Goal: Task Accomplishment & Management: Manage account settings

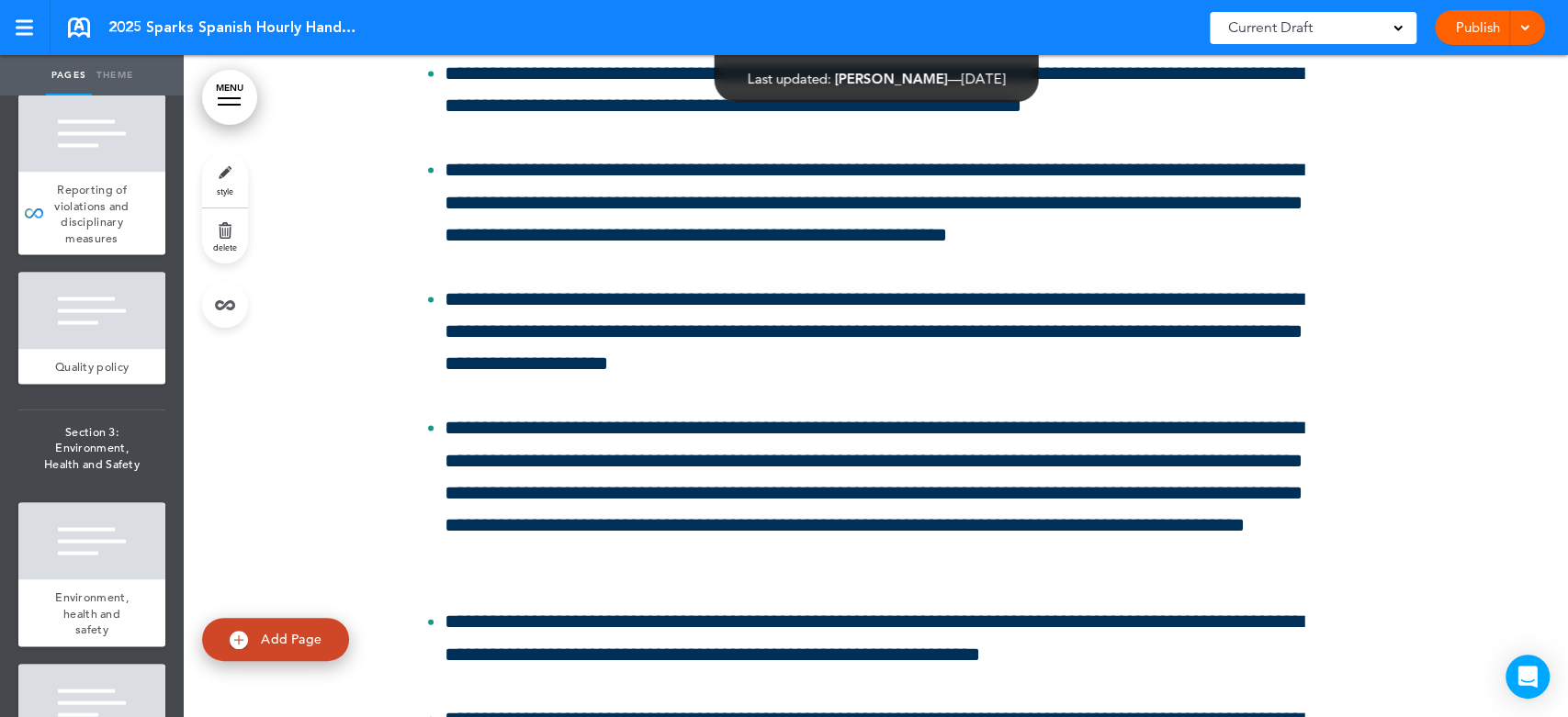
scroll to position [2244, 0]
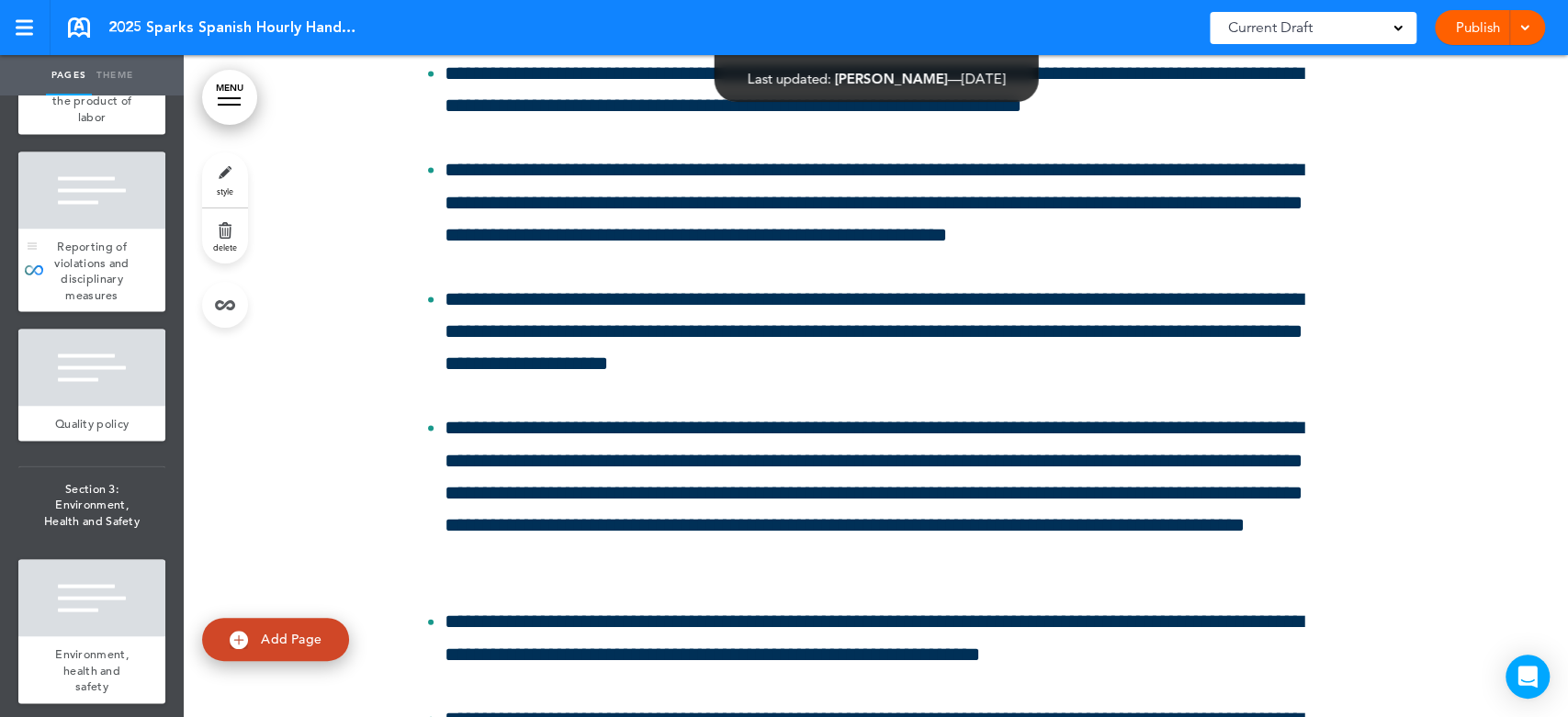
click at [125, 311] on div "Reporting of violations and disciplinary measures" at bounding box center [92, 270] width 147 height 83
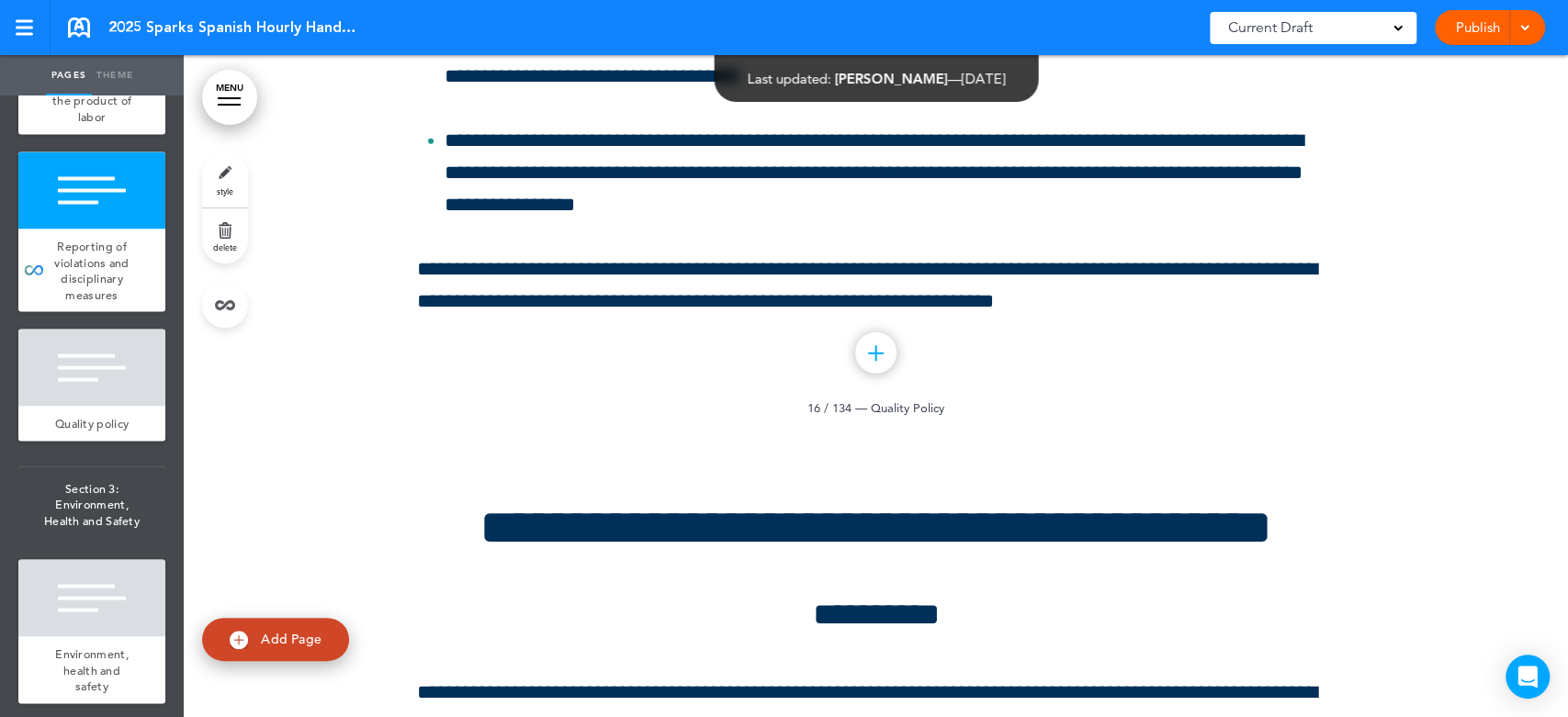
scroll to position [32006, 0]
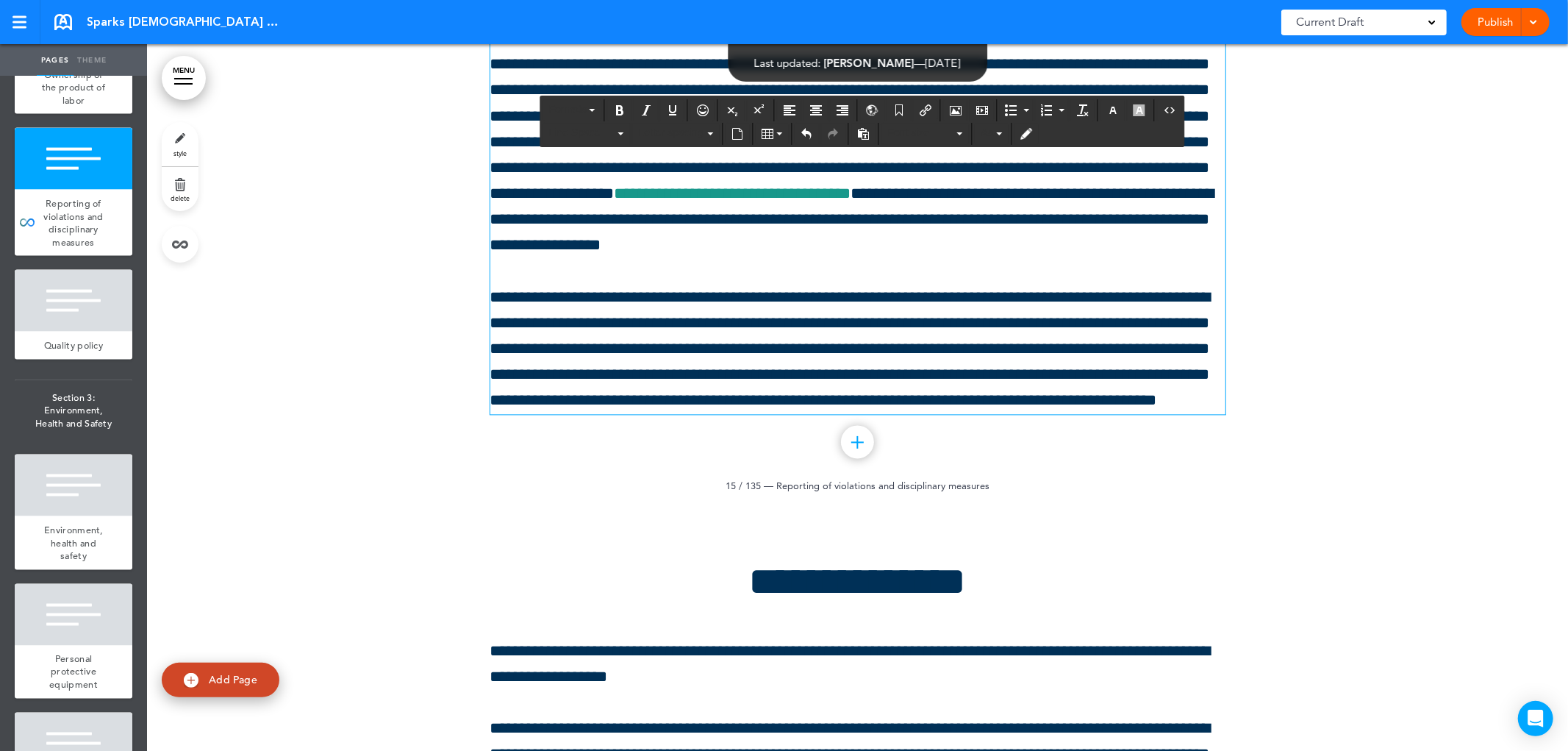
scroll to position [25984, 0]
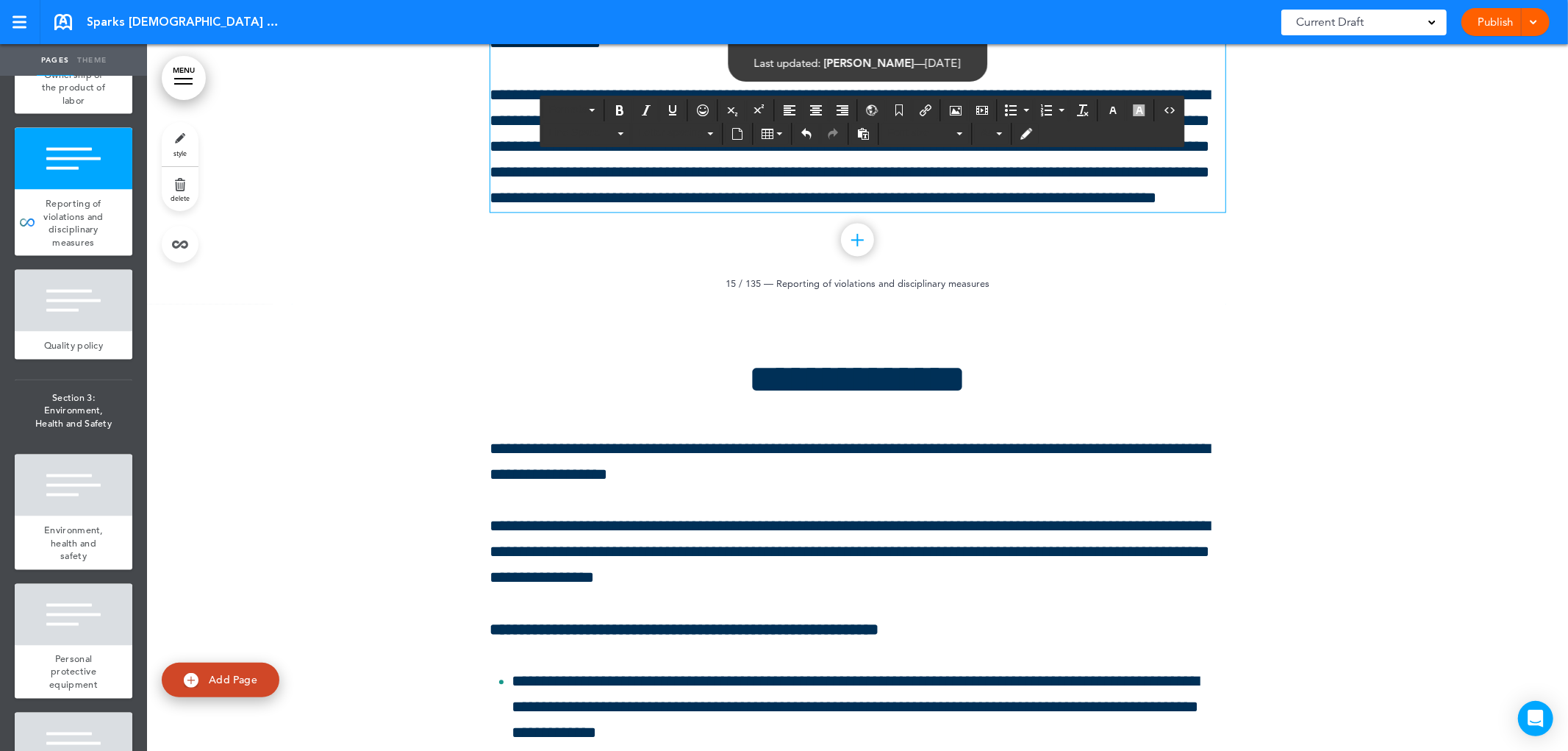
scroll to position [26474, 0]
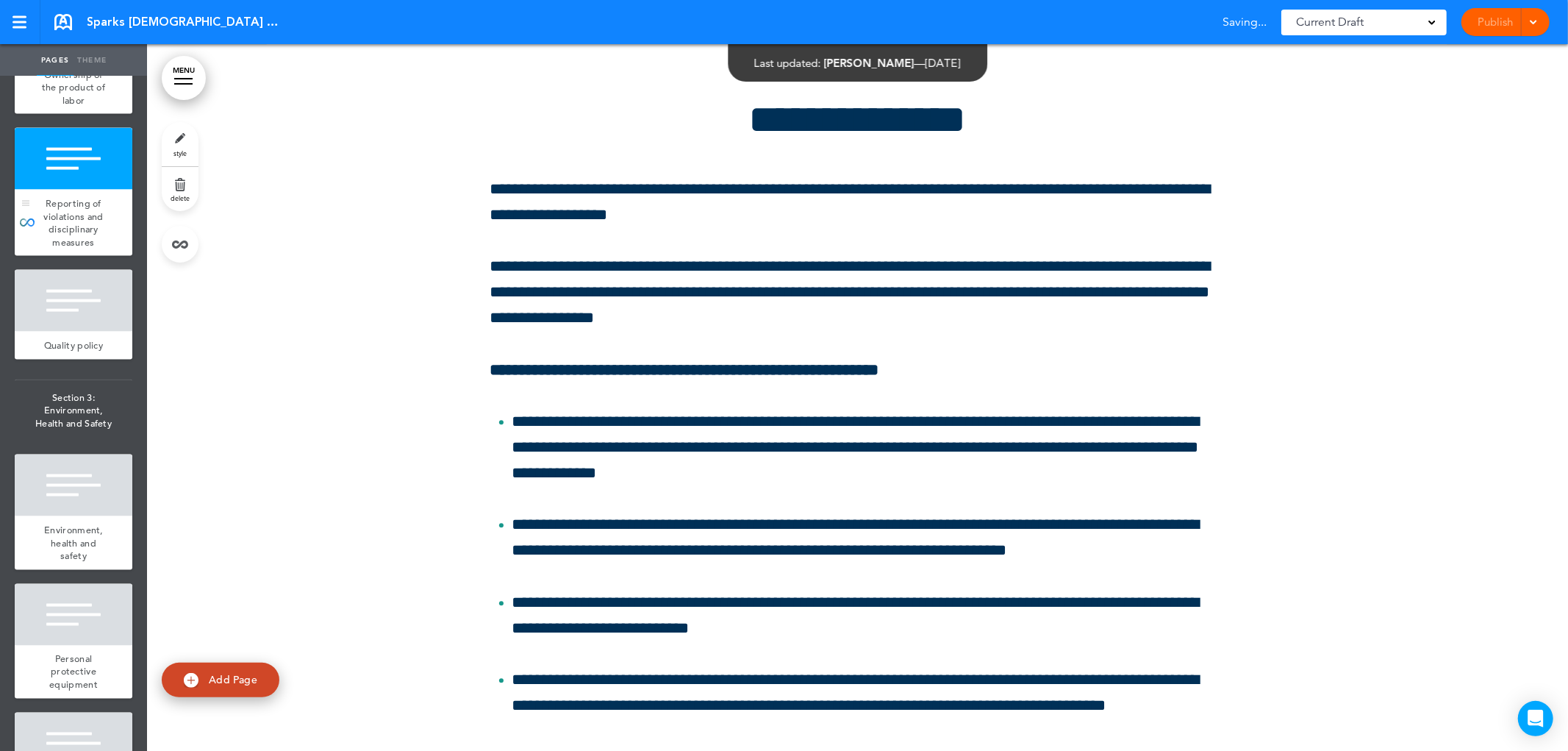
click at [81, 248] on font "Reporting of violations and disciplinary measures" at bounding box center [73, 222] width 60 height 51
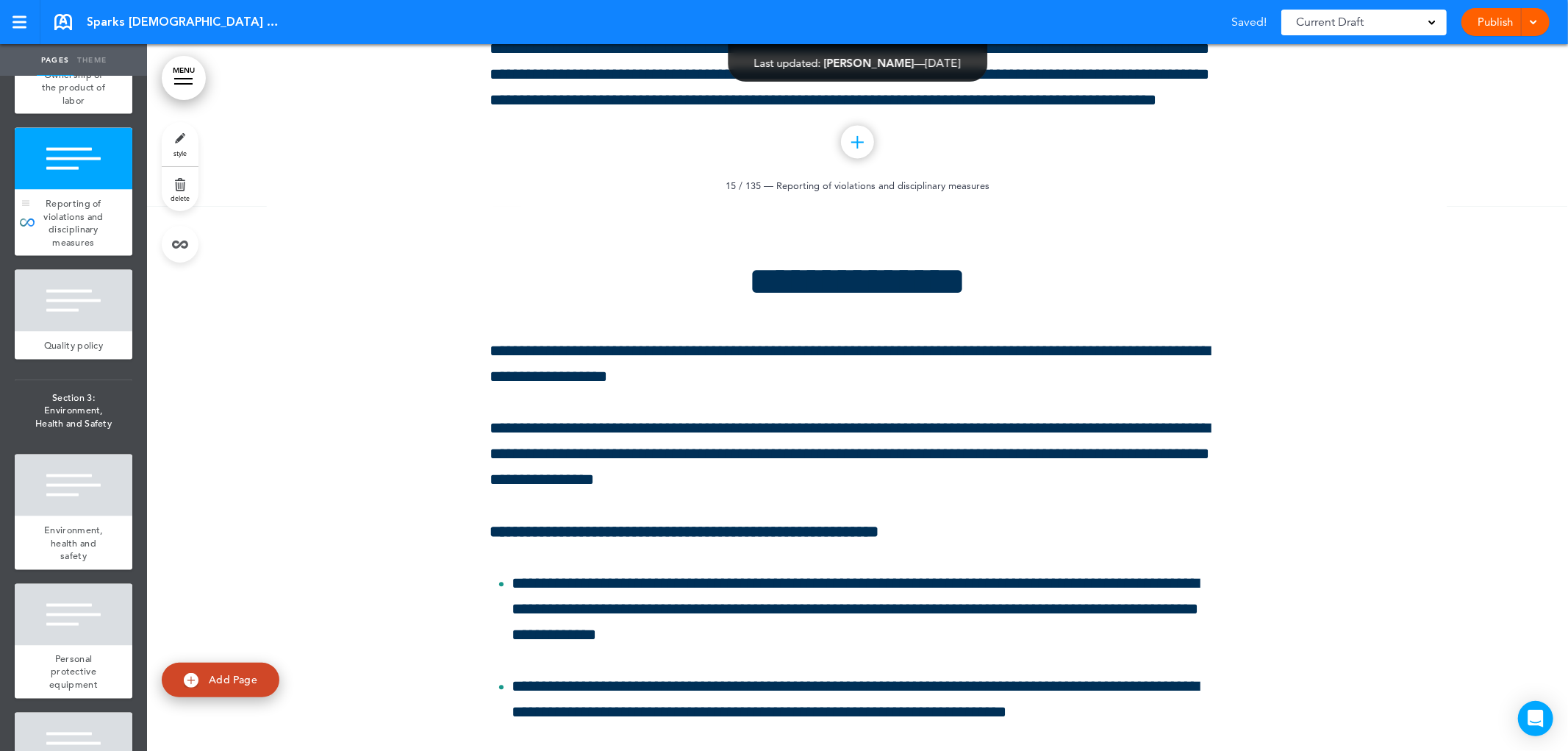
scroll to position [26247, 0]
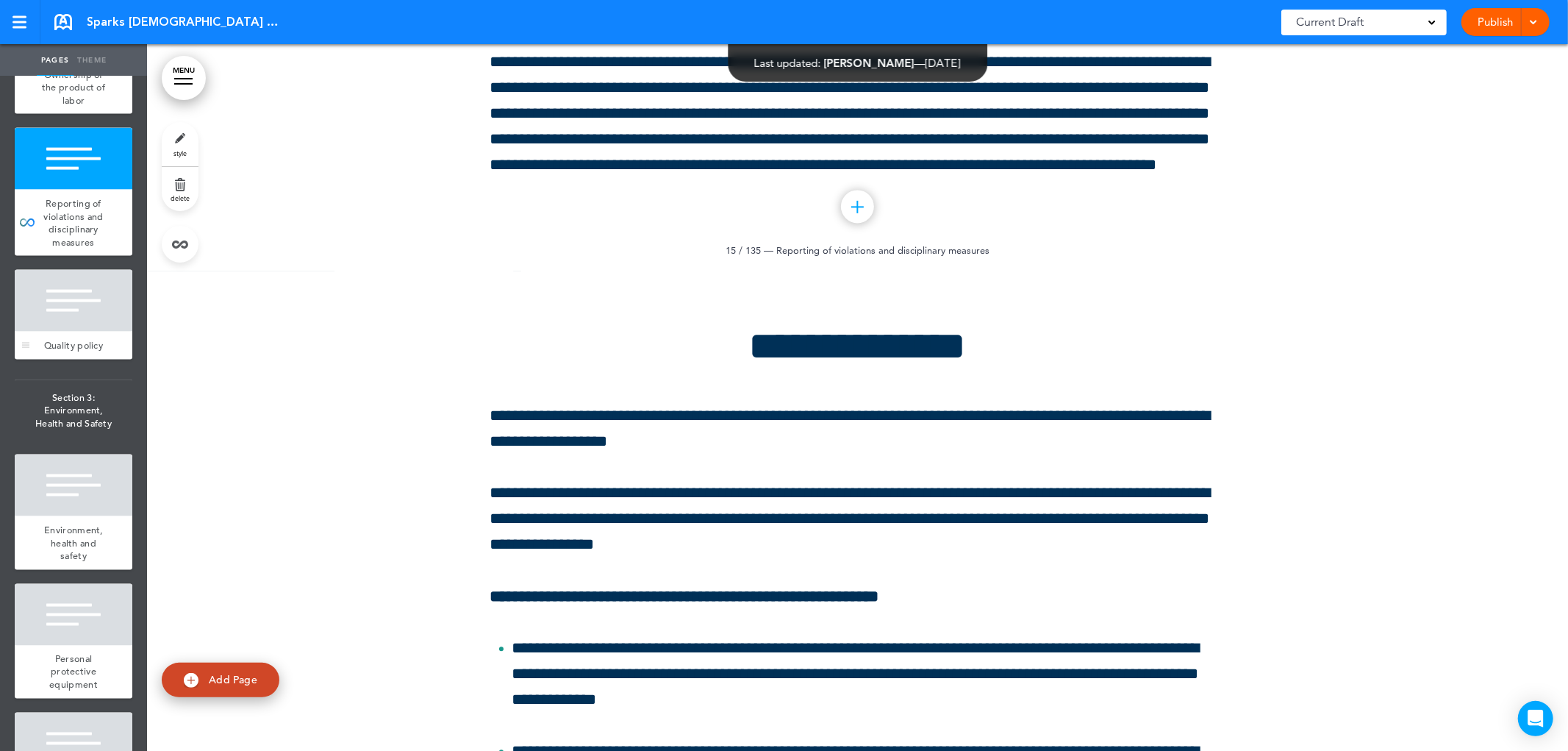
click at [68, 359] on div "Quality policy" at bounding box center [74, 345] width 118 height 28
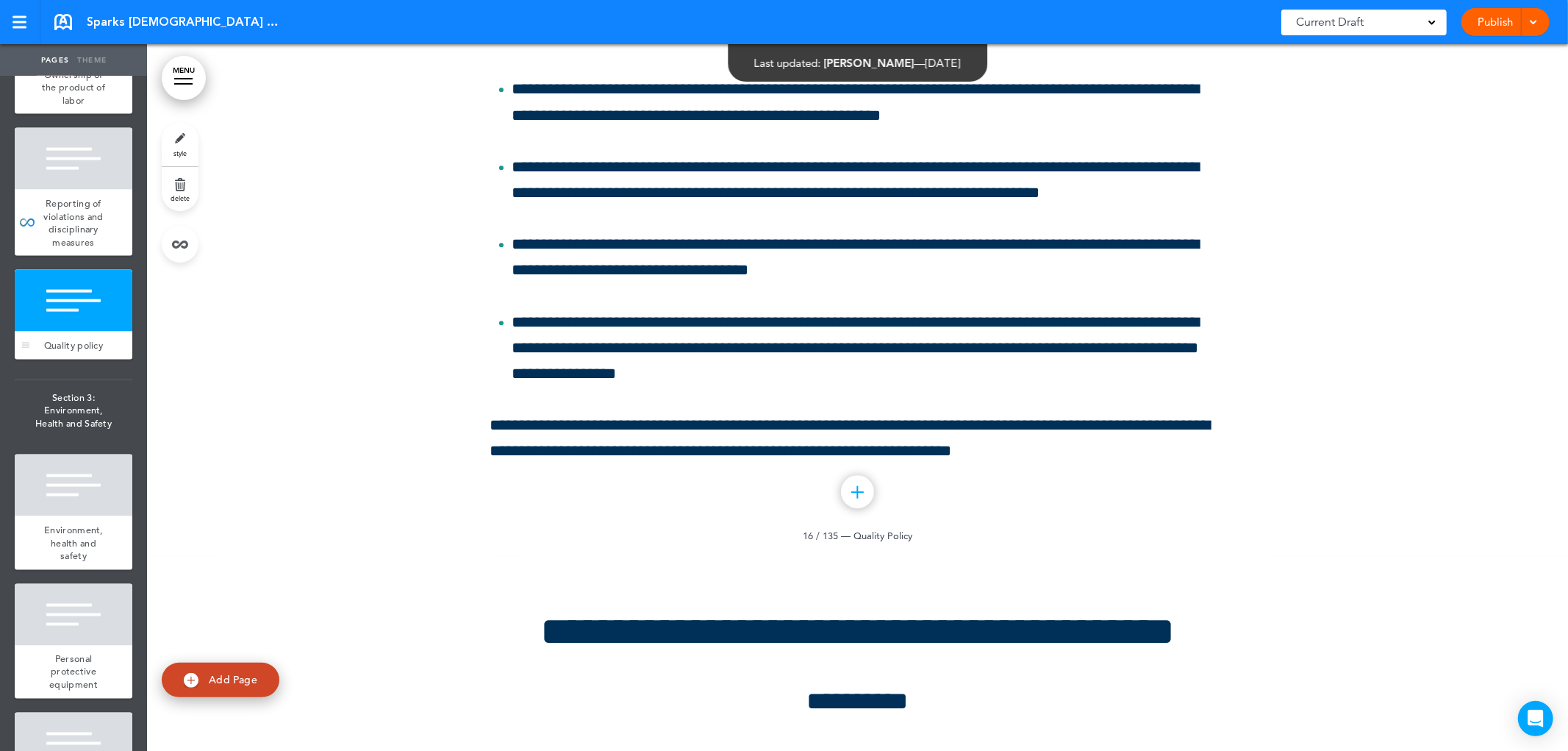
scroll to position [27144, 0]
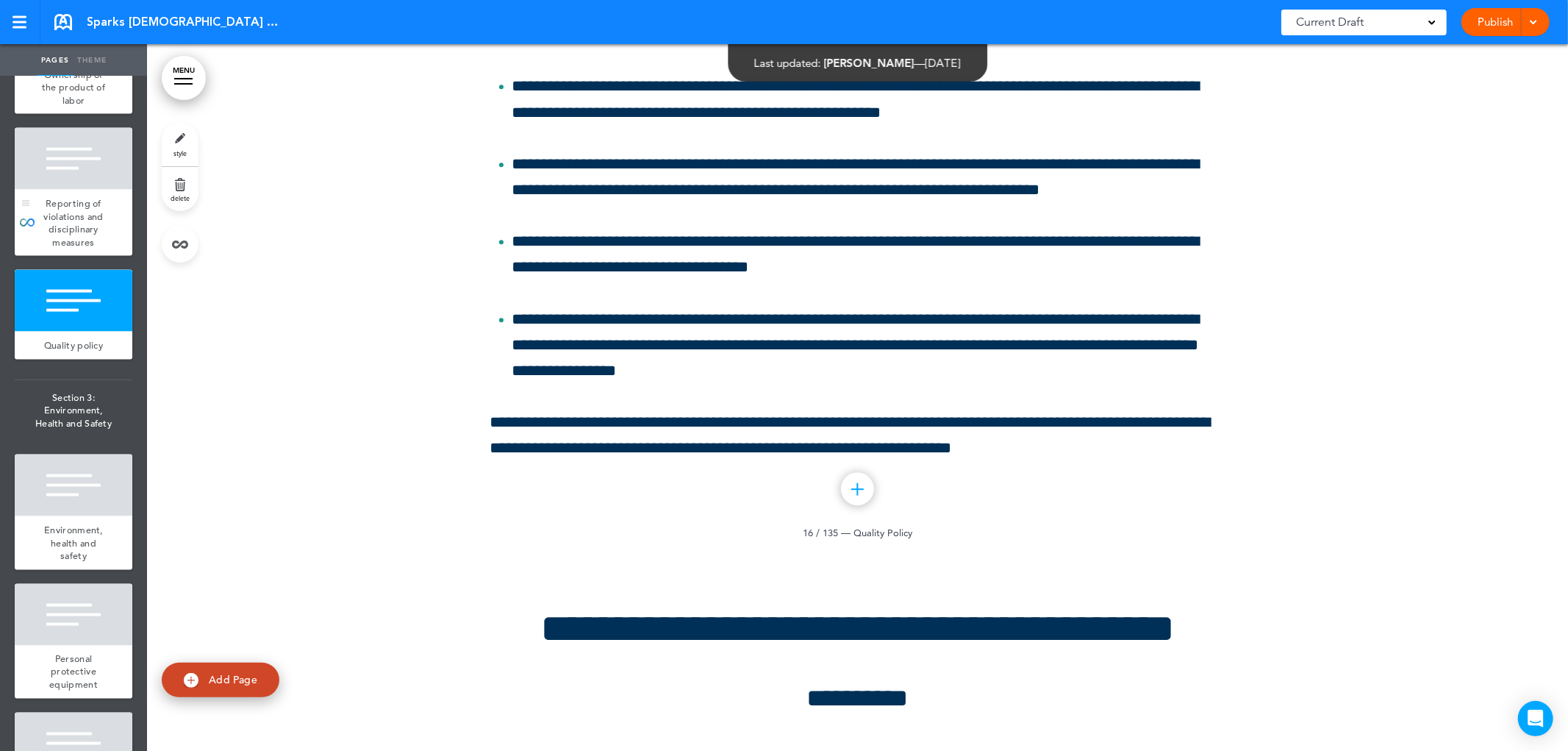
click at [63, 189] on div at bounding box center [74, 159] width 118 height 62
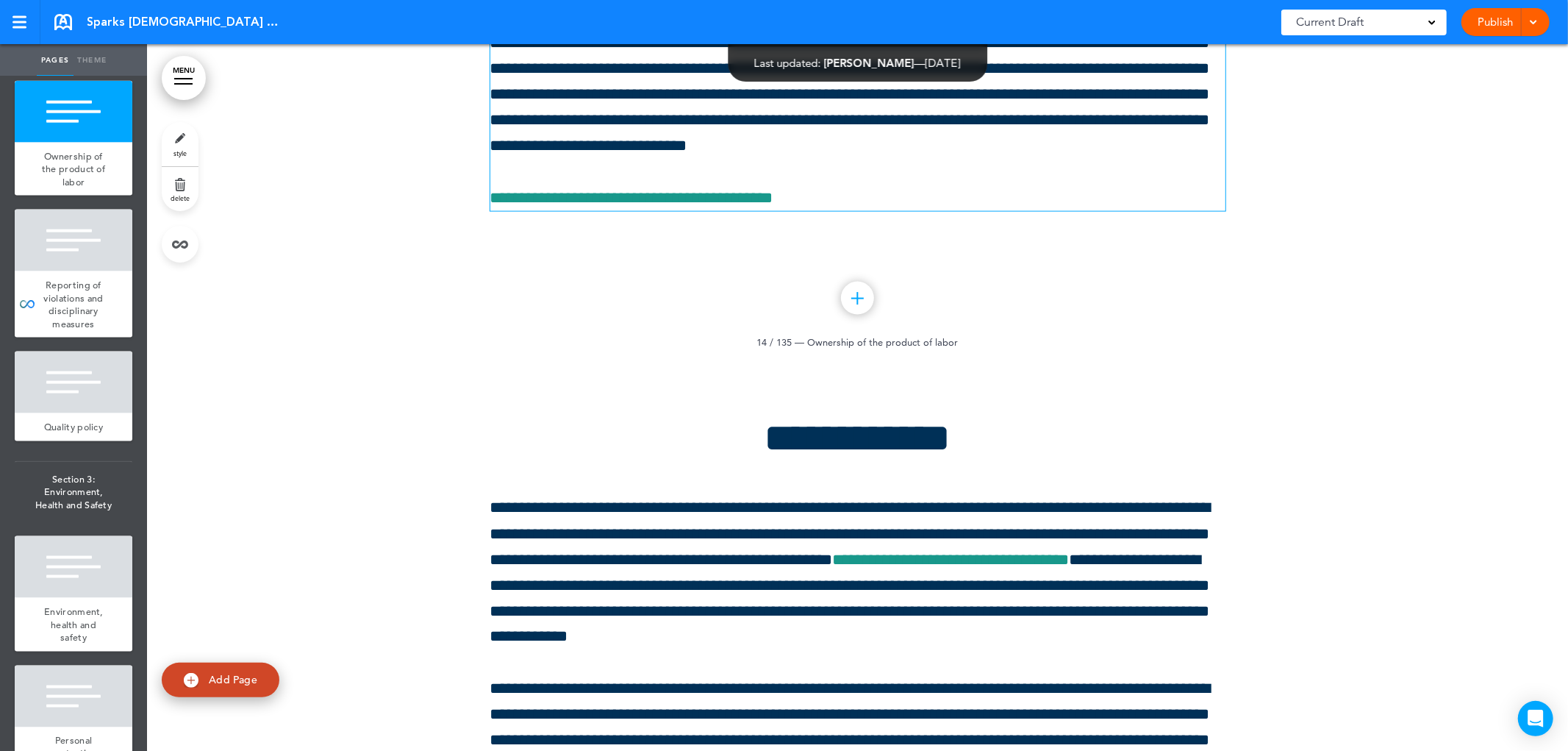
scroll to position [25348, 0]
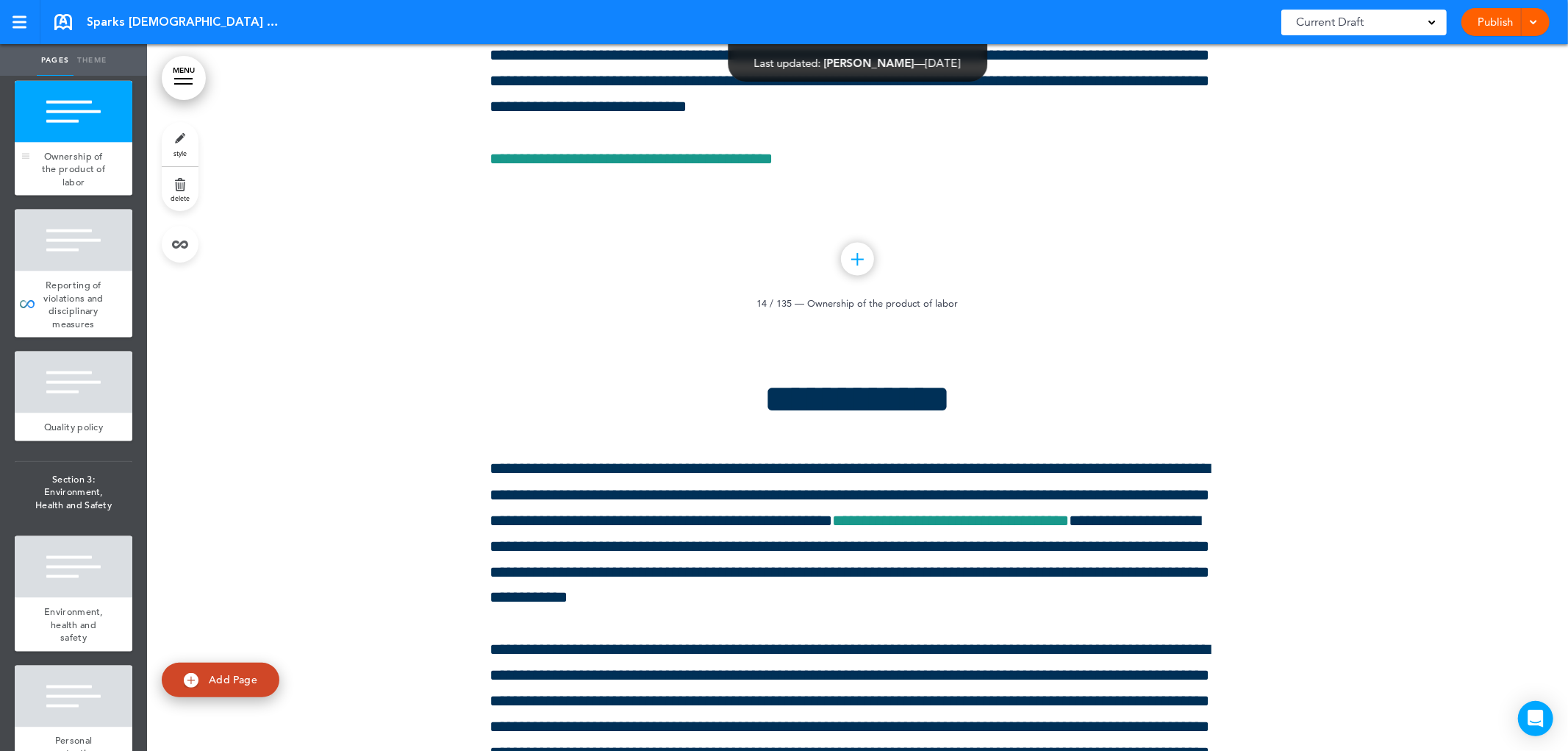
click at [63, 142] on div at bounding box center [74, 111] width 118 height 62
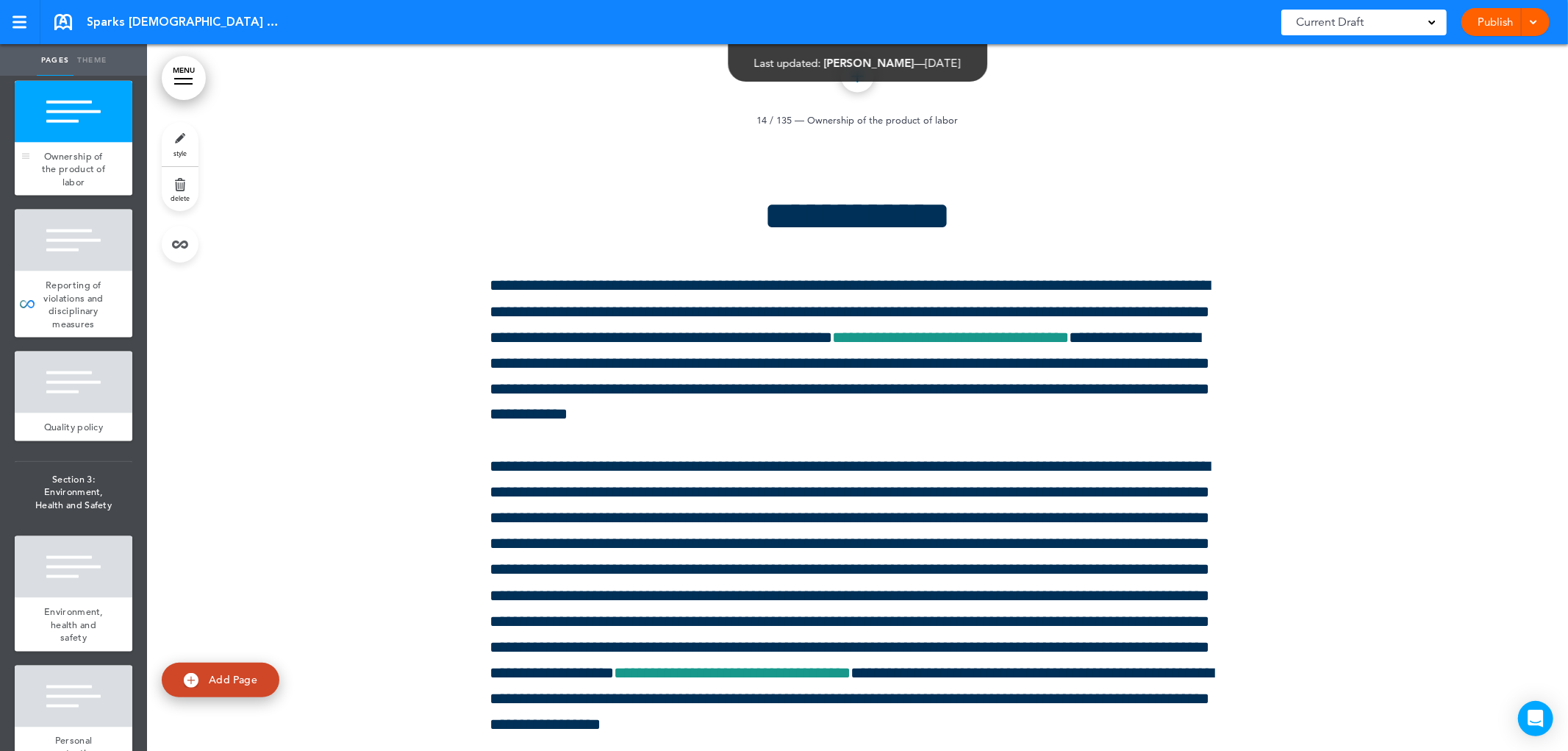
scroll to position [25541, 0]
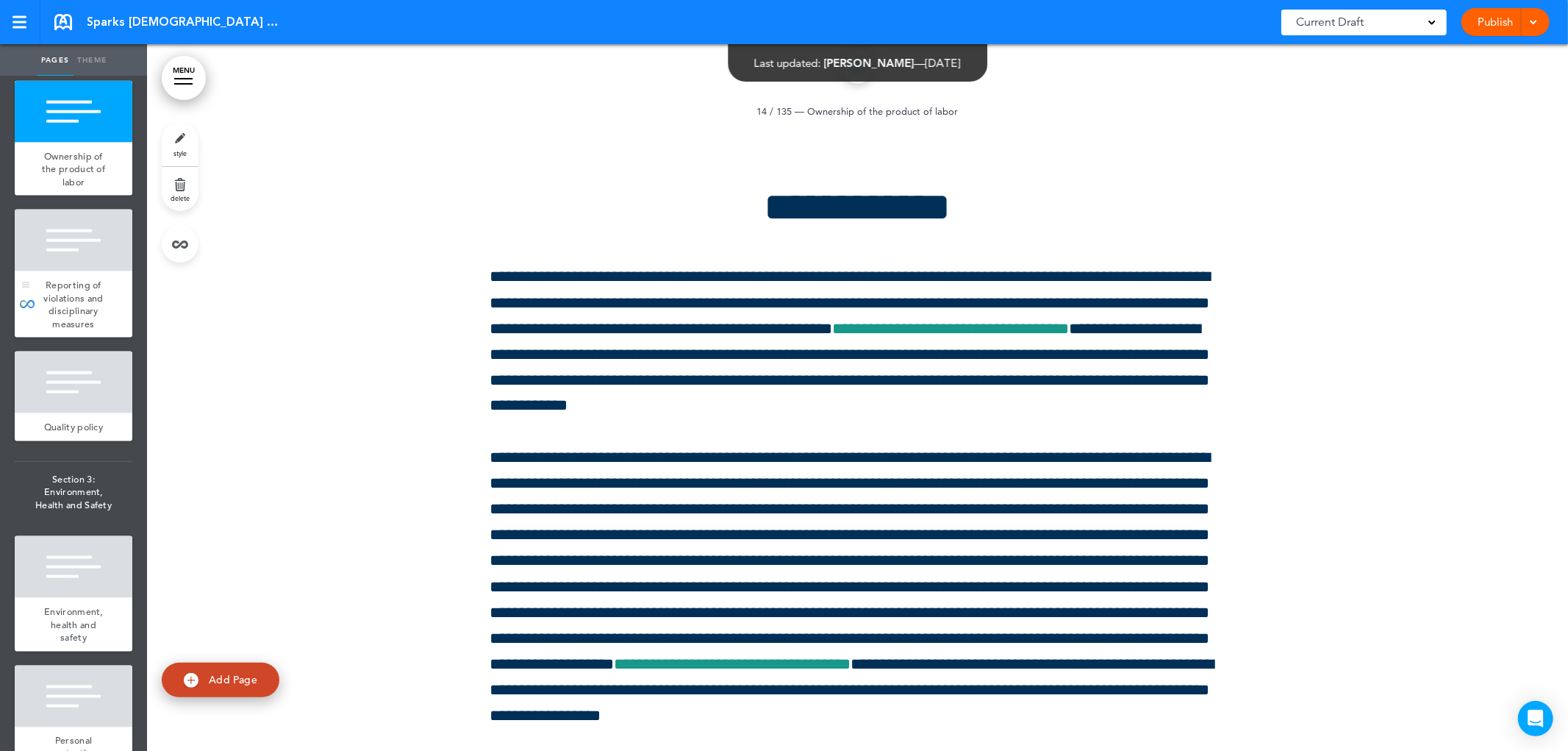
click at [92, 338] on div "Reporting of violations and disciplinary measures" at bounding box center [74, 304] width 118 height 66
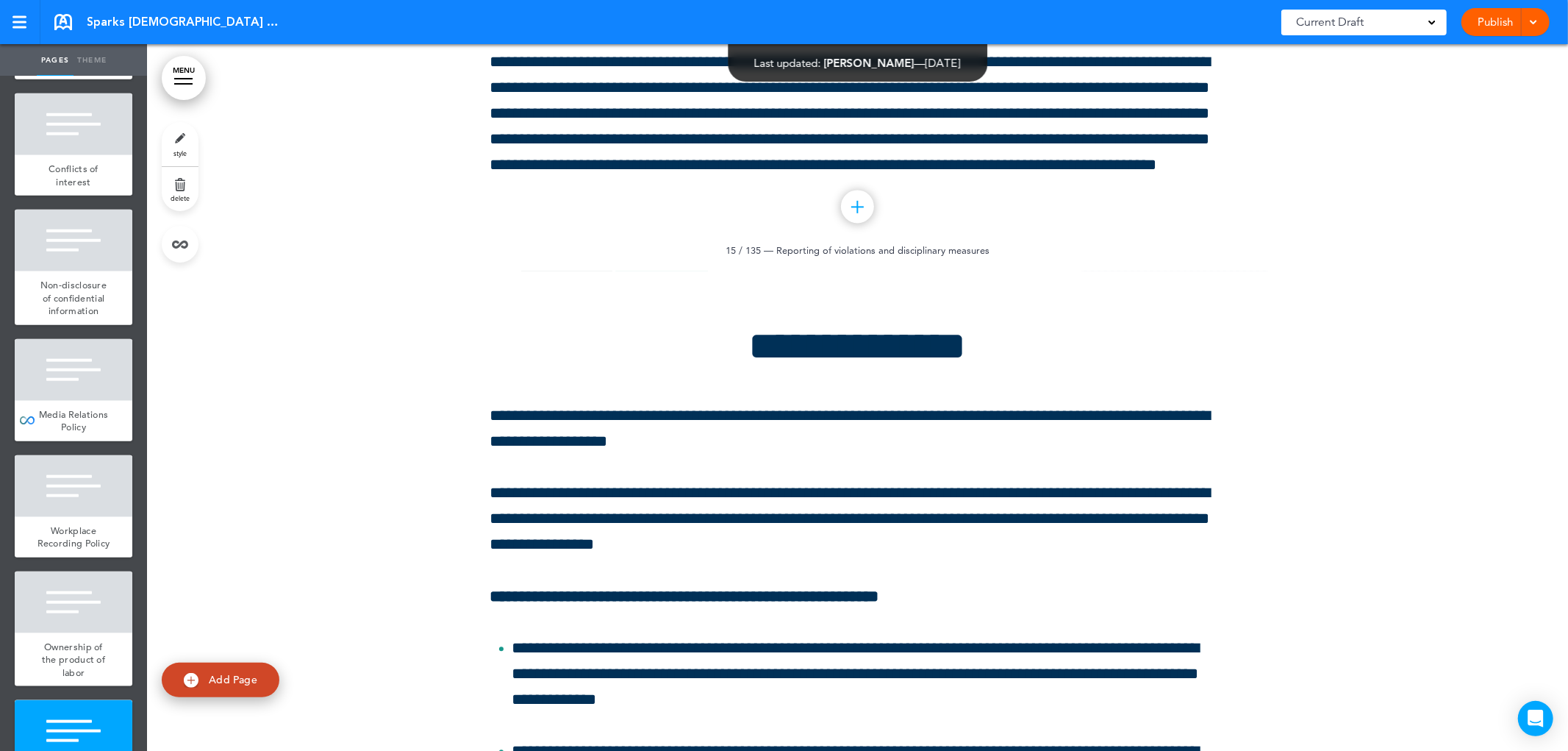
scroll to position [1627, 0]
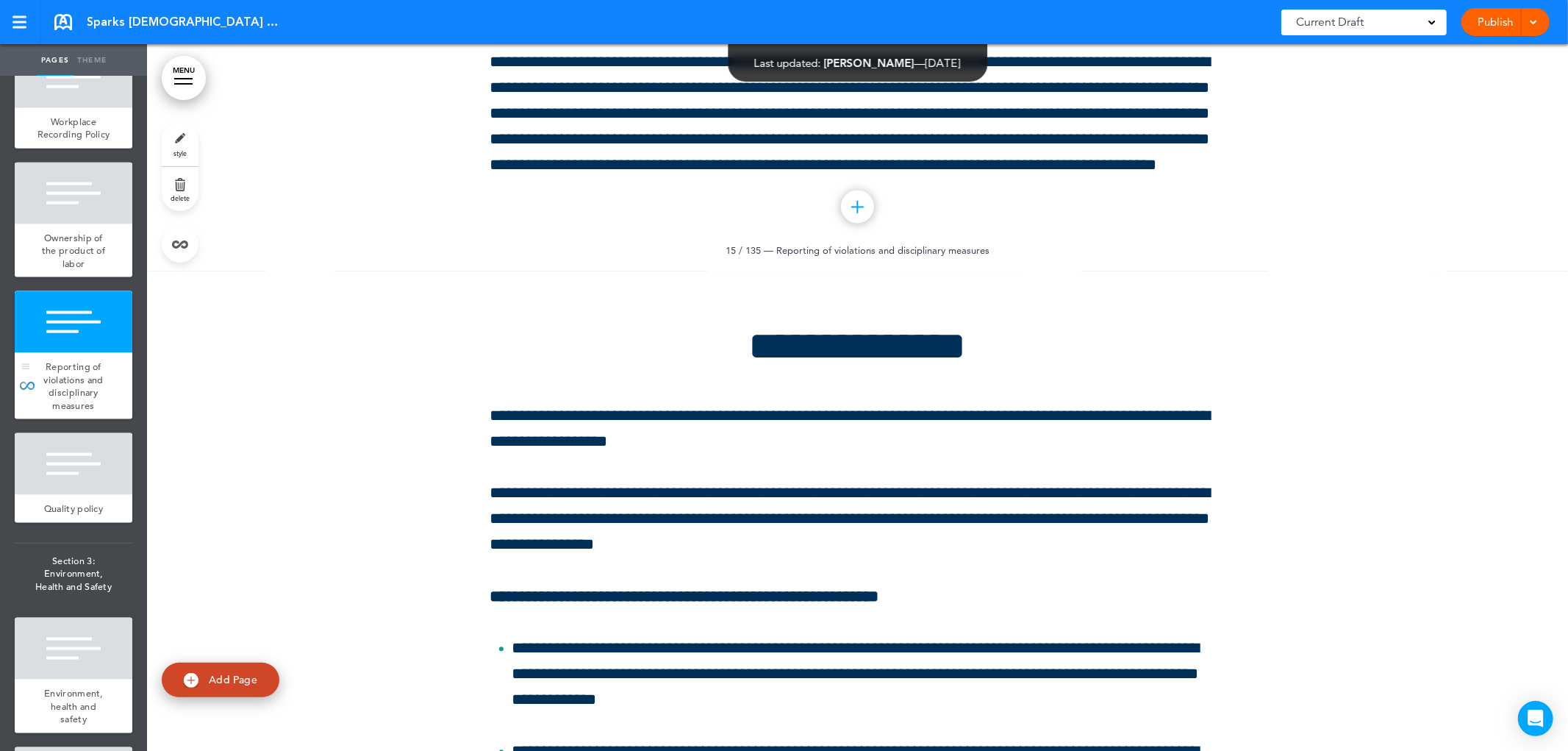
click at [69, 412] on font "Reporting of violations and disciplinary measures" at bounding box center [73, 386] width 60 height 51
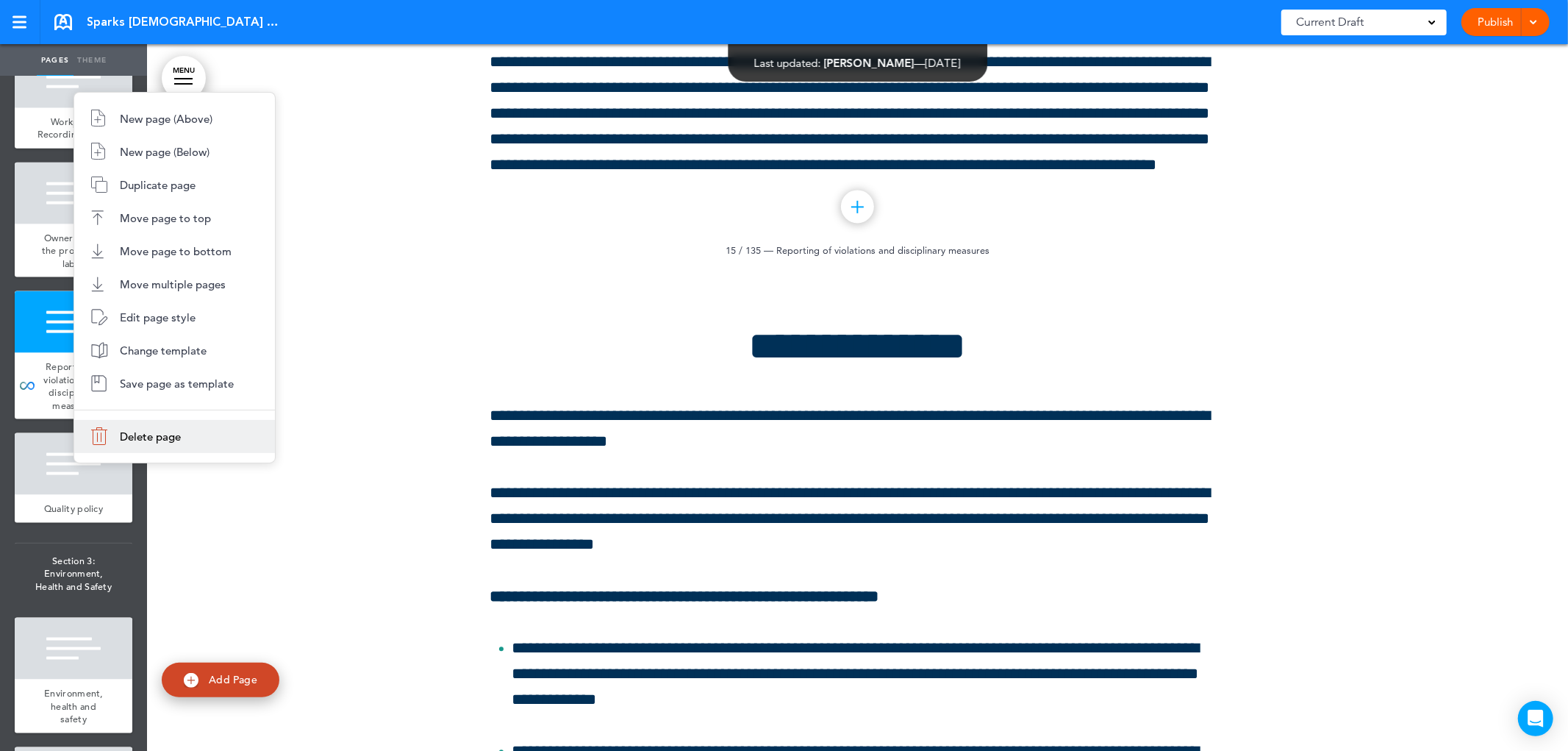
click at [148, 435] on font "Delete page" at bounding box center [151, 436] width 61 height 14
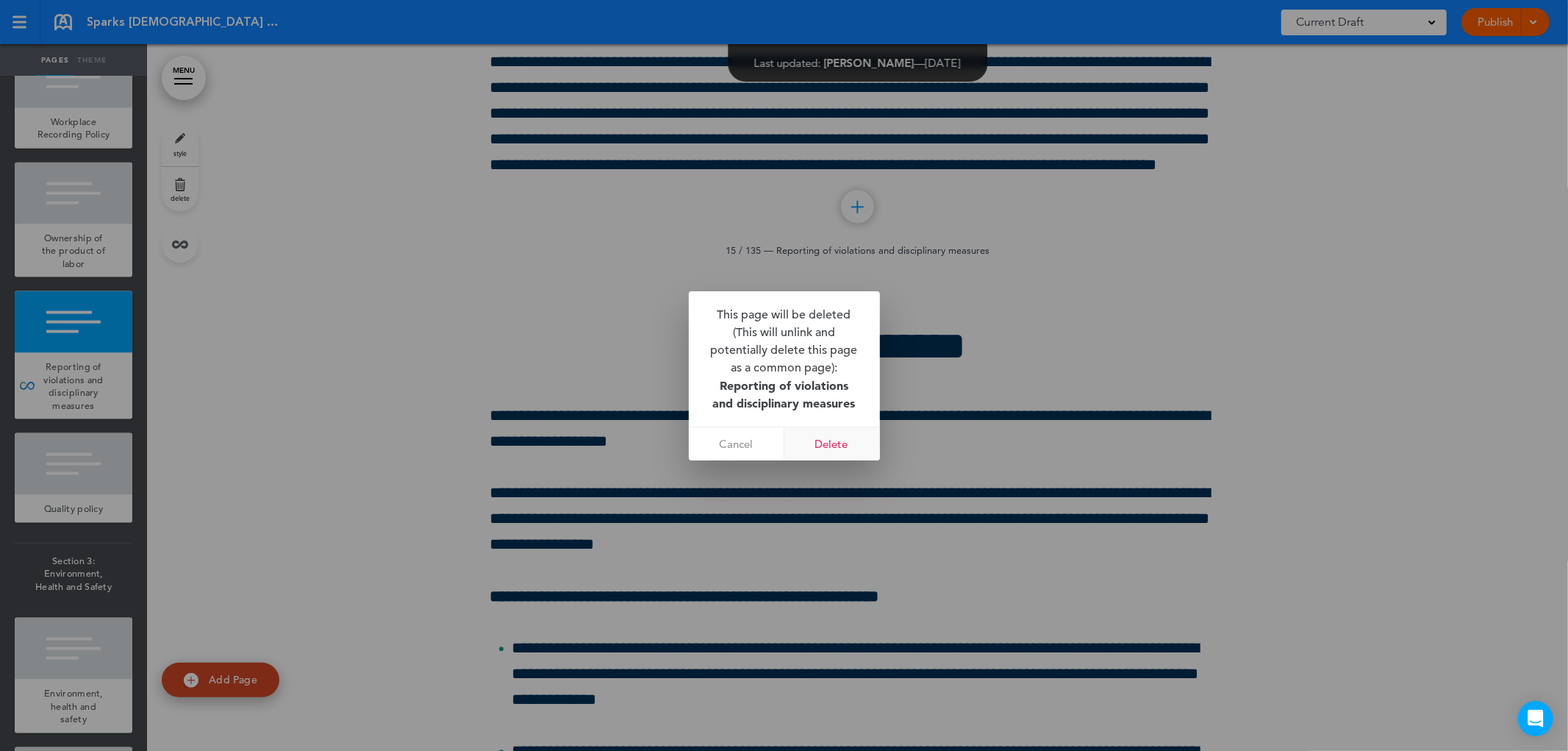
click at [831, 450] on font "Delete" at bounding box center [832, 444] width 33 height 14
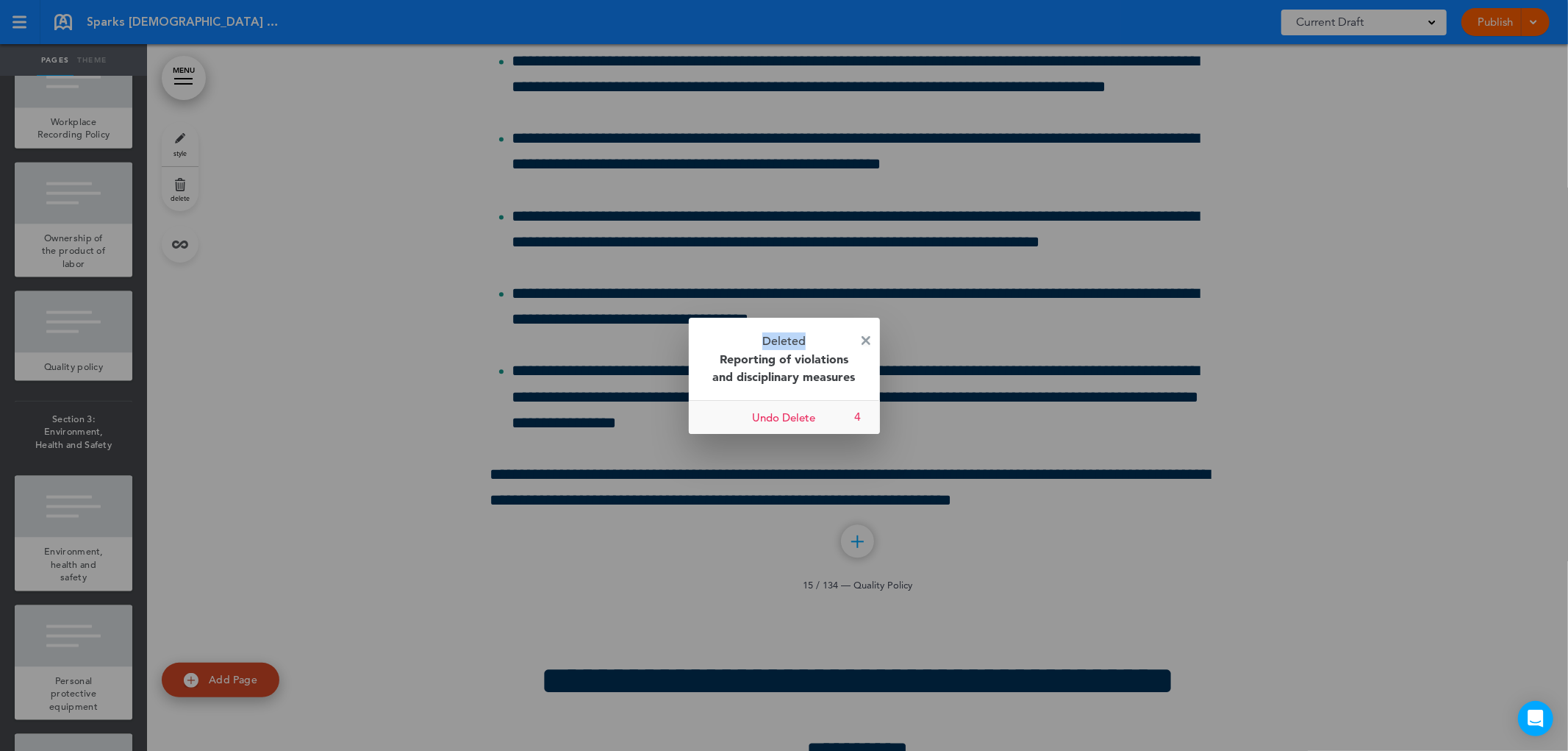
click at [870, 339] on div "Deleted Reporting of violations and disciplinary measures Cancel Undo Delete 4" at bounding box center [784, 376] width 191 height 116
click at [863, 331] on p "Deleted Reporting of violations and disciplinary measures" at bounding box center [784, 359] width 191 height 82
click at [869, 336] on img at bounding box center [866, 341] width 9 height 9
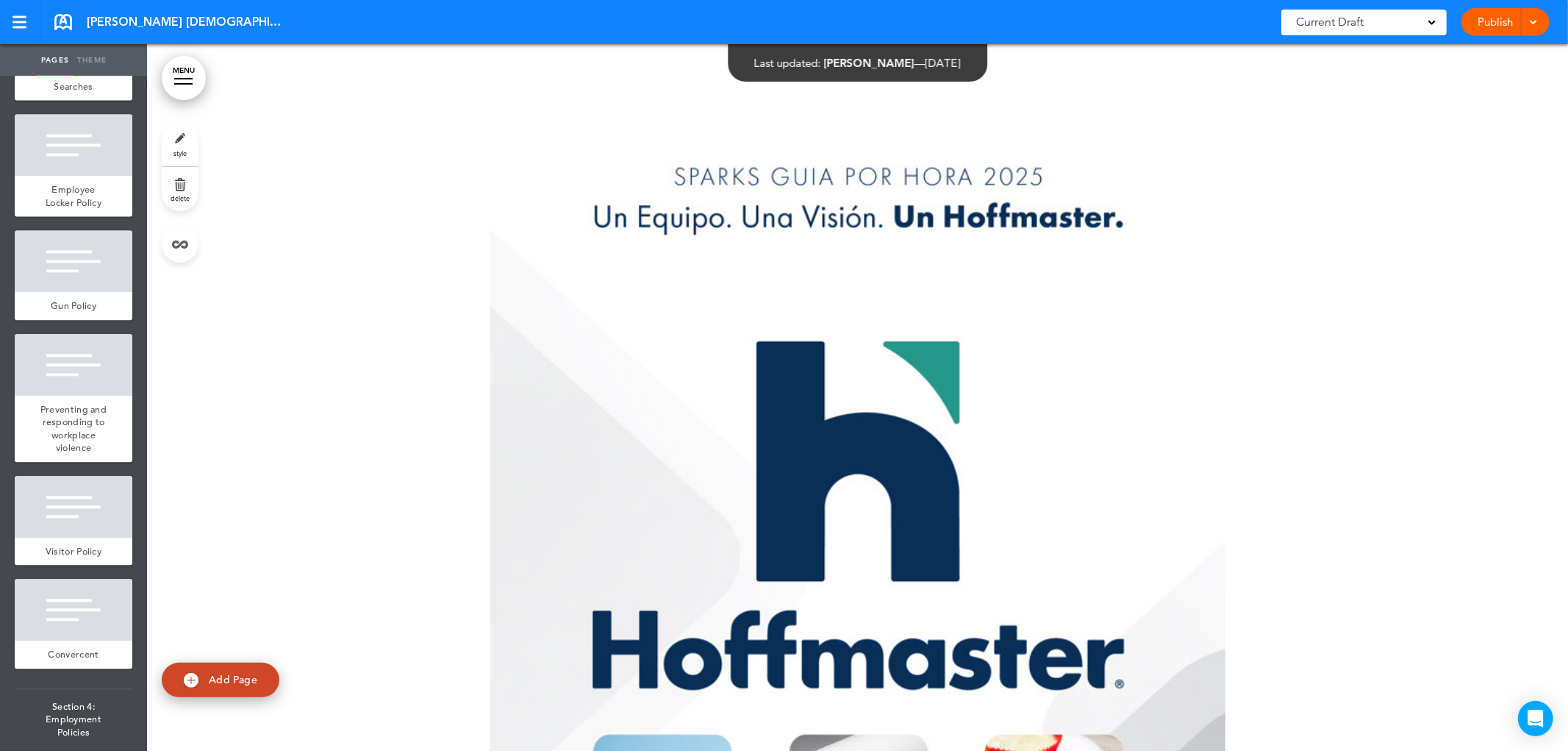
scroll to position [2859, 0]
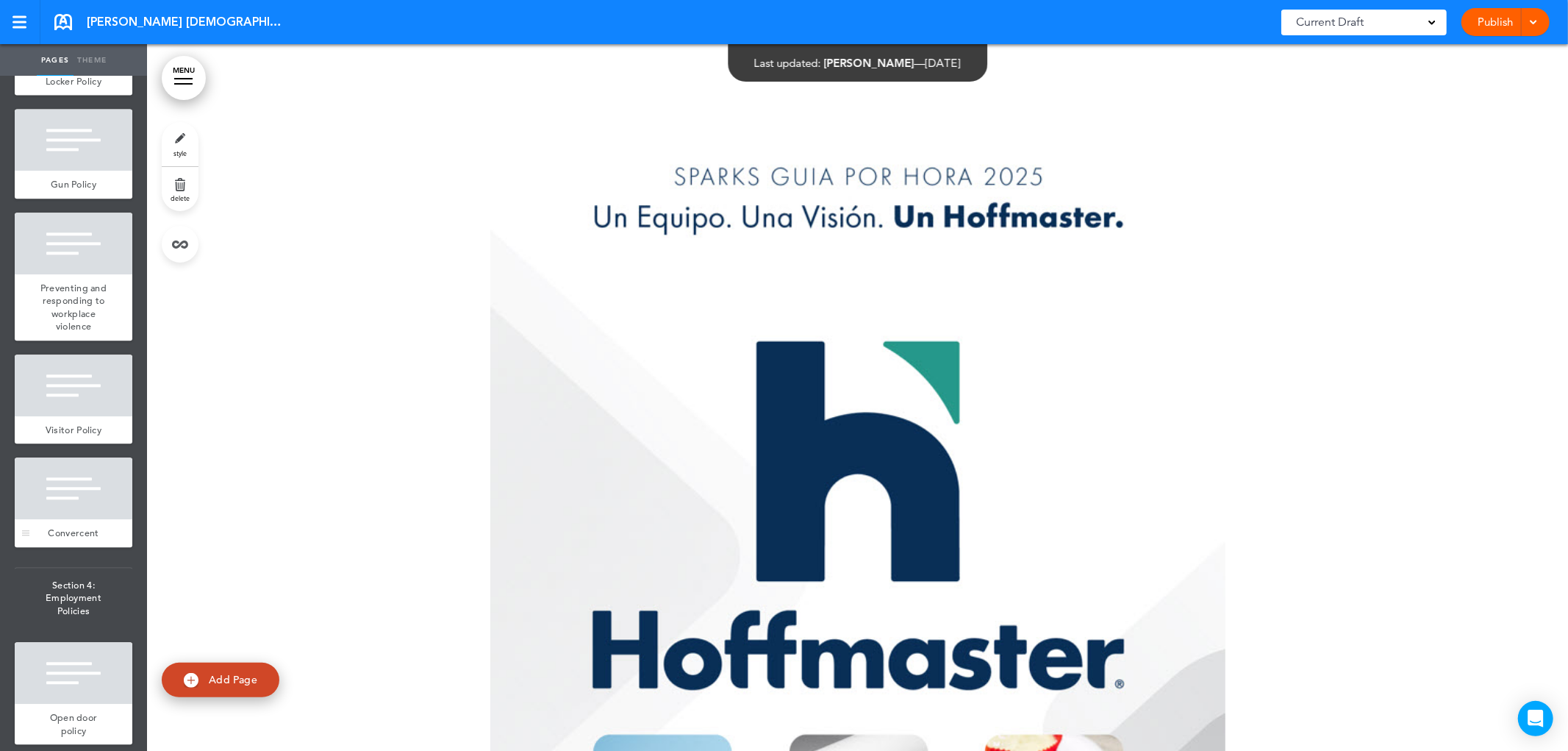
click at [63, 519] on div at bounding box center [74, 488] width 118 height 62
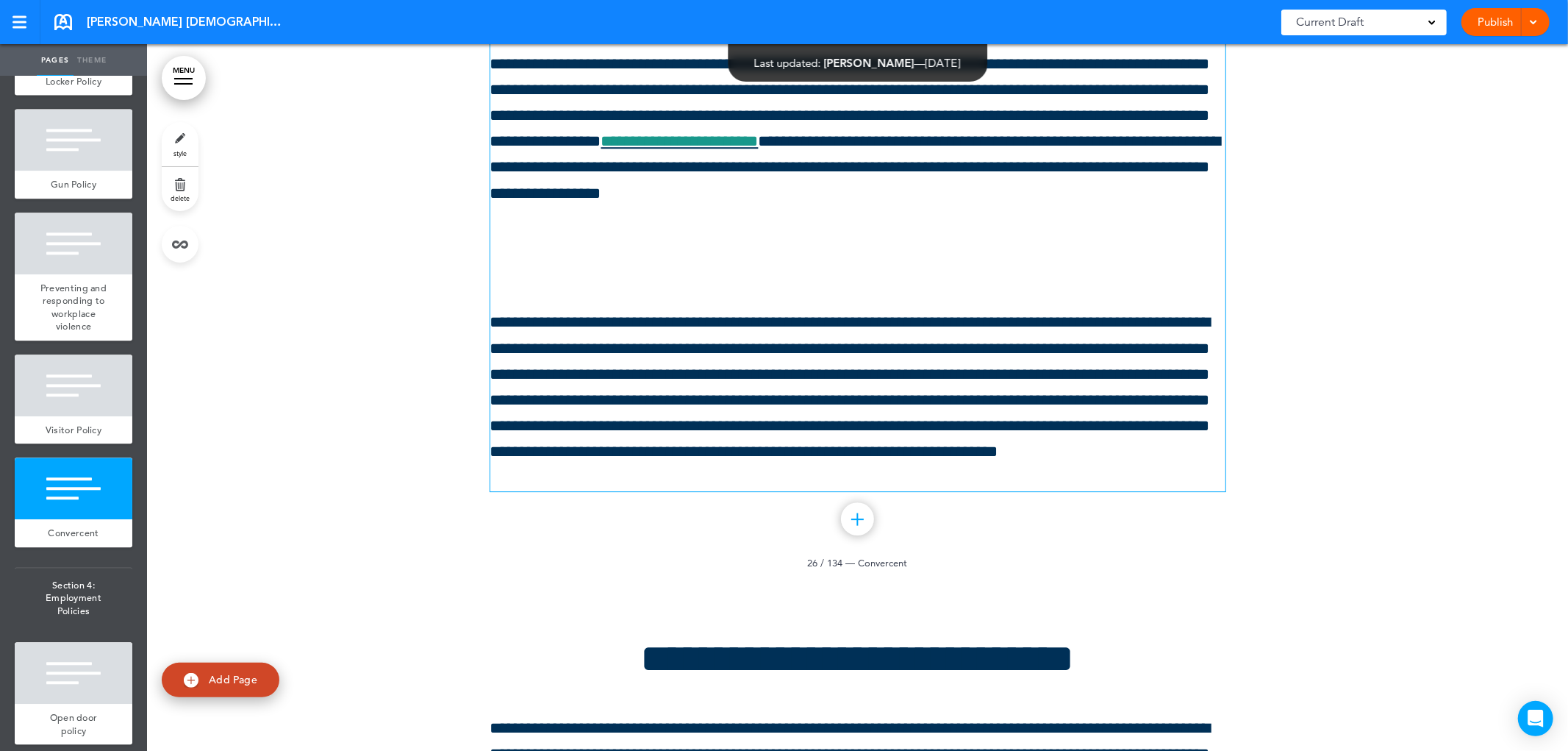
scroll to position [40710, 0]
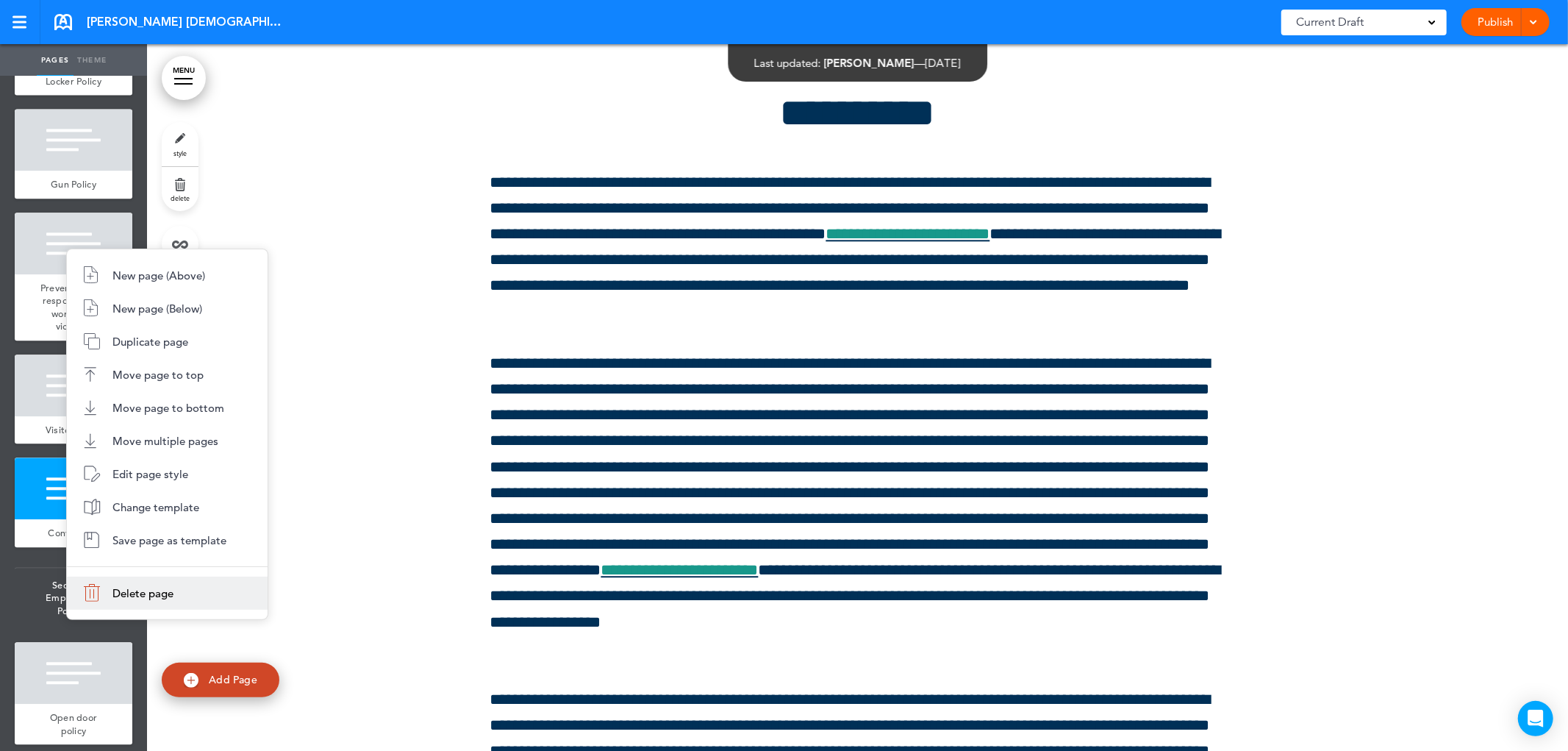
click at [123, 597] on font "Delete page" at bounding box center [143, 593] width 61 height 14
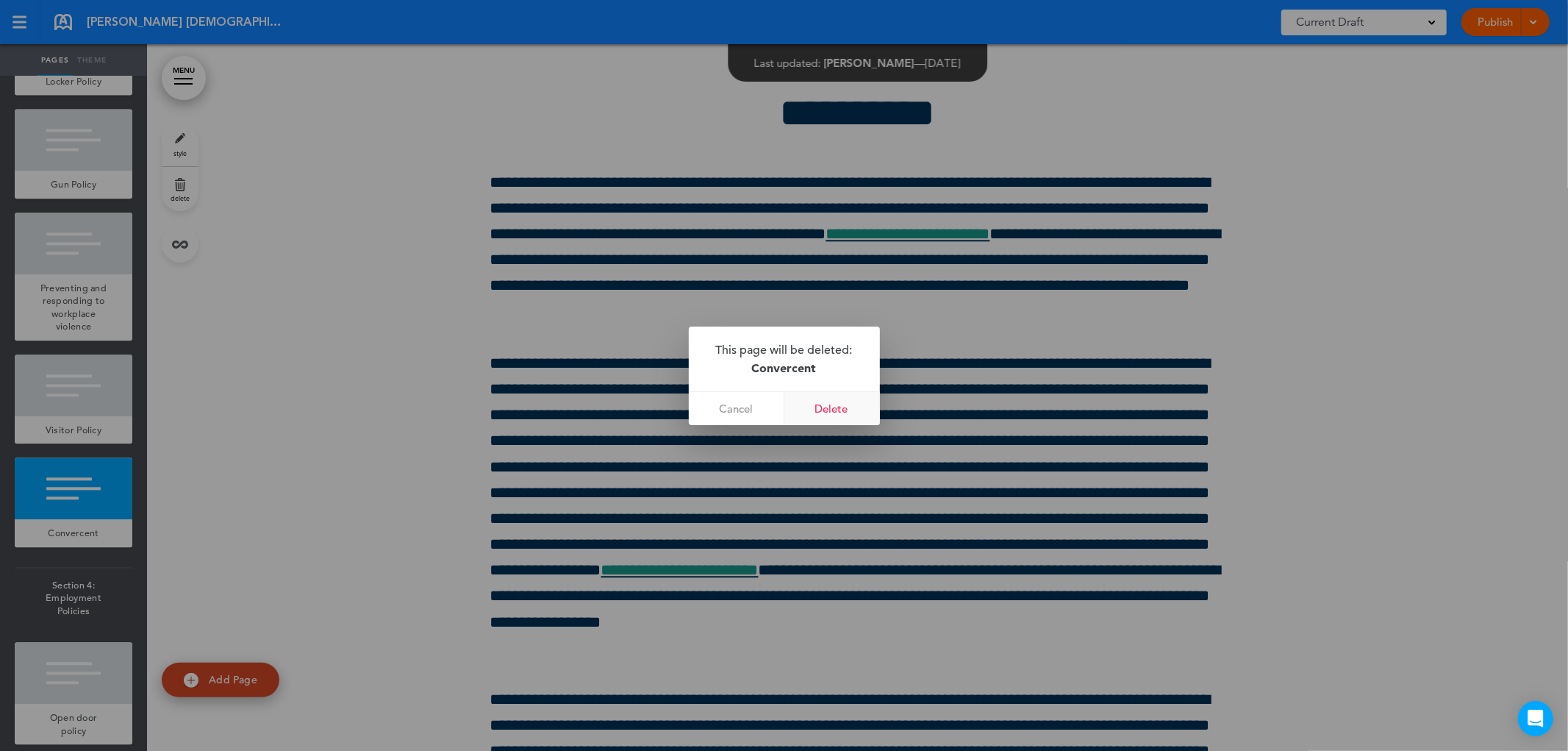
click at [825, 403] on font "Delete" at bounding box center [832, 408] width 33 height 14
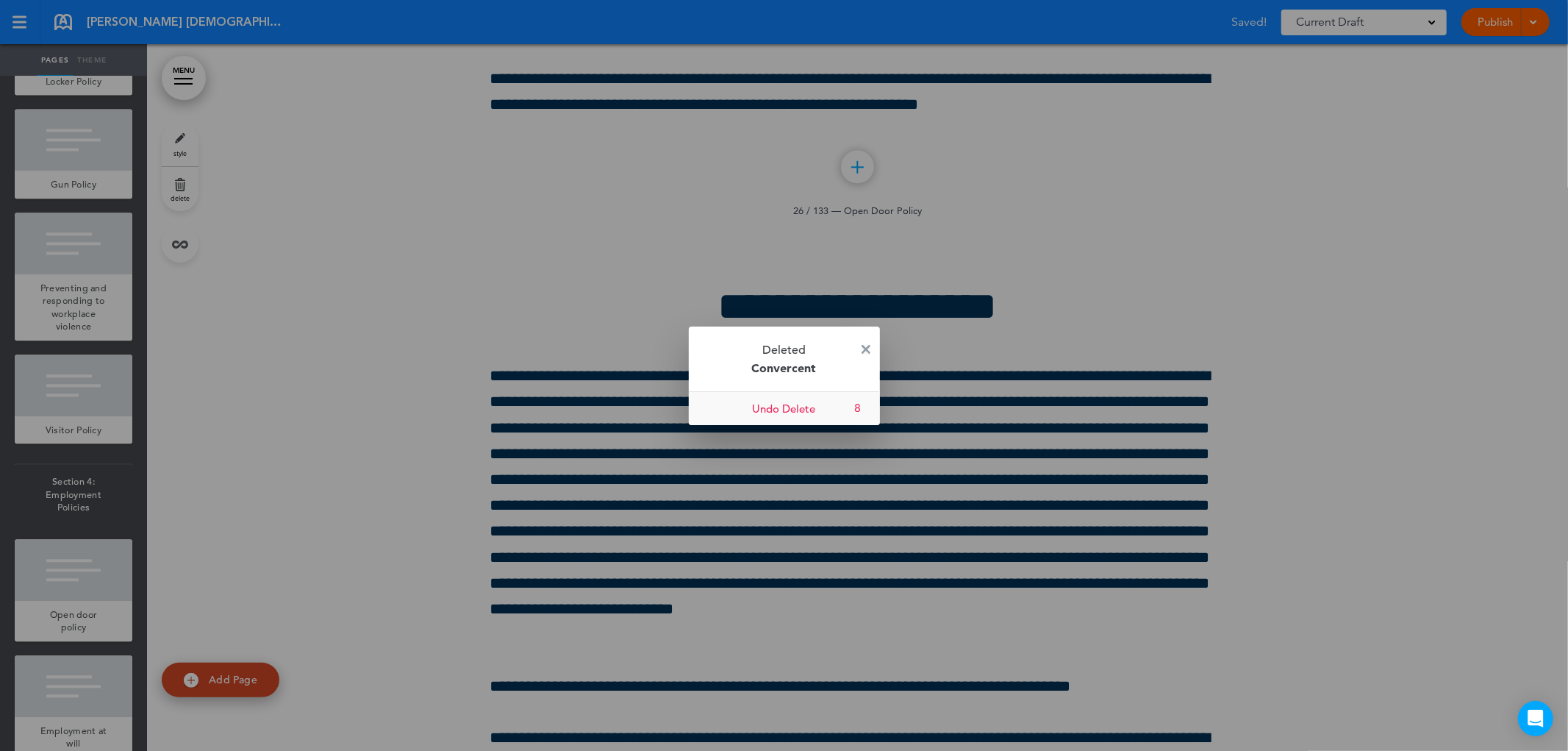
click at [869, 345] on img at bounding box center [866, 350] width 9 height 9
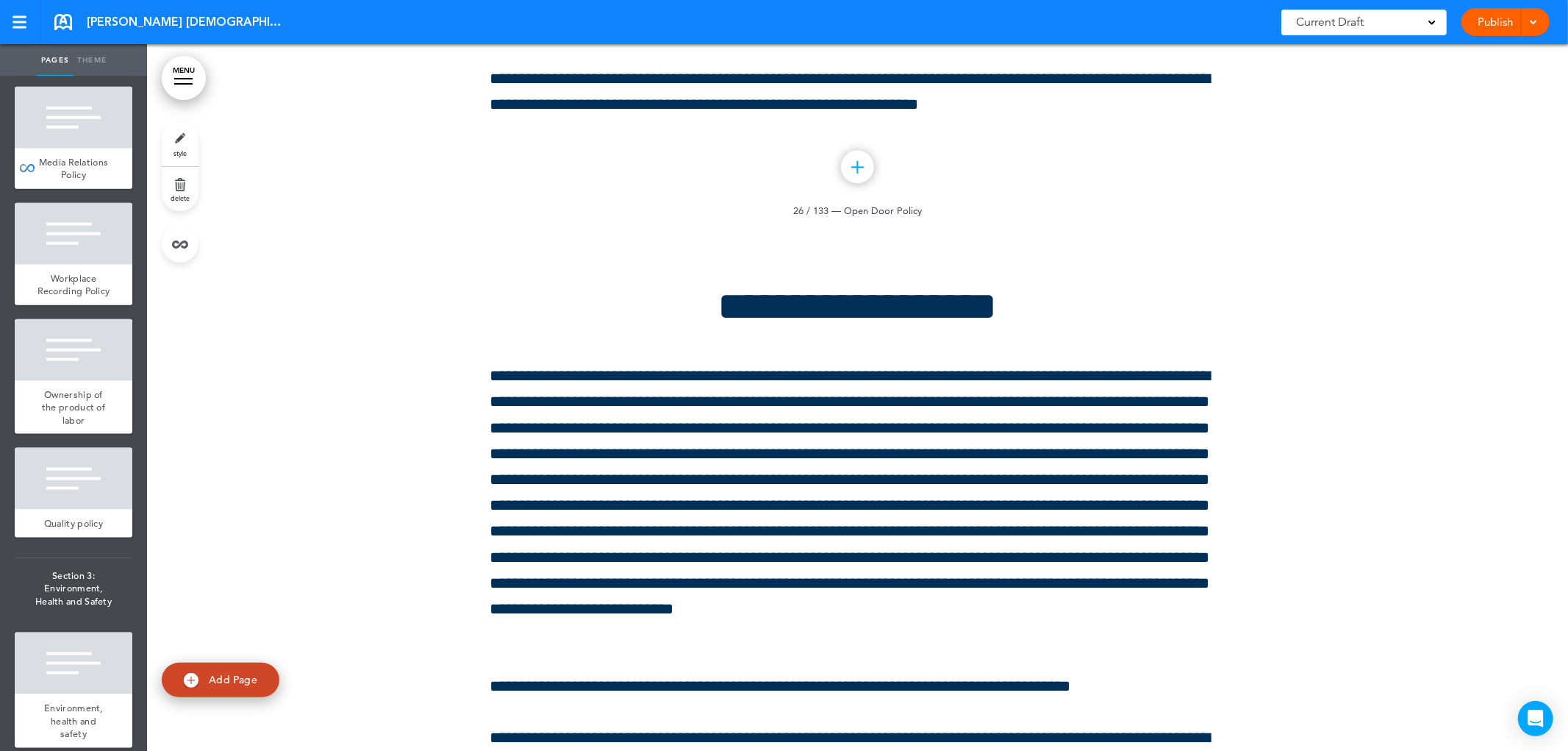
scroll to position [40301, 0]
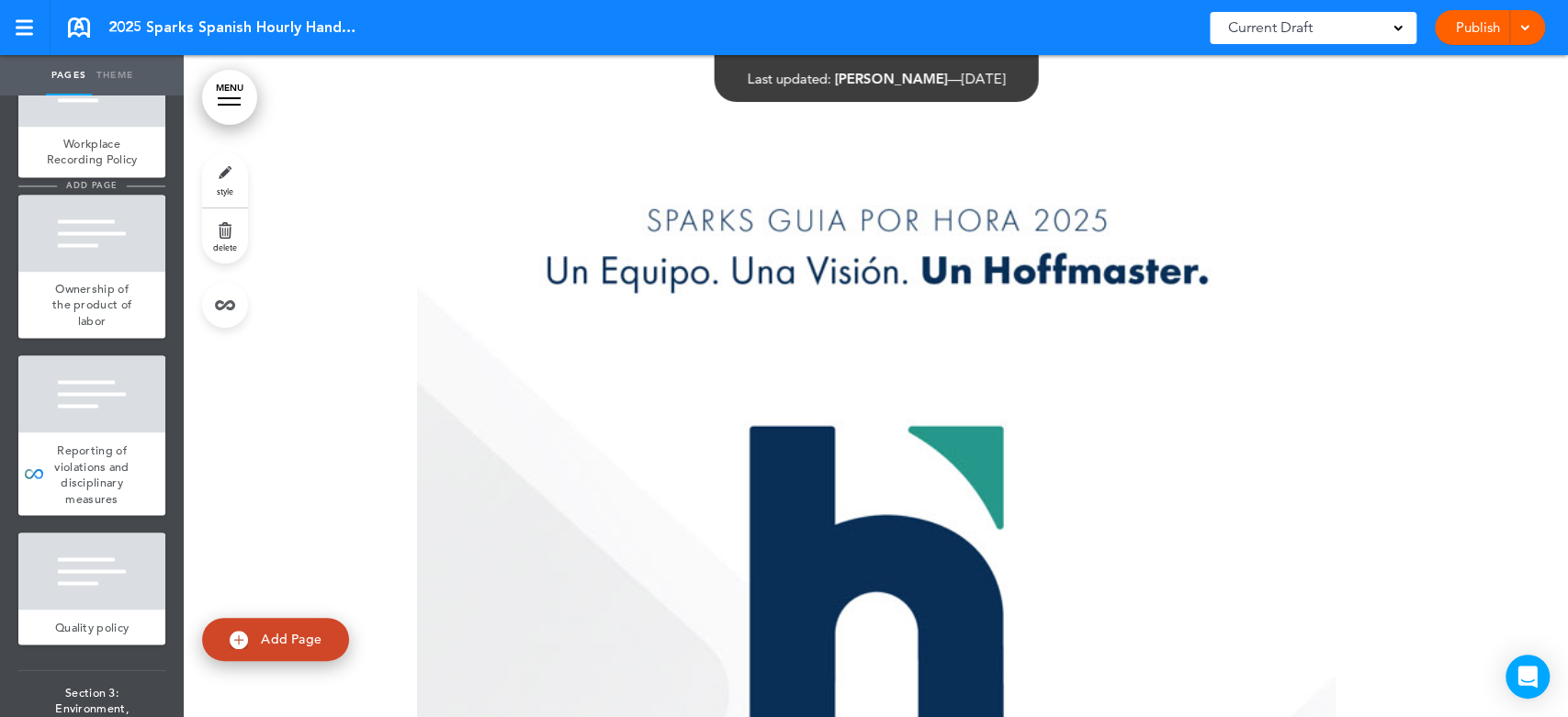
scroll to position [2143, 0]
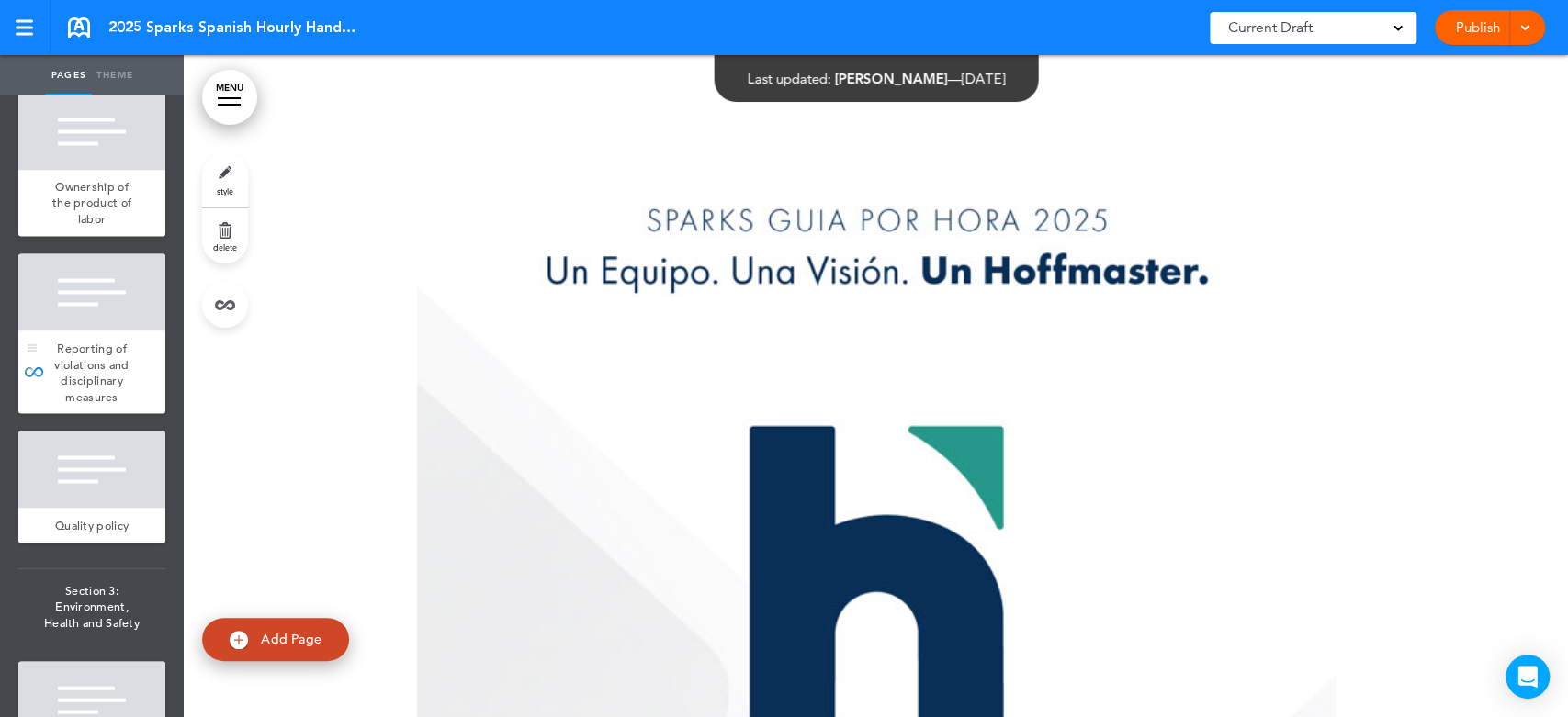
click at [81, 404] on font "Reporting of violations and disciplinary measures" at bounding box center [91, 372] width 75 height 64
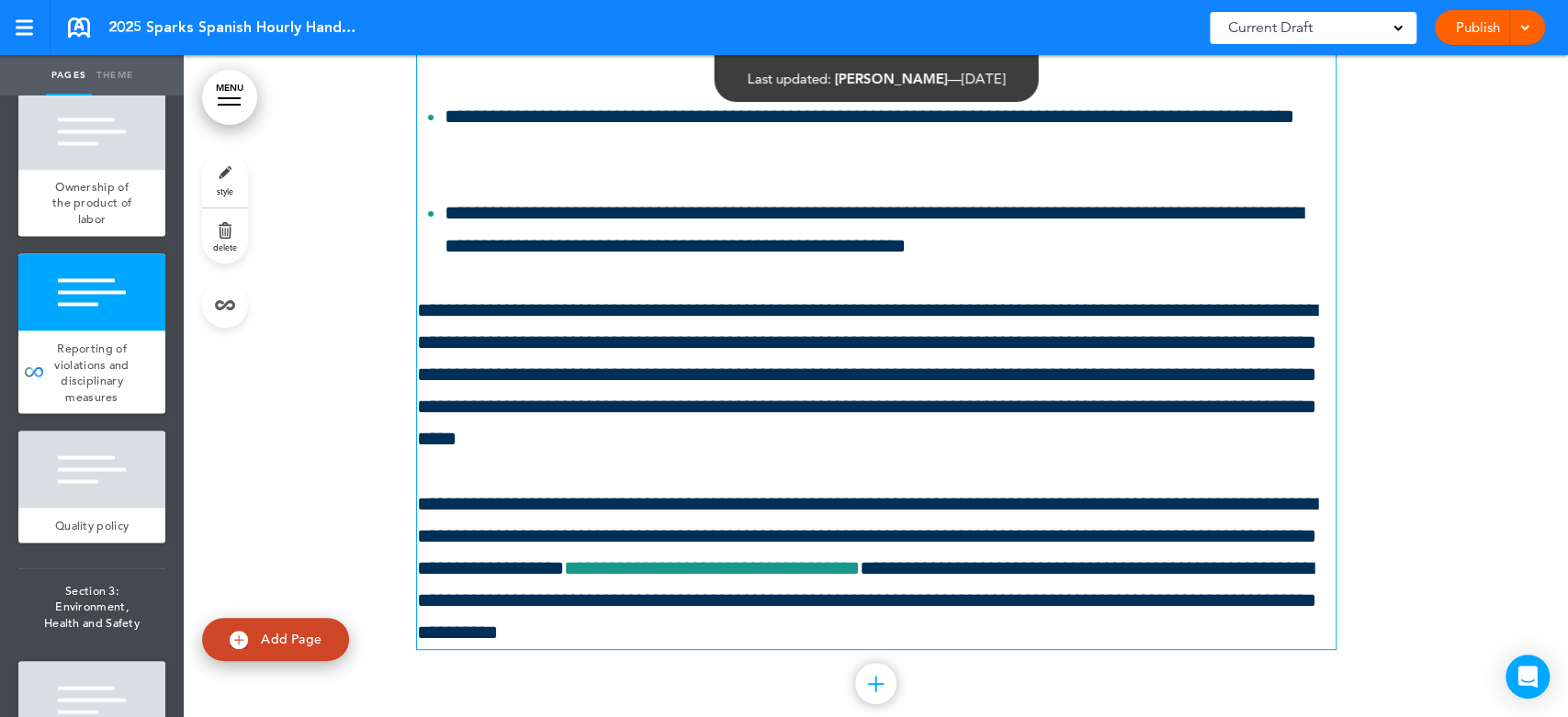
scroll to position [33366, 0]
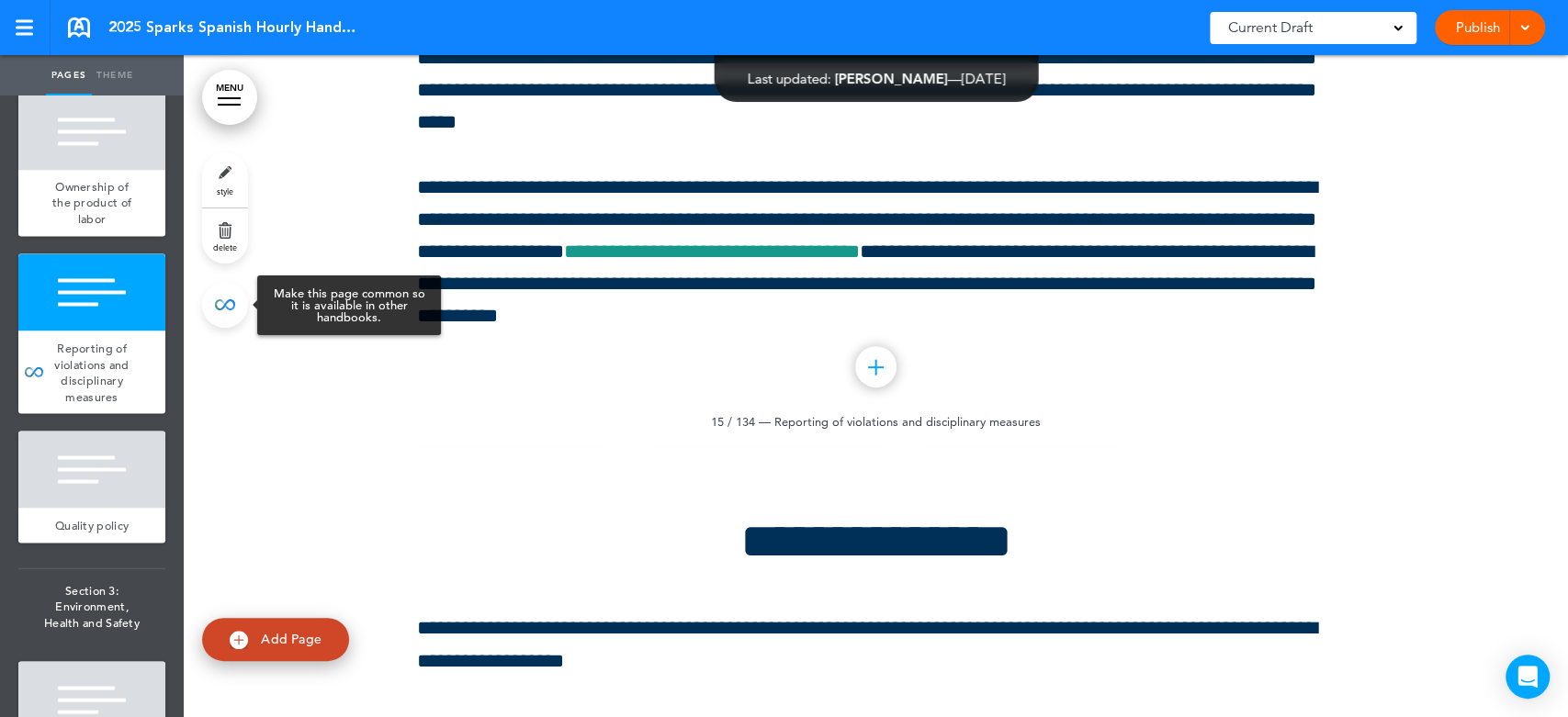
click at [225, 309] on link at bounding box center [225, 304] width 46 height 46
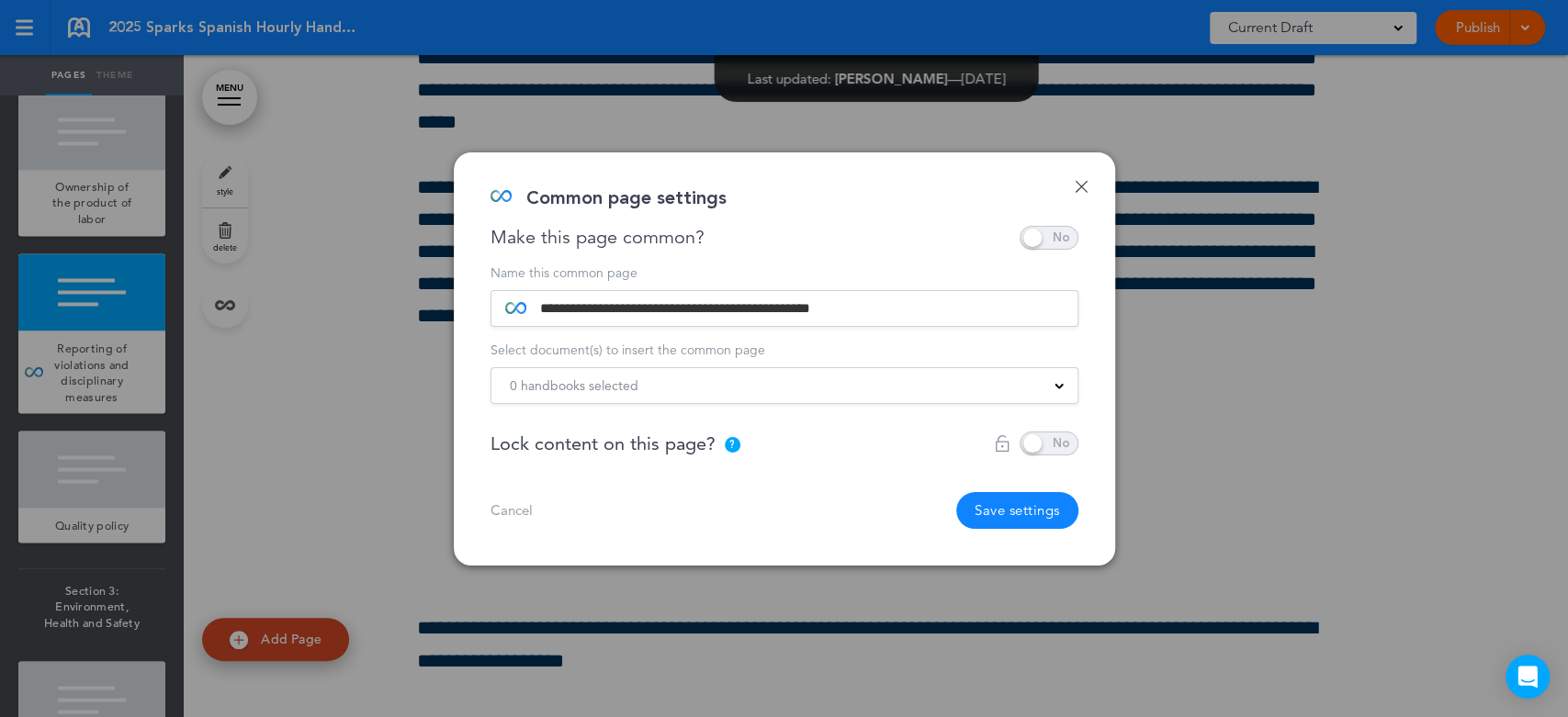
click at [1030, 399] on div "0 handbooks selected Default Handbook Salaried Fort Wayne Hourly Clintonville H…" at bounding box center [784, 385] width 588 height 36
click at [1043, 386] on div "0 handbooks selected" at bounding box center [784, 386] width 586 height 20
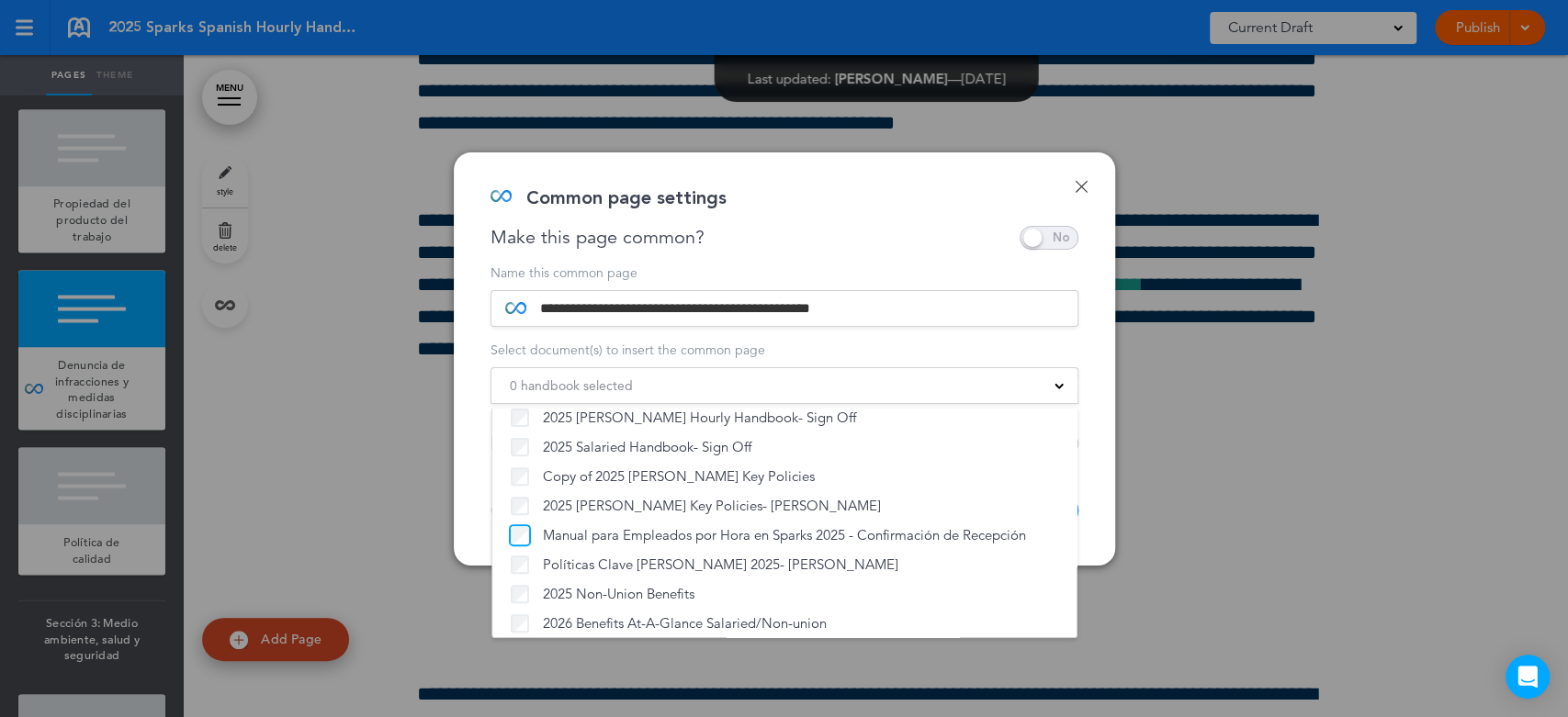
scroll to position [550, 0]
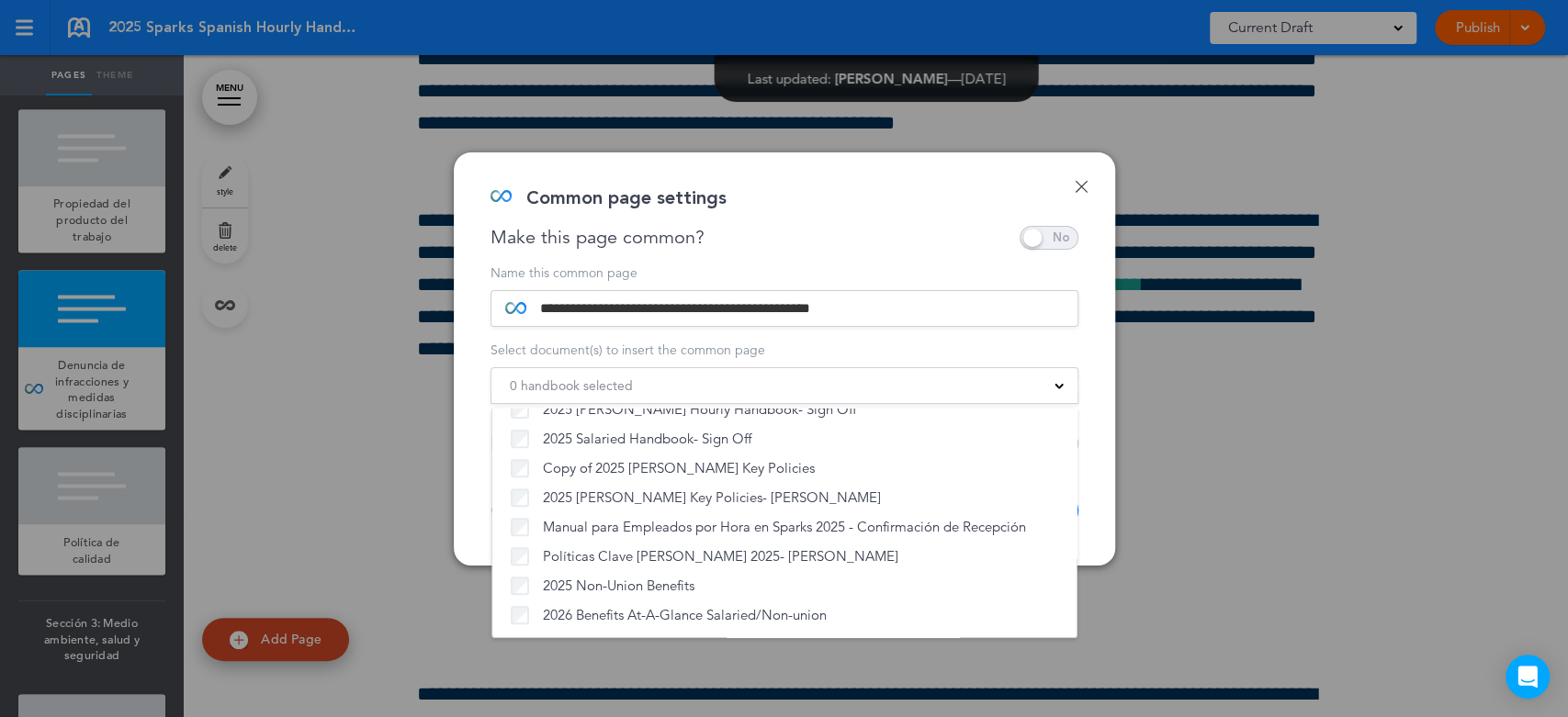
click at [870, 260] on div "**********" at bounding box center [784, 359] width 661 height 413
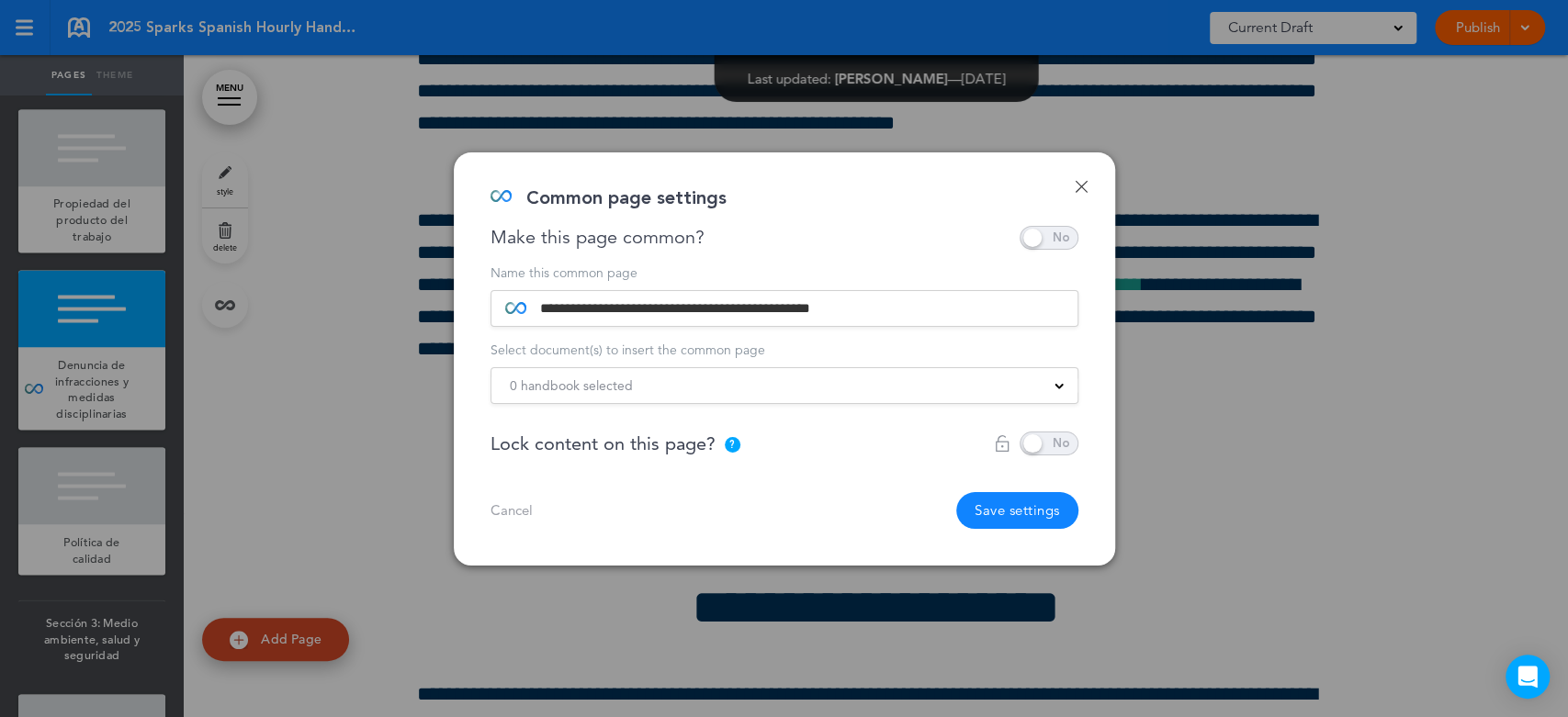
click at [993, 503] on button "Save settings" at bounding box center [1017, 510] width 122 height 36
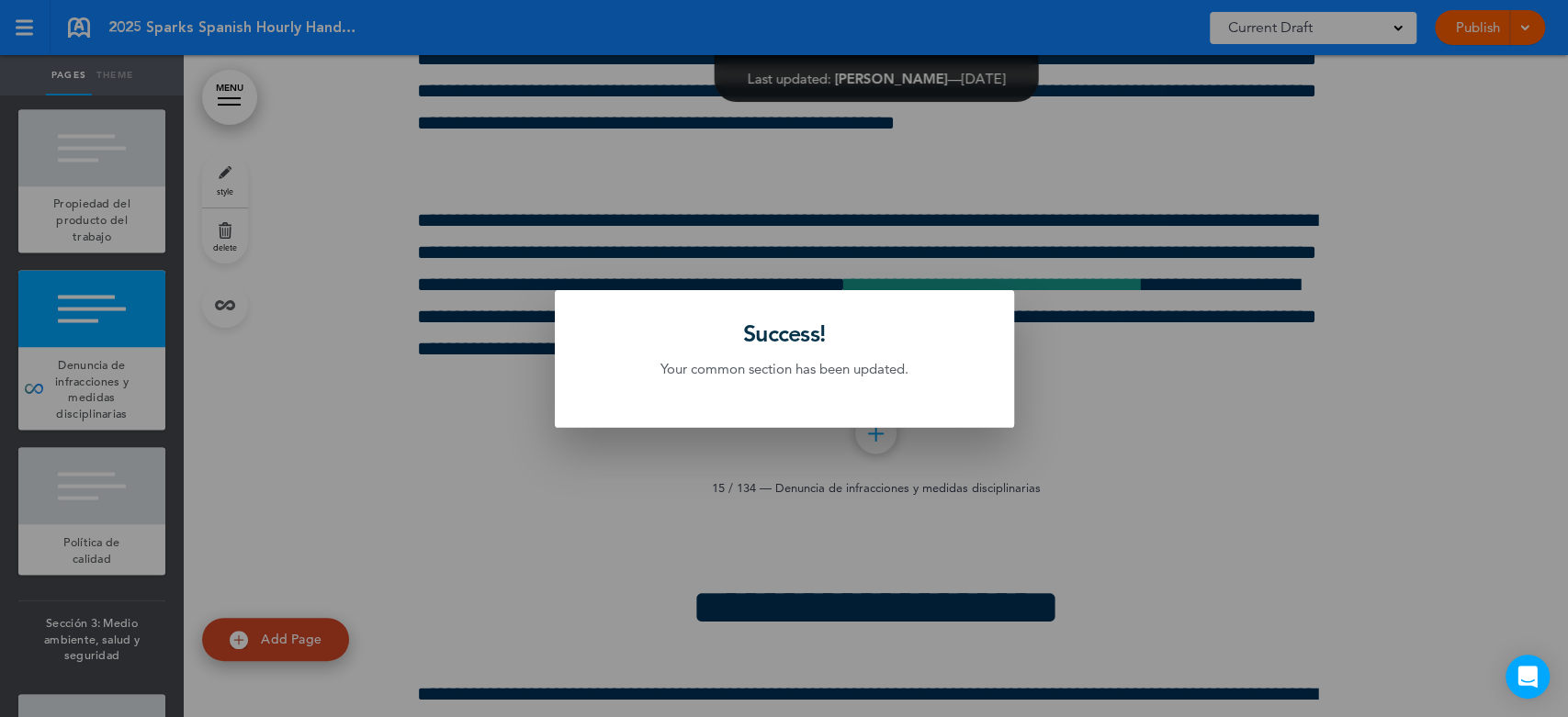
click at [291, 498] on div at bounding box center [784, 358] width 1568 height 717
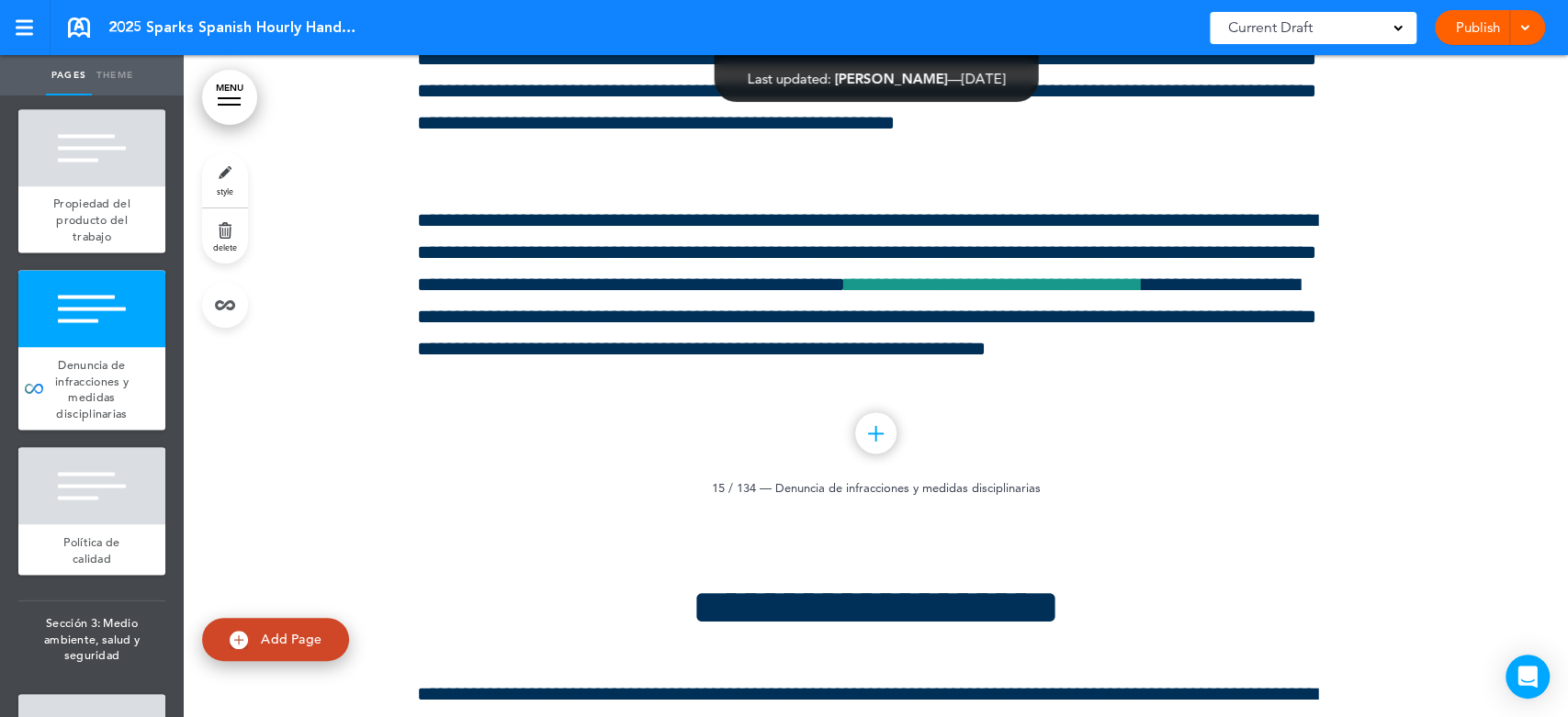
click at [236, 326] on div "style delete" at bounding box center [225, 240] width 46 height 175
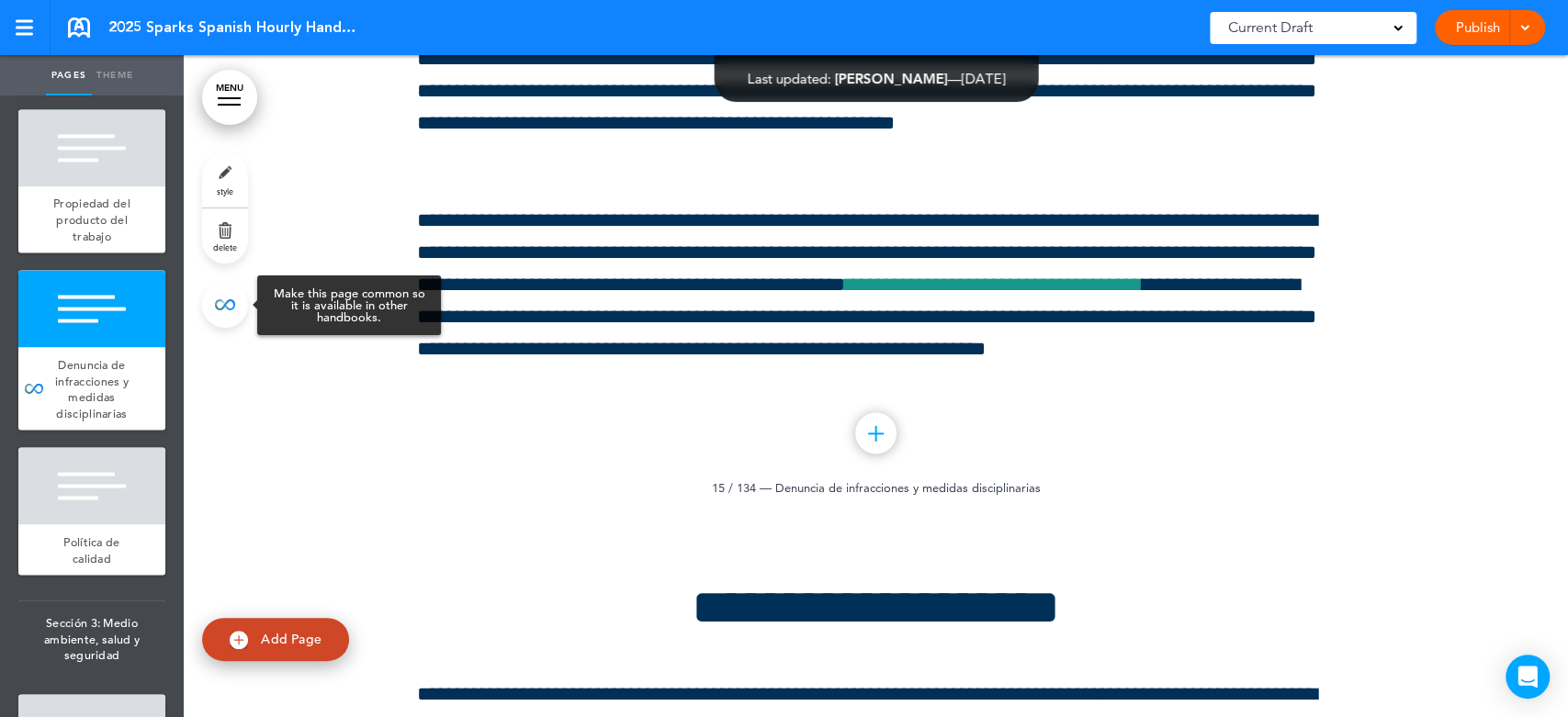
click at [232, 306] on link at bounding box center [225, 304] width 46 height 46
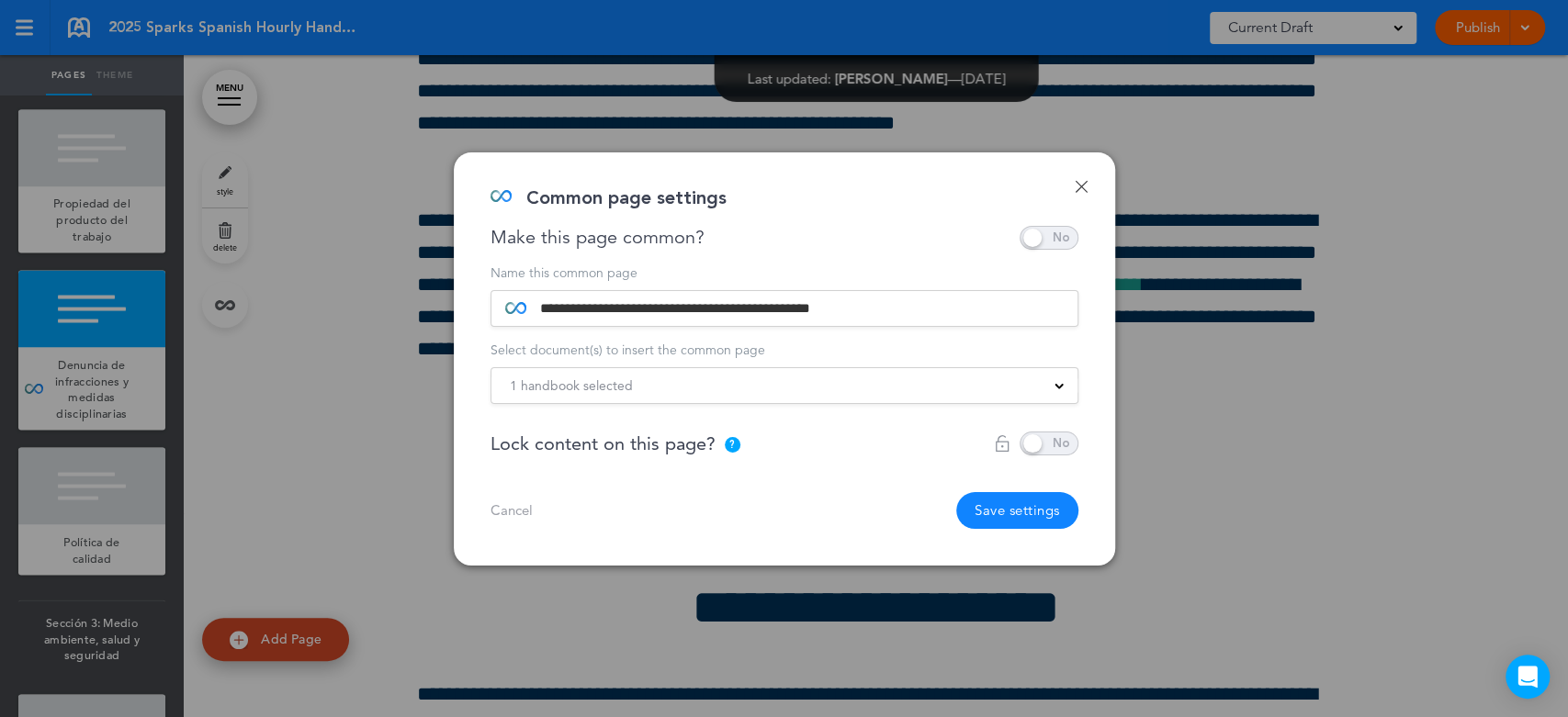
click at [716, 391] on div "1 handbook selected" at bounding box center [784, 386] width 586 height 20
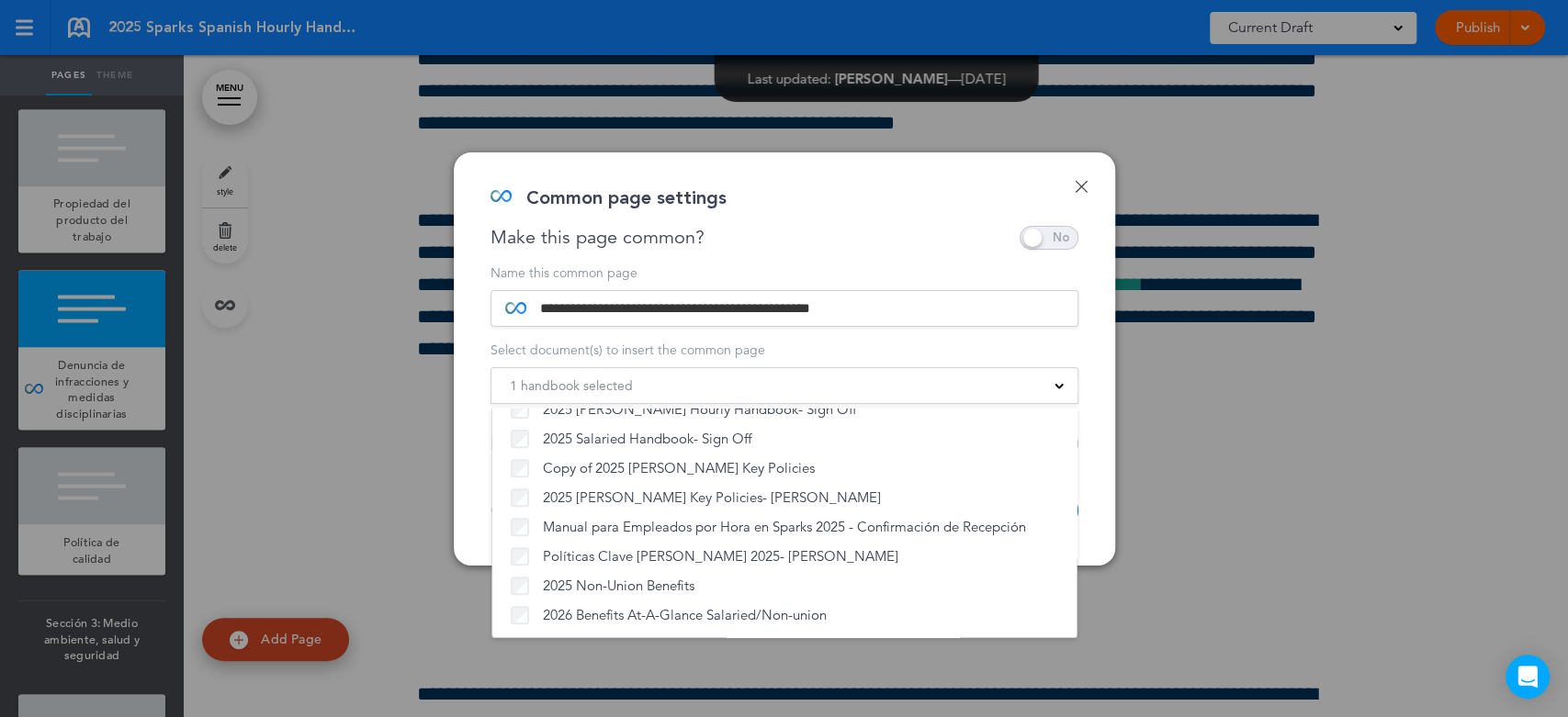
click at [825, 244] on div "Make this page common?" at bounding box center [784, 238] width 588 height 24
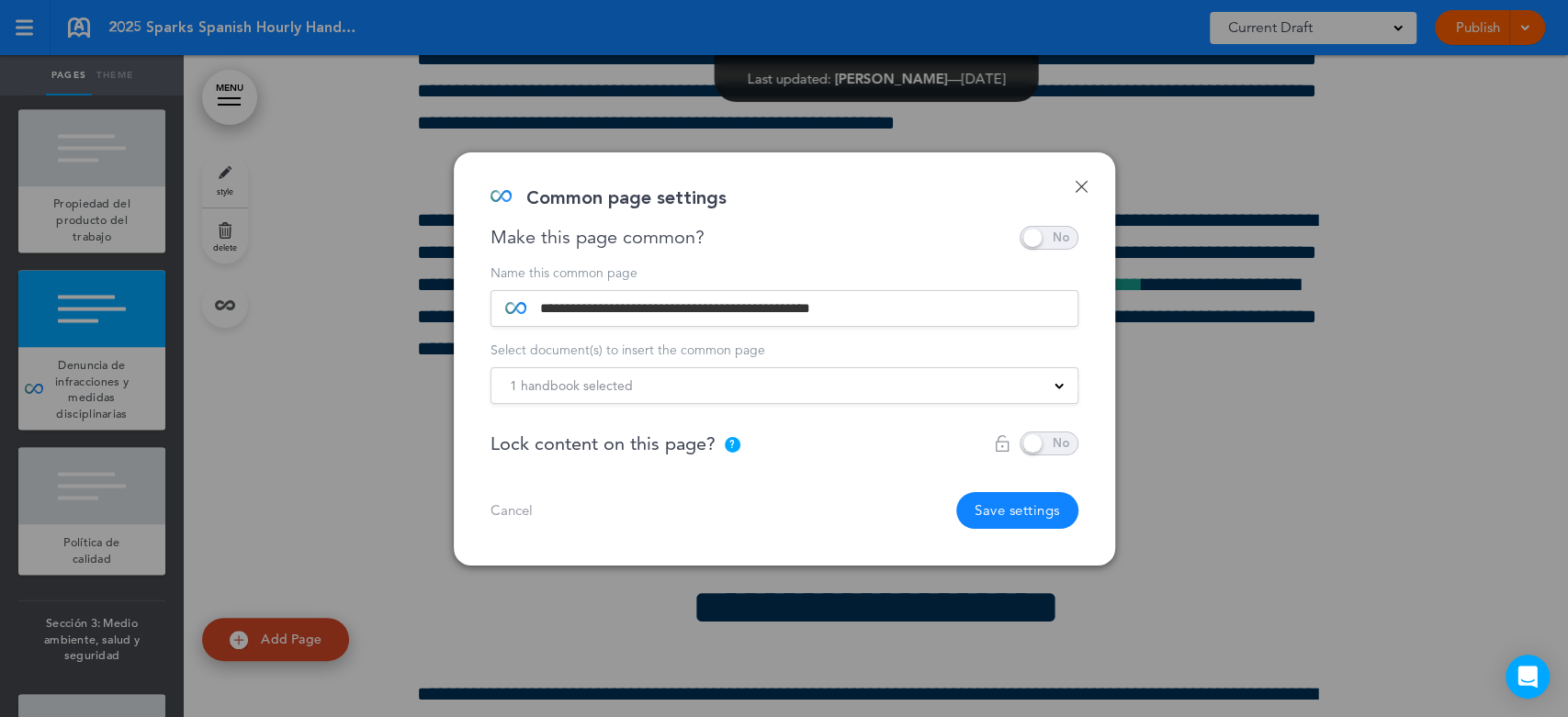
click at [1079, 184] on link "Done" at bounding box center [1082, 186] width 13 height 13
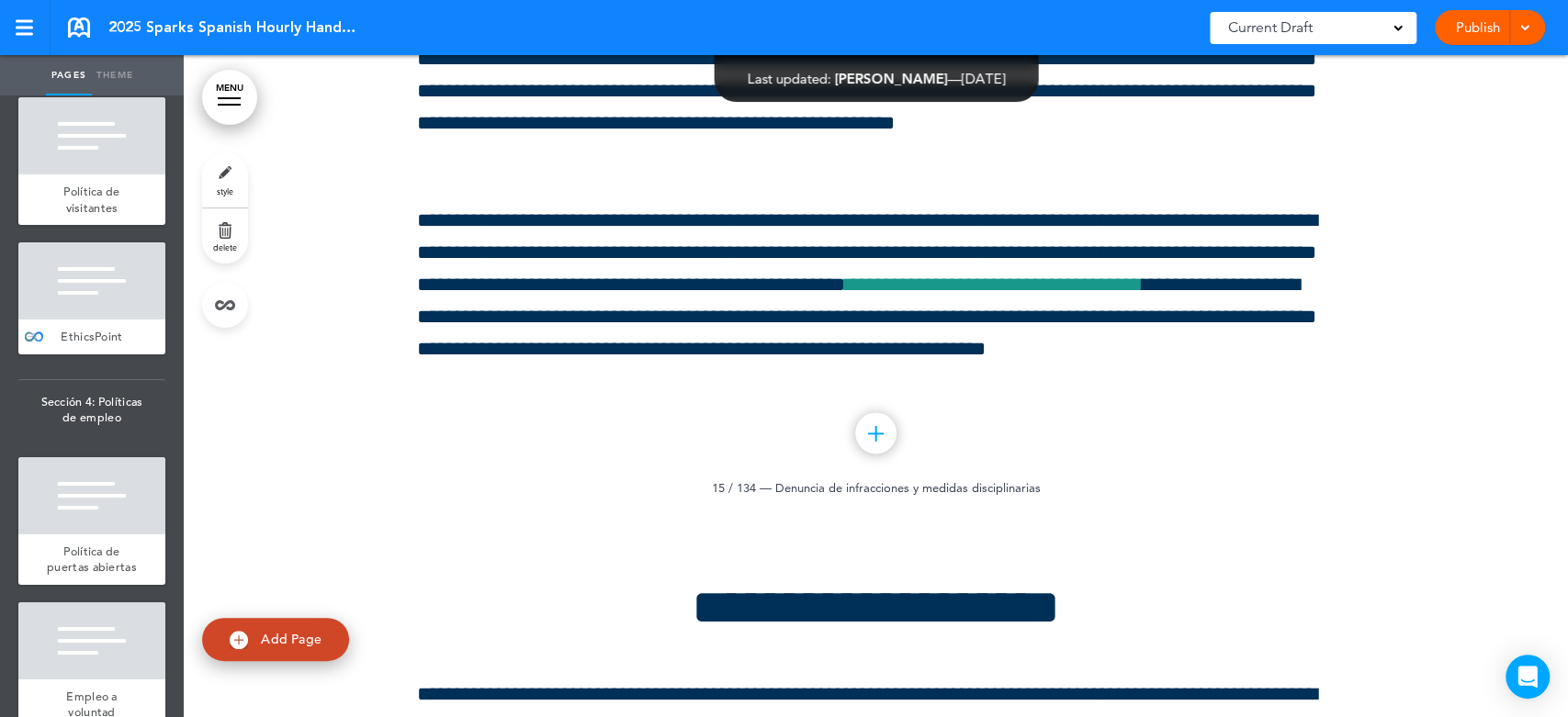
scroll to position [4263, 0]
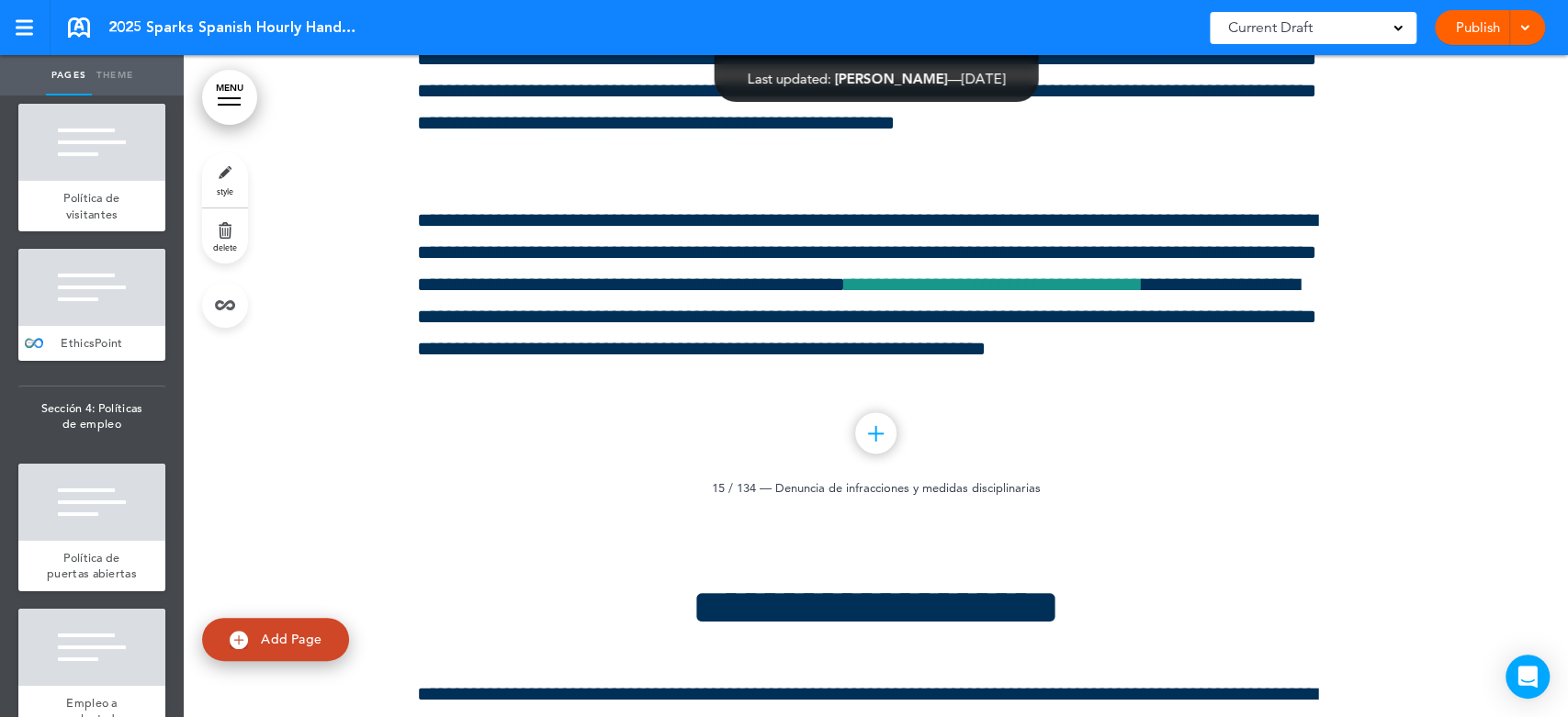
click at [102, 326] on div at bounding box center [92, 287] width 147 height 77
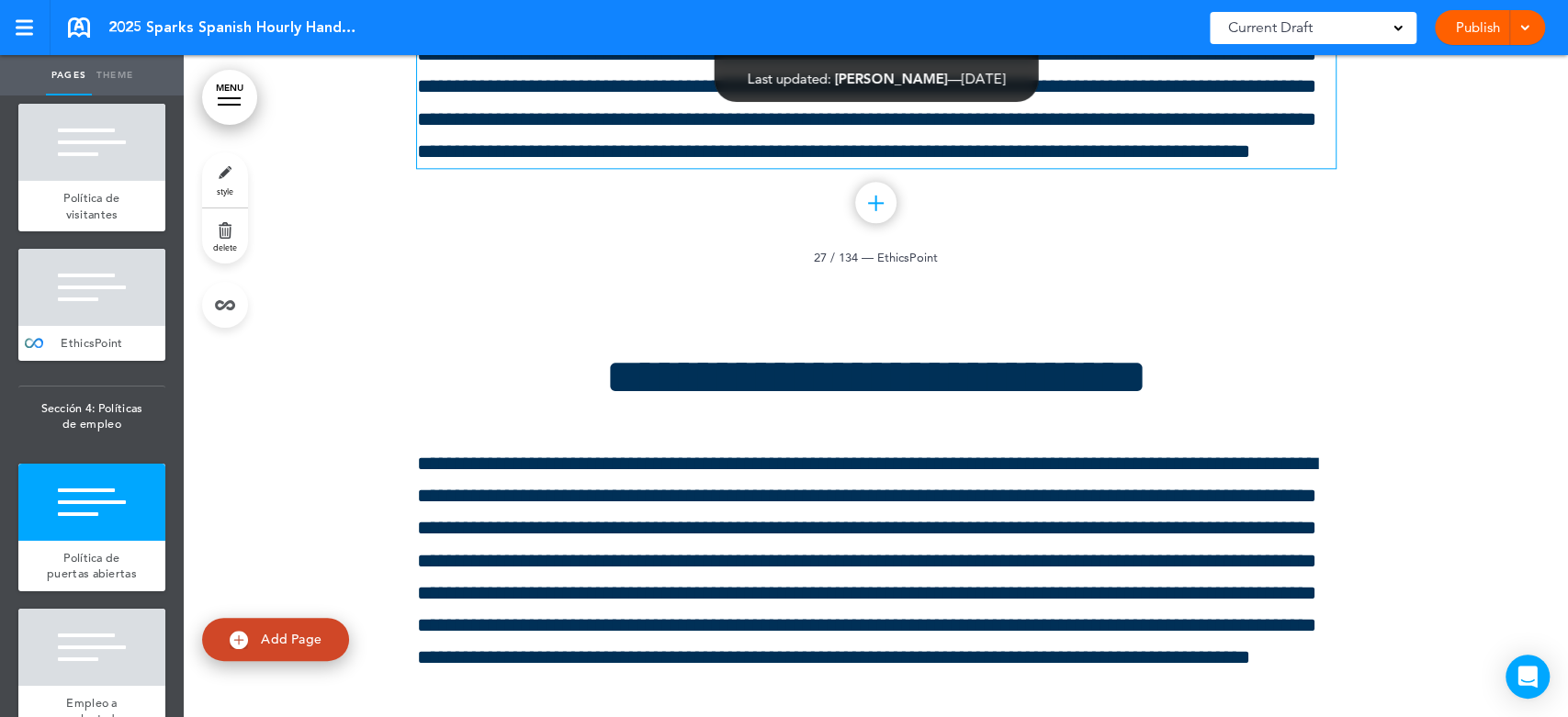
scroll to position [52855, 0]
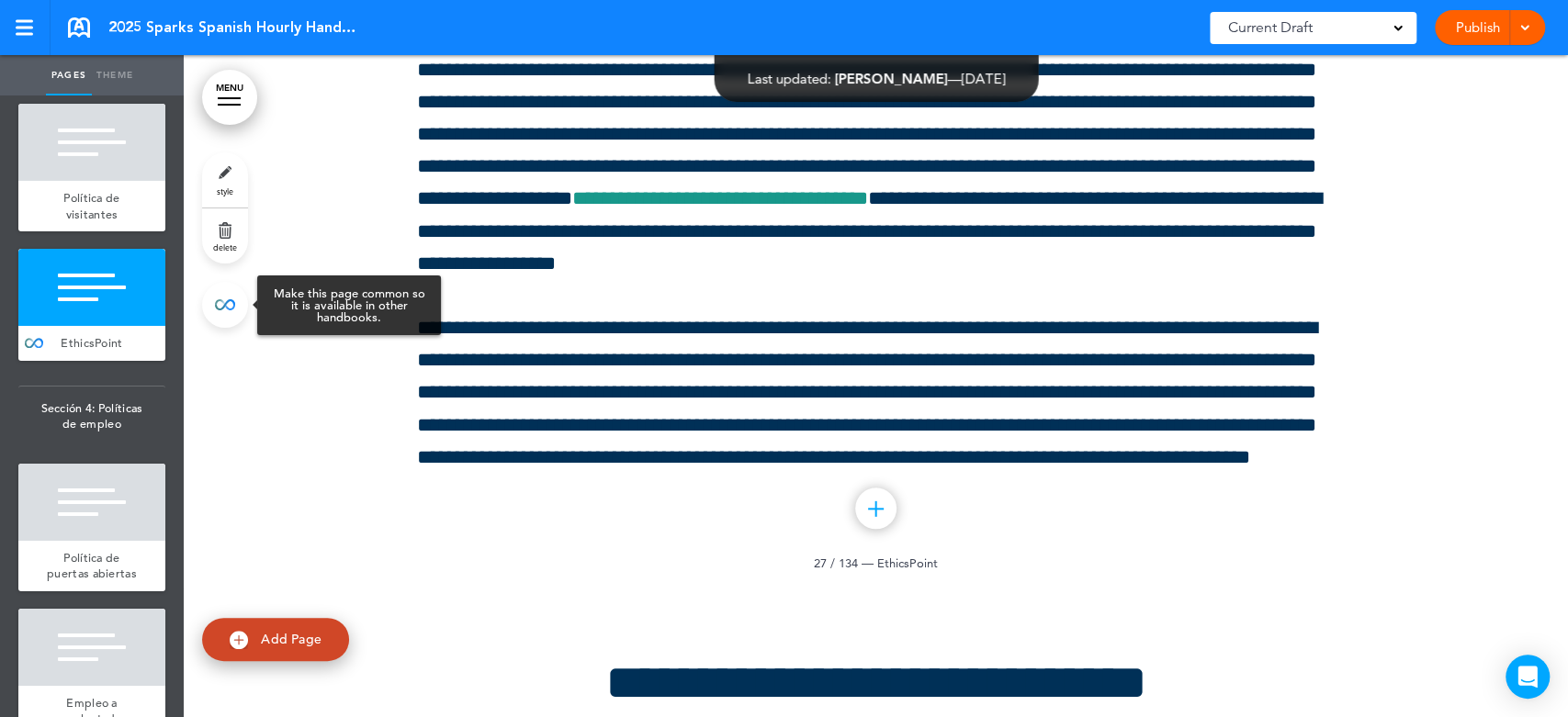
click at [230, 300] on link at bounding box center [225, 304] width 46 height 46
type input "**********"
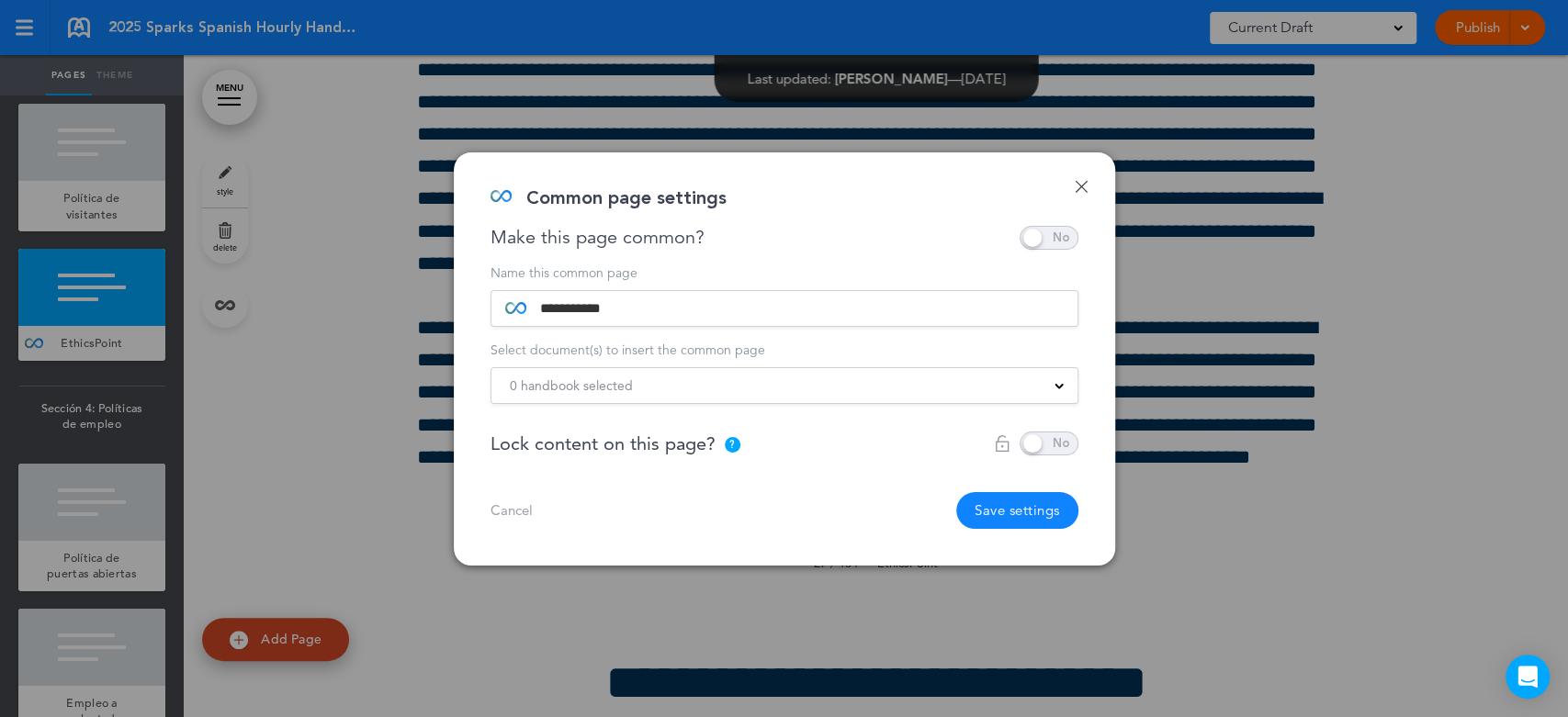
click at [1038, 375] on div "0 handbook selected" at bounding box center [784, 386] width 586 height 20
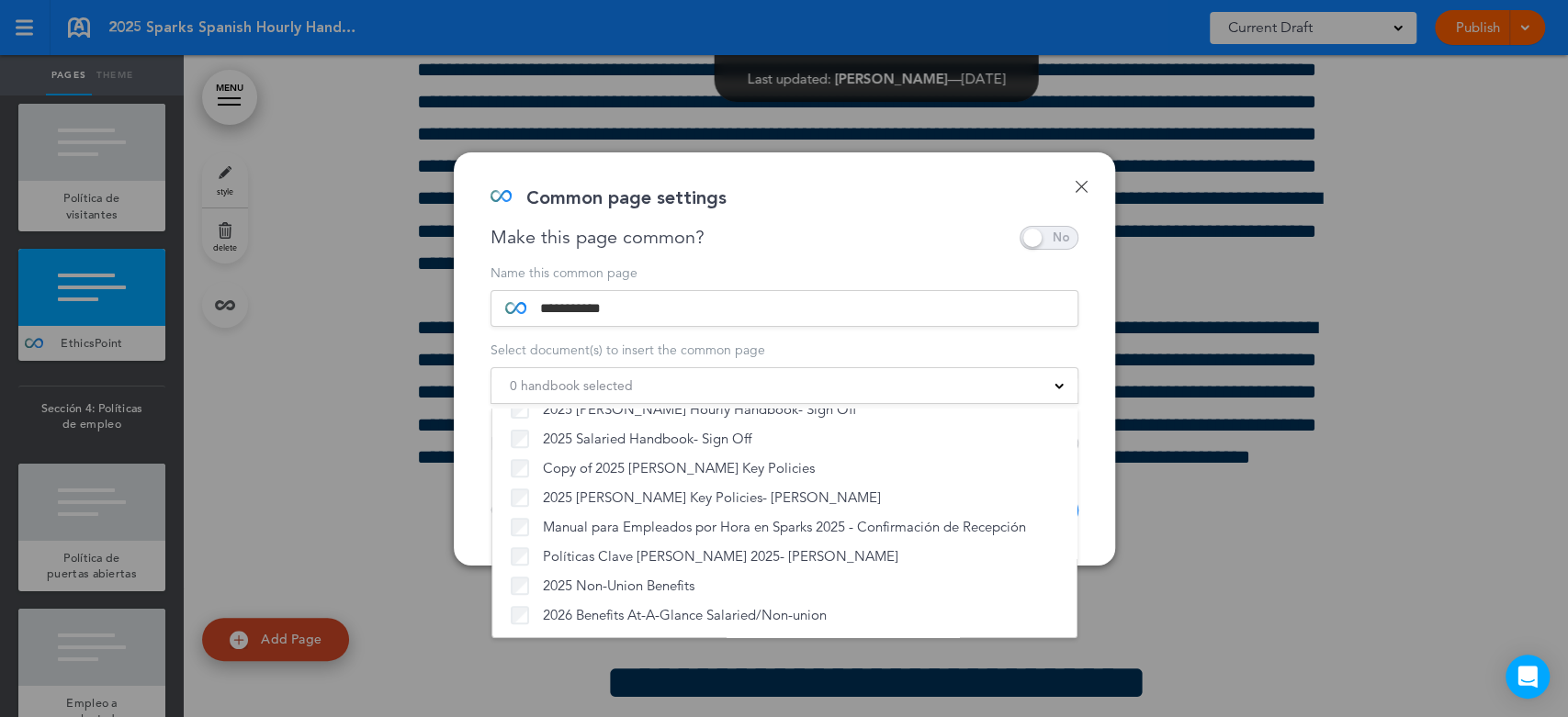
click at [806, 256] on div "**********" at bounding box center [784, 359] width 661 height 413
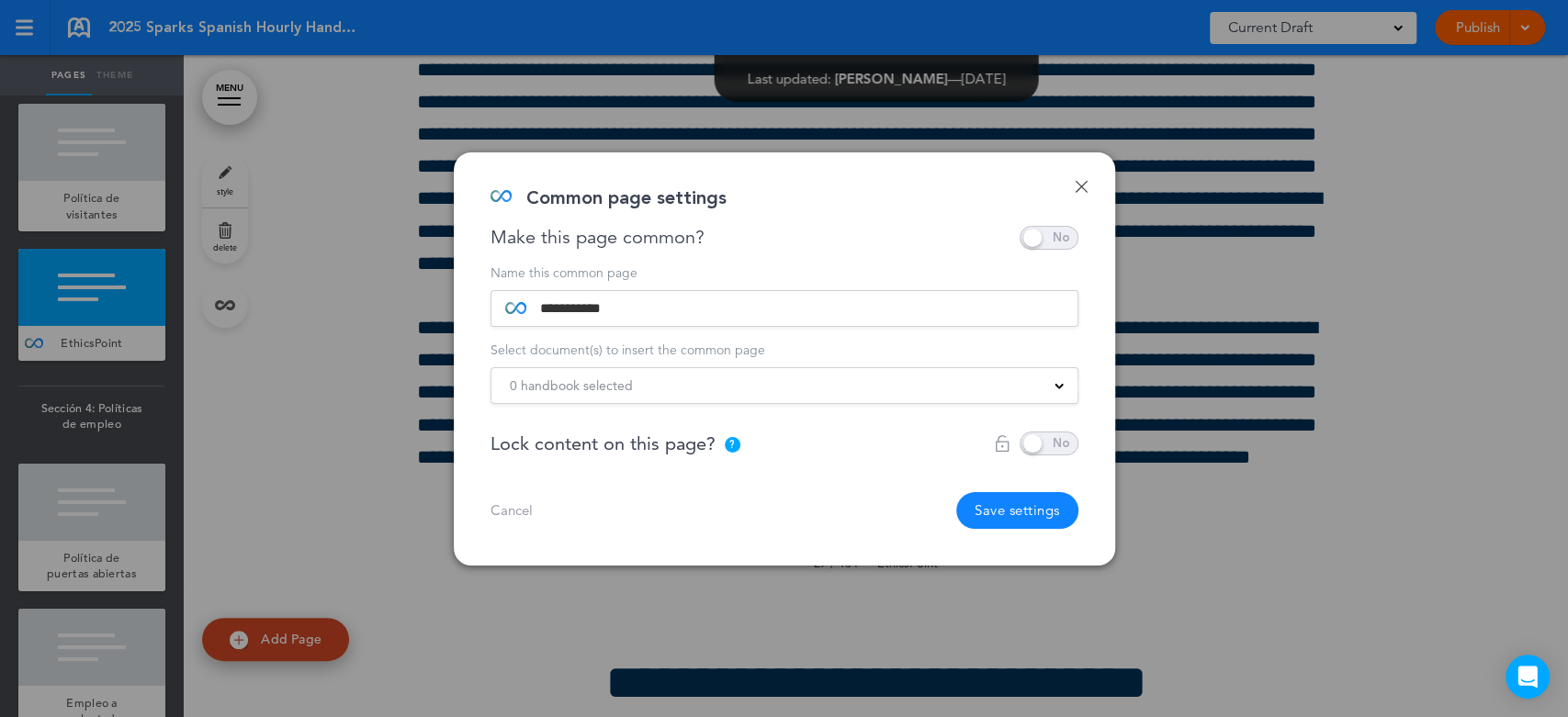
click at [1008, 505] on button "Save settings" at bounding box center [1017, 510] width 122 height 36
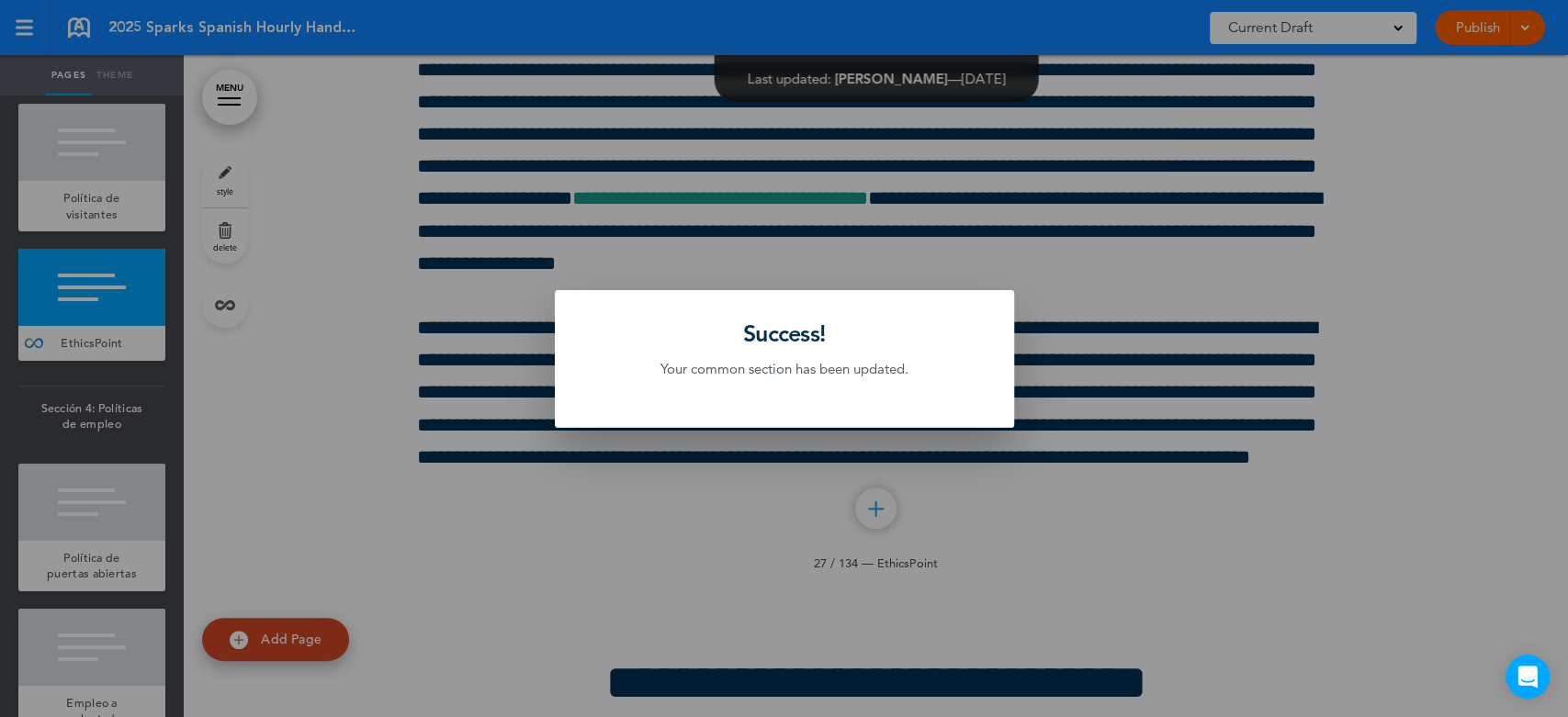
click at [332, 389] on div at bounding box center [784, 358] width 1568 height 717
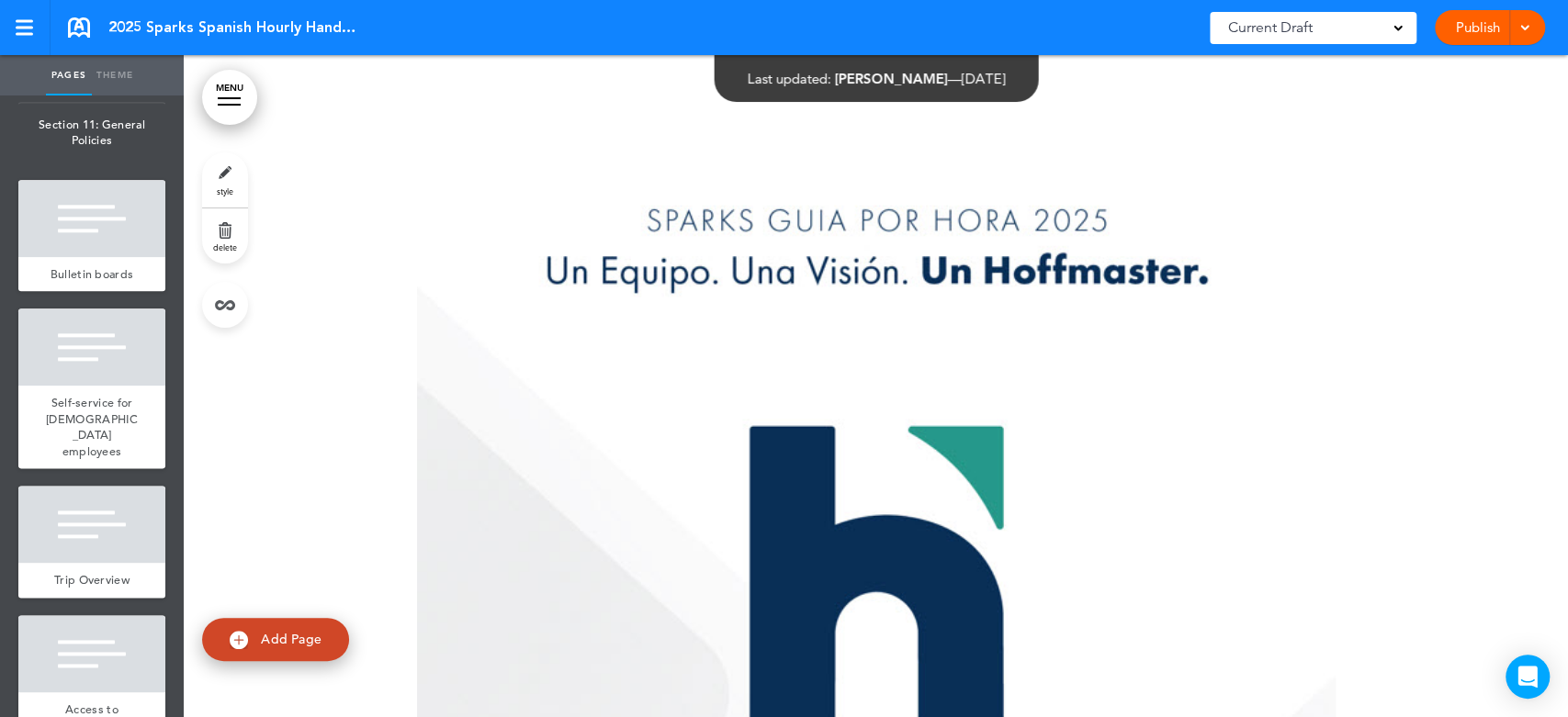
scroll to position [20543, 0]
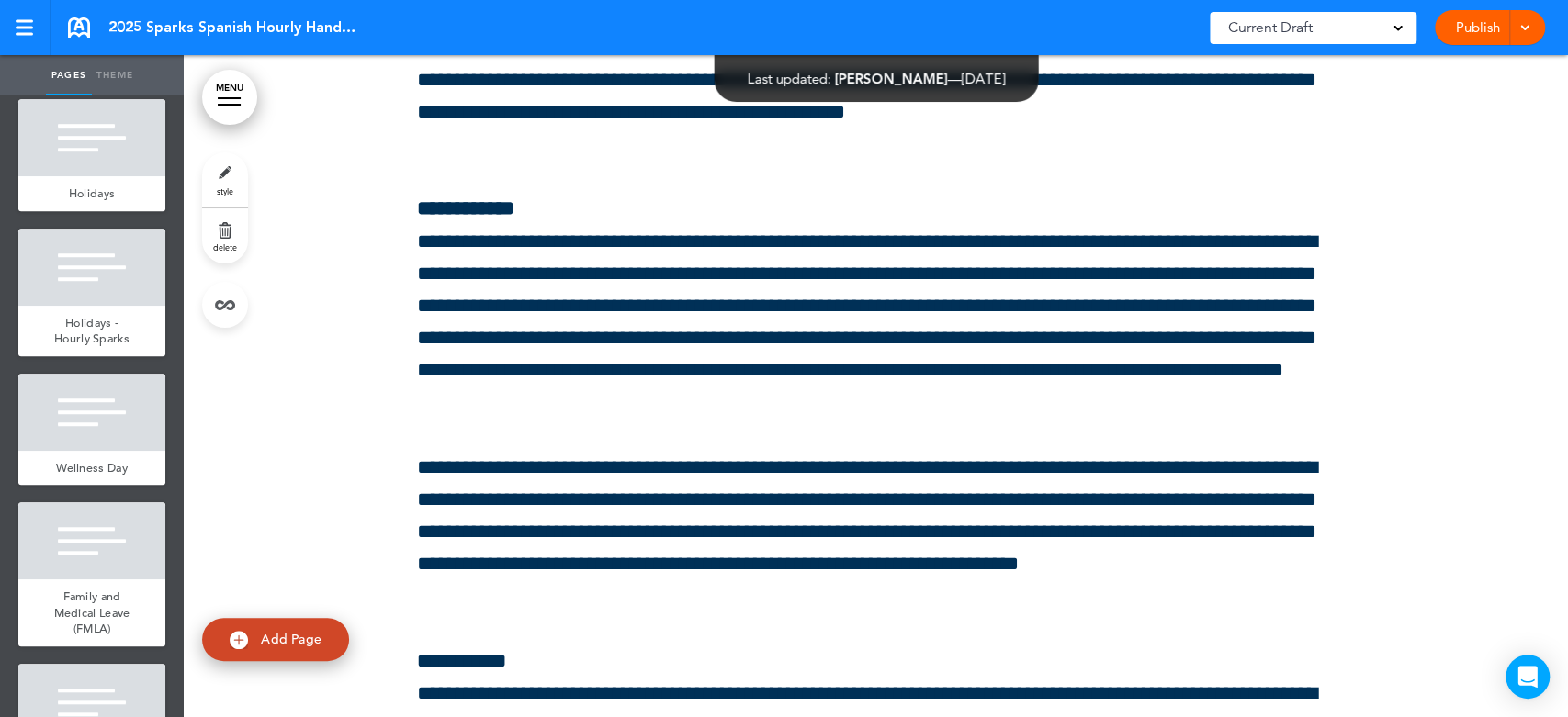
scroll to position [14523, 0]
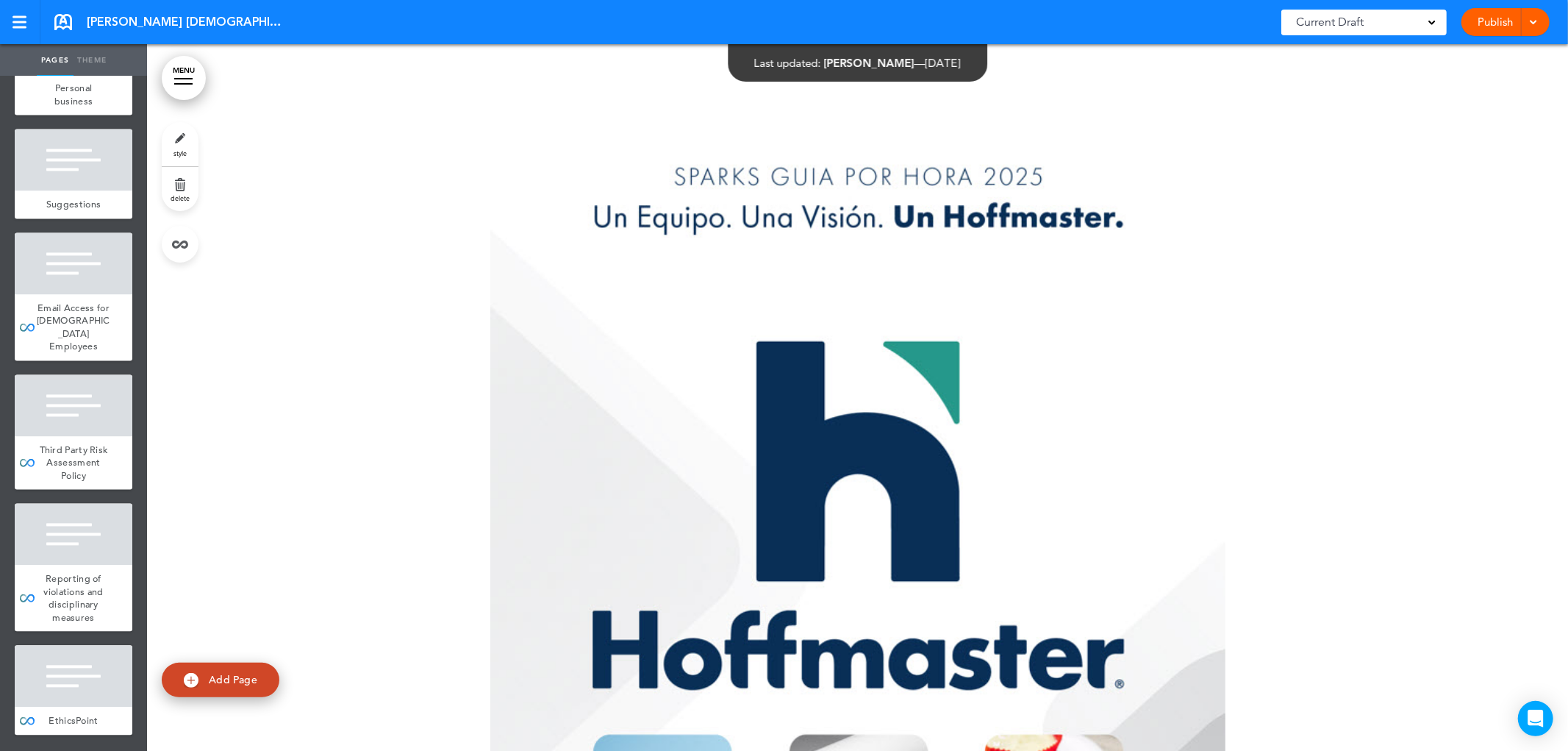
scroll to position [17236, 0]
click at [182, 72] on font "MENU" at bounding box center [184, 70] width 22 height 10
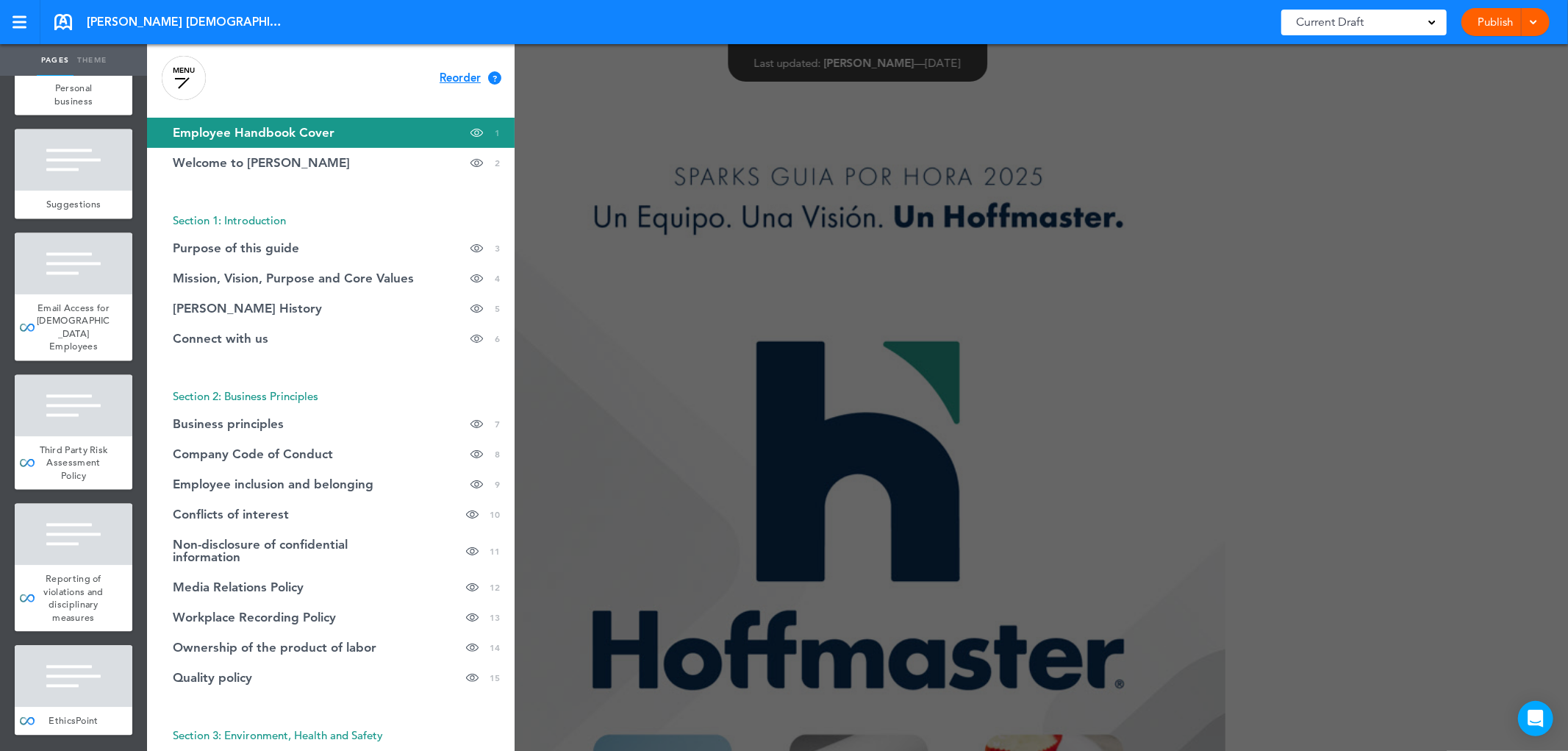
click at [462, 72] on font "Reorder" at bounding box center [460, 78] width 41 height 15
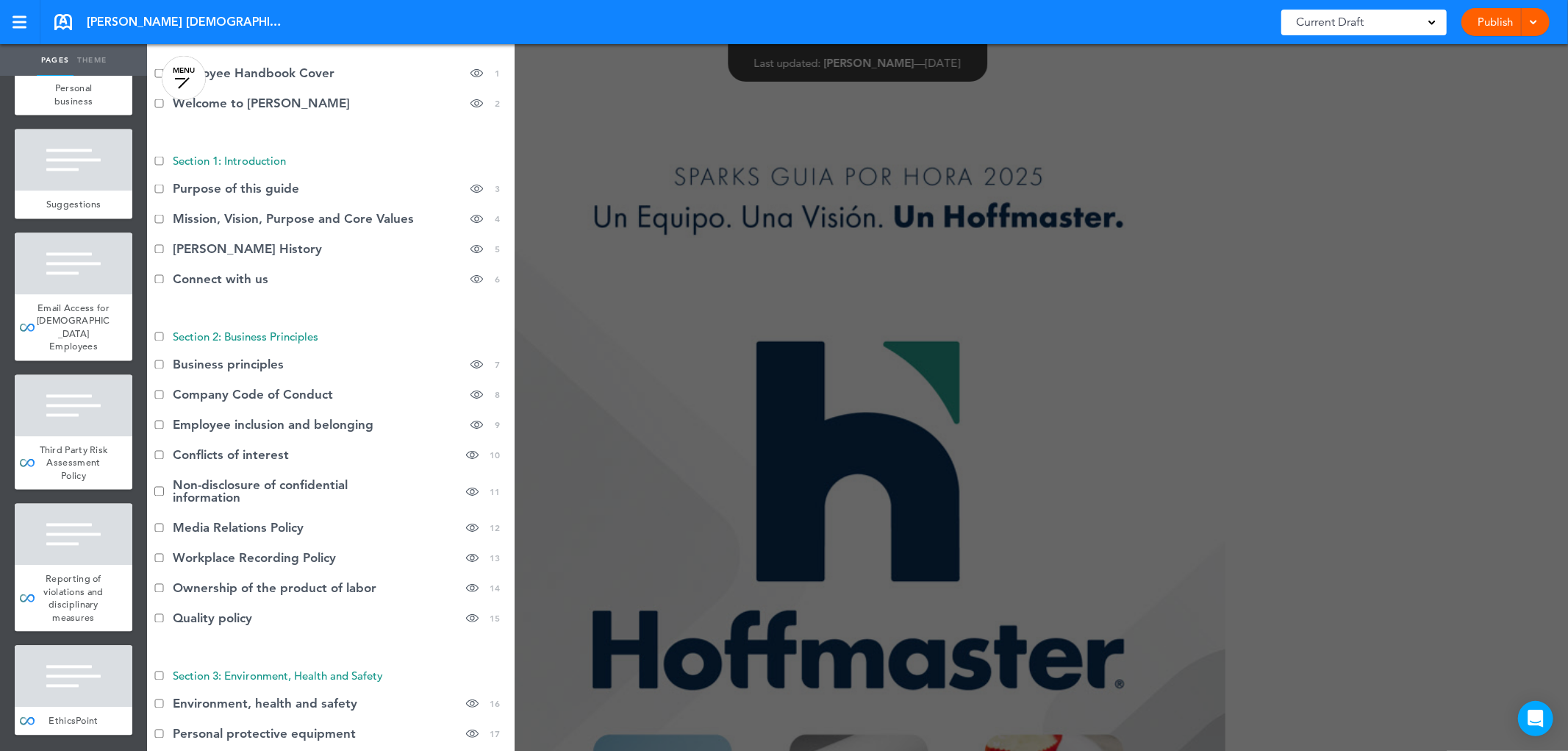
scroll to position [0, 0]
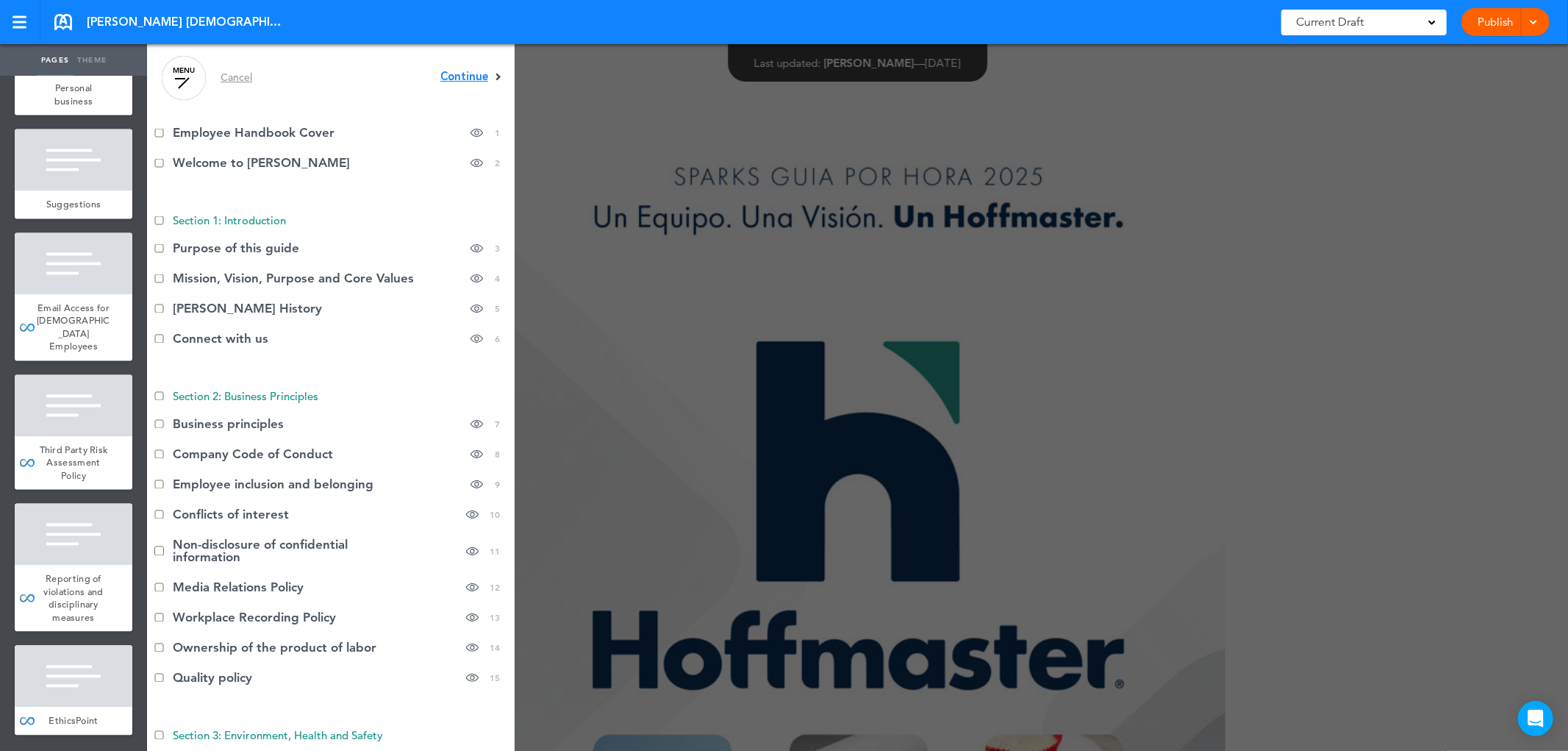
click at [459, 74] on font "Continue" at bounding box center [465, 77] width 48 height 15
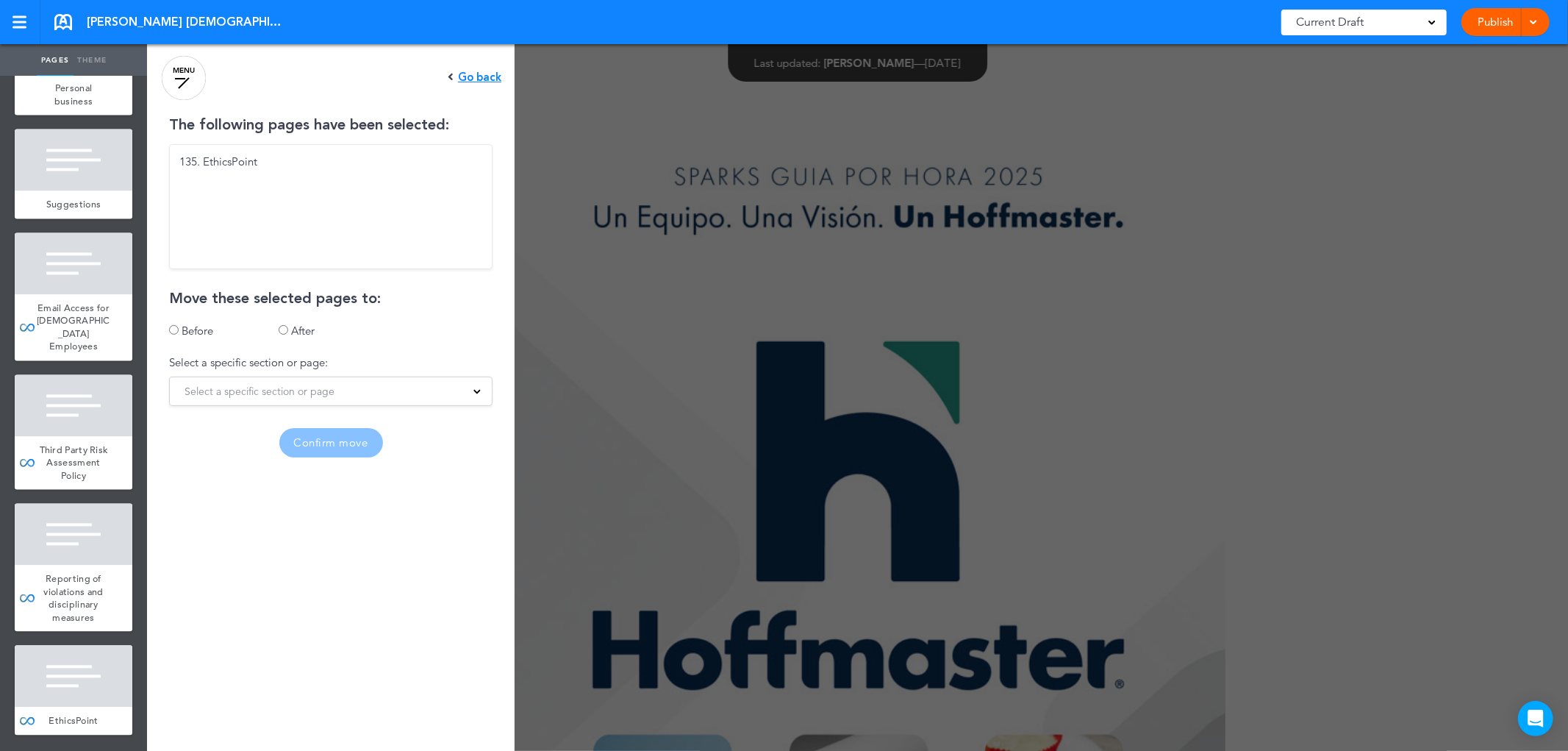
click at [263, 394] on font "Select a specific section or page" at bounding box center [259, 392] width 150 height 13
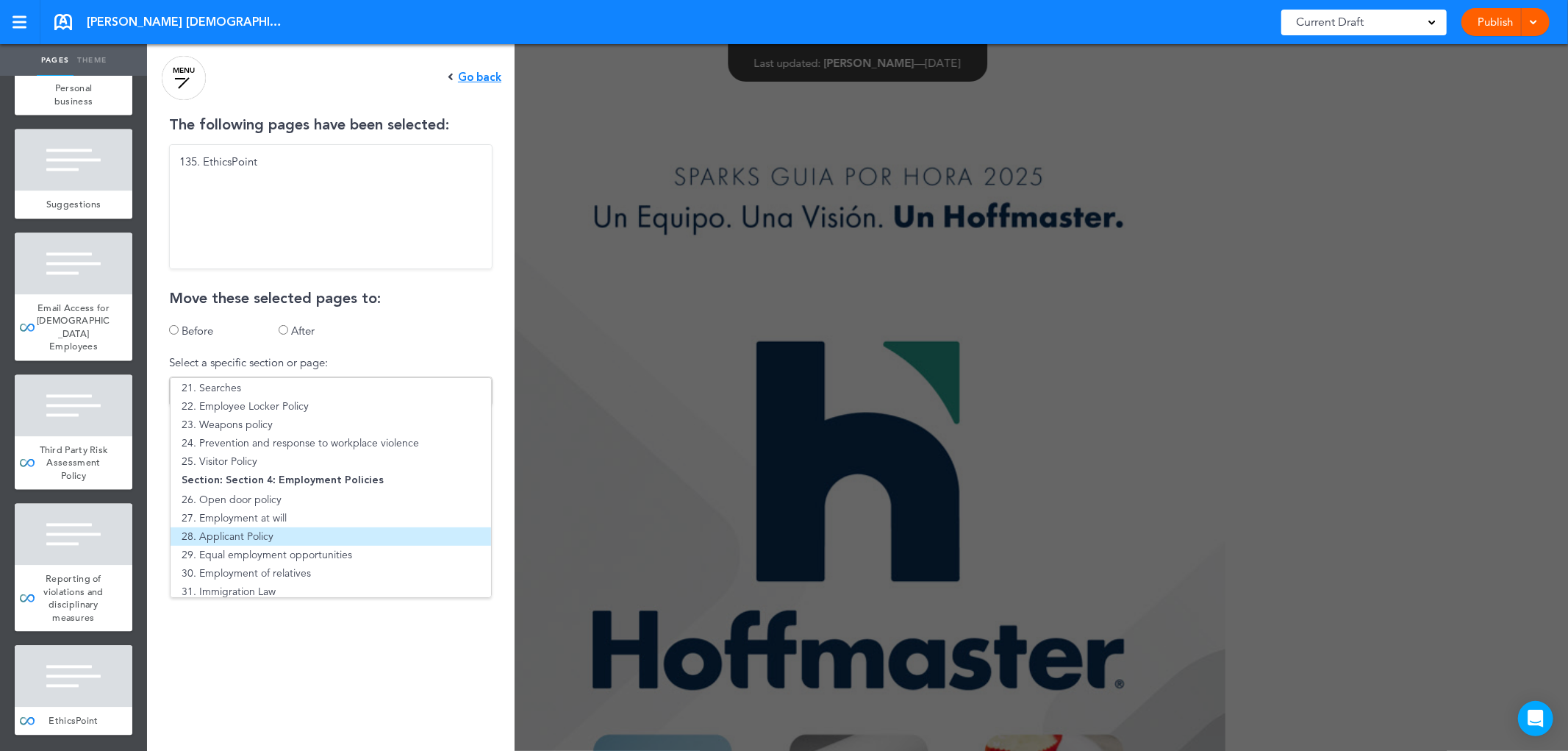
scroll to position [408, 0]
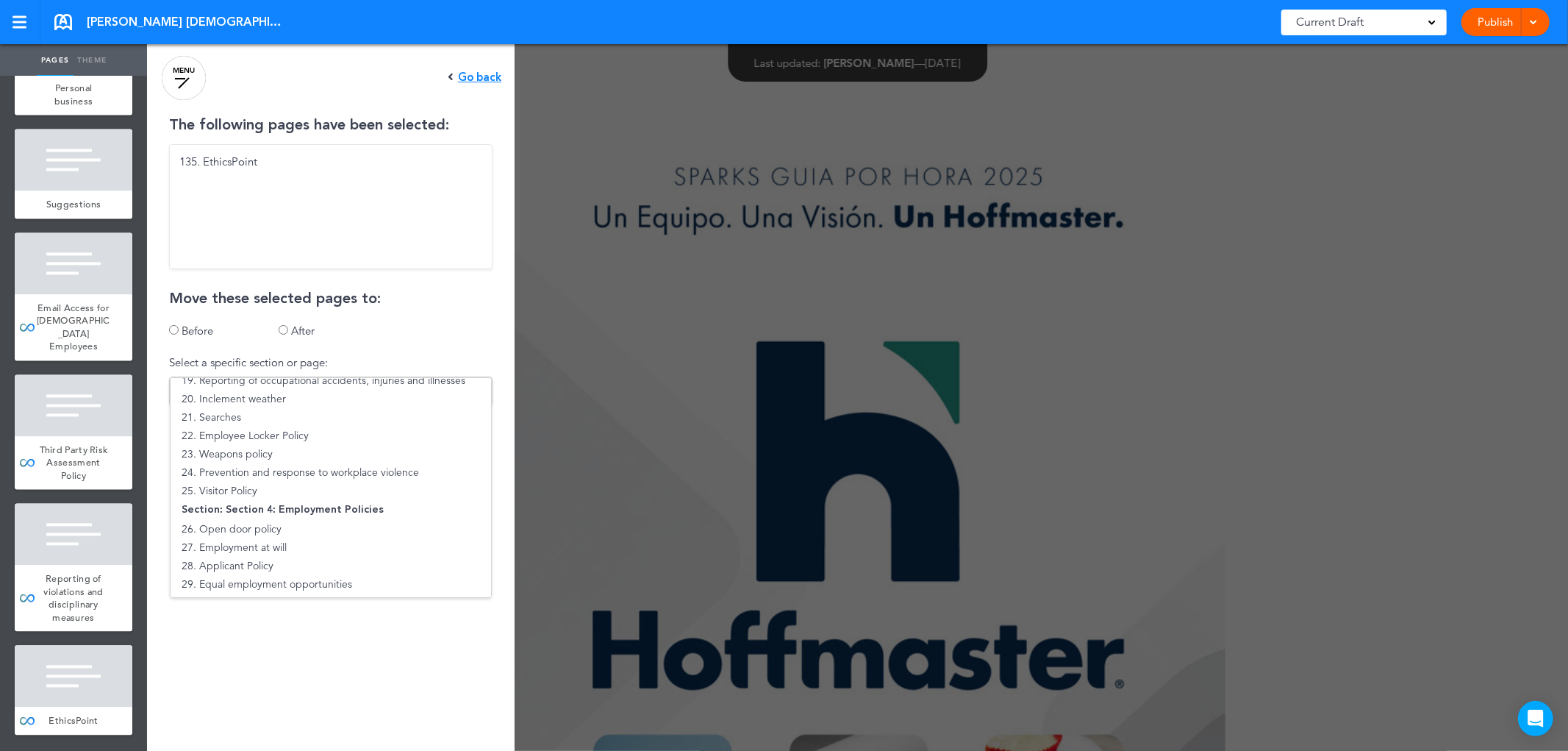
click at [226, 511] on ul "1. Cover of the Employee Handbook 2. Welcome to Hoffmaster Section: Section 1: …" at bounding box center [331, 488] width 322 height 221
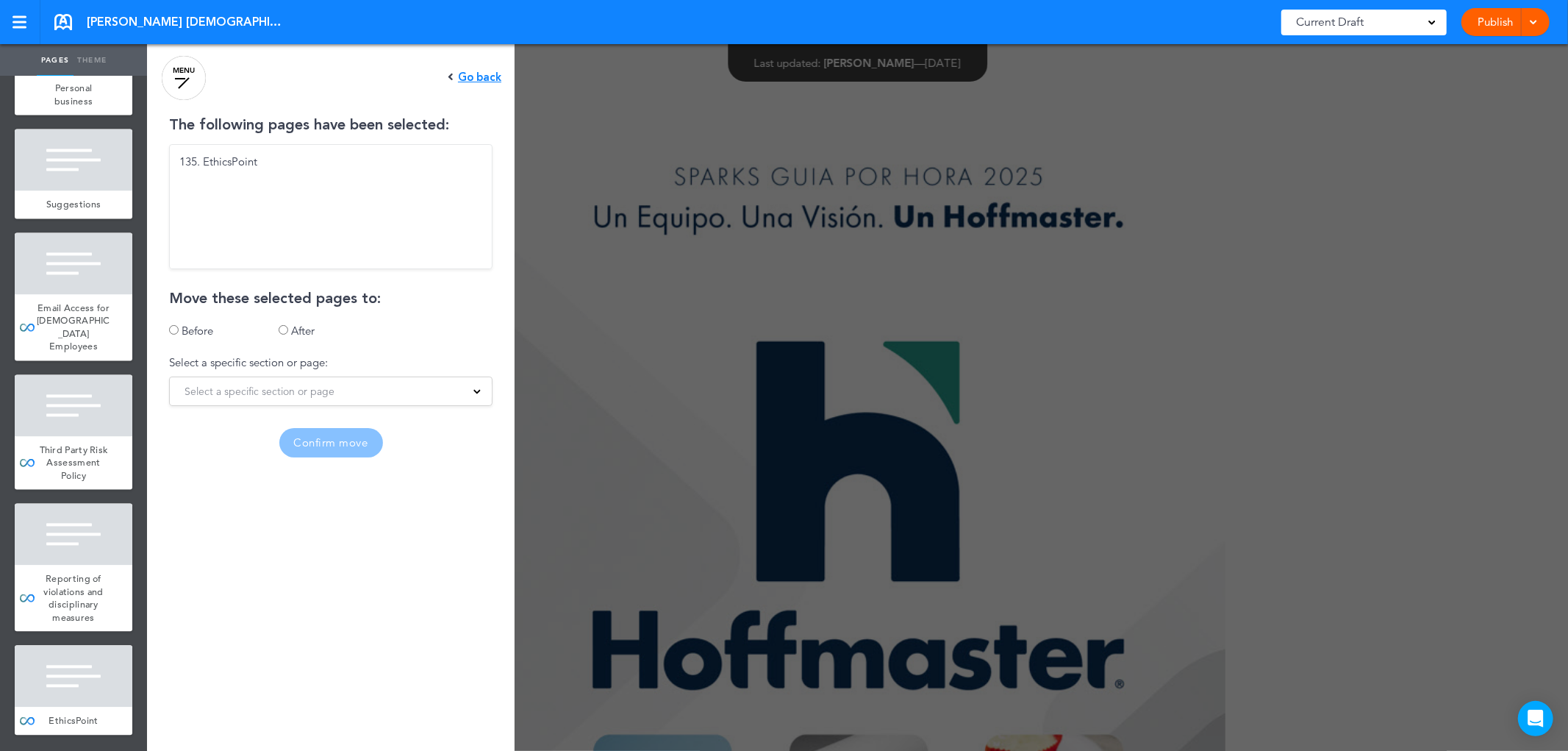
click at [295, 385] on font "Select a specific section or page" at bounding box center [259, 392] width 150 height 13
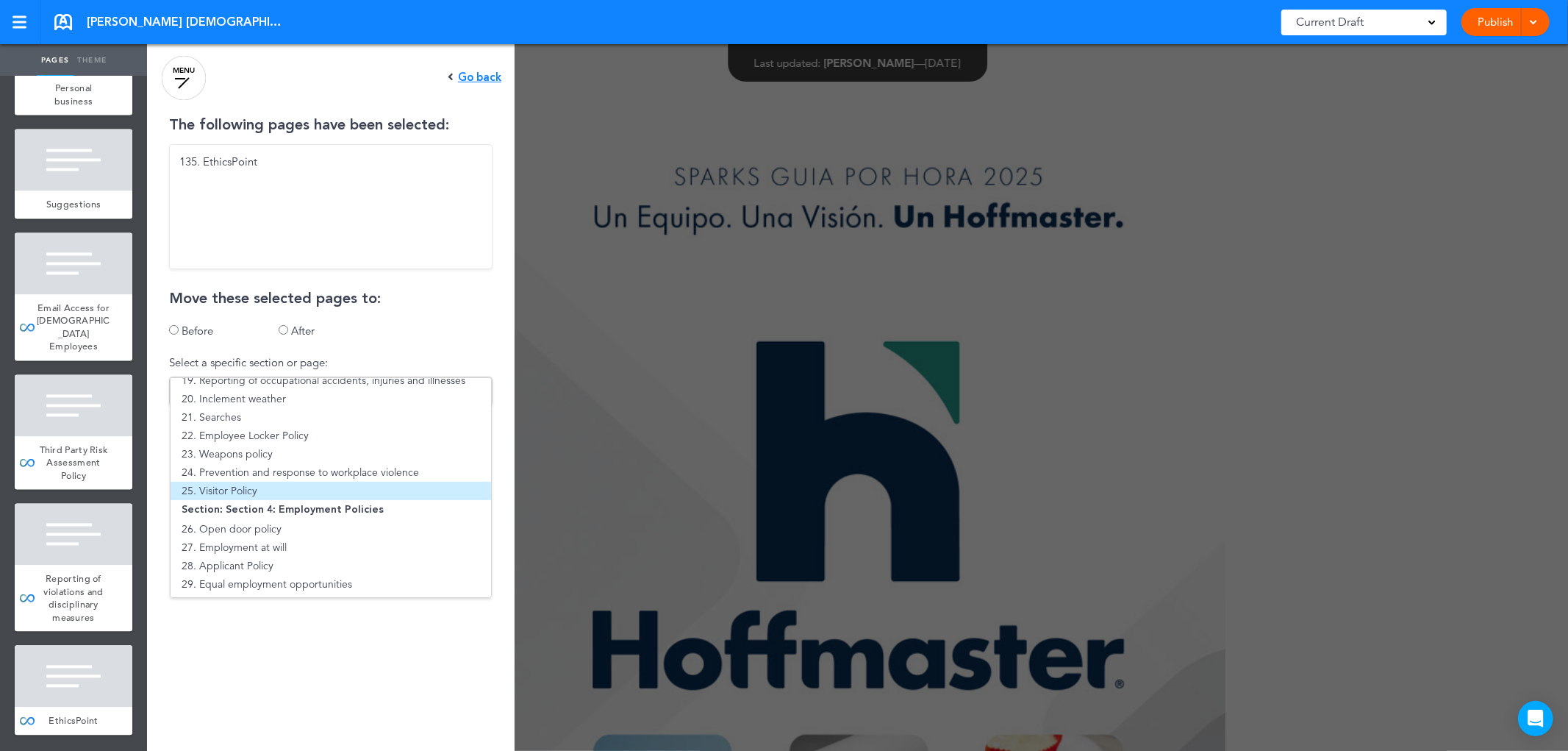
click at [239, 494] on font "25. Visitor Policy" at bounding box center [220, 491] width 76 height 13
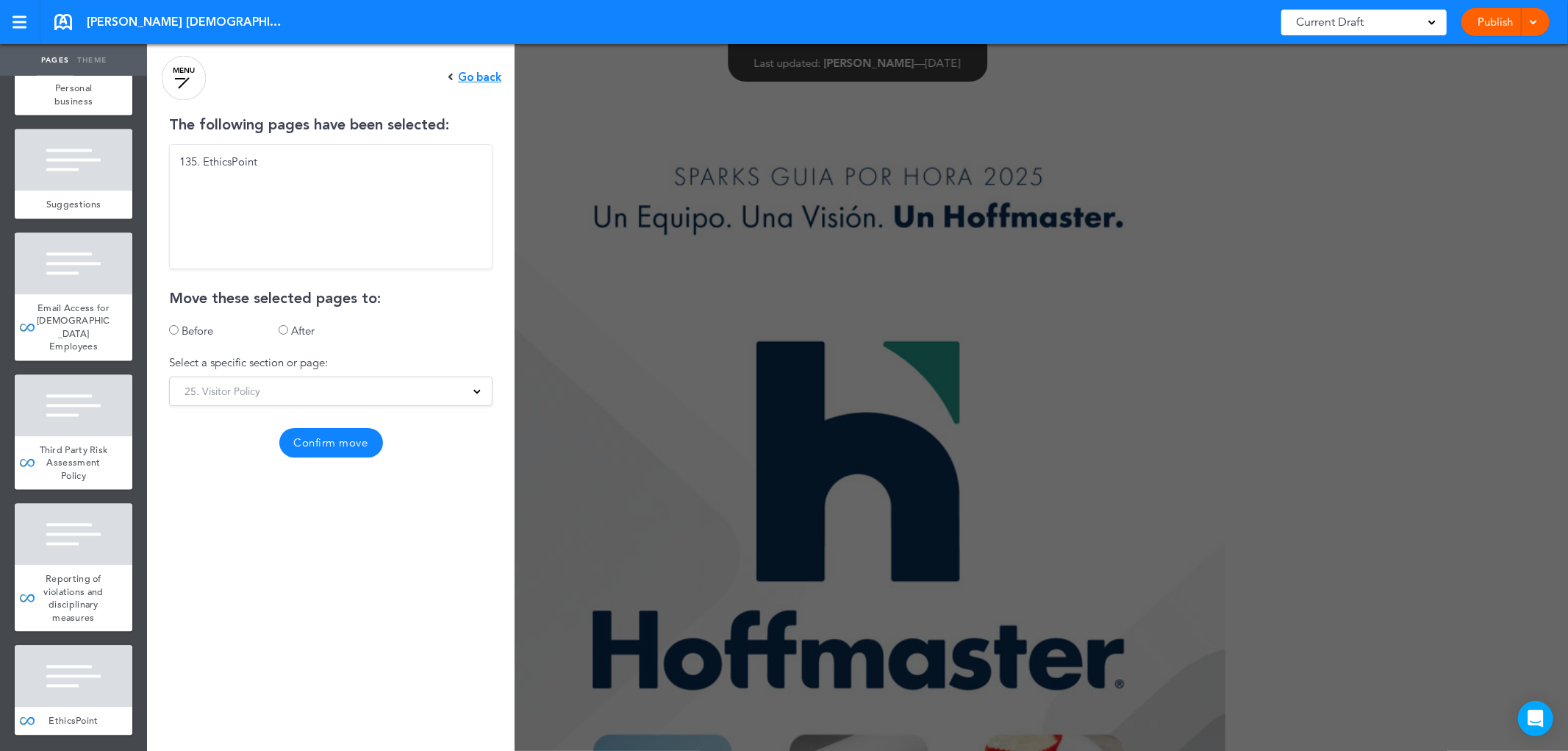
click at [307, 443] on font "Confirm move" at bounding box center [331, 442] width 75 height 14
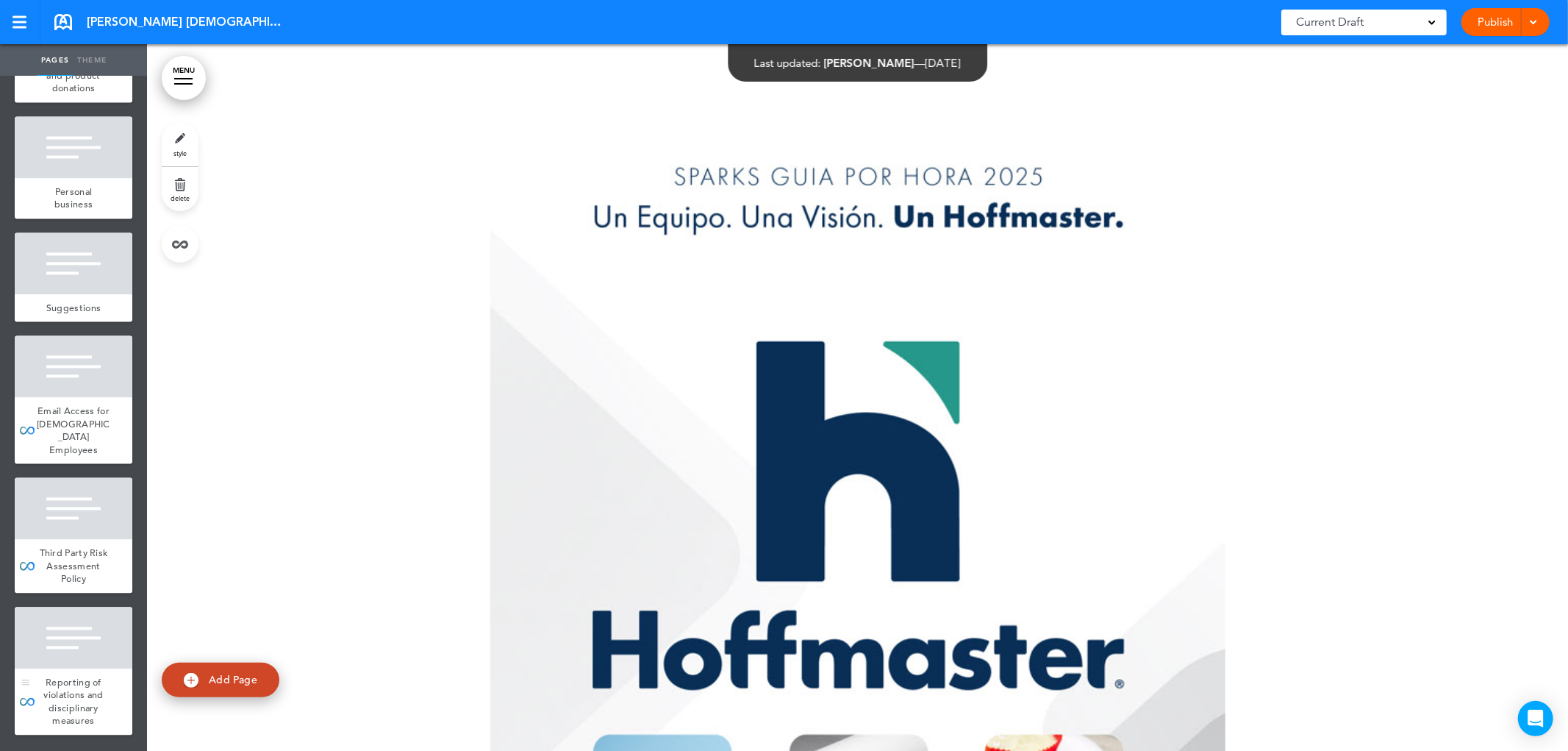
click at [67, 648] on div at bounding box center [74, 638] width 118 height 62
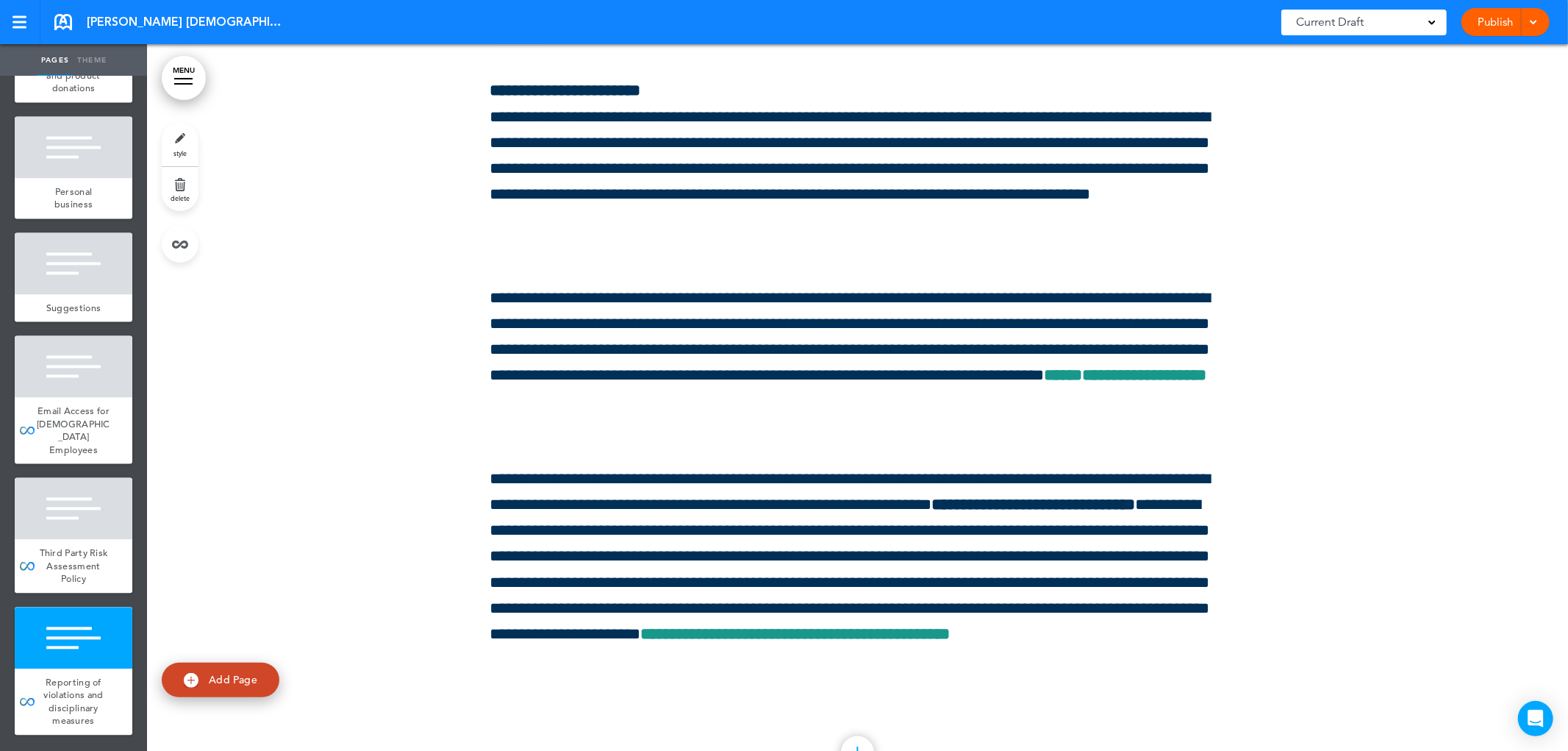
scroll to position [180300, 0]
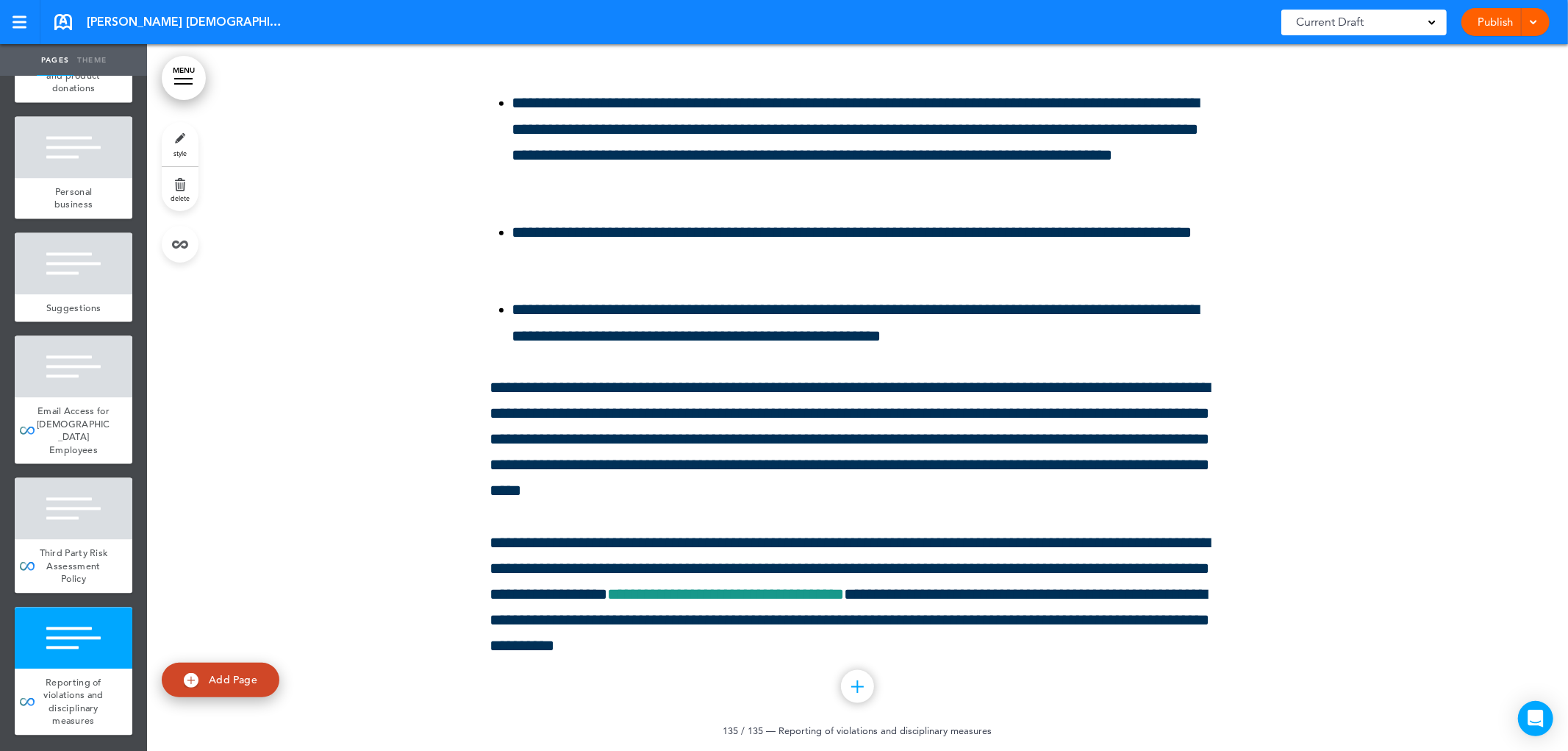
click at [192, 84] on link "MENU" at bounding box center [183, 78] width 44 height 44
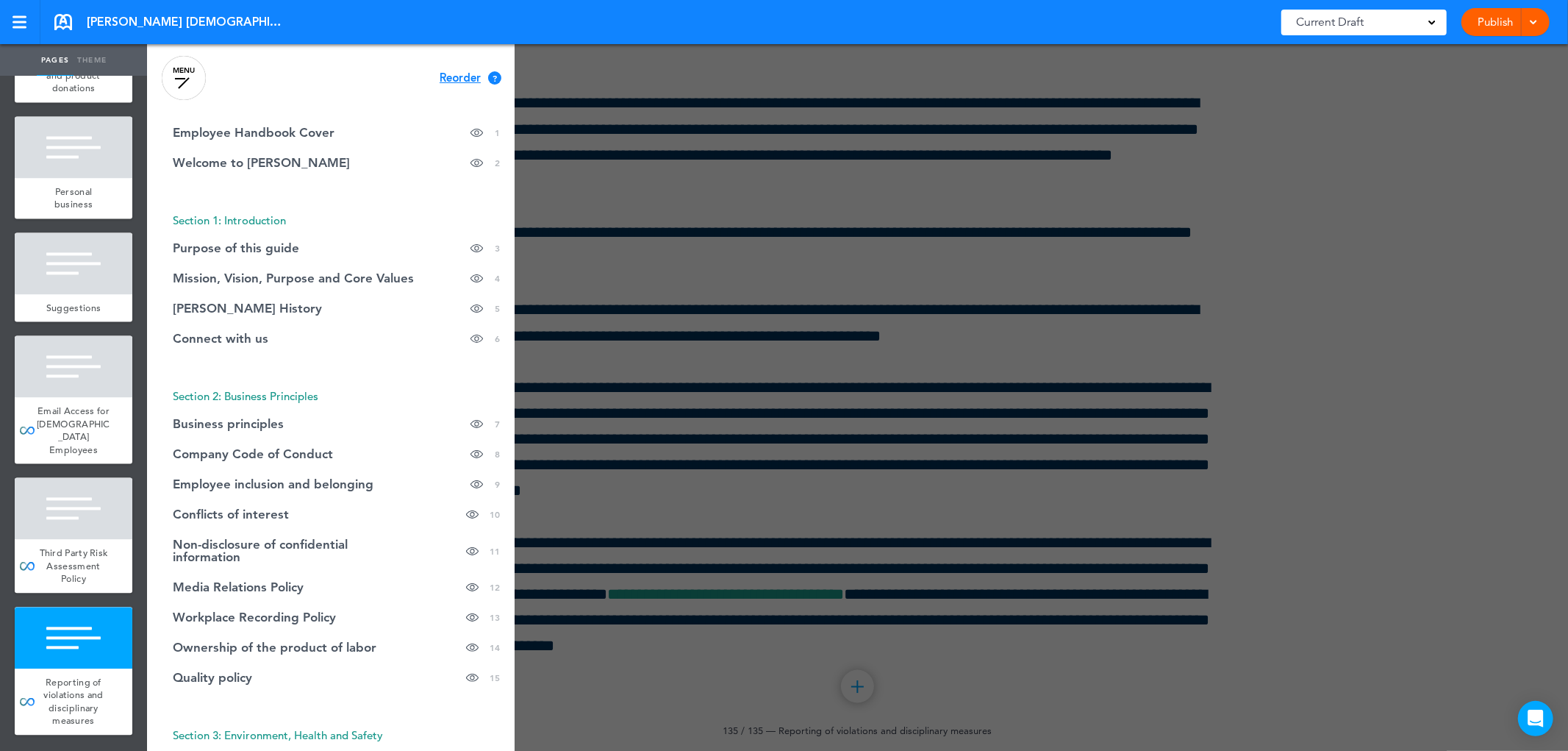
click at [443, 80] on font "Reorder" at bounding box center [460, 78] width 41 height 15
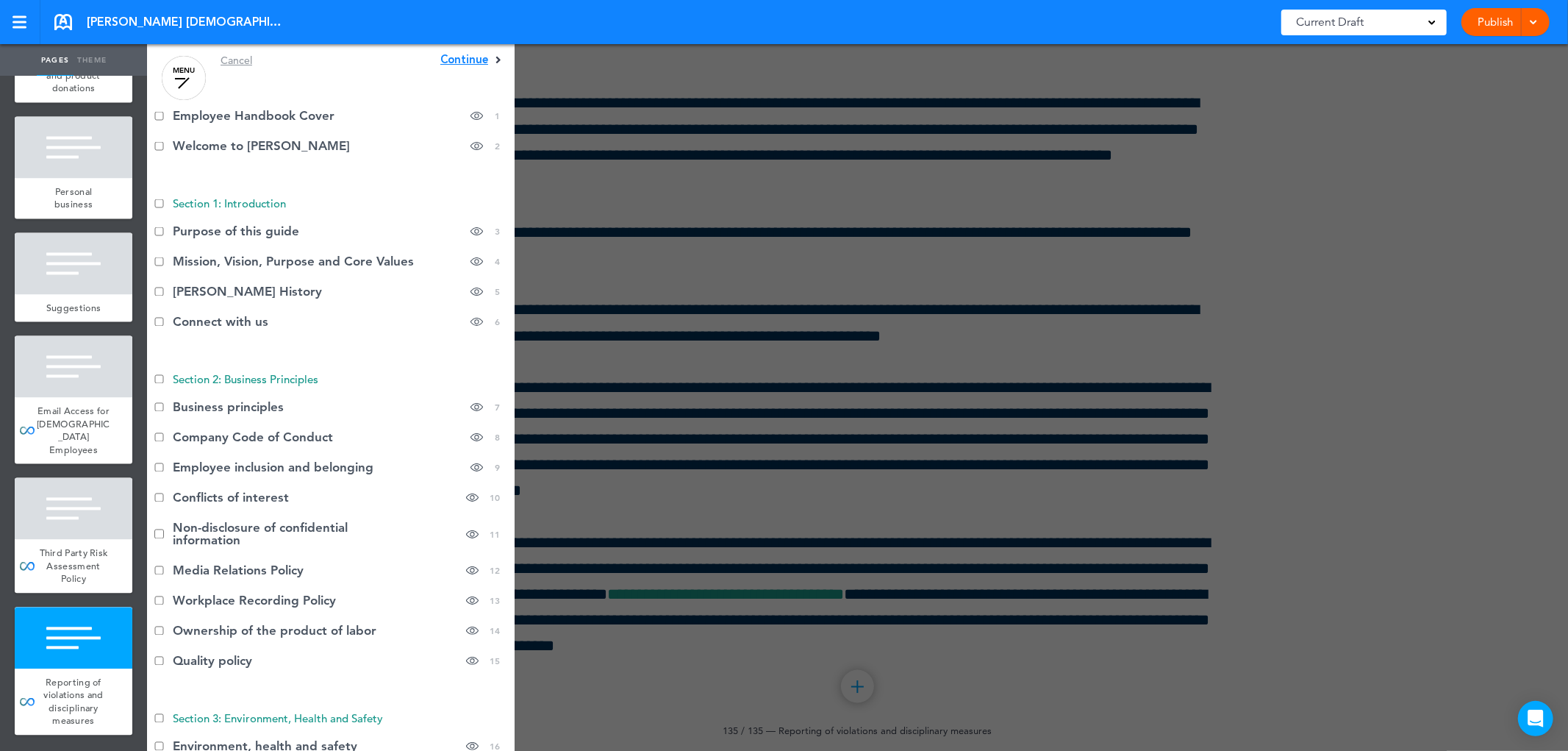
scroll to position [0, 0]
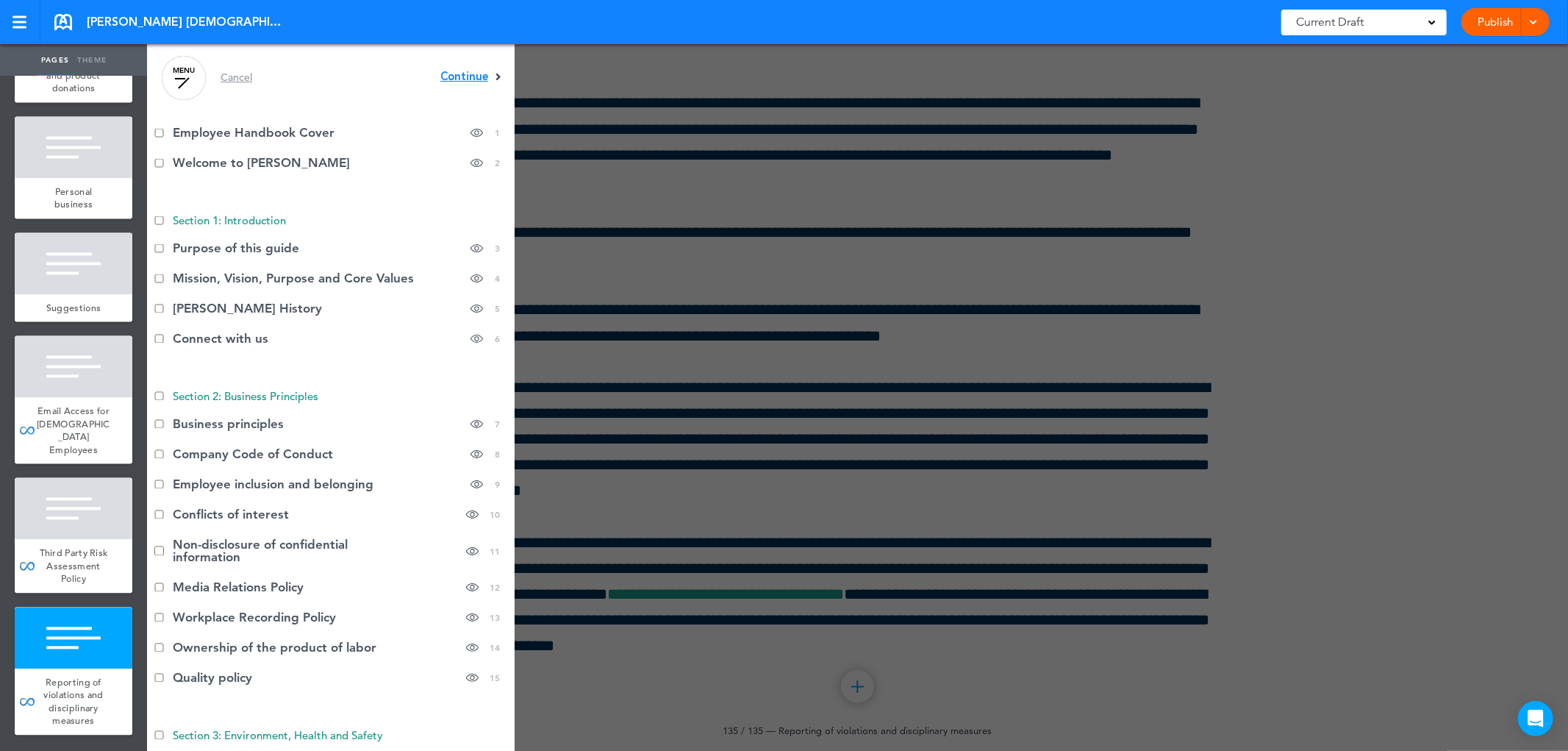
click at [453, 71] on font "Continue" at bounding box center [465, 77] width 48 height 15
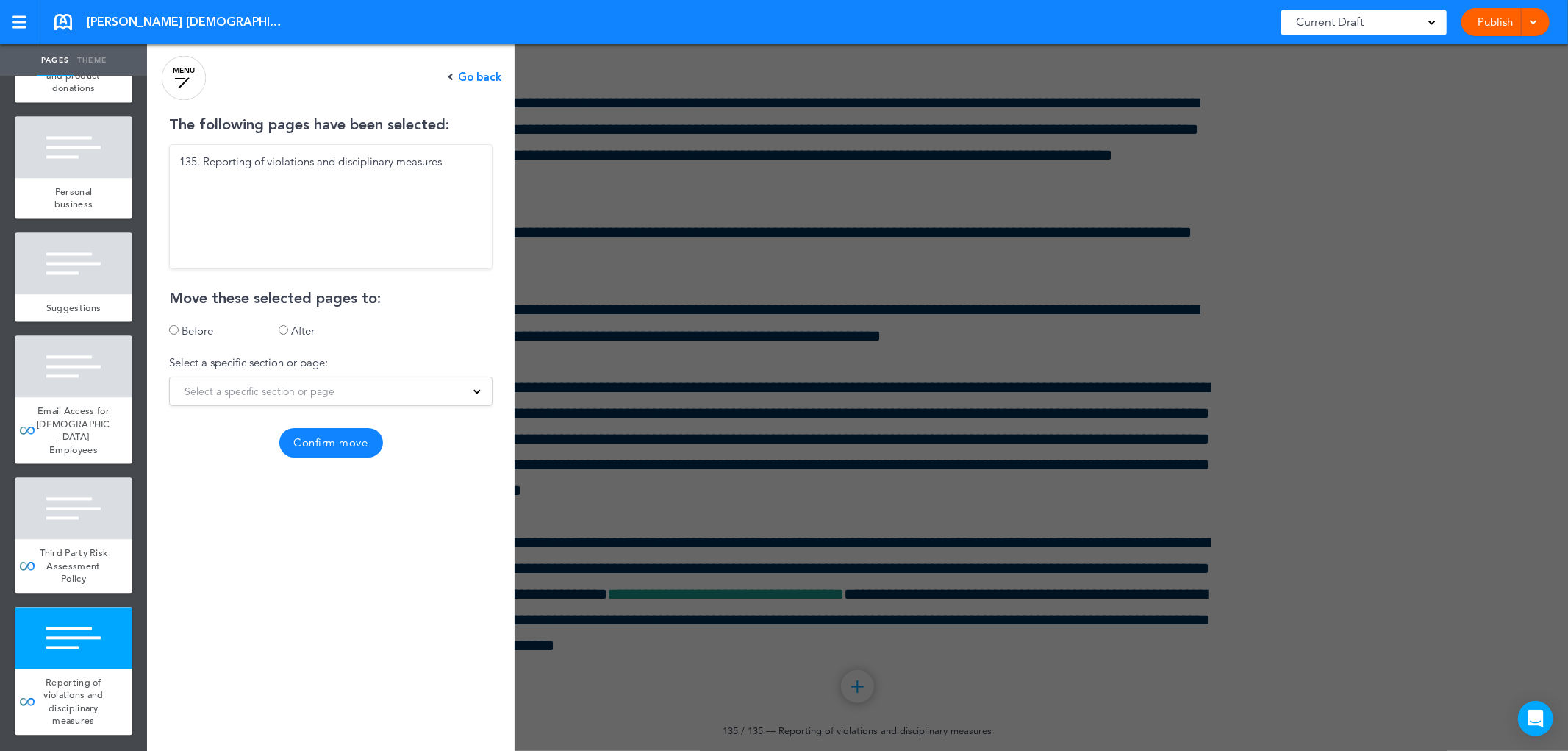
click at [309, 373] on div "The following pages have been selected: 135. Reporting of violations and discip…" at bounding box center [330, 288] width 368 height 340
click at [312, 389] on font "Select a specific section or page" at bounding box center [259, 392] width 150 height 13
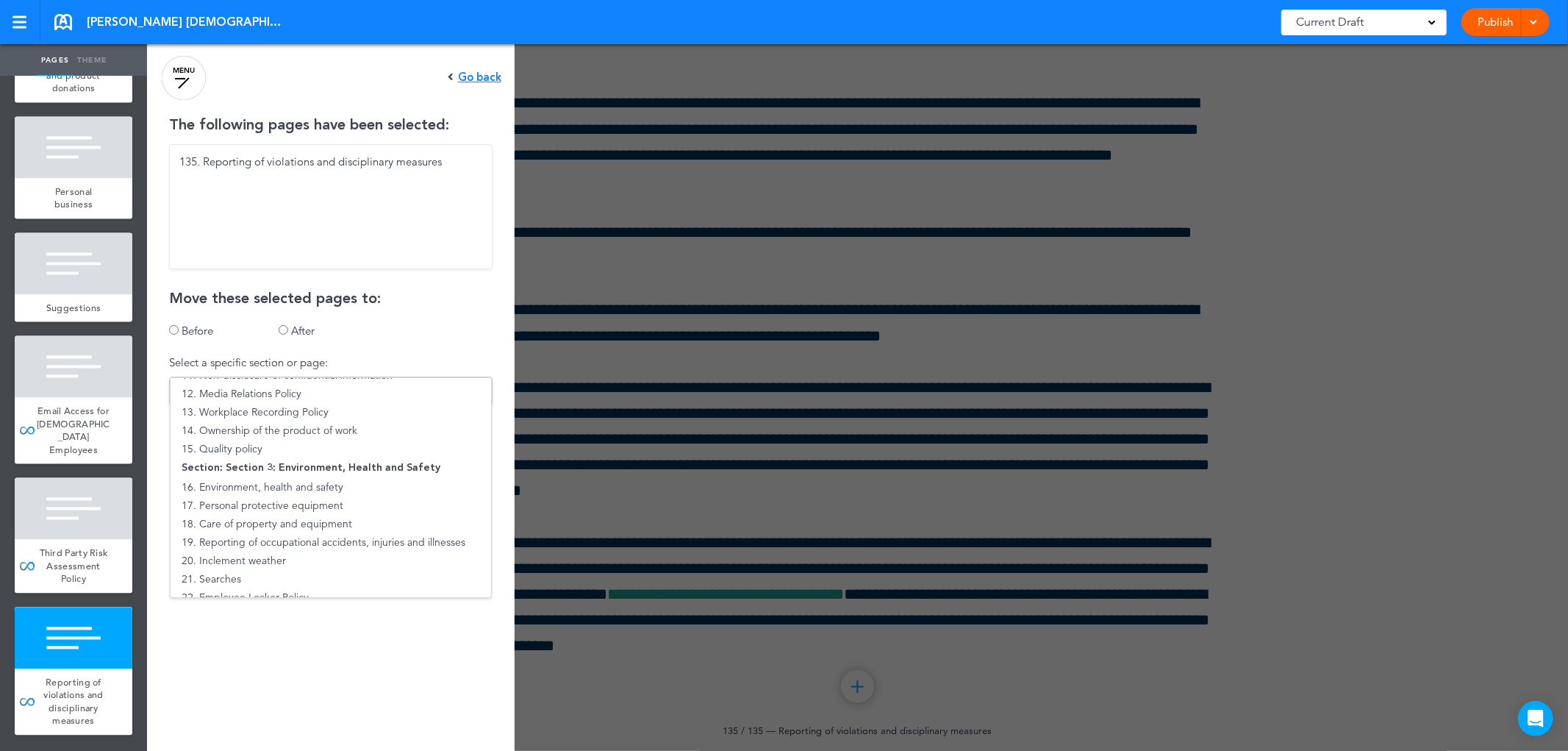
scroll to position [245, 0]
click at [271, 432] on font "14. Ownership of the product of work" at bounding box center [270, 432] width 176 height 13
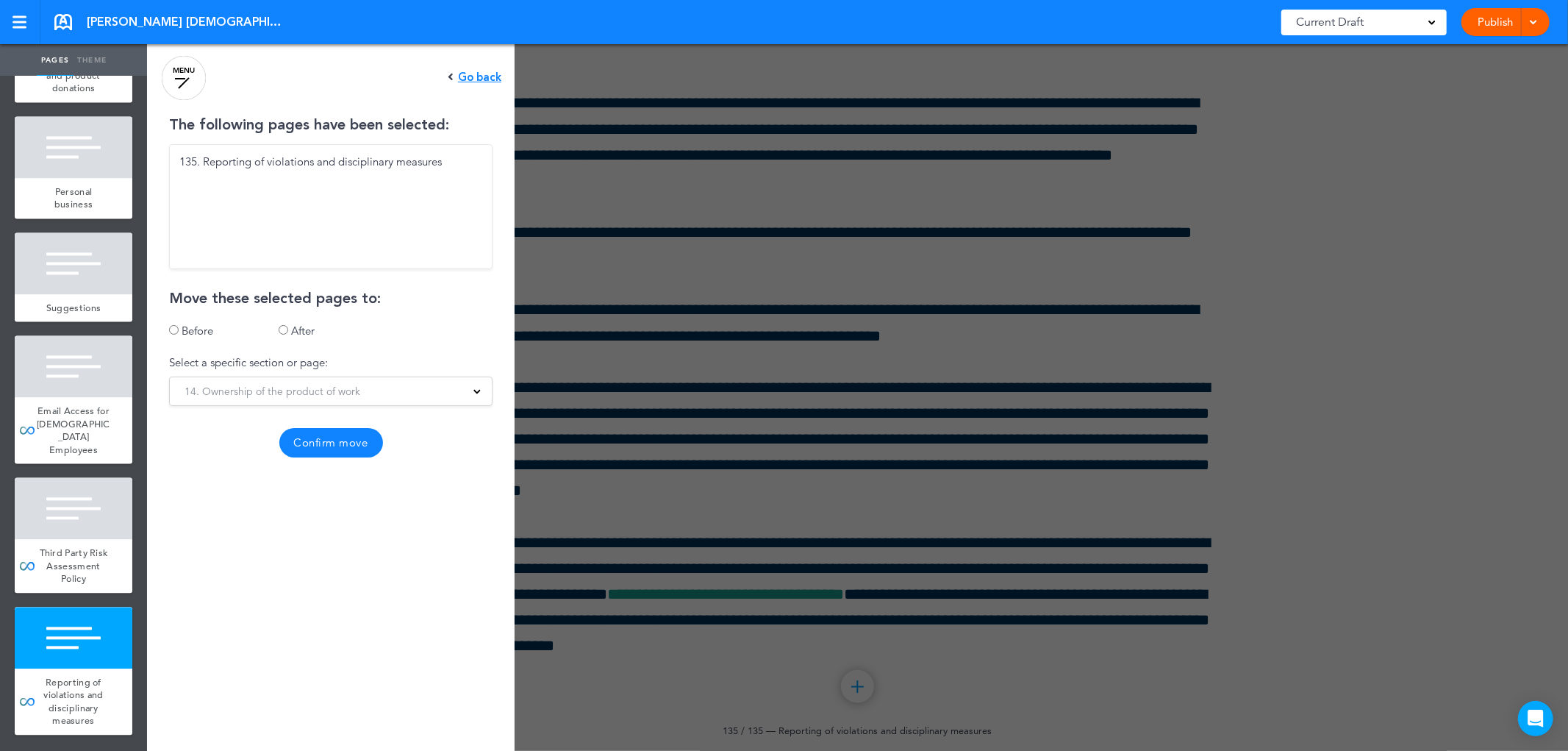
click at [330, 439] on font "Confirm move" at bounding box center [331, 442] width 75 height 14
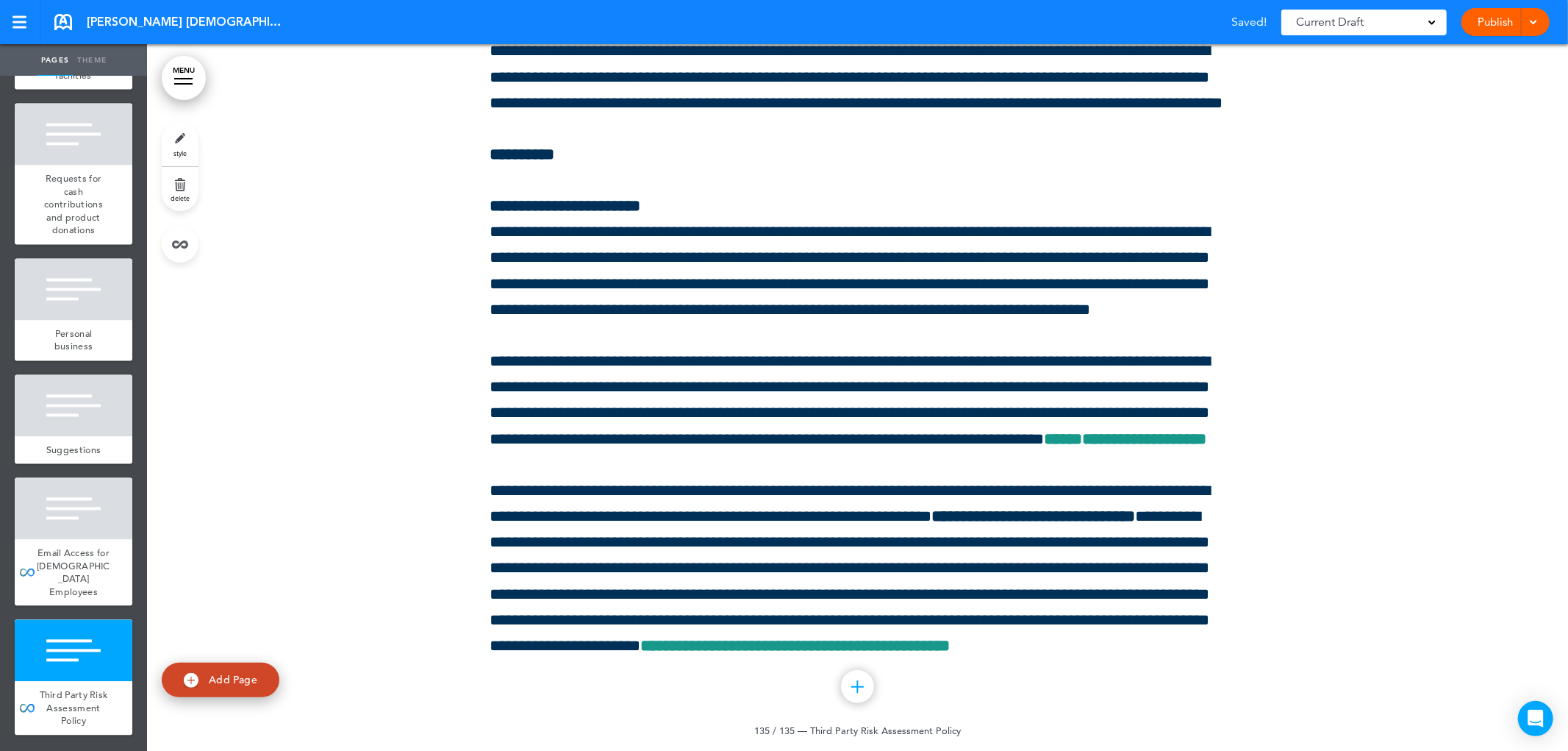
click at [191, 78] on div at bounding box center [183, 79] width 19 height 1
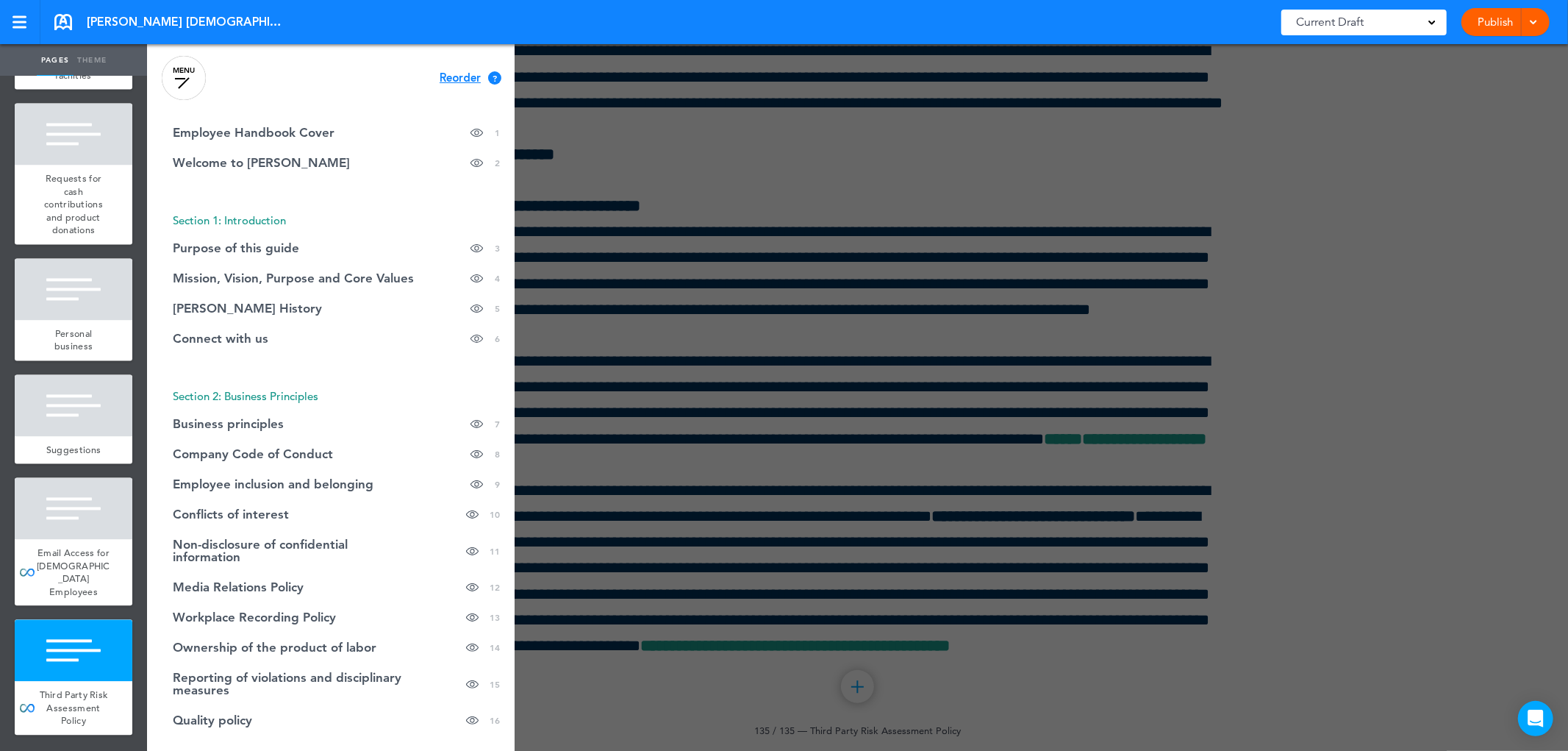
click at [450, 80] on font "Reorder" at bounding box center [460, 78] width 41 height 15
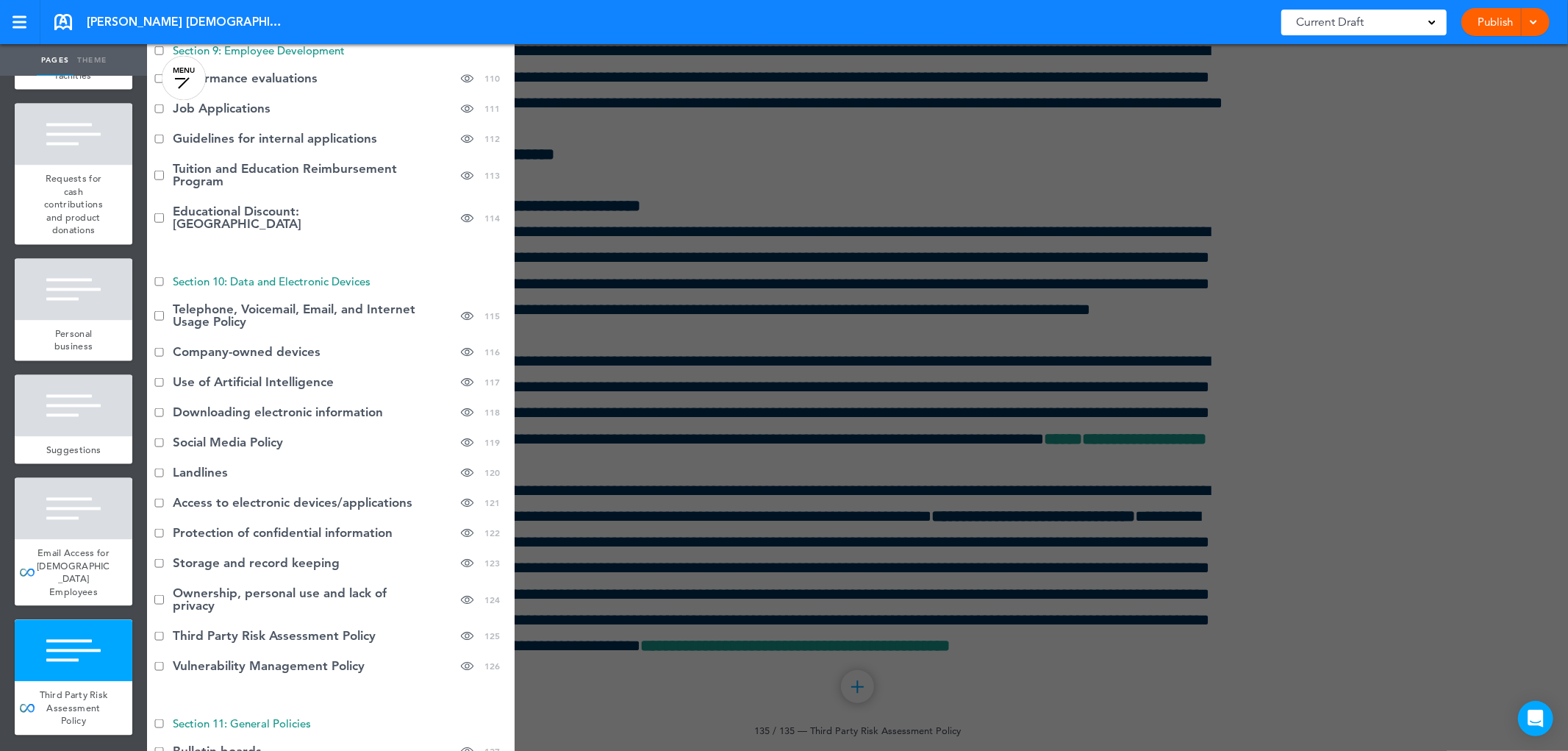
scroll to position [4321, 0]
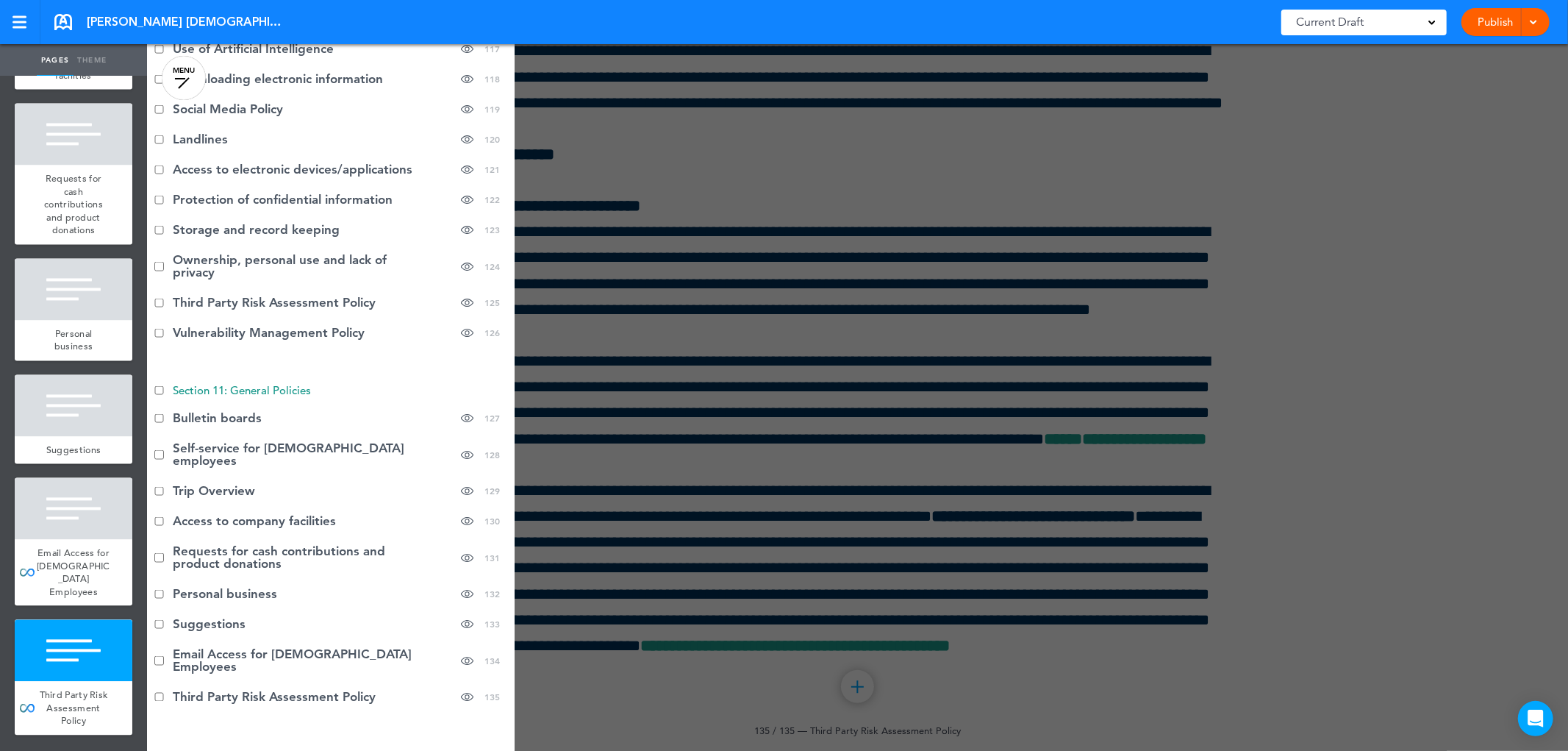
click at [298, 689] on div "Cancel Continue ? Move or rearrange pages easily by selecting whole sections or…" at bounding box center [330, 419] width 368 height 751
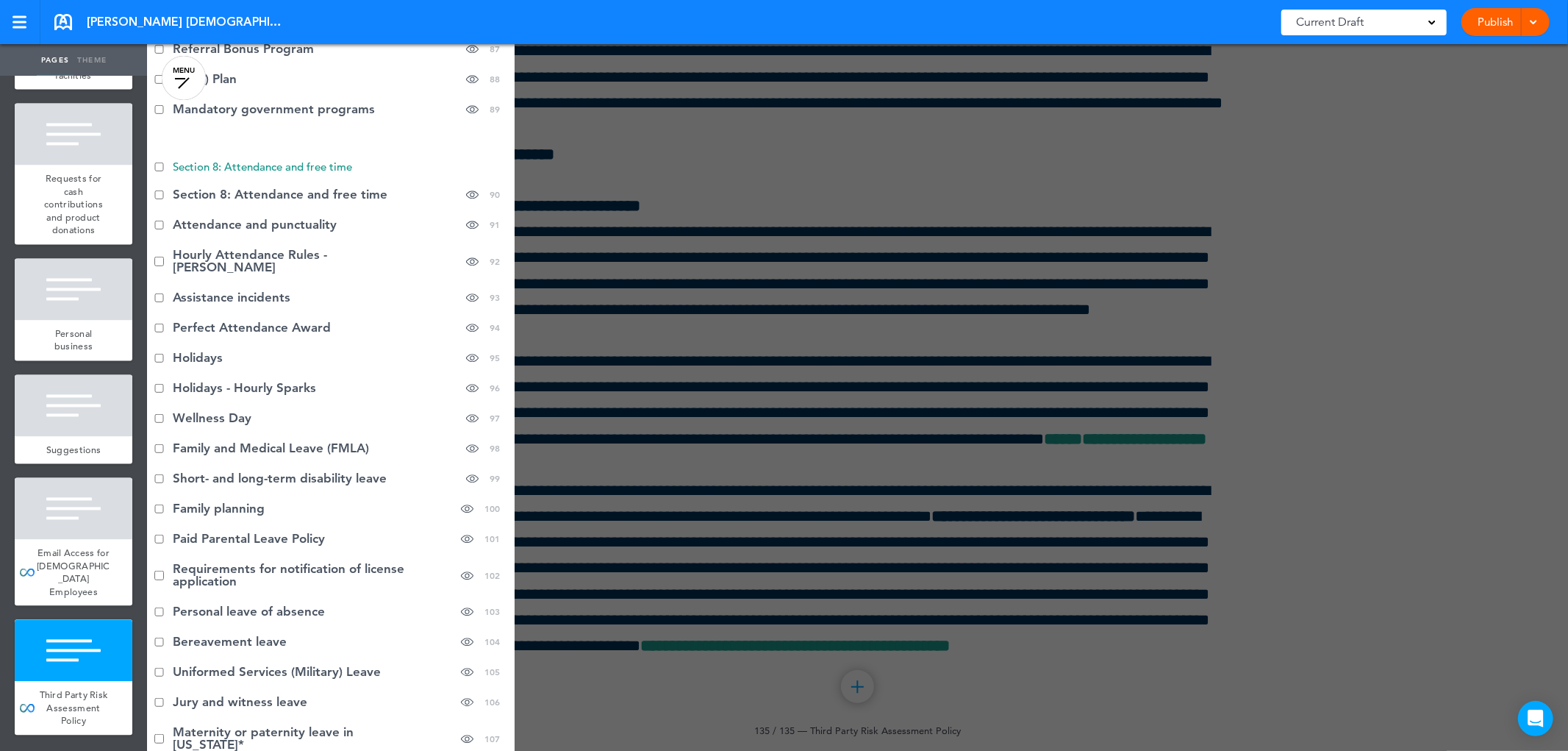
scroll to position [3013, 0]
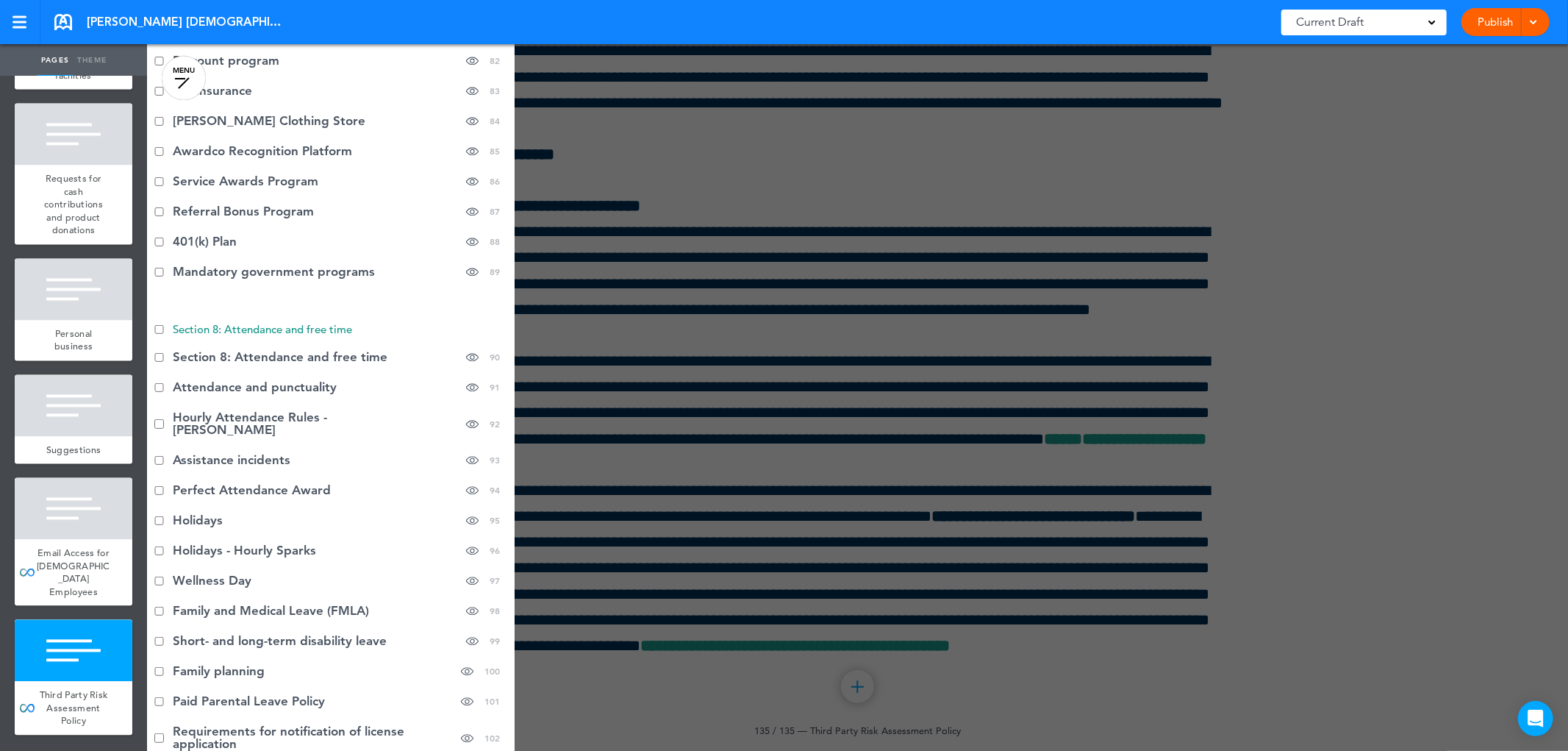
click at [724, 350] on div at bounding box center [931, 375] width 1568 height 751
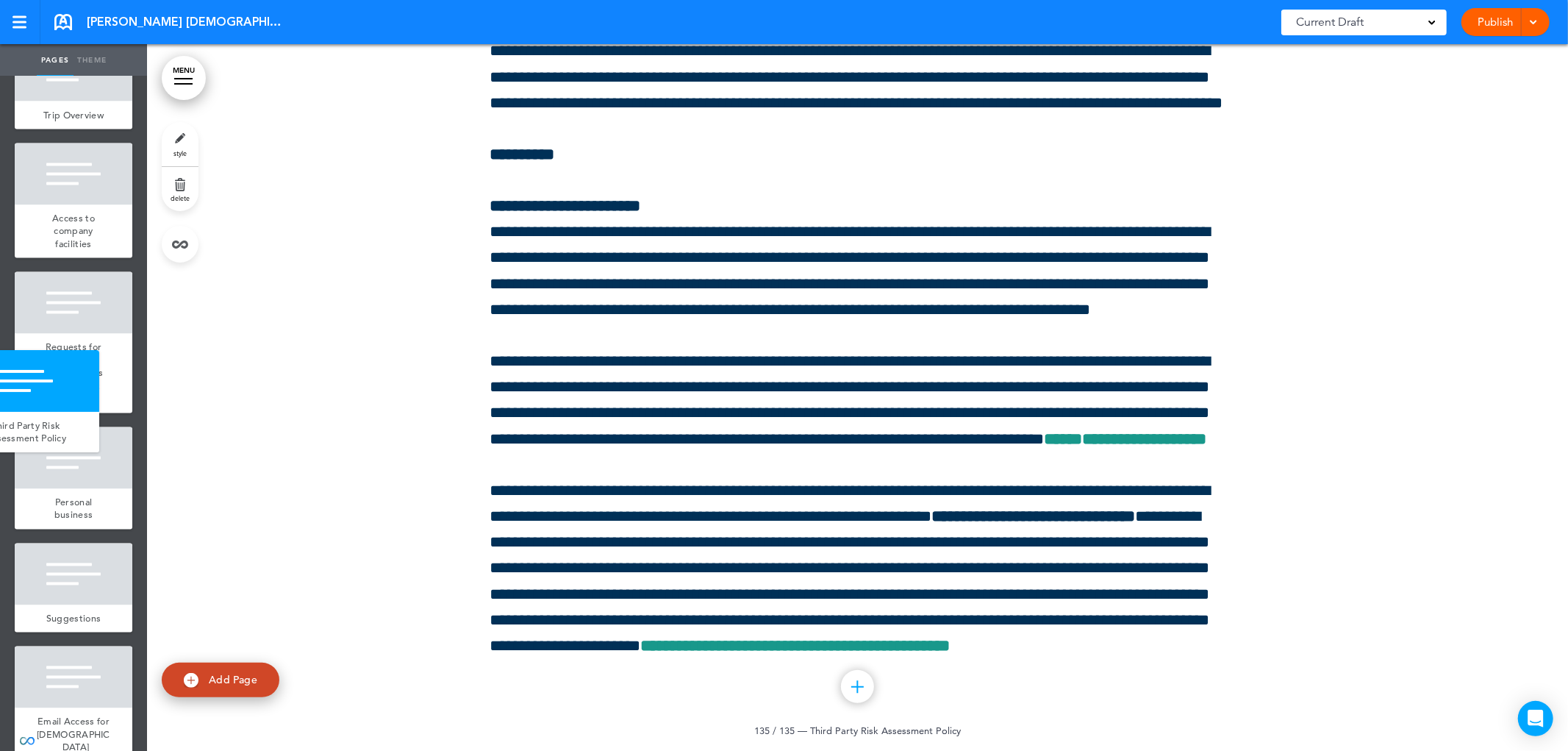
scroll to position [16400, 0]
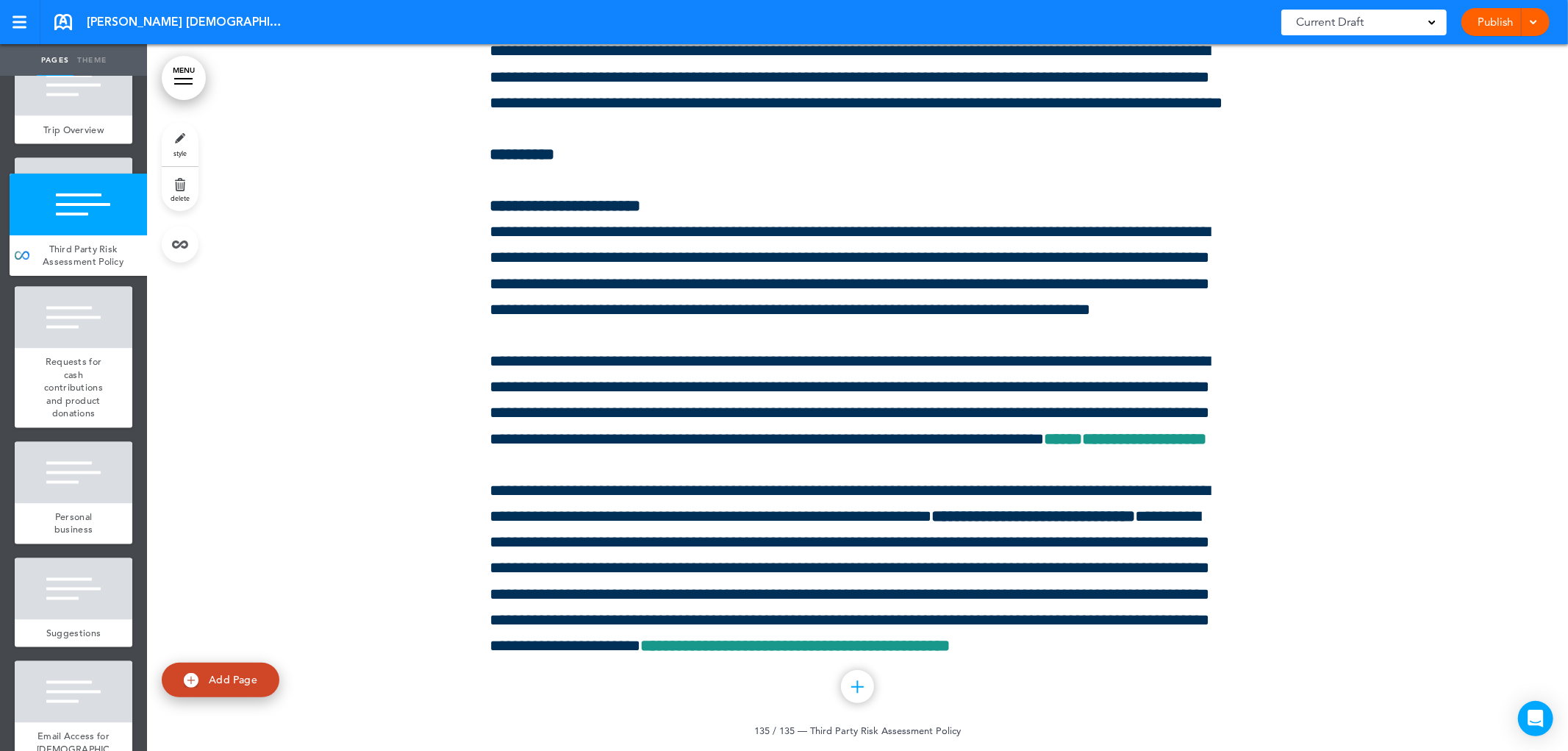
drag, startPoint x: 35, startPoint y: 613, endPoint x: 30, endPoint y: 180, distance: 433.0
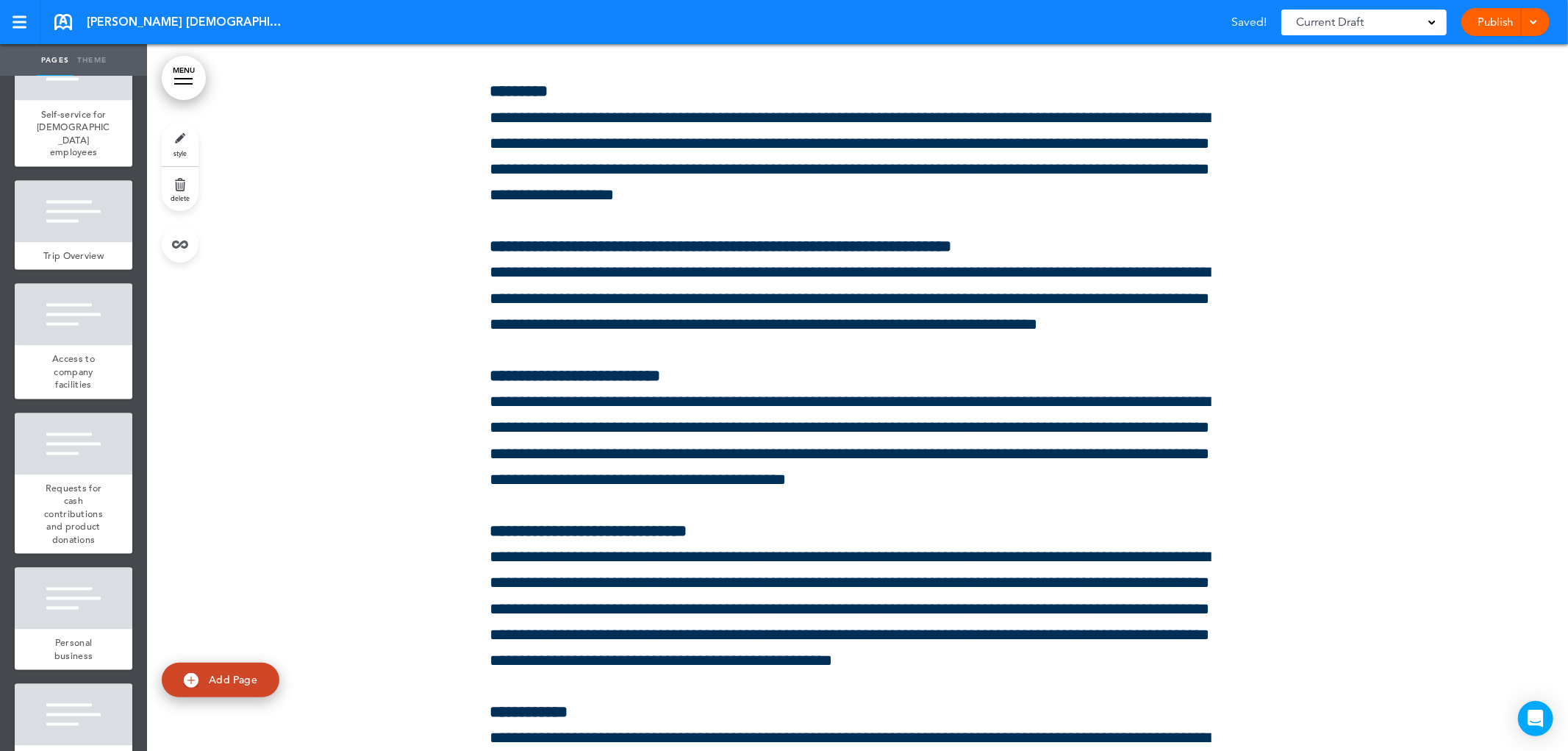
scroll to position [165499, 0]
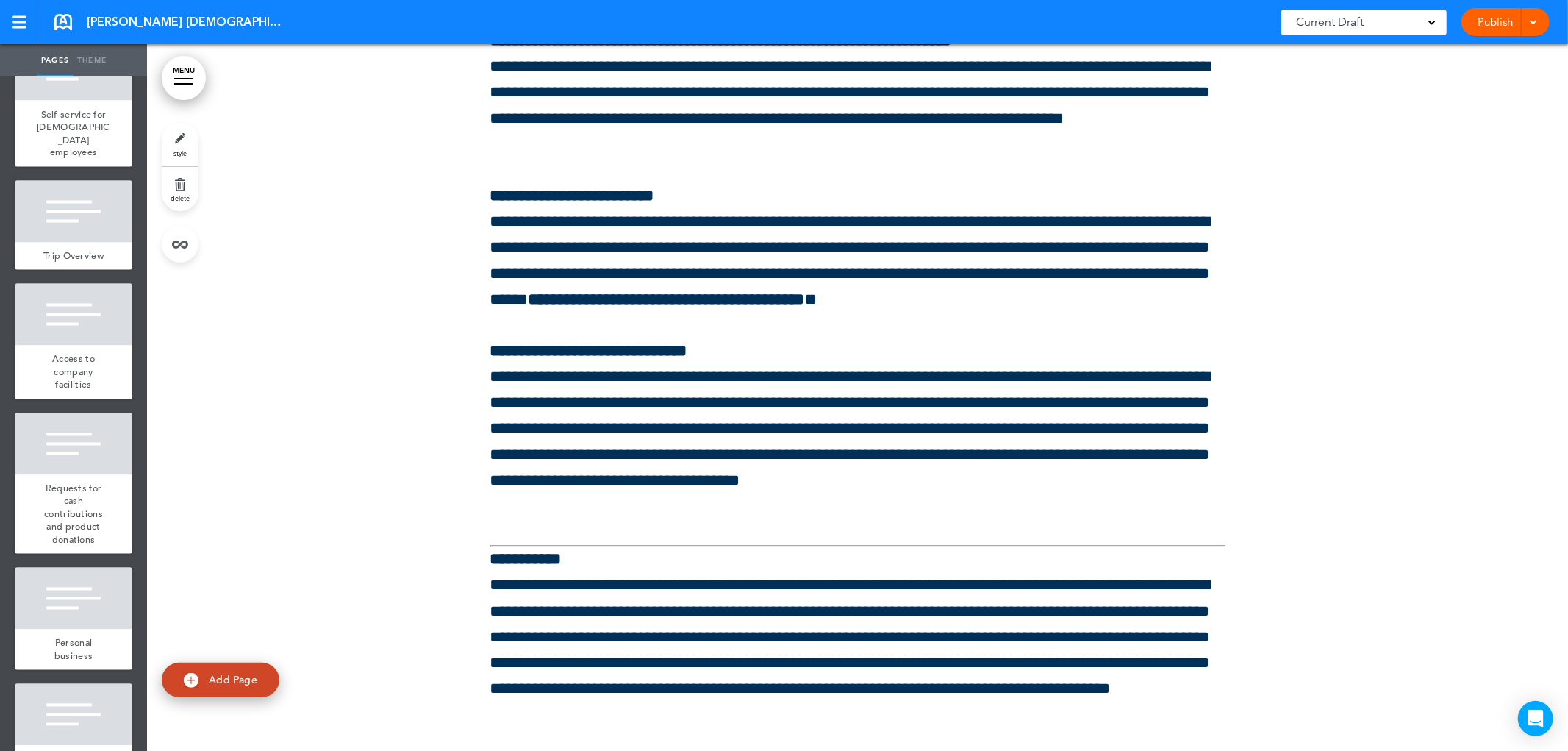
scroll to position [168180, 0]
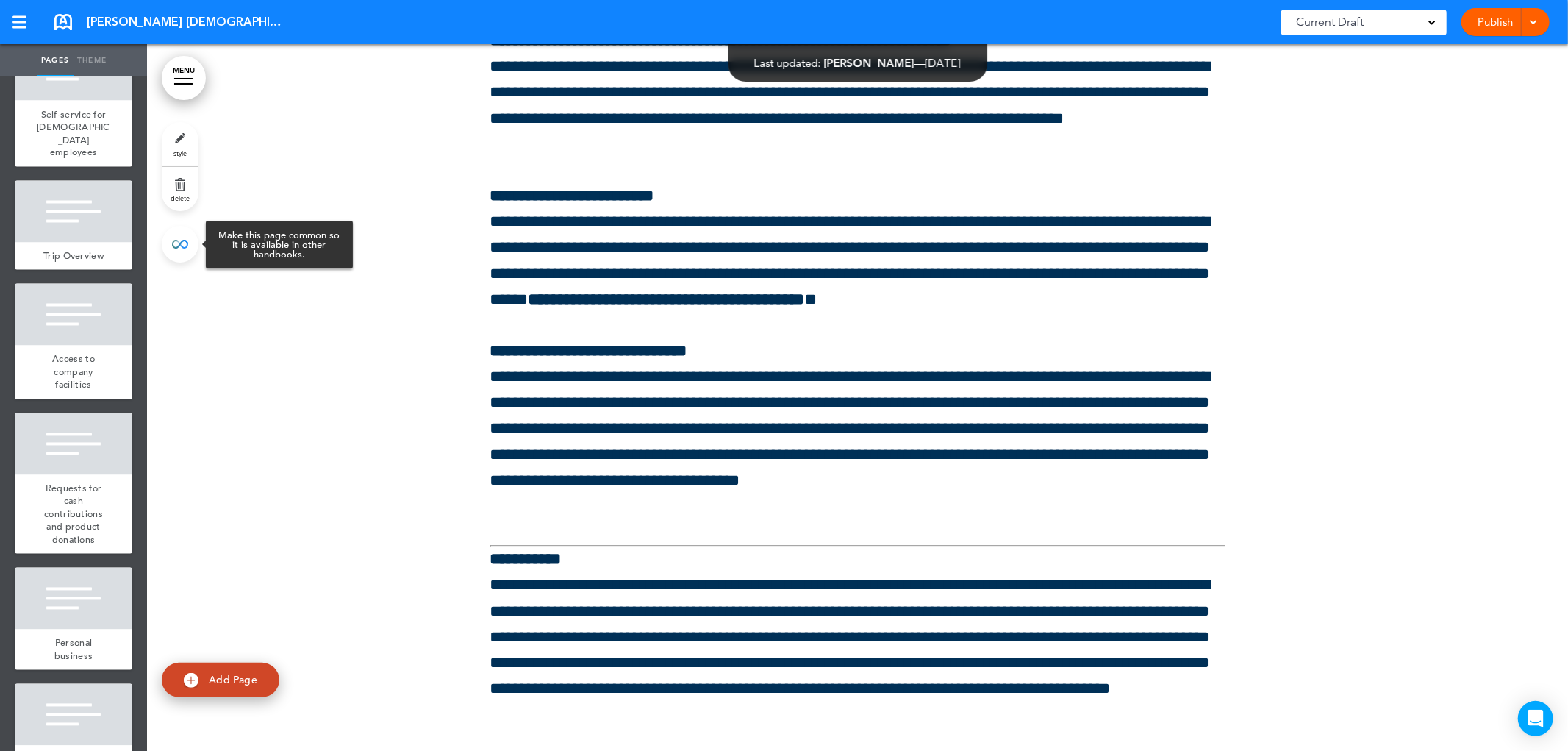
click at [187, 234] on link at bounding box center [180, 244] width 37 height 37
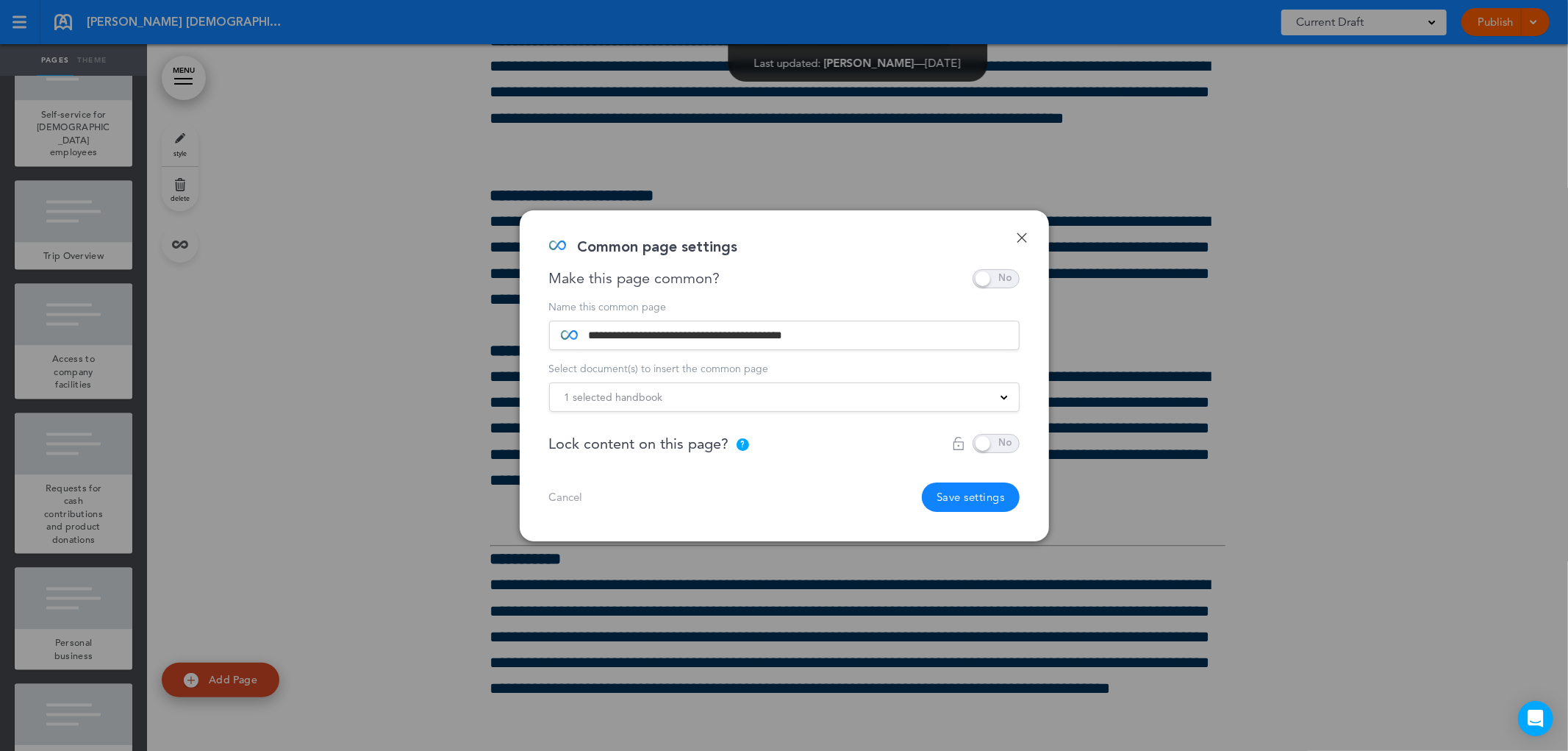
click at [992, 399] on div "1 selected handbook" at bounding box center [784, 398] width 469 height 16
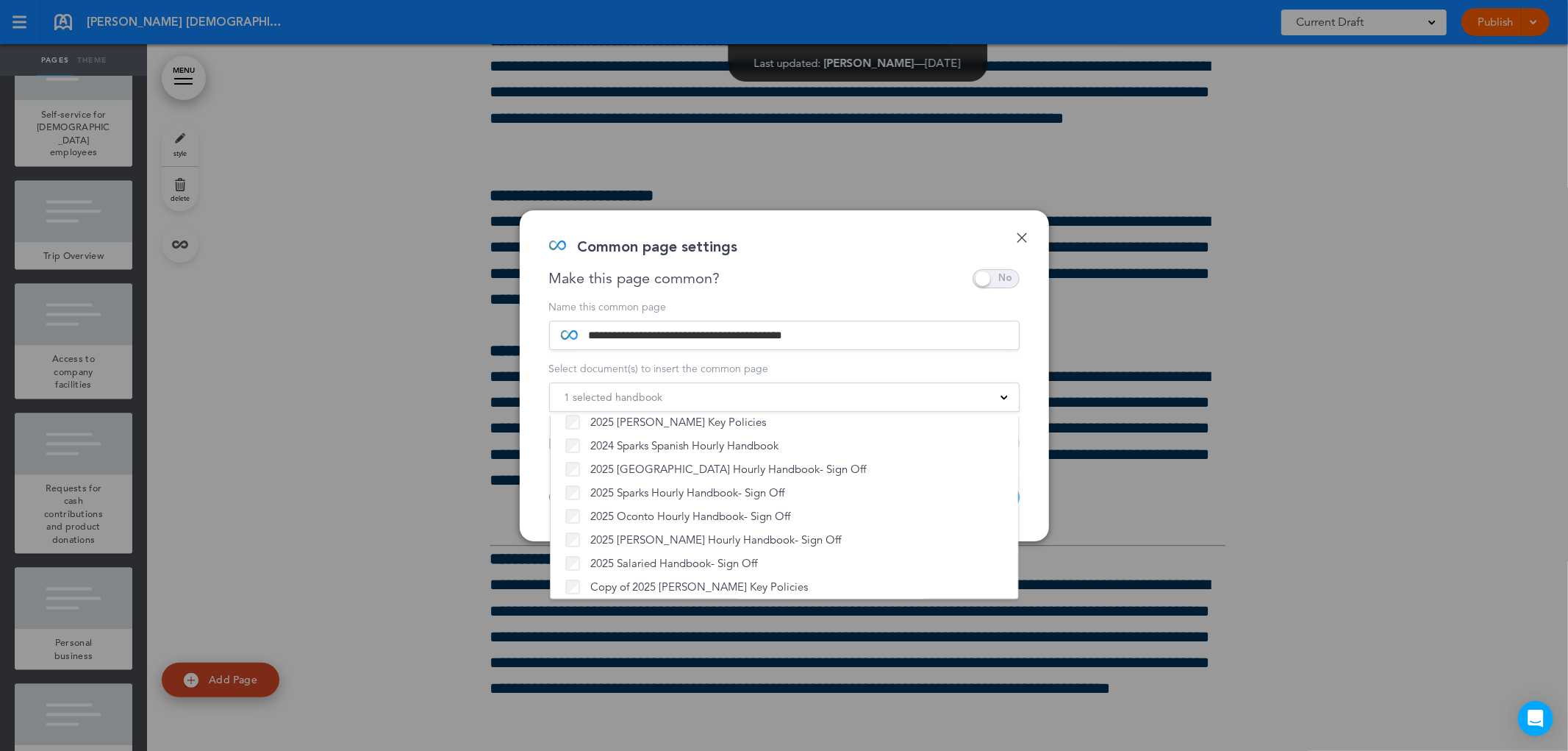
scroll to position [440, 0]
click at [846, 248] on div "Common page settings" at bounding box center [779, 254] width 459 height 29
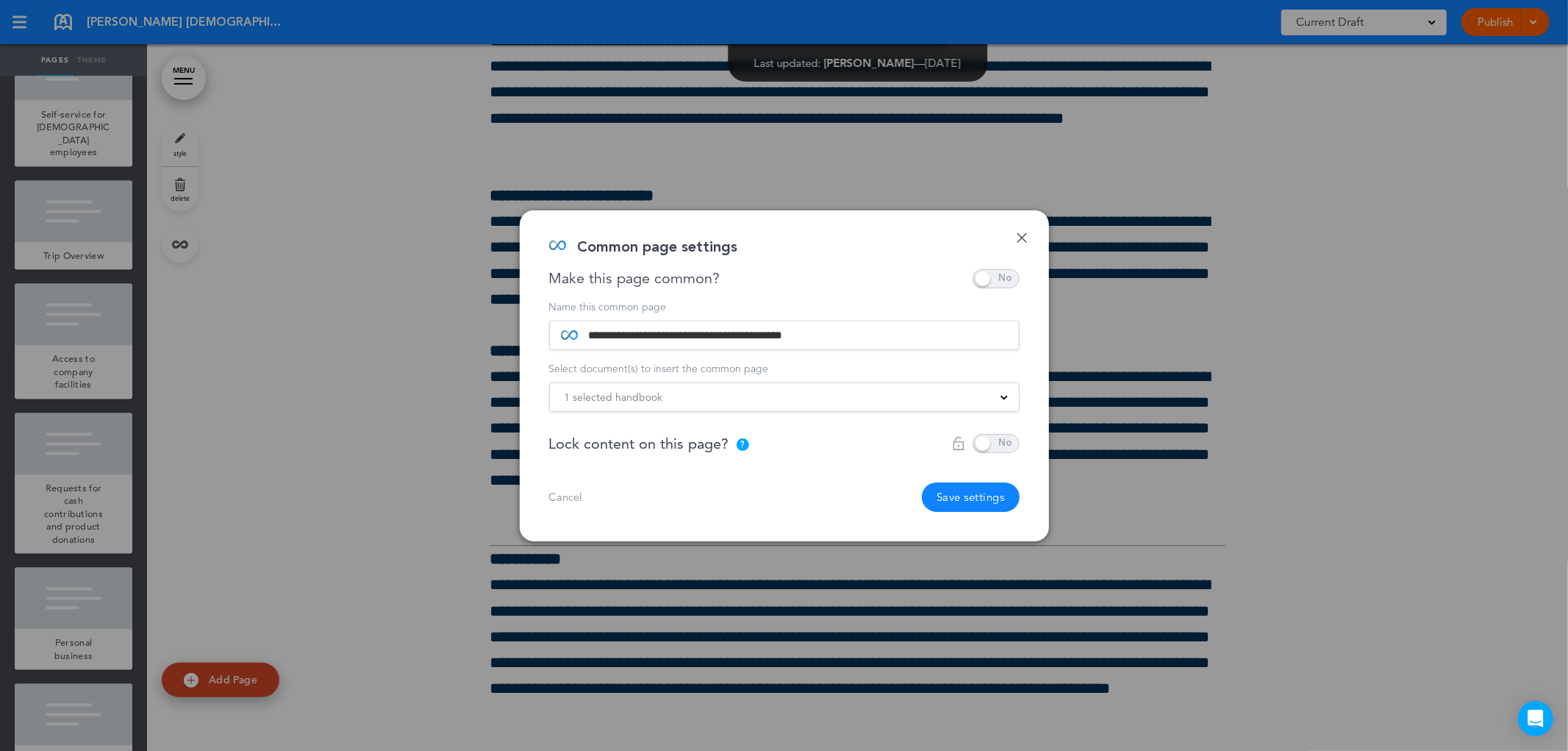
click at [966, 500] on font "Save settings" at bounding box center [971, 497] width 69 height 14
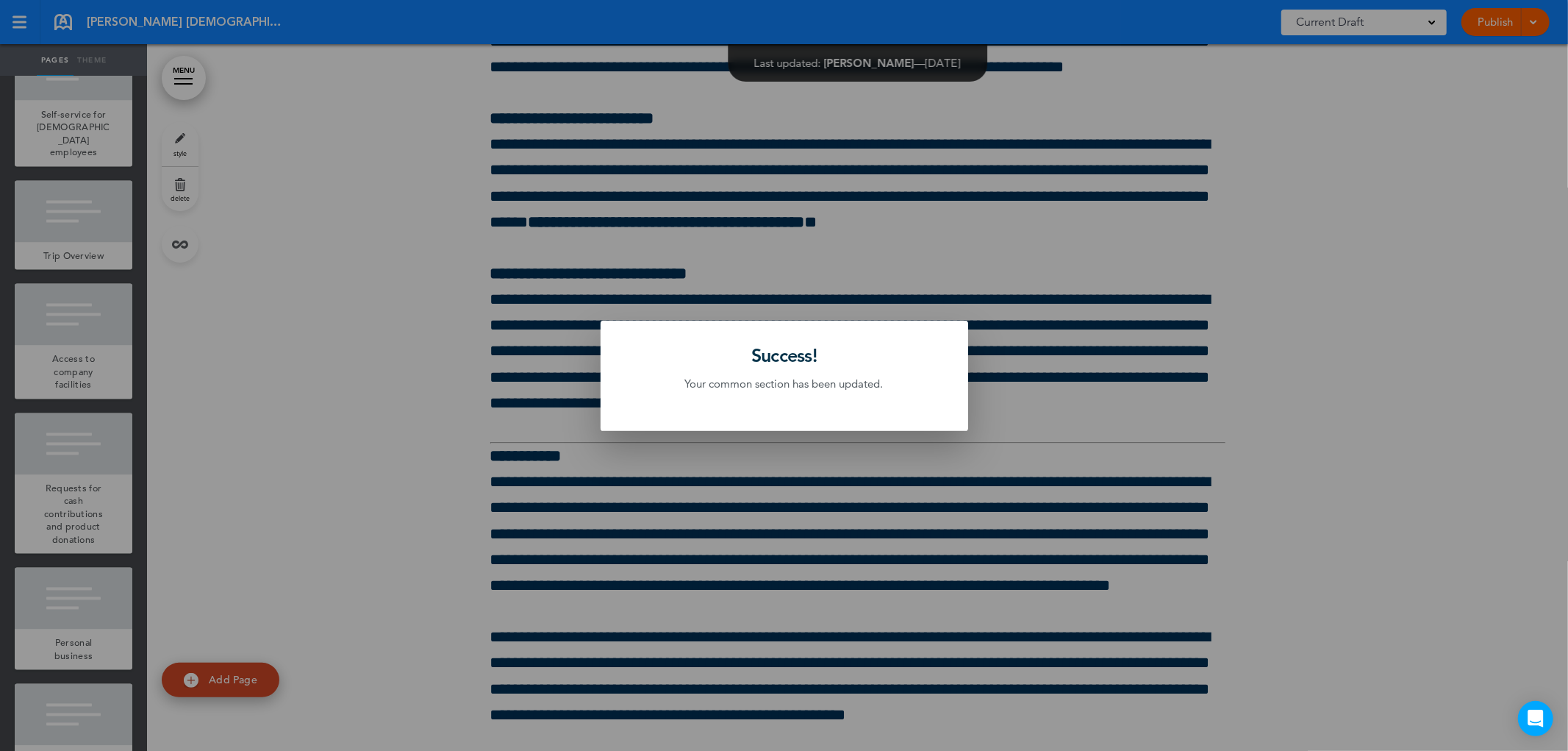
scroll to position [168102, 0]
click at [319, 316] on div at bounding box center [784, 375] width 1568 height 751
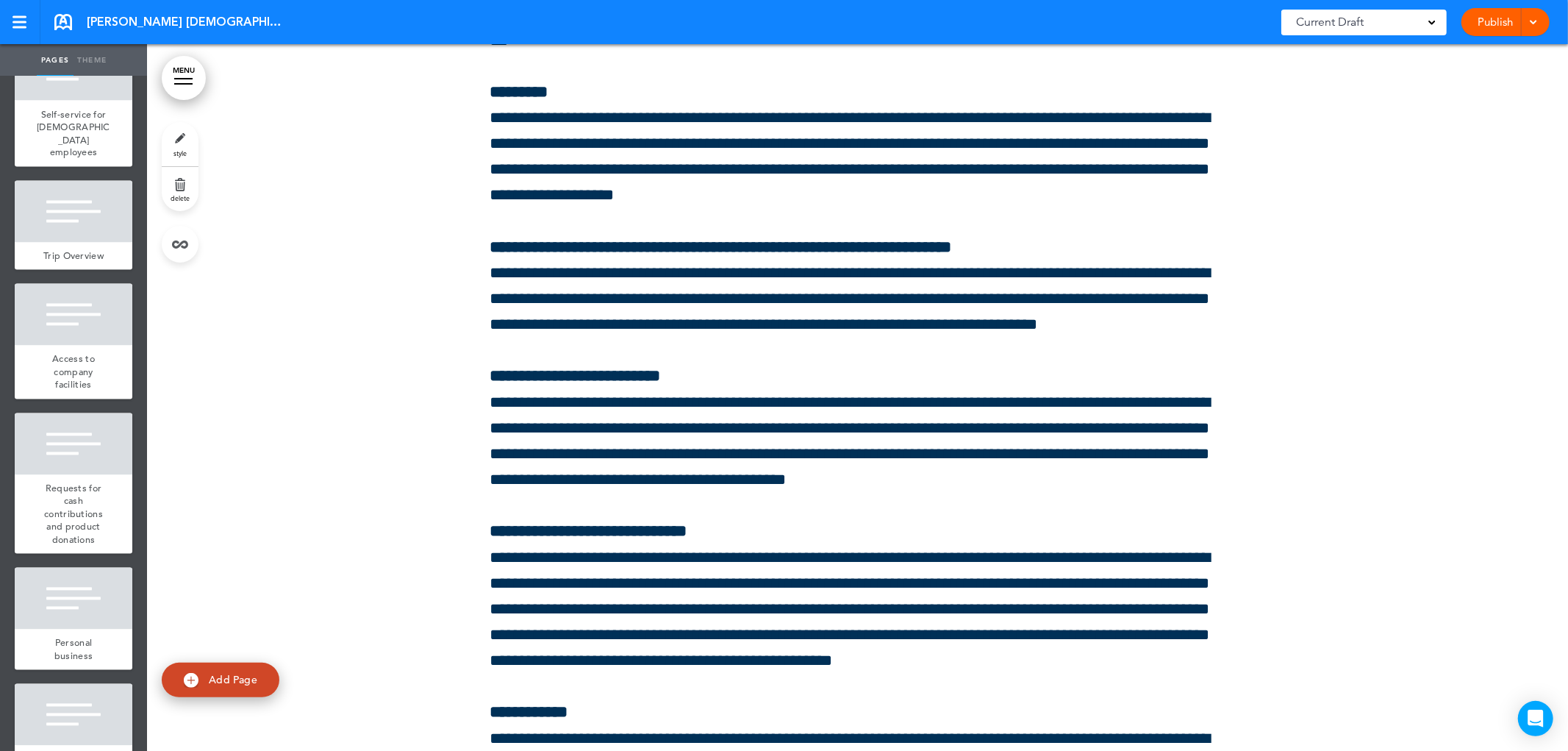
scroll to position [165318, 0]
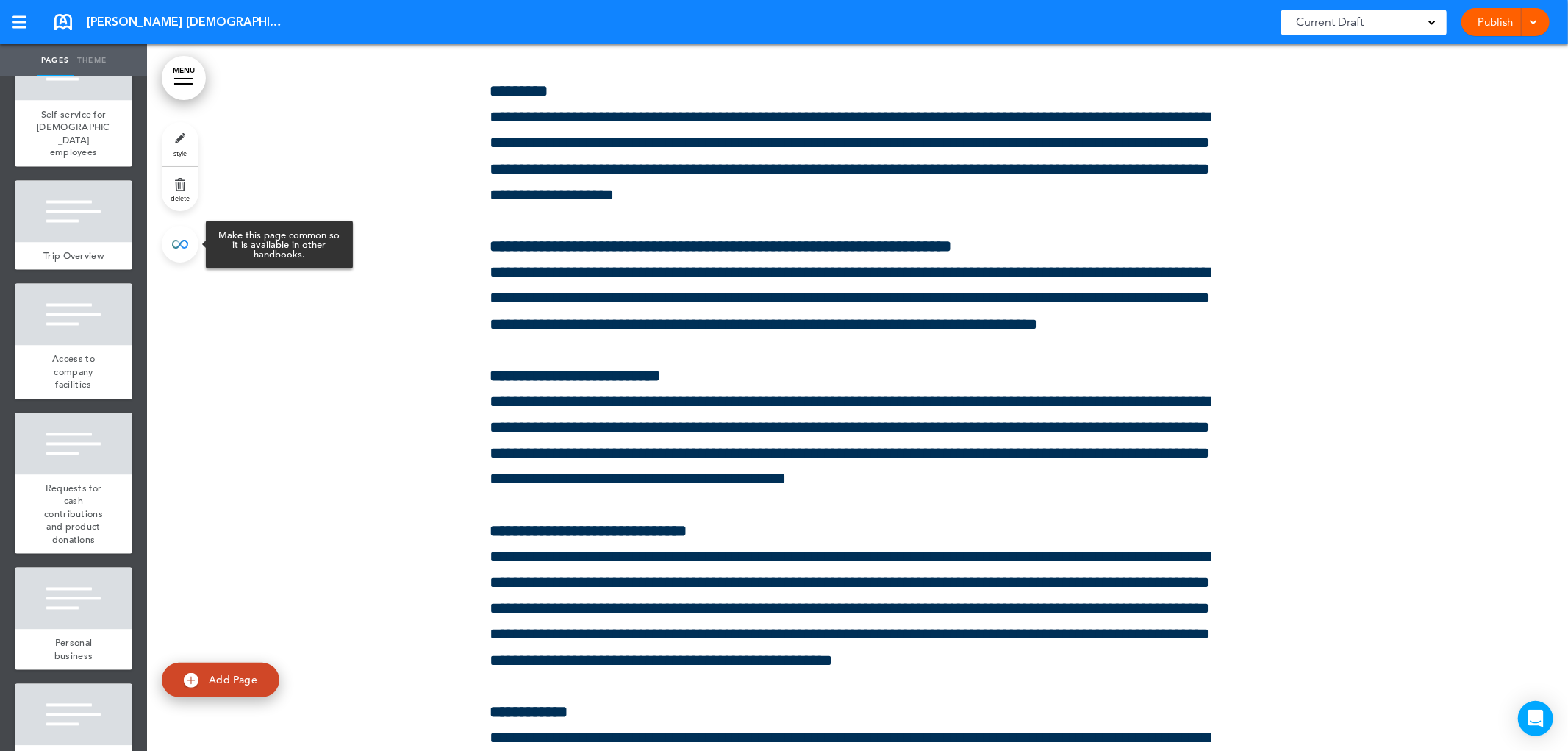
click at [180, 246] on link at bounding box center [180, 244] width 37 height 37
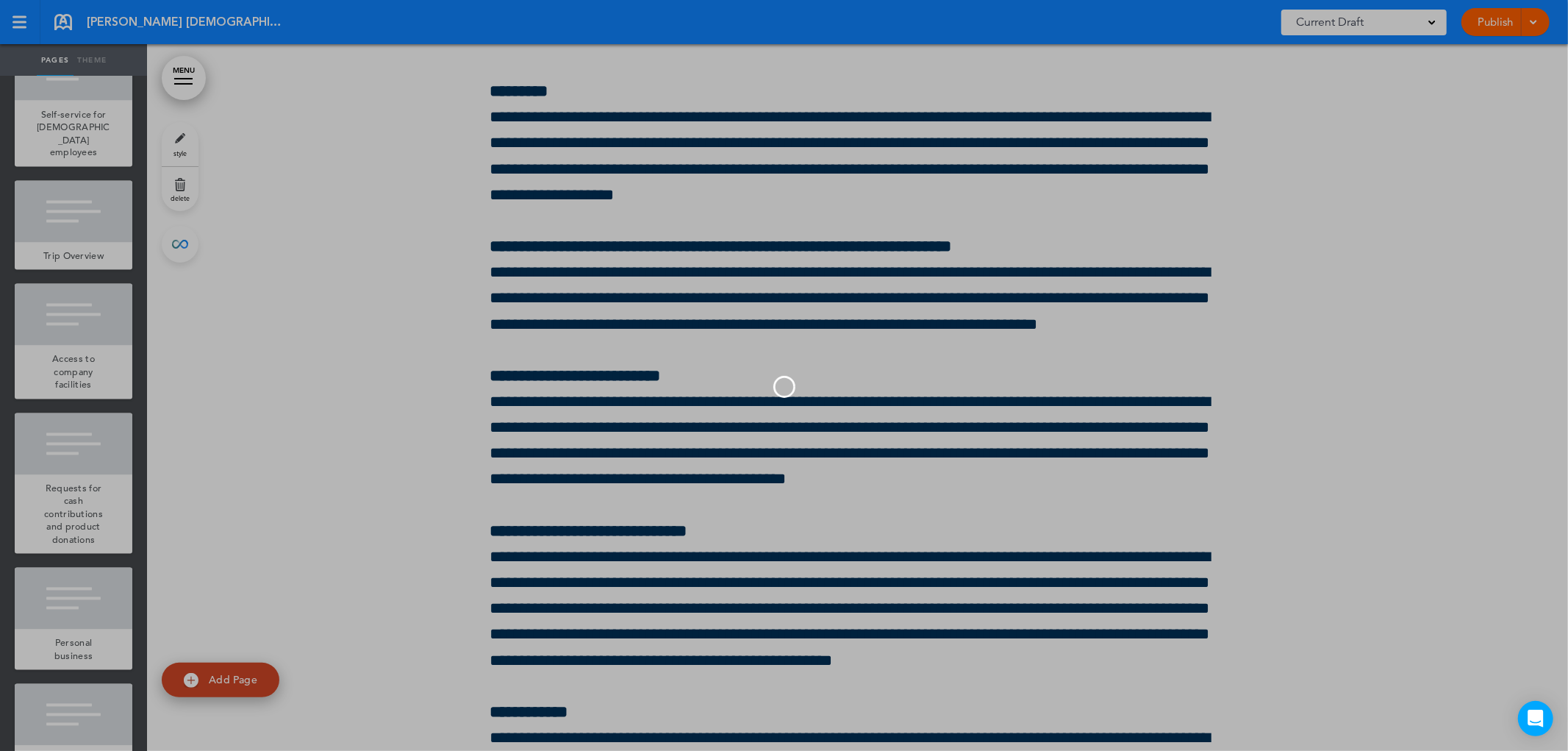
type input "**********"
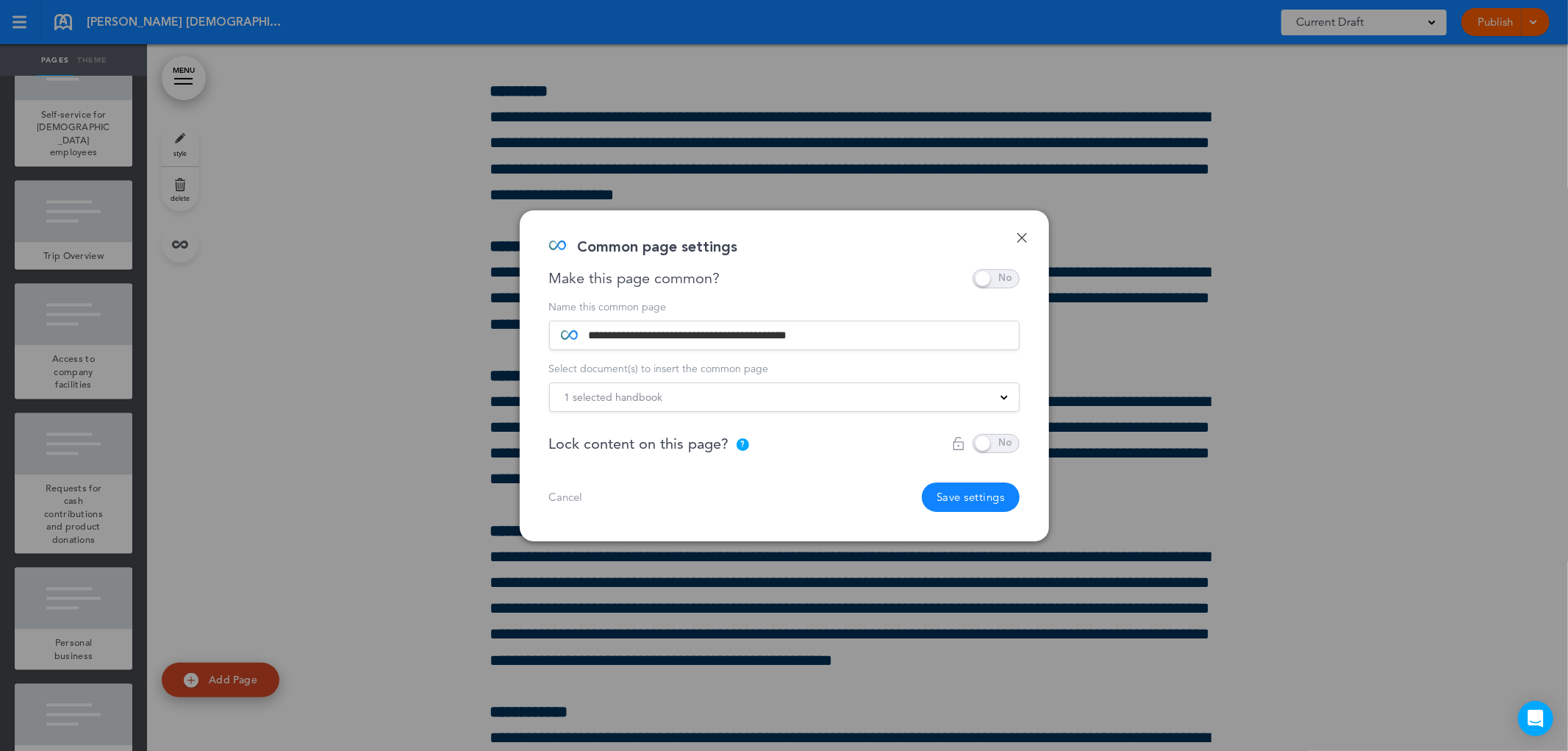
click at [831, 400] on div "1 selected handbook" at bounding box center [784, 398] width 469 height 16
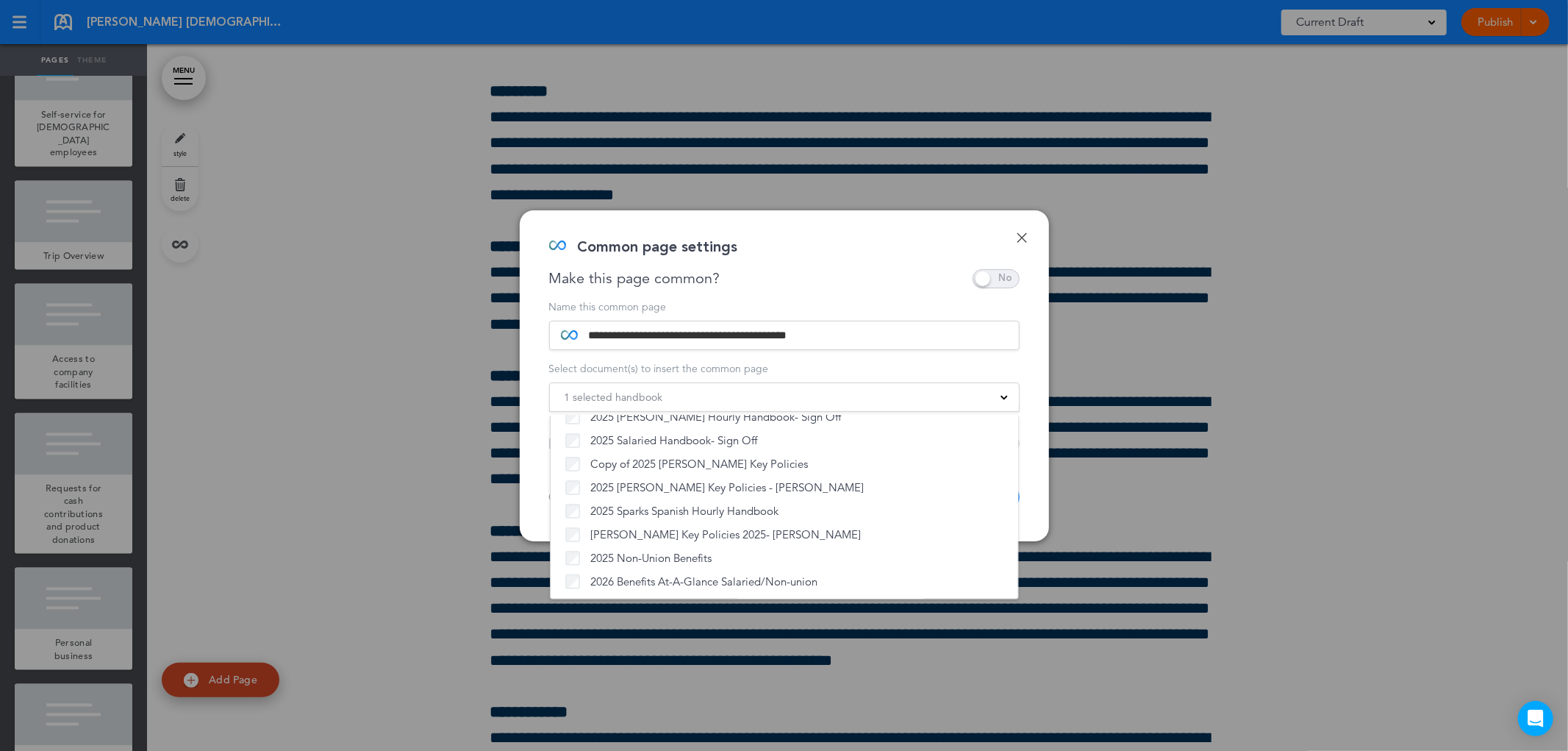
click at [1019, 238] on link "Done" at bounding box center [1022, 238] width 10 height 10
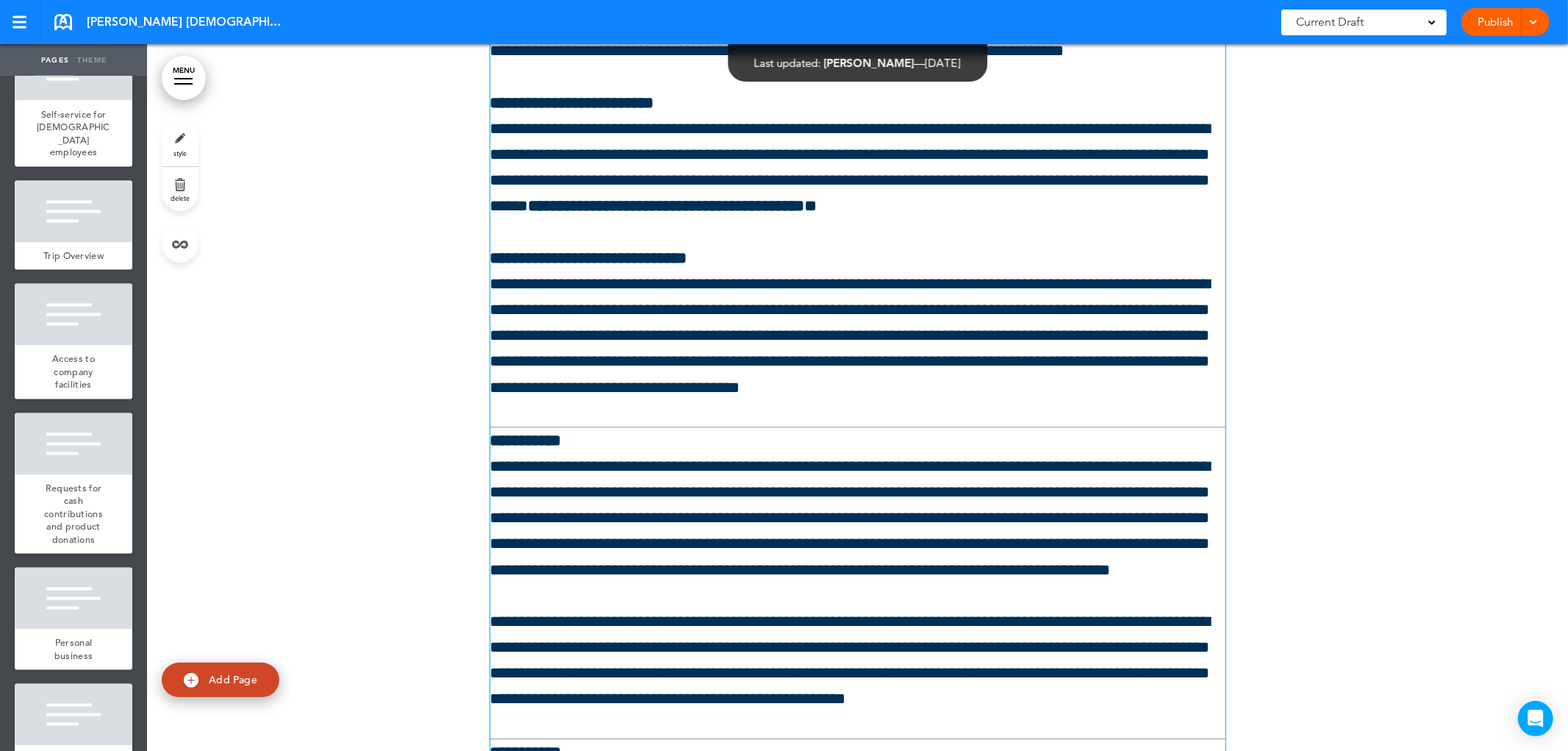
scroll to position [168097, 0]
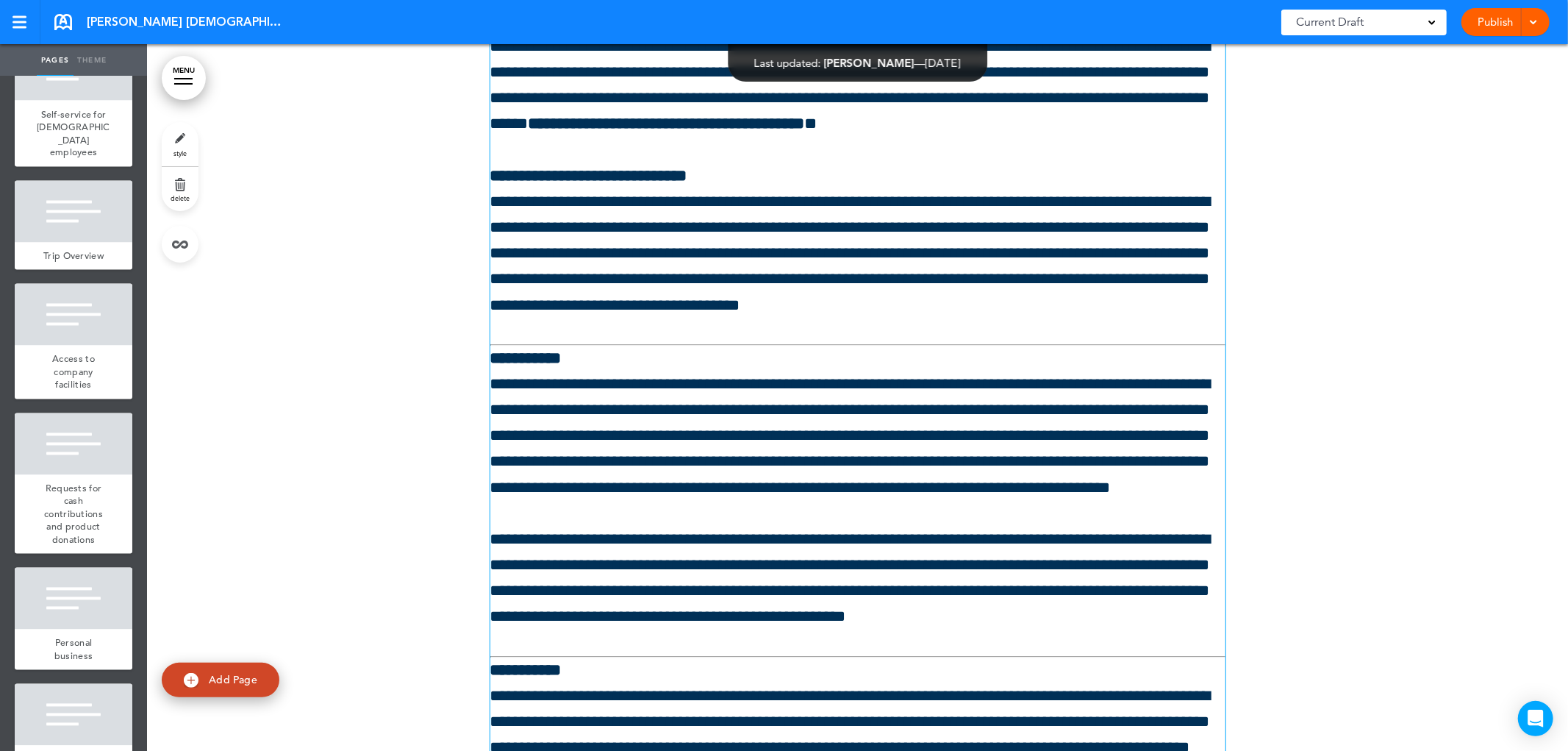
click at [783, 421] on div "**********" at bounding box center [858, 242] width 735 height 2436
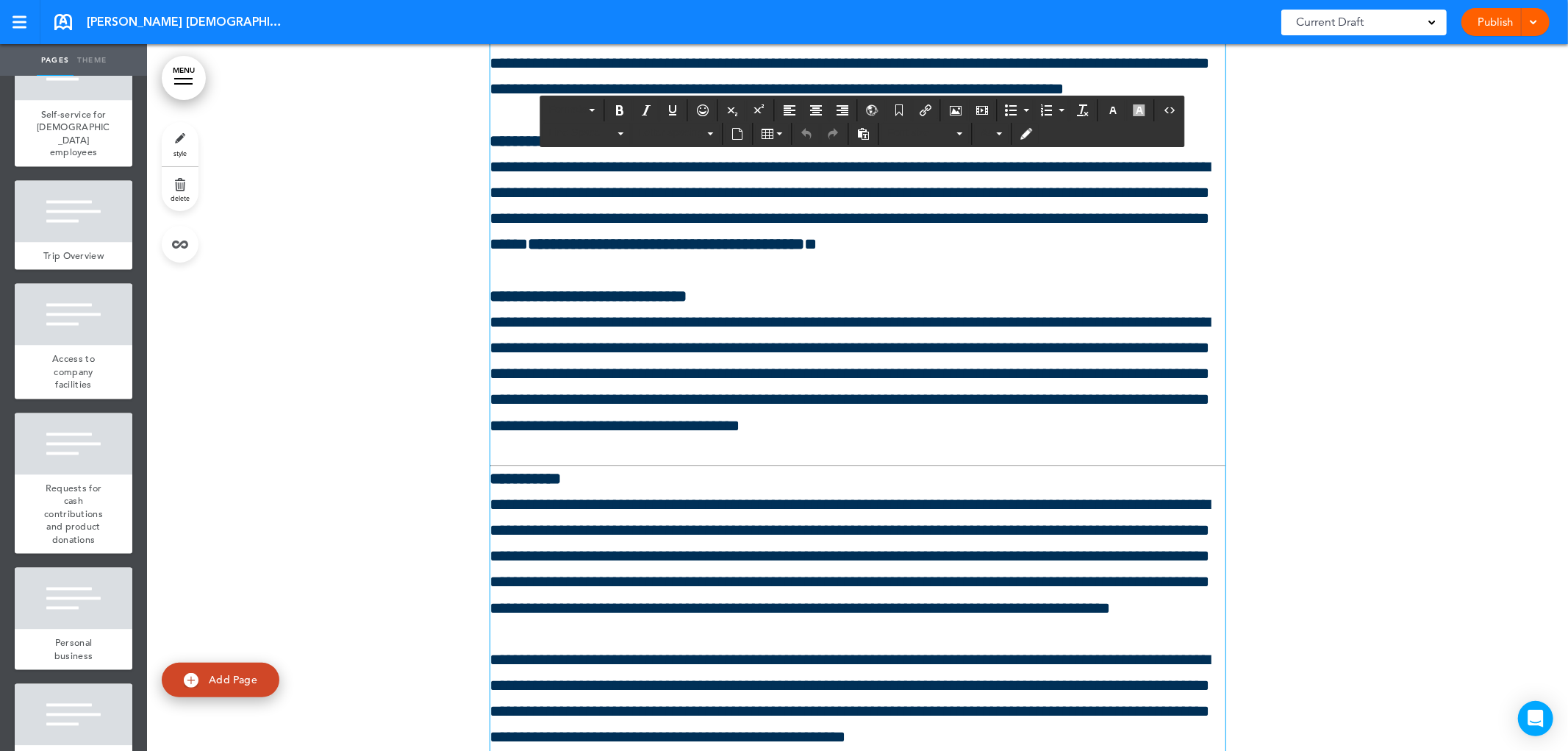
scroll to position [168015, 0]
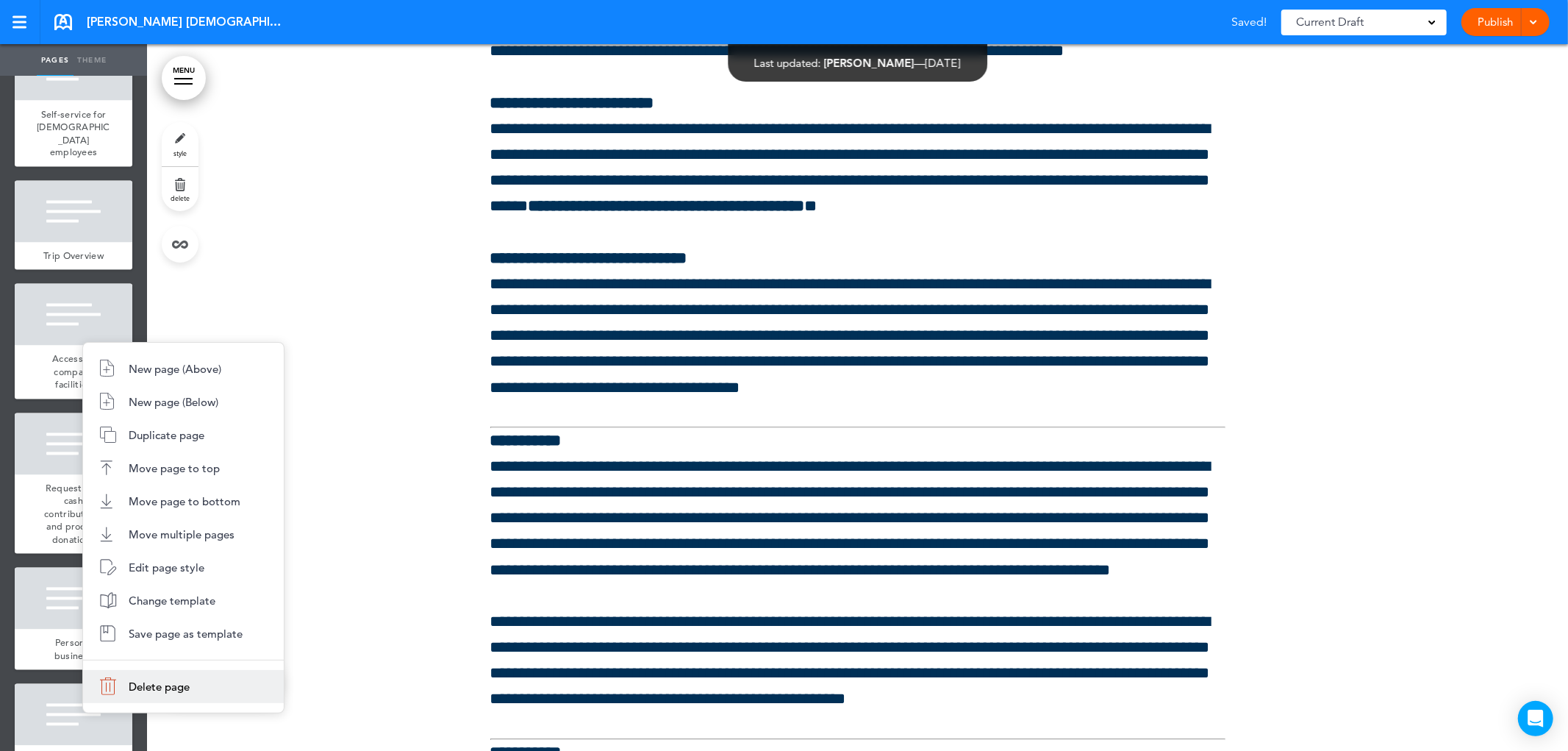
click at [181, 681] on font "Delete page" at bounding box center [160, 686] width 61 height 14
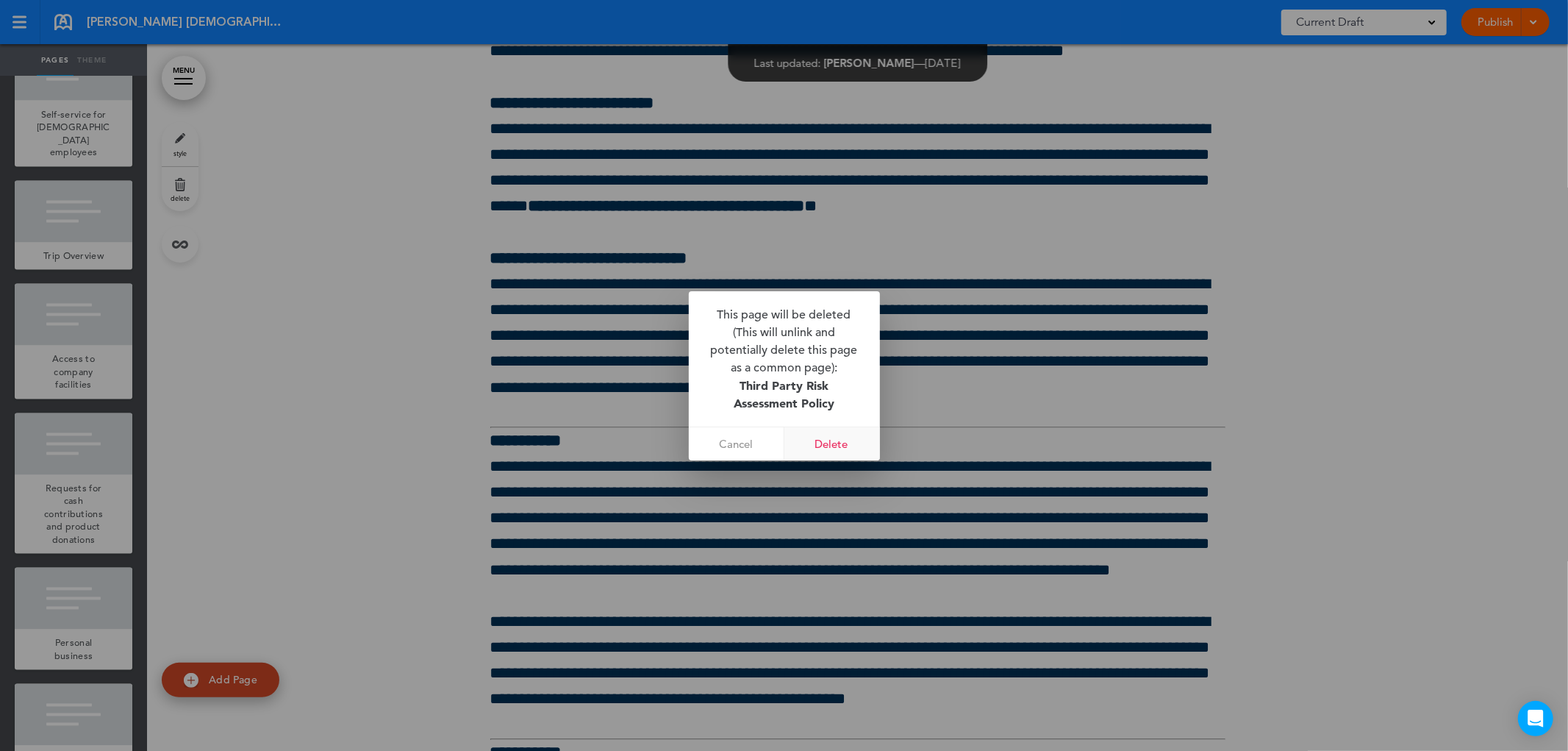
click at [828, 447] on font "Delete" at bounding box center [832, 444] width 33 height 14
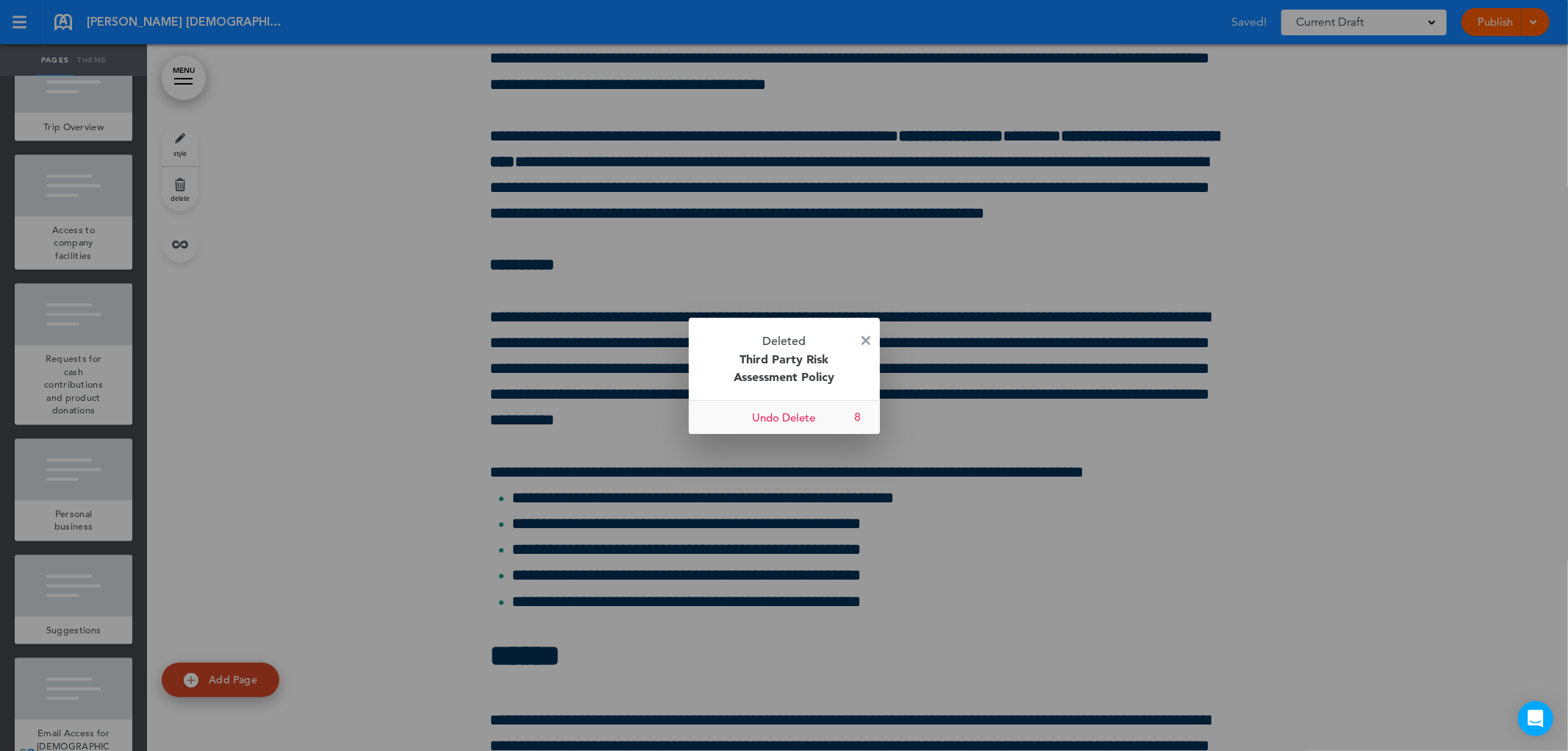
click at [863, 336] on img at bounding box center [866, 341] width 9 height 9
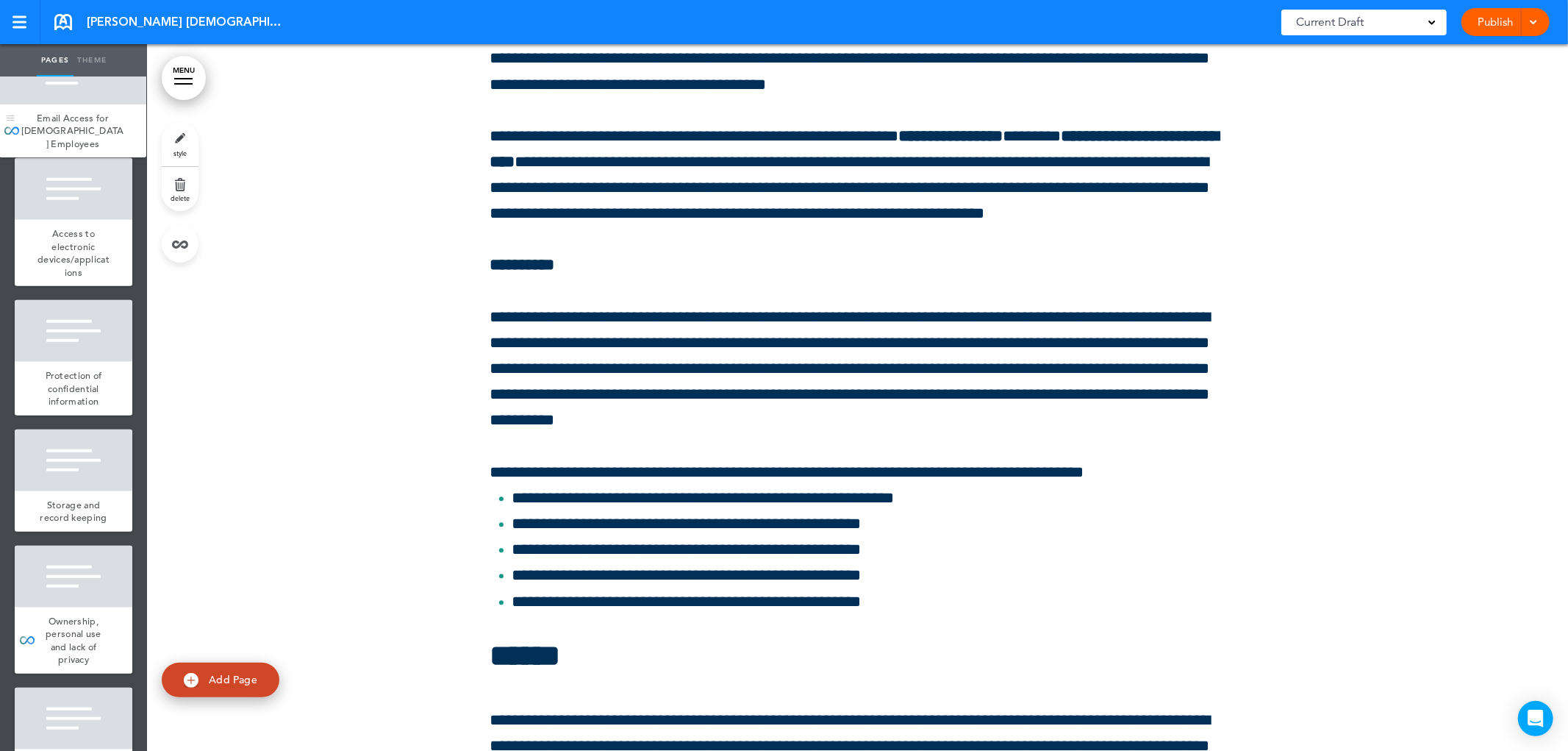
scroll to position [15180, 0]
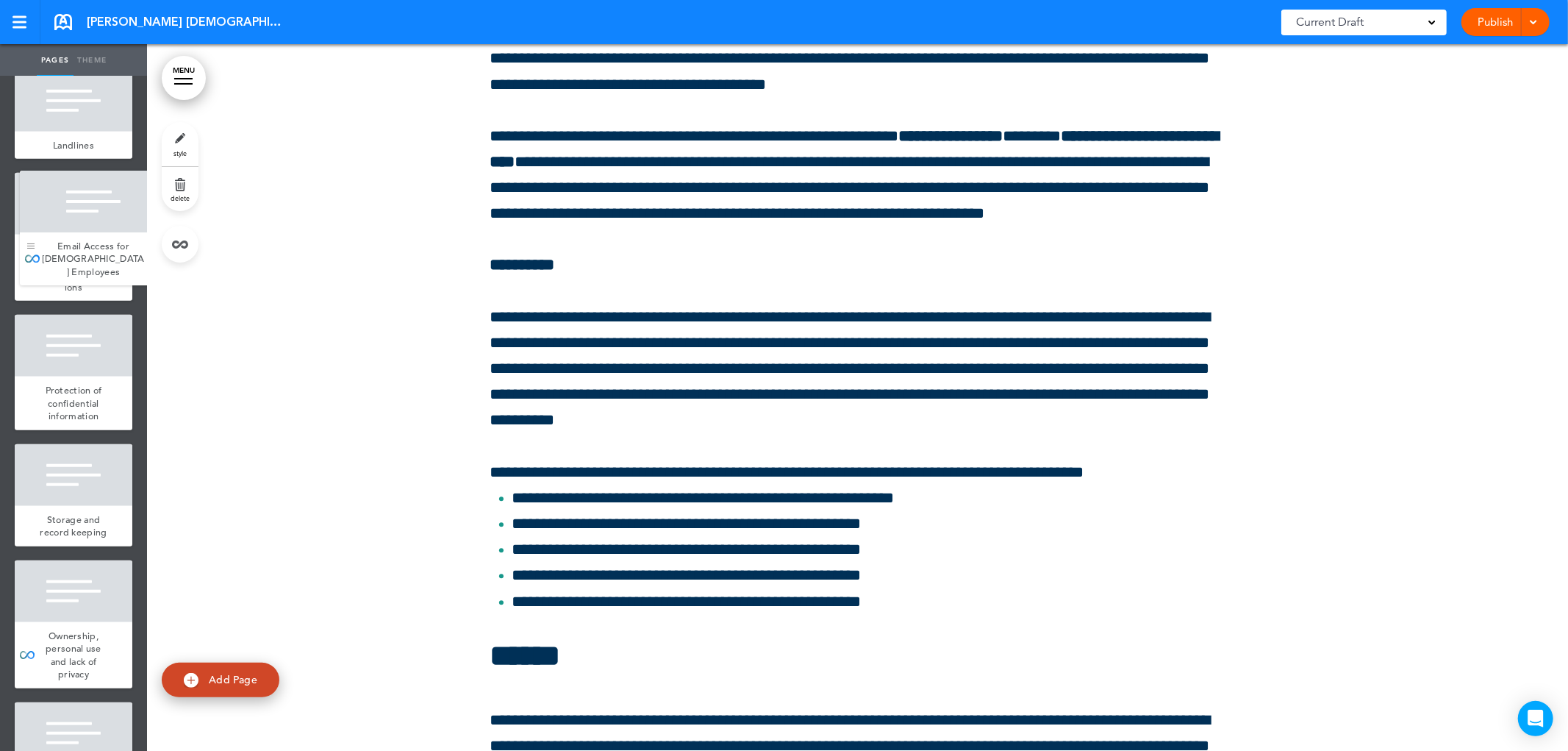
drag, startPoint x: 25, startPoint y: 629, endPoint x: 30, endPoint y: 180, distance: 449.0
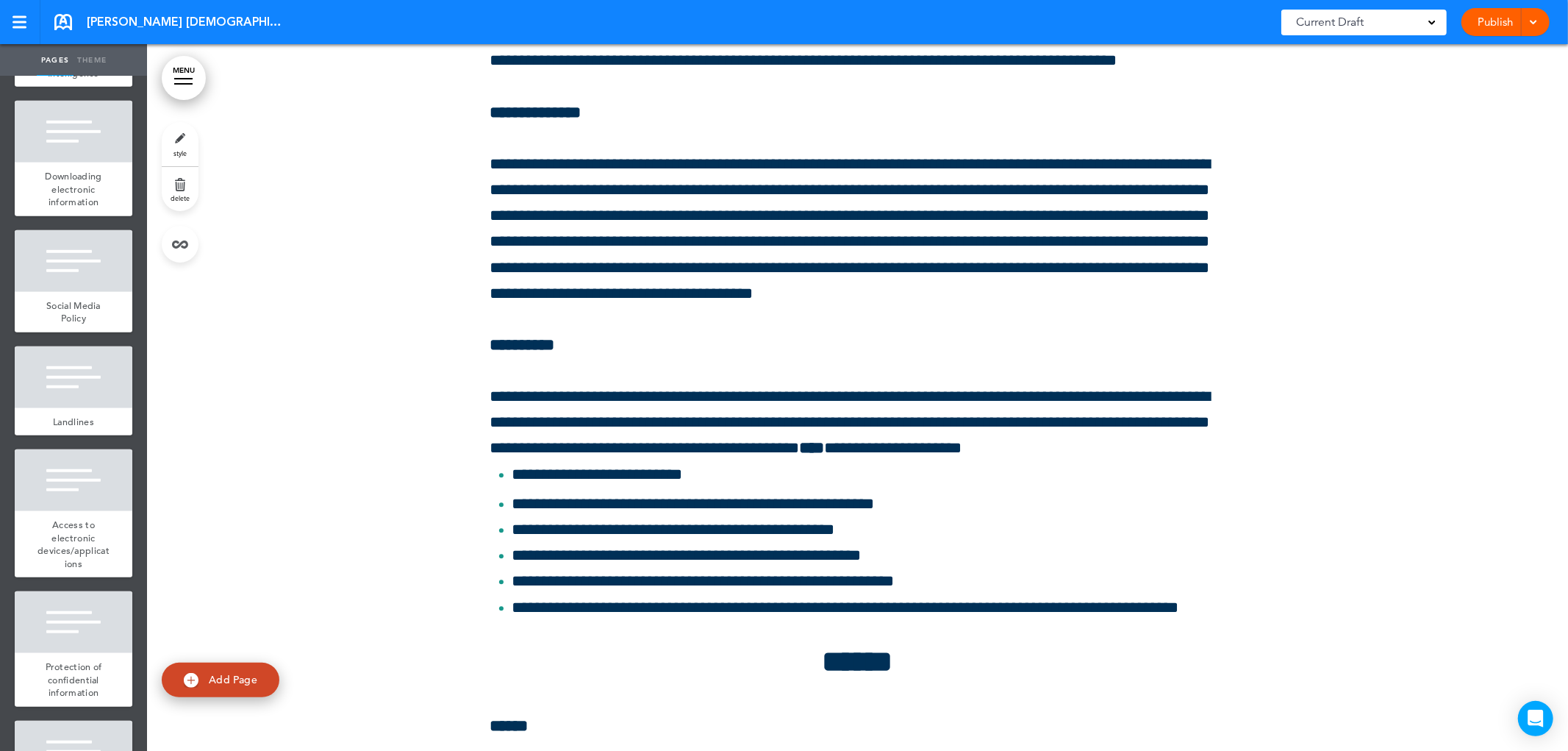
scroll to position [15016, 0]
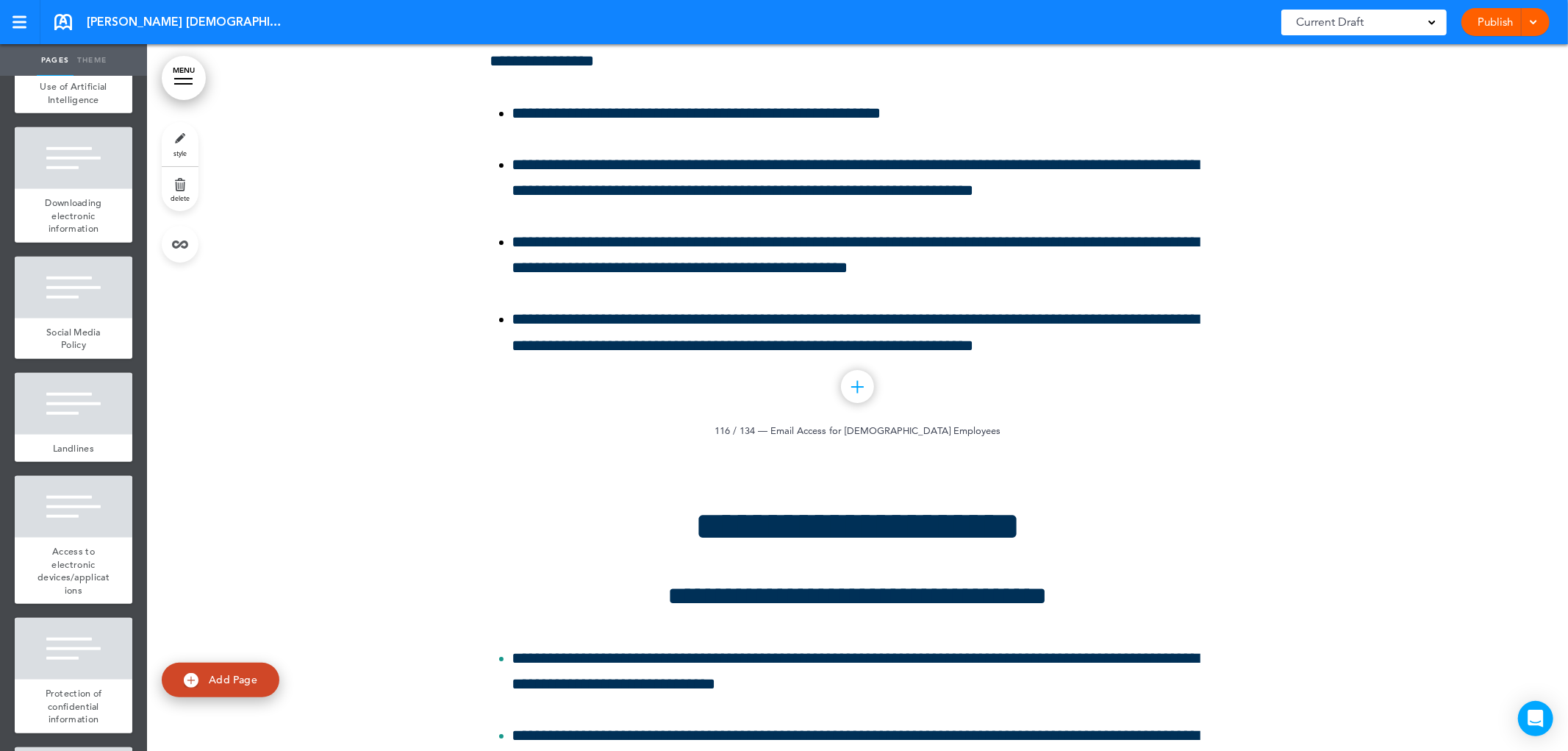
scroll to position [154731, 0]
click at [186, 141] on link "style" at bounding box center [180, 144] width 37 height 44
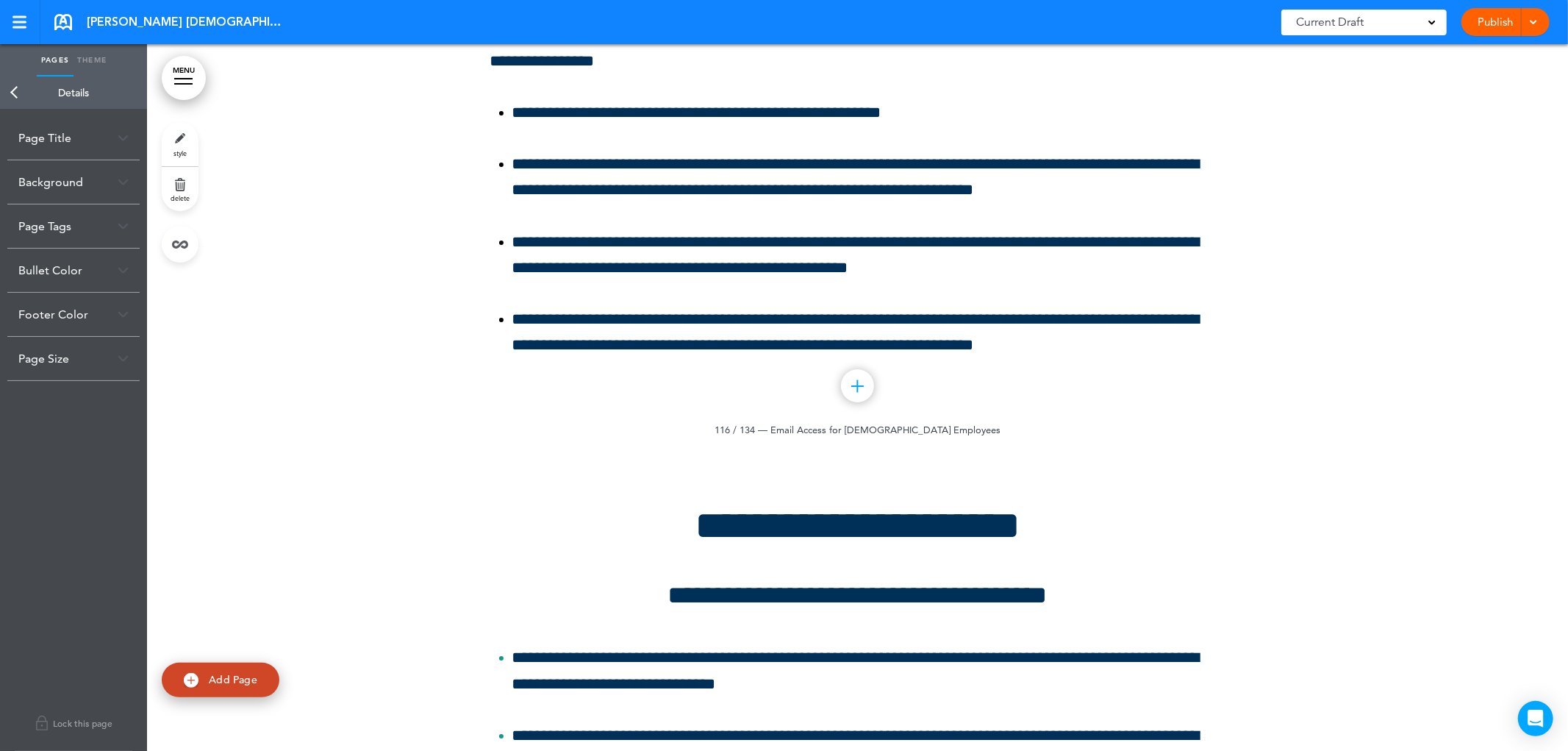
click at [54, 272] on font "Bullet Color" at bounding box center [51, 270] width 64 height 14
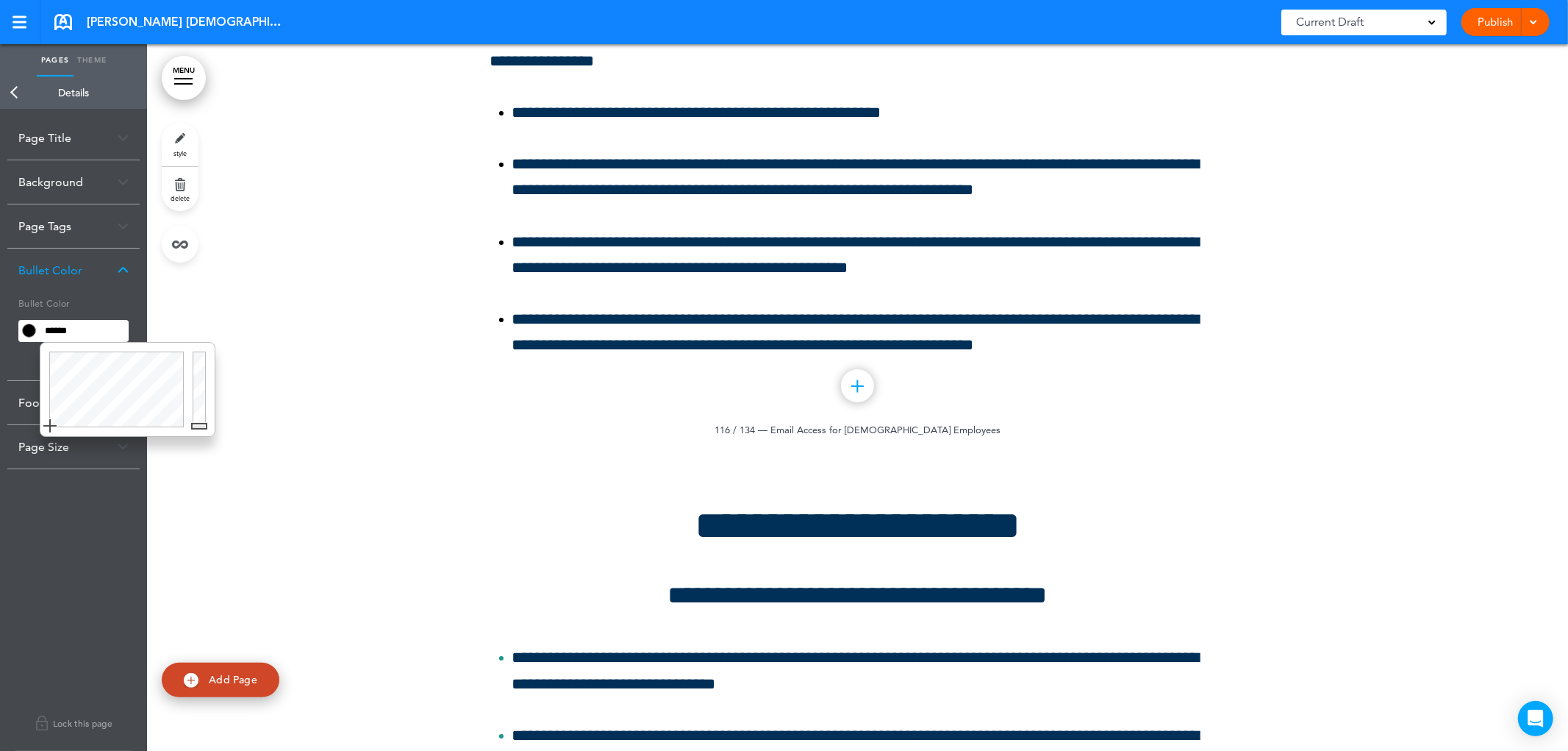
drag, startPoint x: 67, startPoint y: 321, endPoint x: 4, endPoint y: 291, distance: 69.8
click at [4, 313] on div "**********" at bounding box center [73, 430] width 147 height 642
type input "******"
click at [277, 451] on div at bounding box center [857, 13] width 1421 height 875
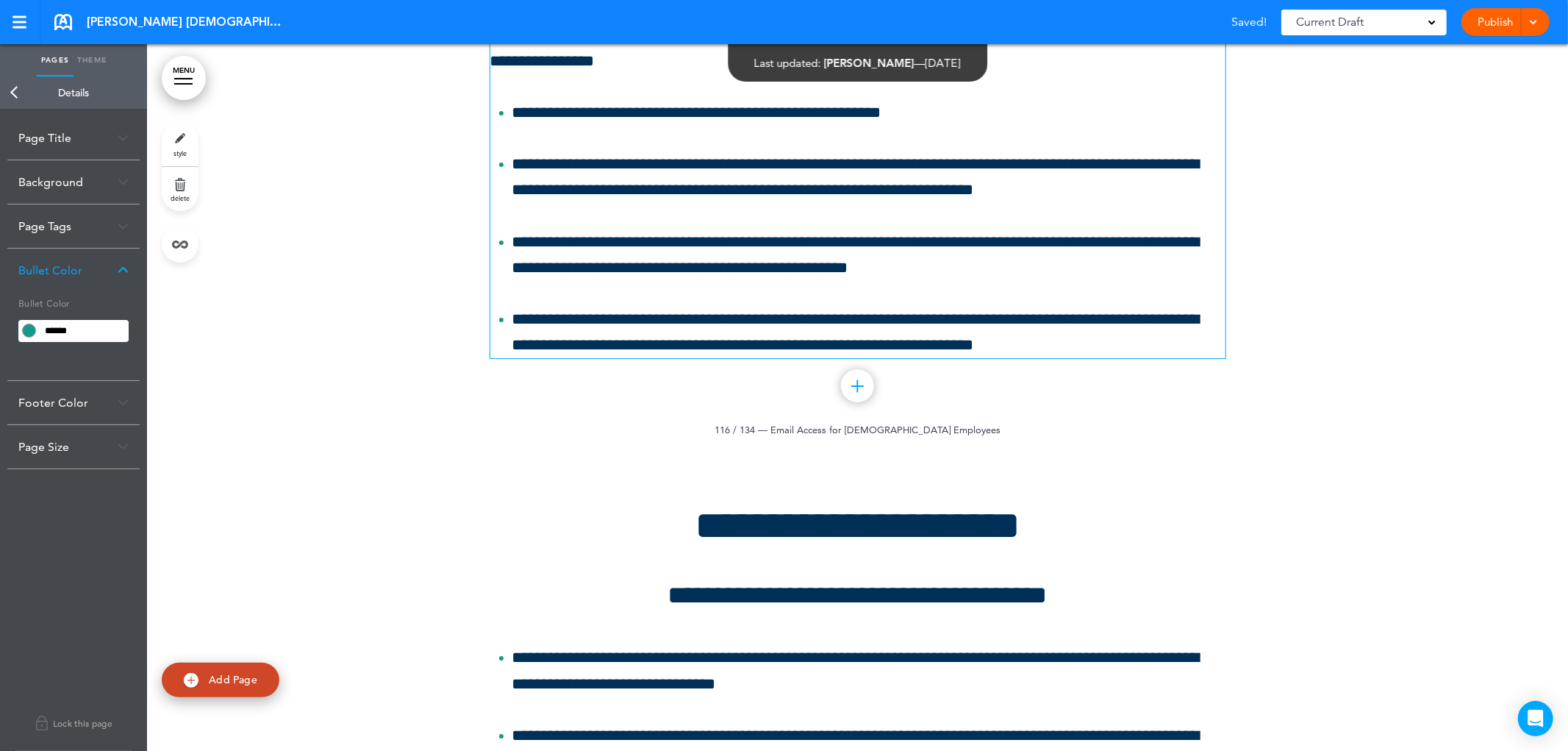
click at [689, 75] on p "**********" at bounding box center [858, 36] width 735 height 78
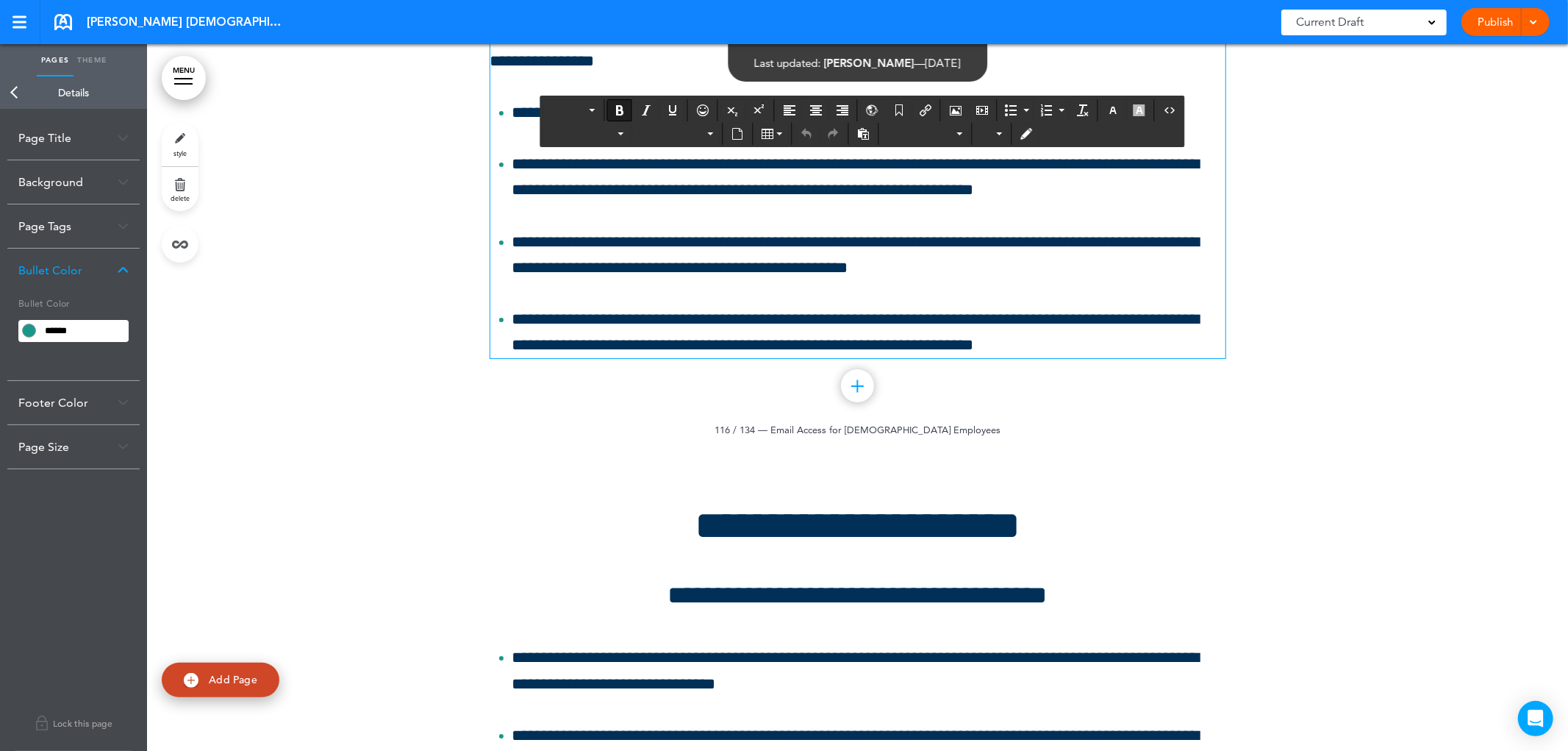
click at [10, 94] on link "Back" at bounding box center [14, 92] width 29 height 32
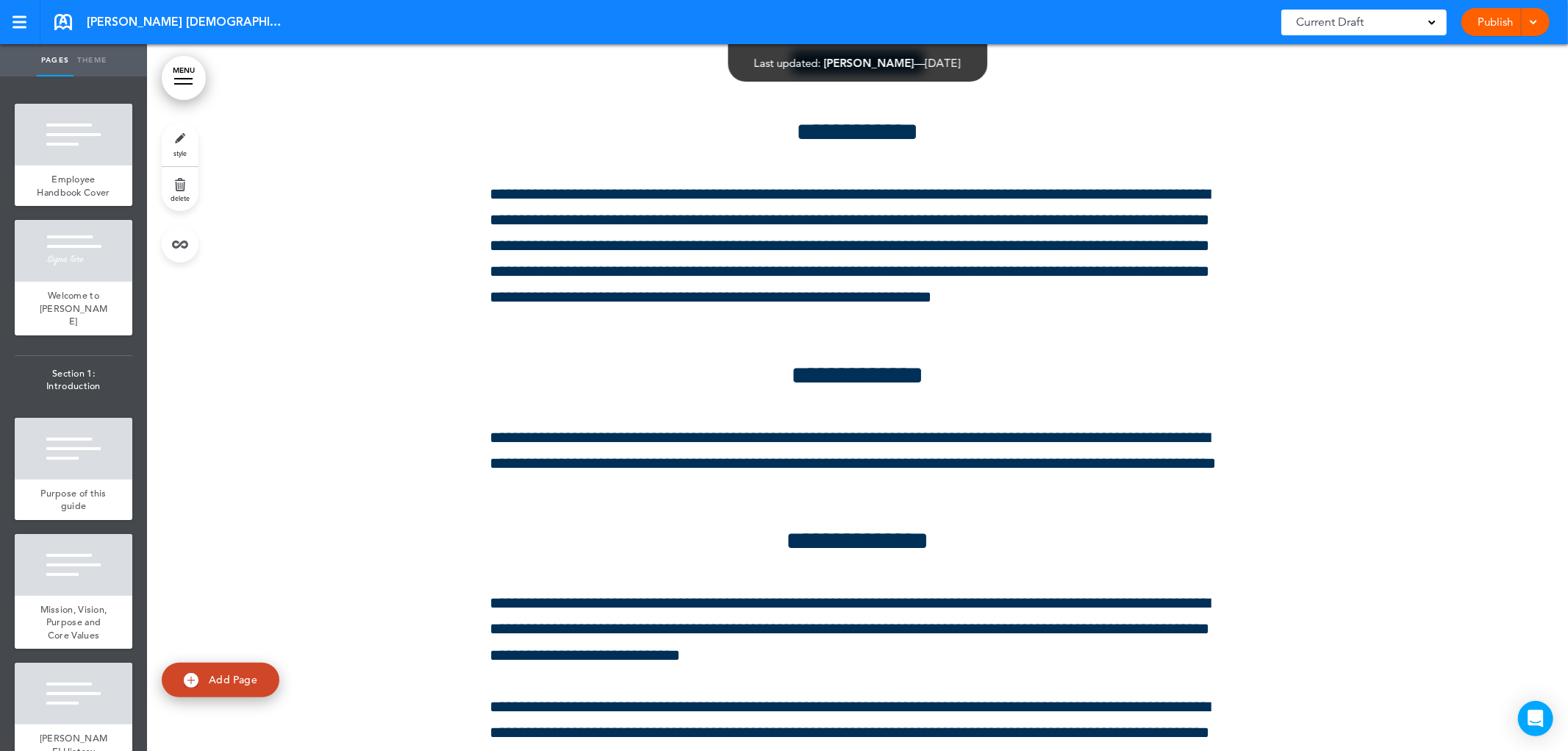
click at [171, 88] on link "MENU" at bounding box center [183, 78] width 44 height 44
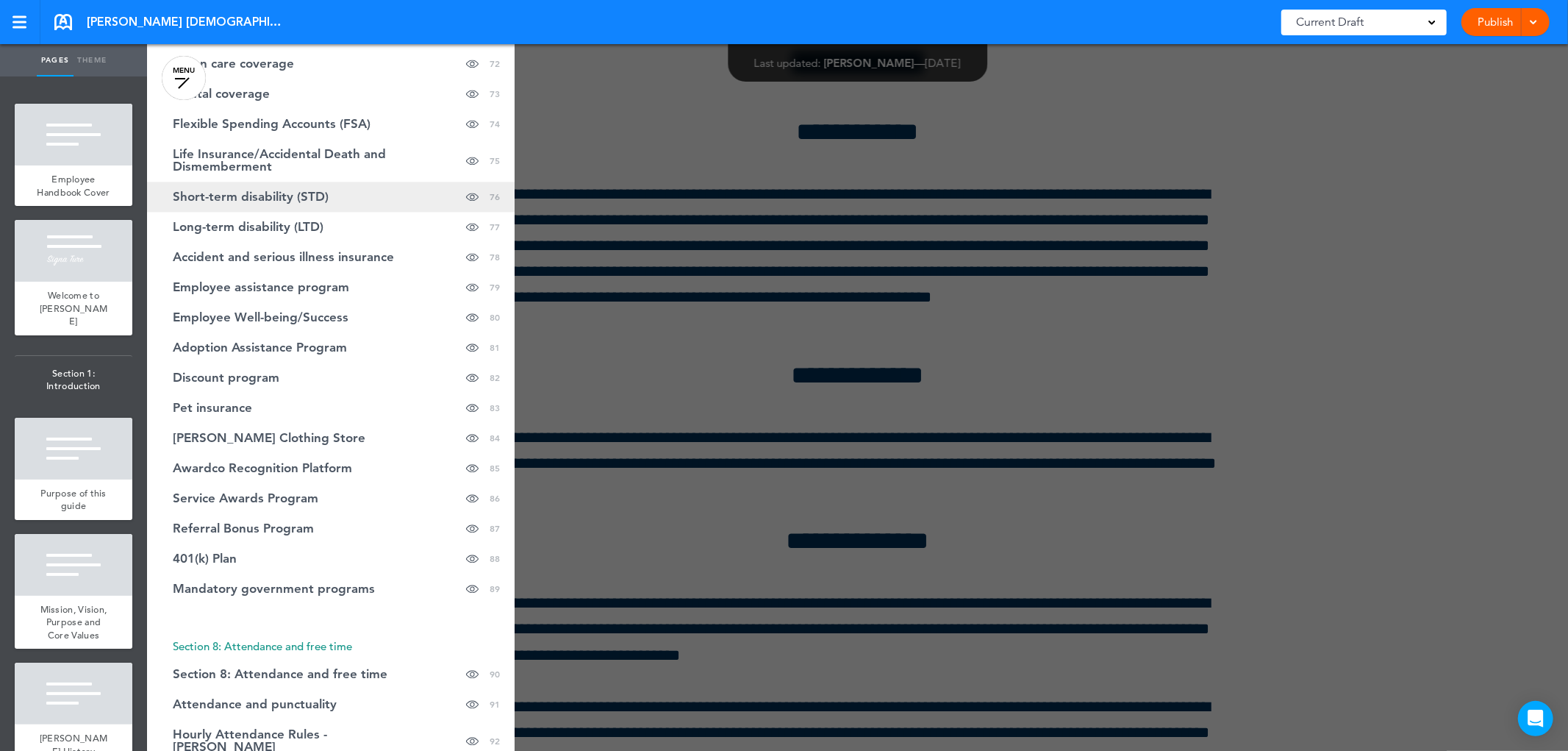
scroll to position [2778, 0]
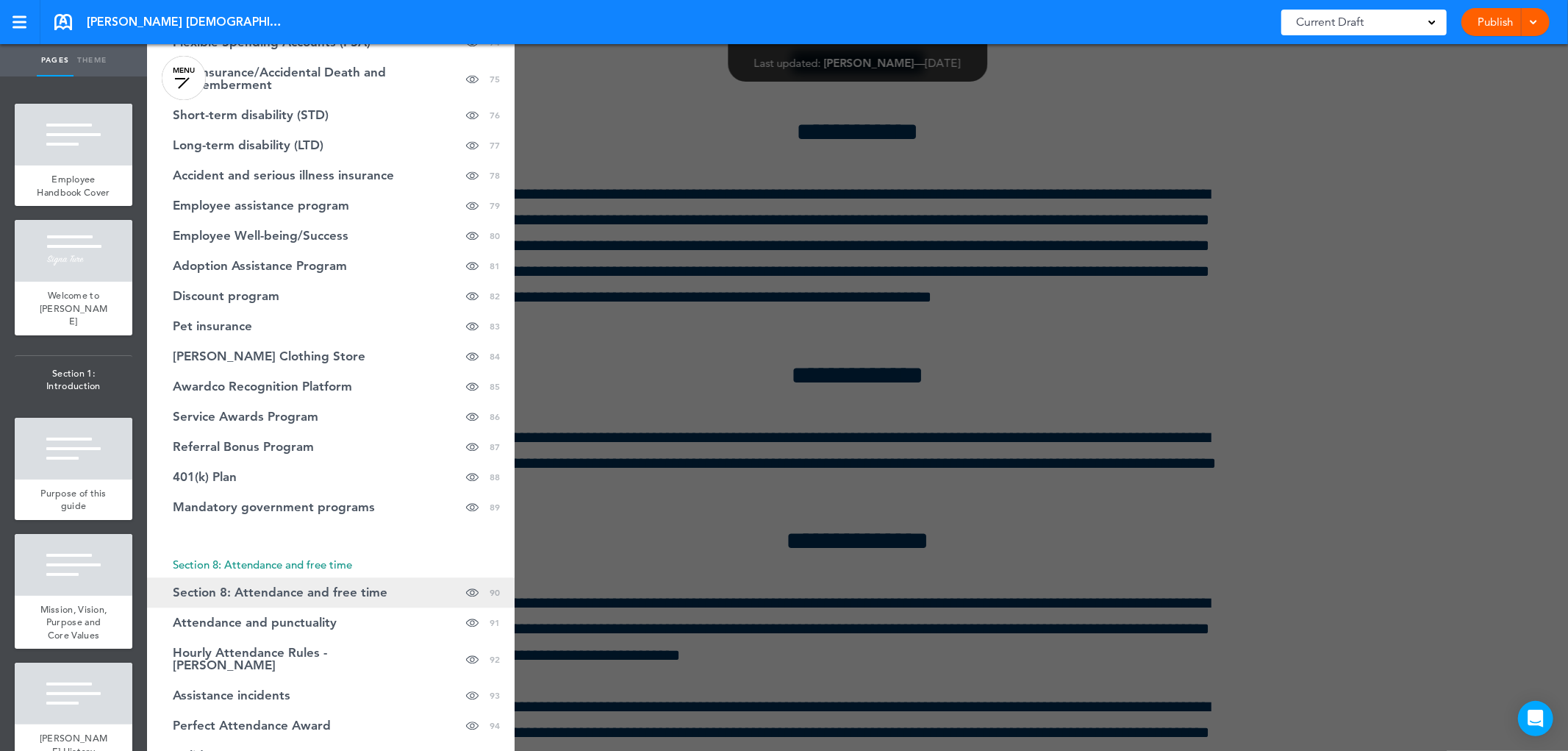
click at [226, 585] on font "Section 8: Attendance and free time" at bounding box center [280, 592] width 215 height 15
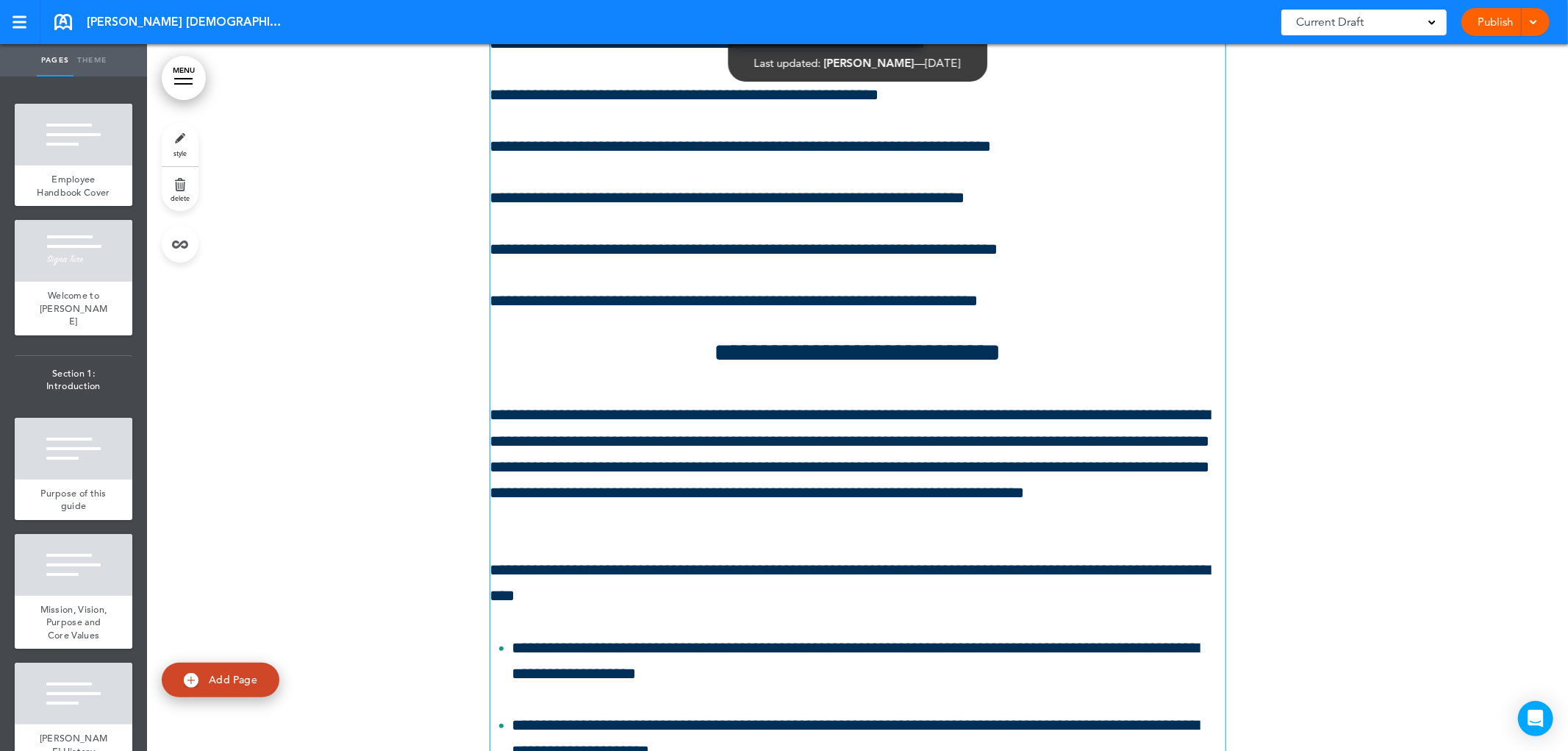
scroll to position [118517, 0]
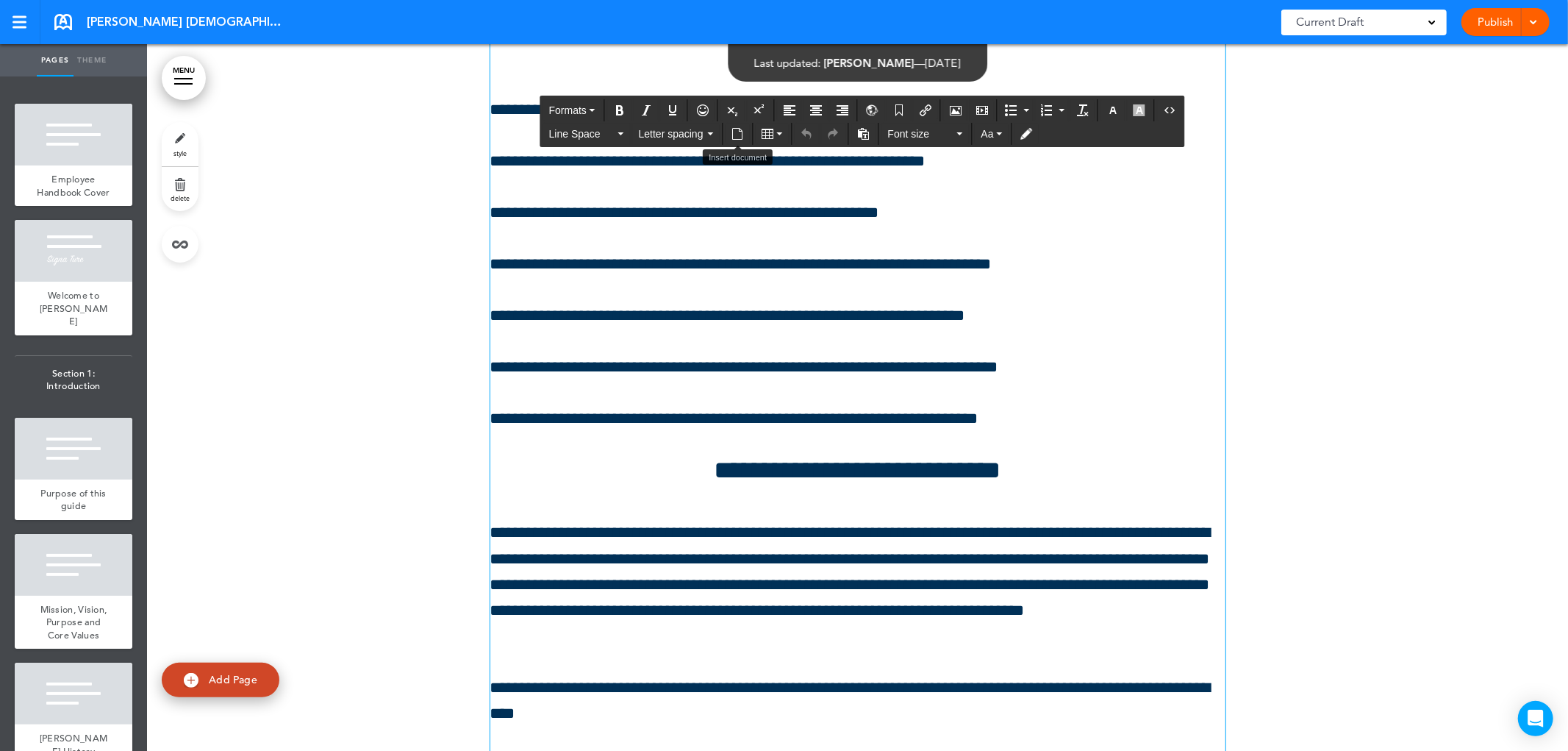
click at [636, 258] on div "**********" at bounding box center [858, 329] width 735 height 1312
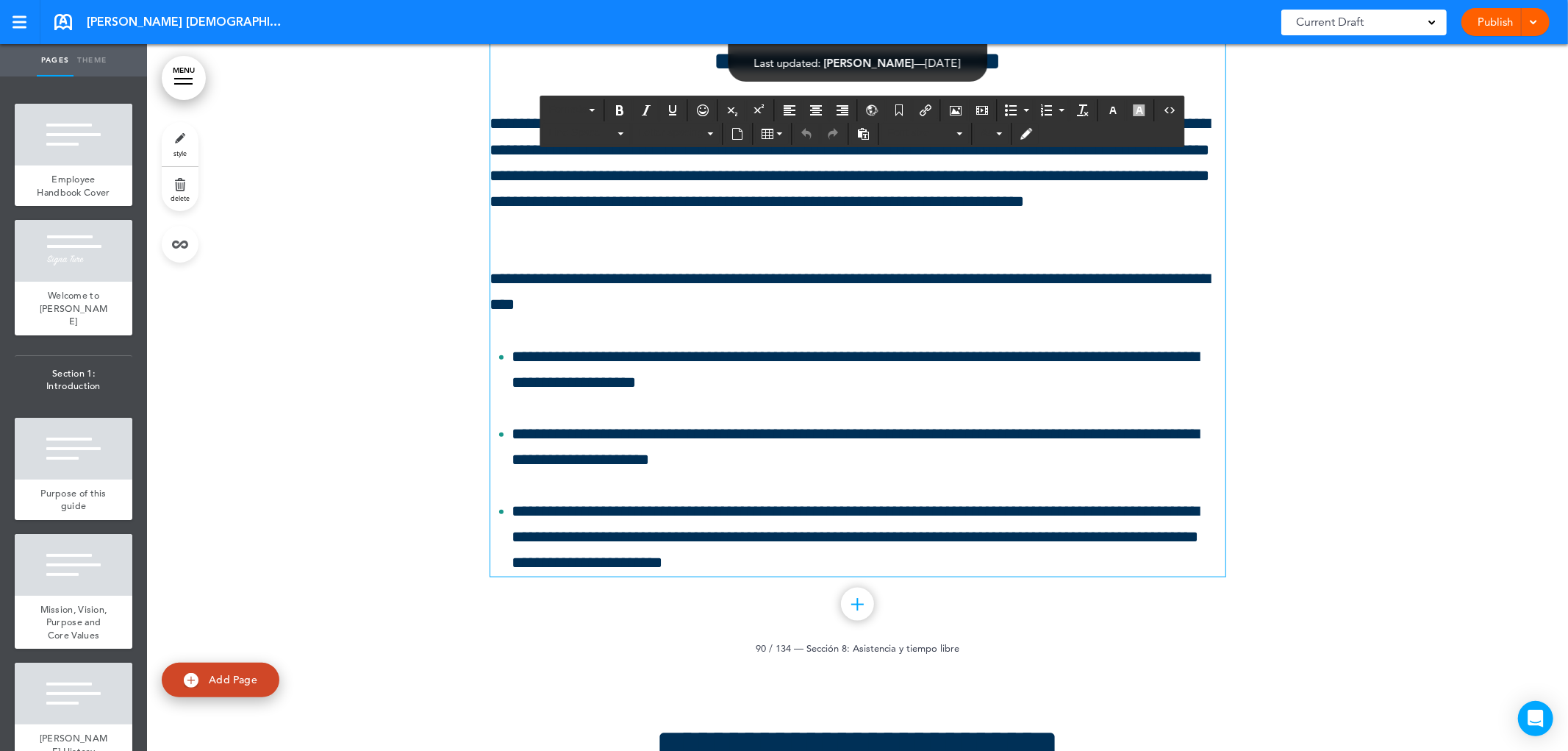
scroll to position [119416, 0]
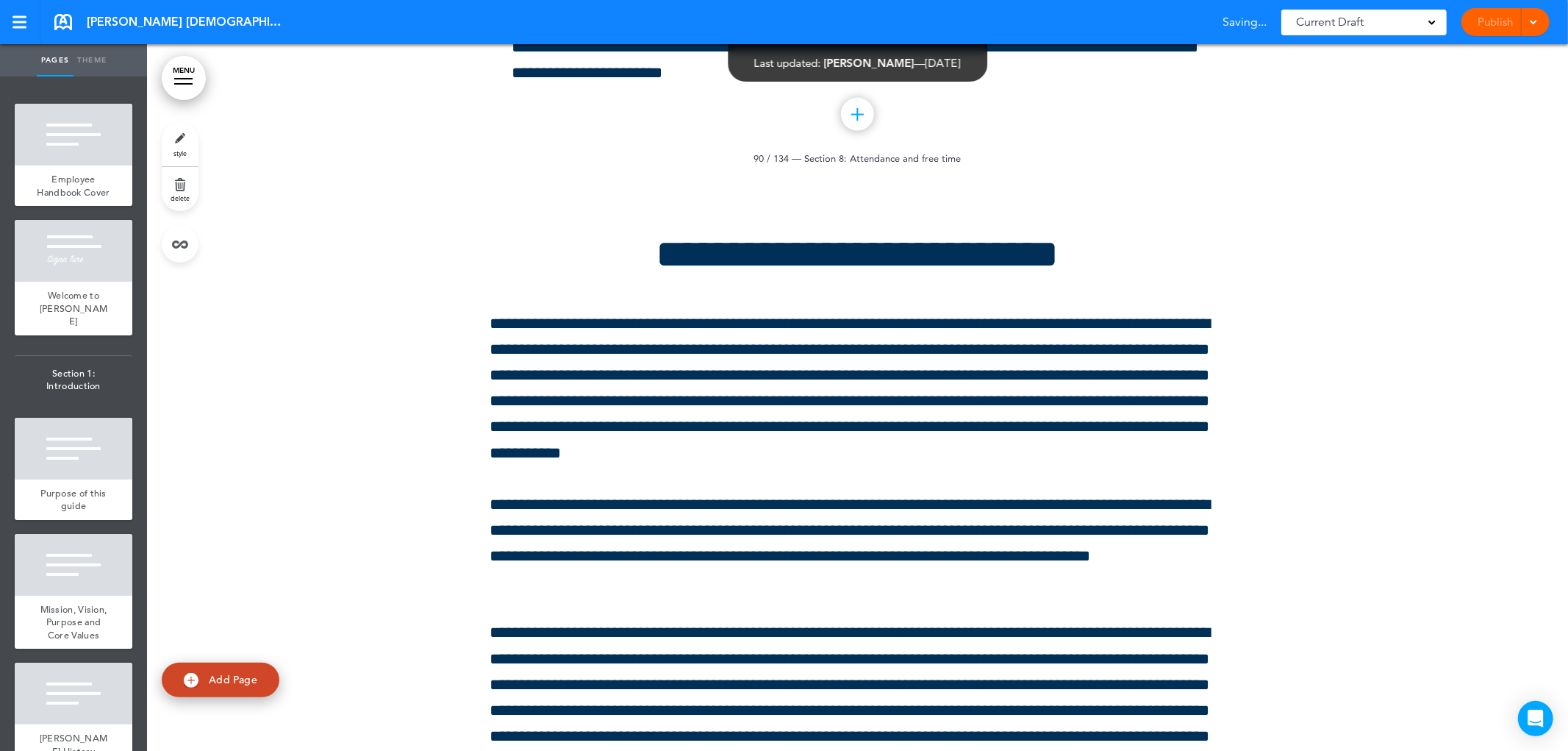
click at [180, 144] on link "style" at bounding box center [180, 144] width 37 height 44
type input "**********"
type input "******"
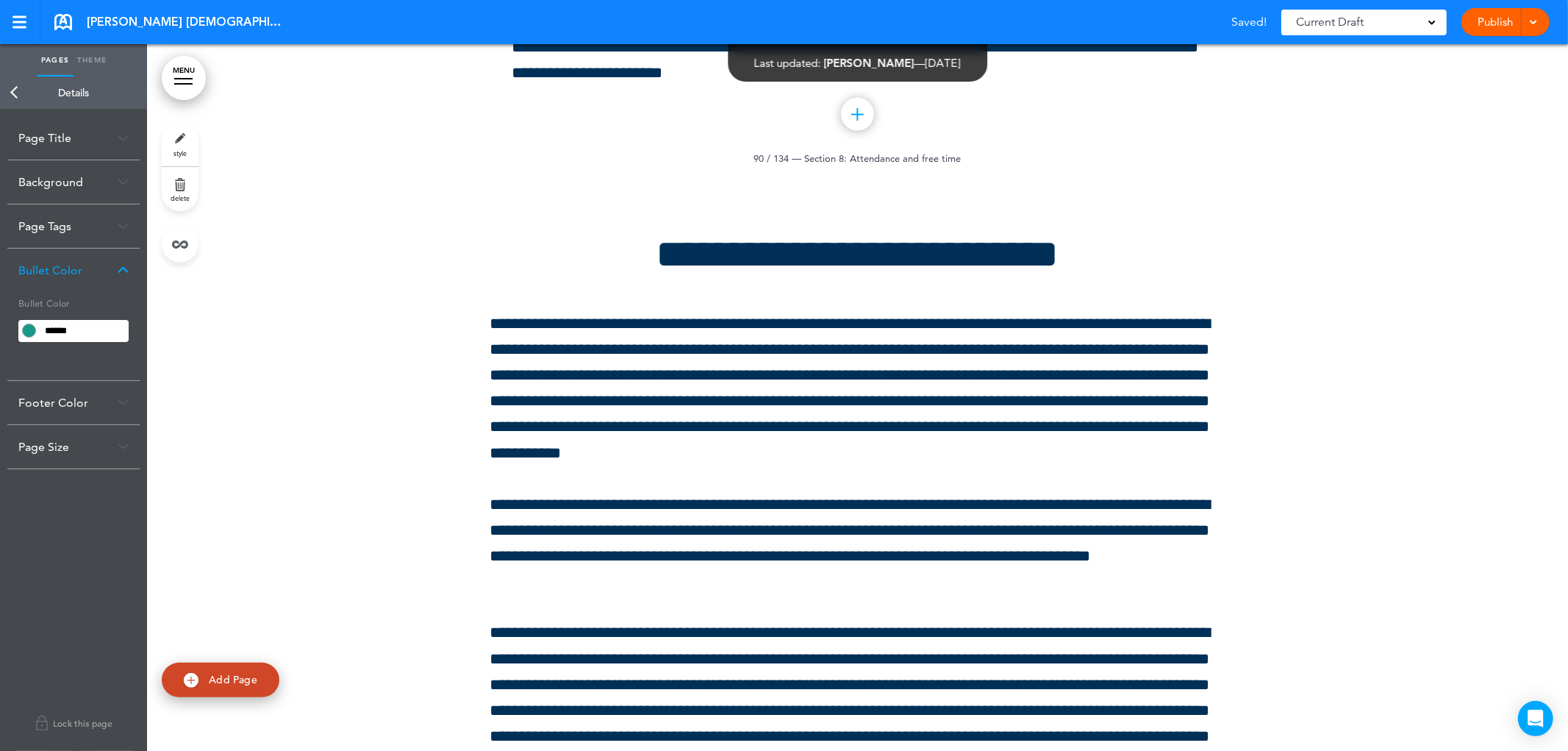
click at [37, 143] on font "Page Title" at bounding box center [45, 138] width 53 height 14
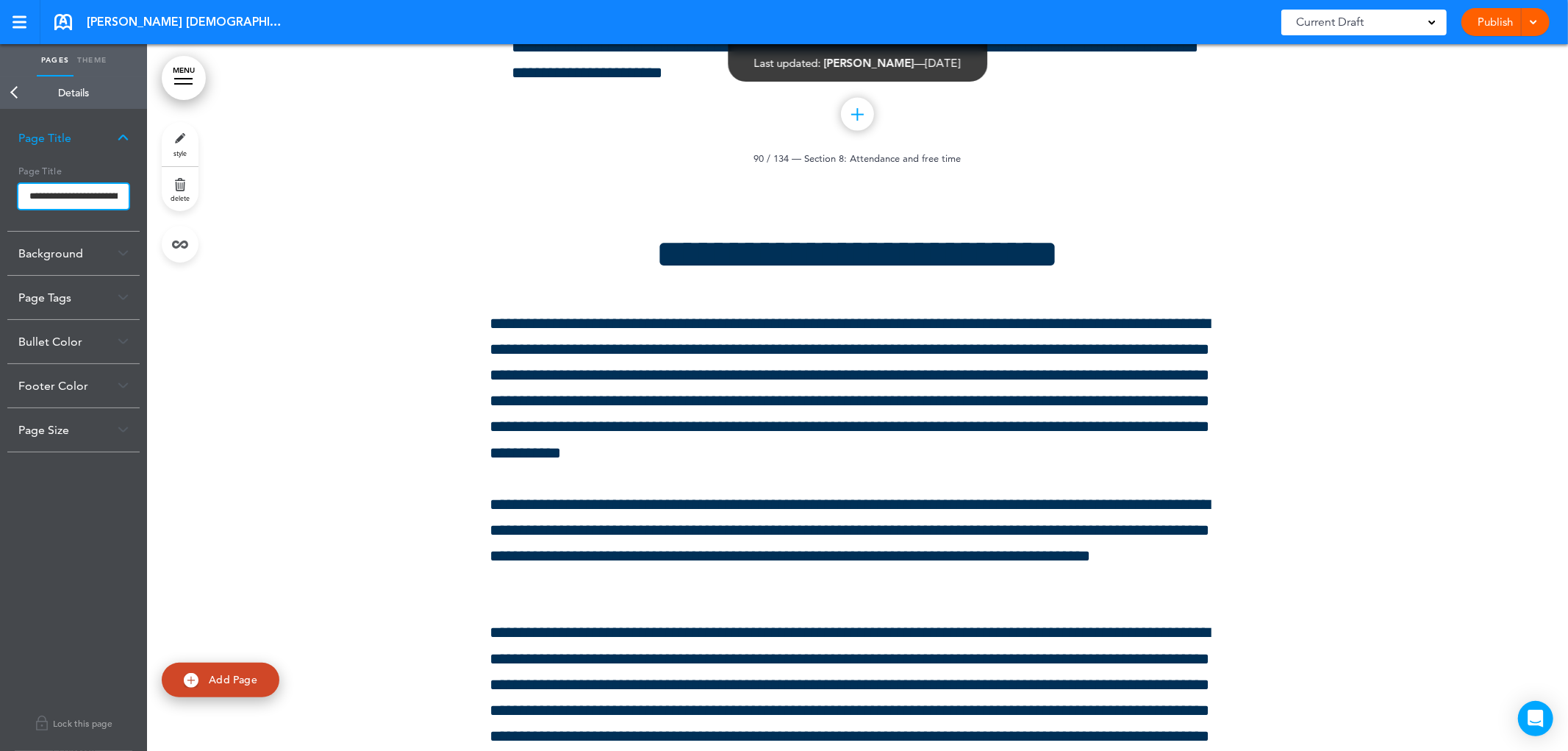
click at [75, 197] on input "**********" at bounding box center [74, 197] width 110 height 25
click at [77, 197] on input "**********" at bounding box center [74, 197] width 110 height 25
type input "**********"
click at [7, 92] on body "Make this page common so it is available in other handbooks. This handbook Prev…" at bounding box center [784, 375] width 1568 height 751
click at [19, 92] on link "Back" at bounding box center [14, 92] width 29 height 32
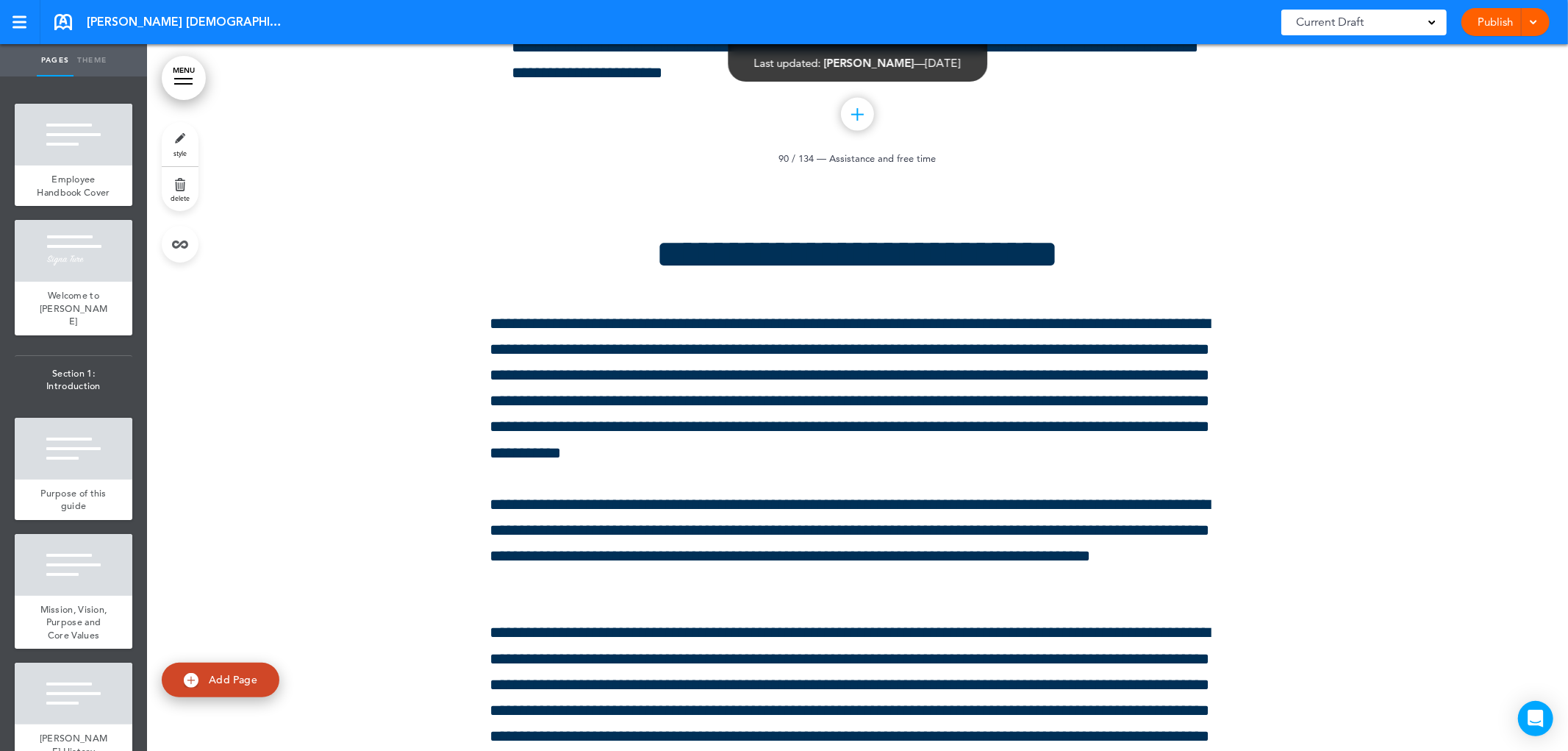
click at [181, 79] on div at bounding box center [183, 79] width 19 height 1
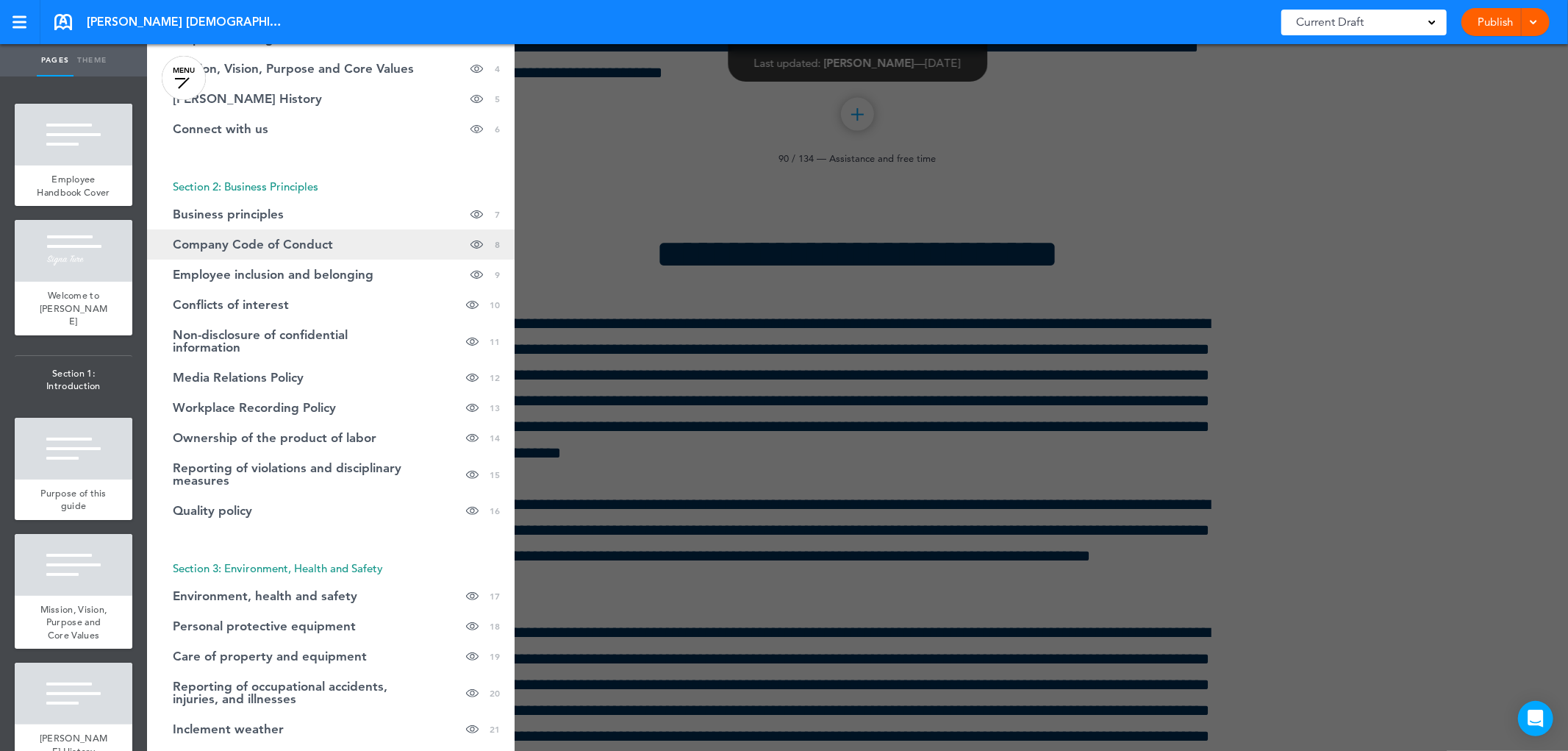
scroll to position [0, 0]
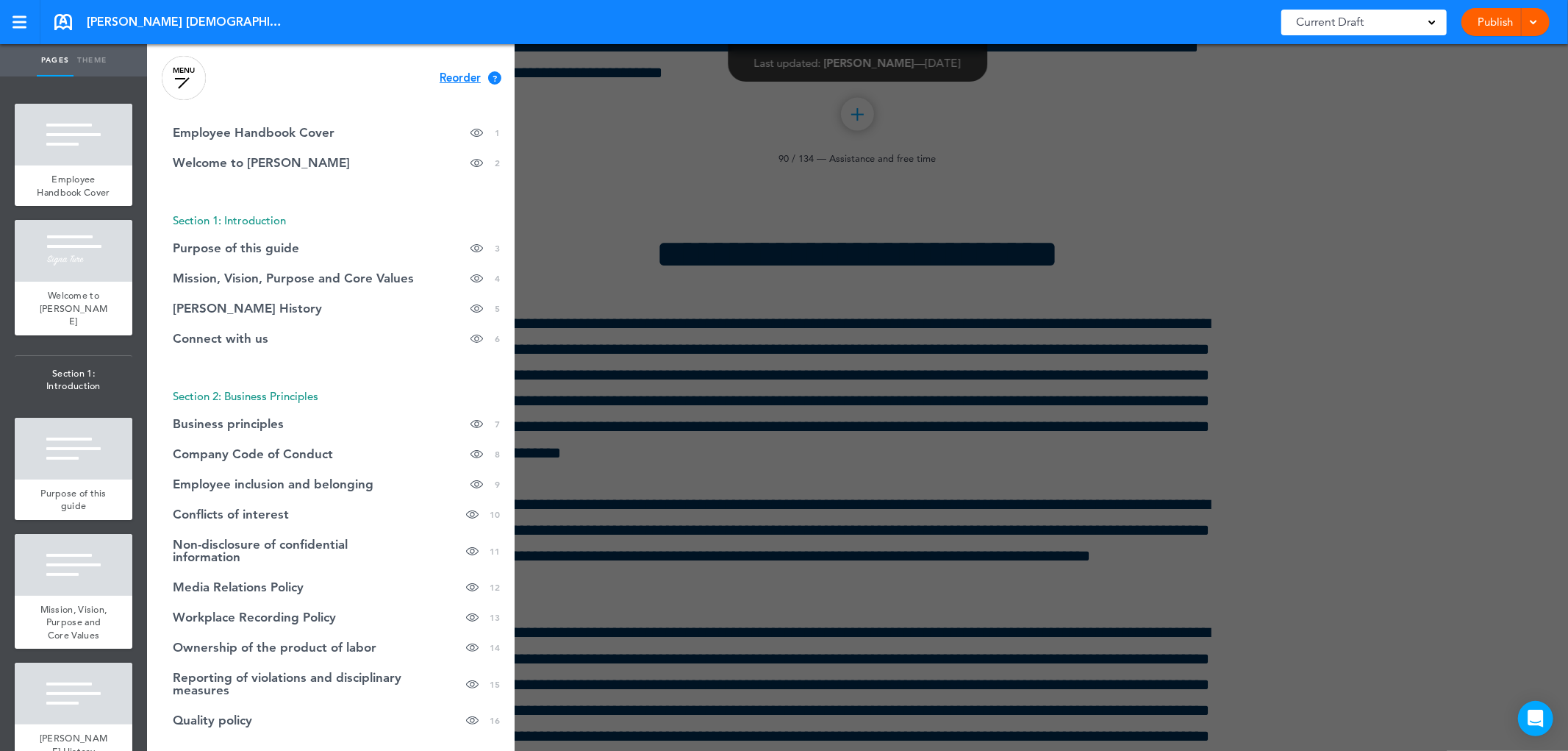
click at [762, 449] on div at bounding box center [931, 375] width 1568 height 751
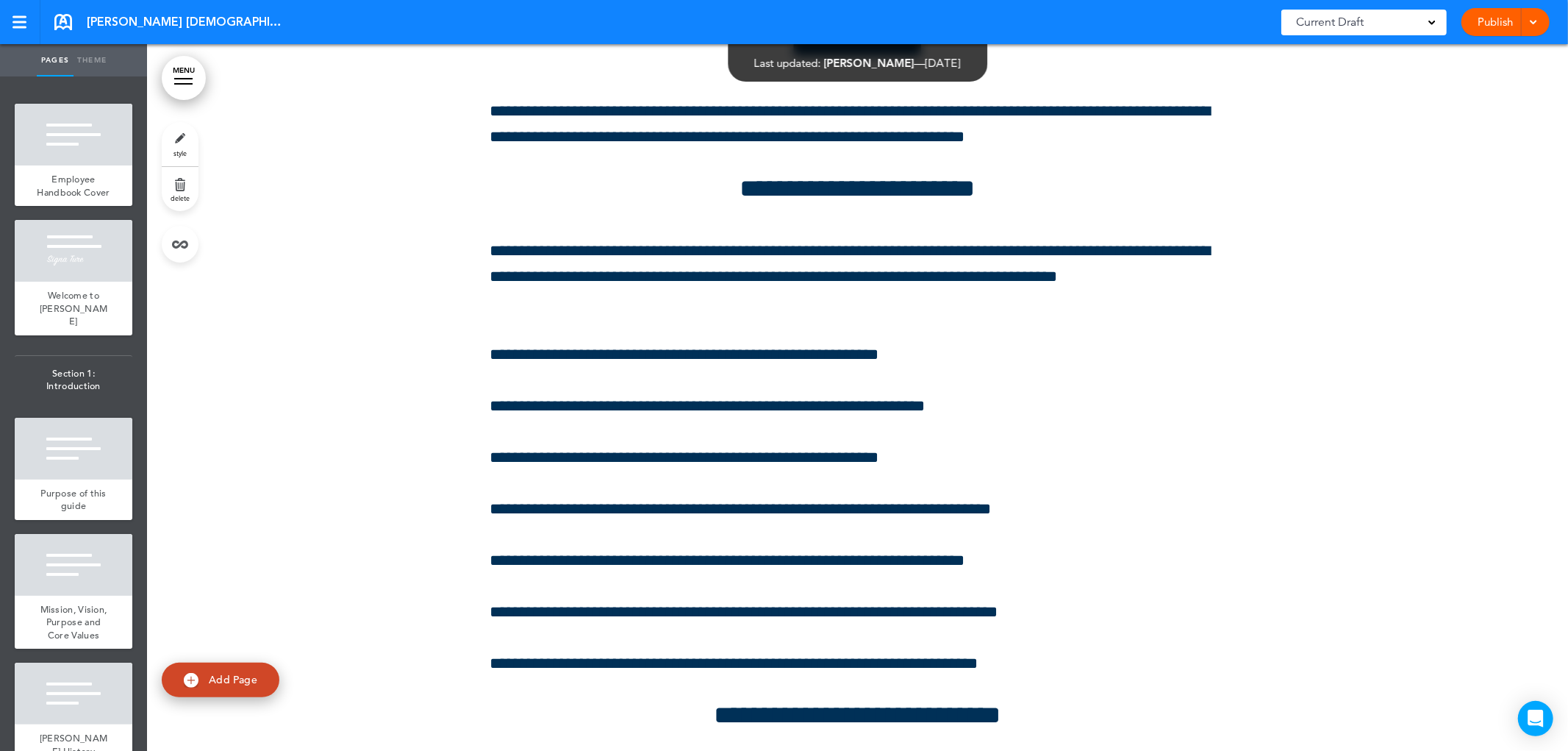
scroll to position [117781, 0]
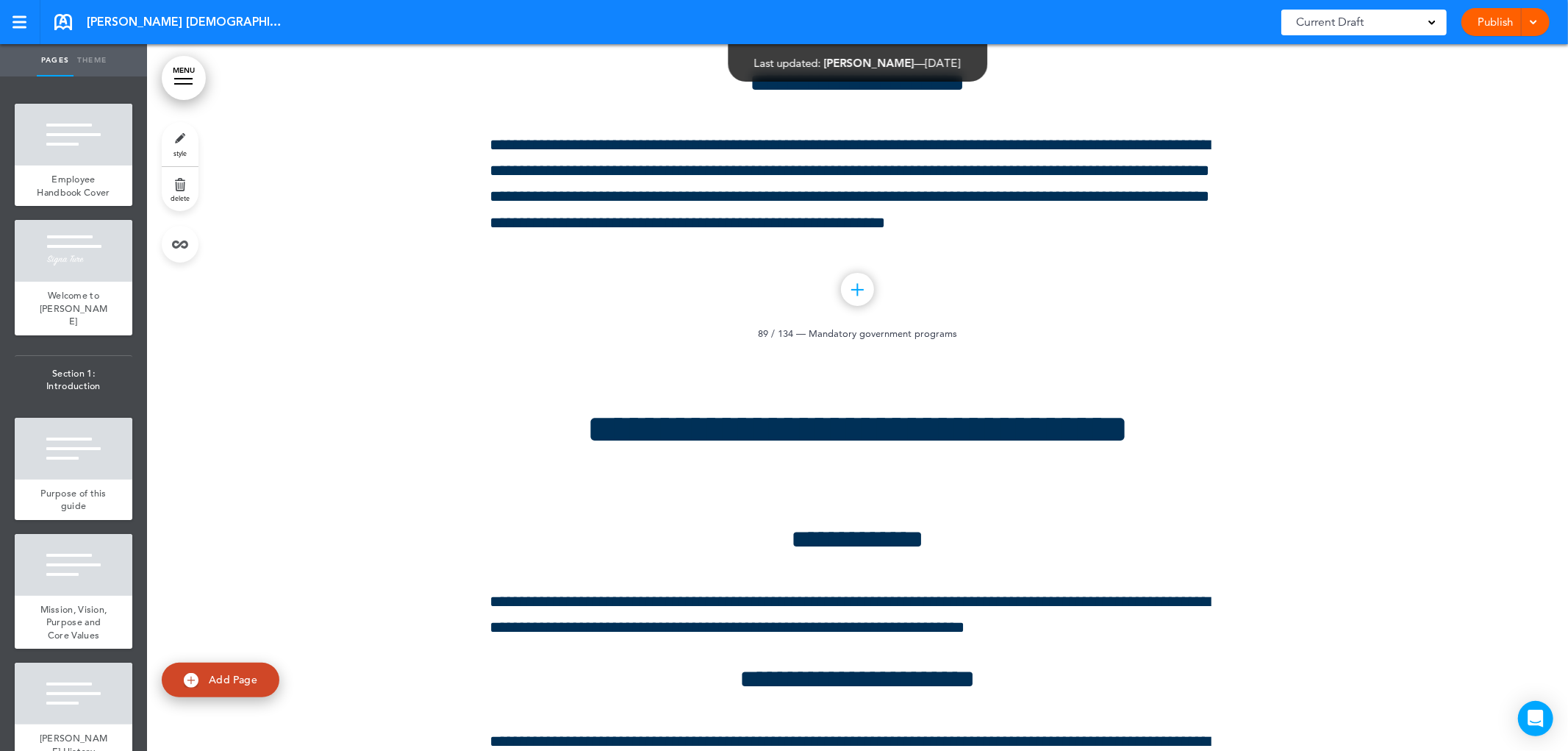
click at [1489, 24] on font "Publish" at bounding box center [1496, 22] width 35 height 14
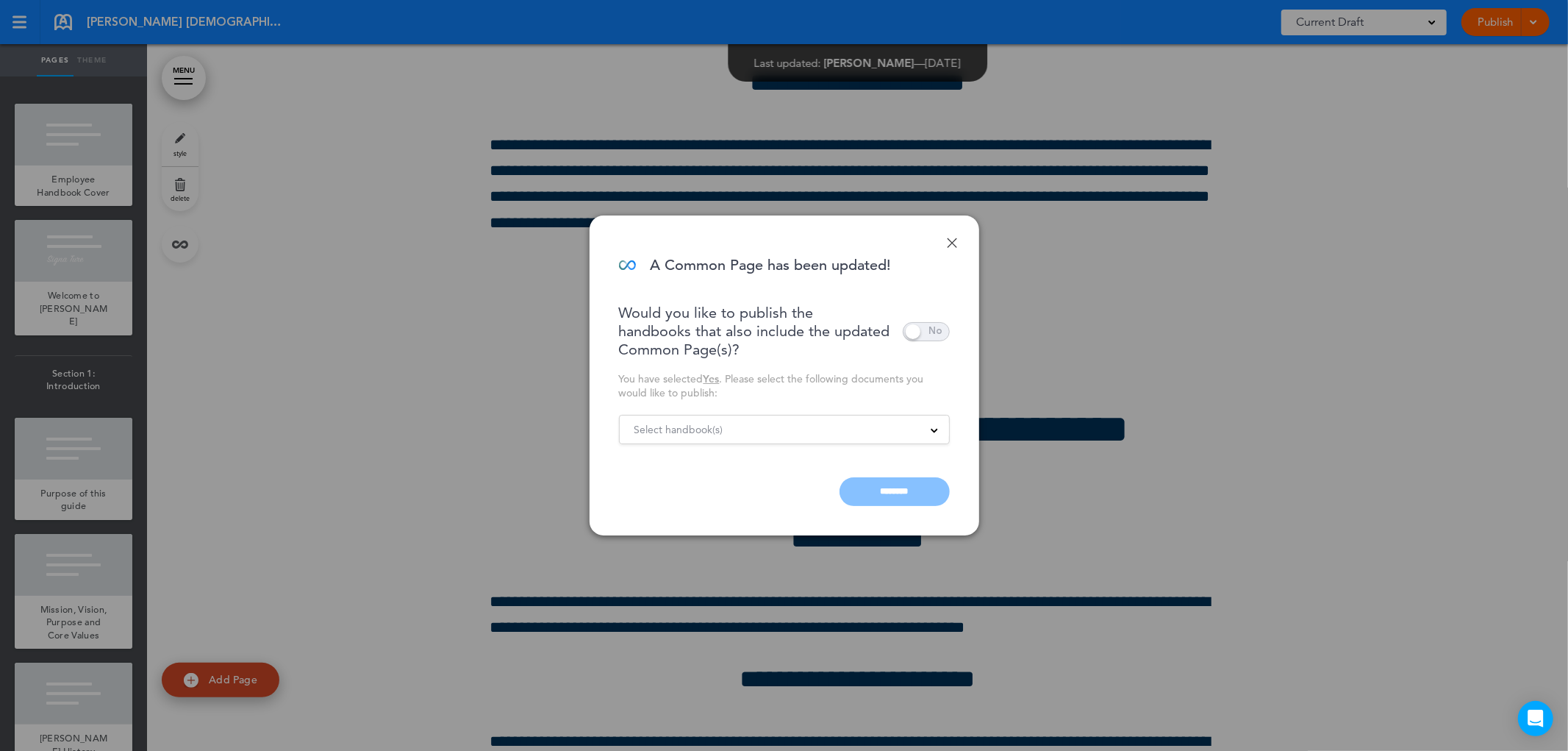
scroll to position [0, 0]
click at [756, 432] on div "Select handbook(s)" at bounding box center [784, 430] width 330 height 16
click at [748, 289] on div "Done A Common Page has been updated! Would you like to publish the handbooks th…" at bounding box center [784, 375] width 390 height 320
click at [890, 486] on input "********" at bounding box center [895, 491] width 110 height 28
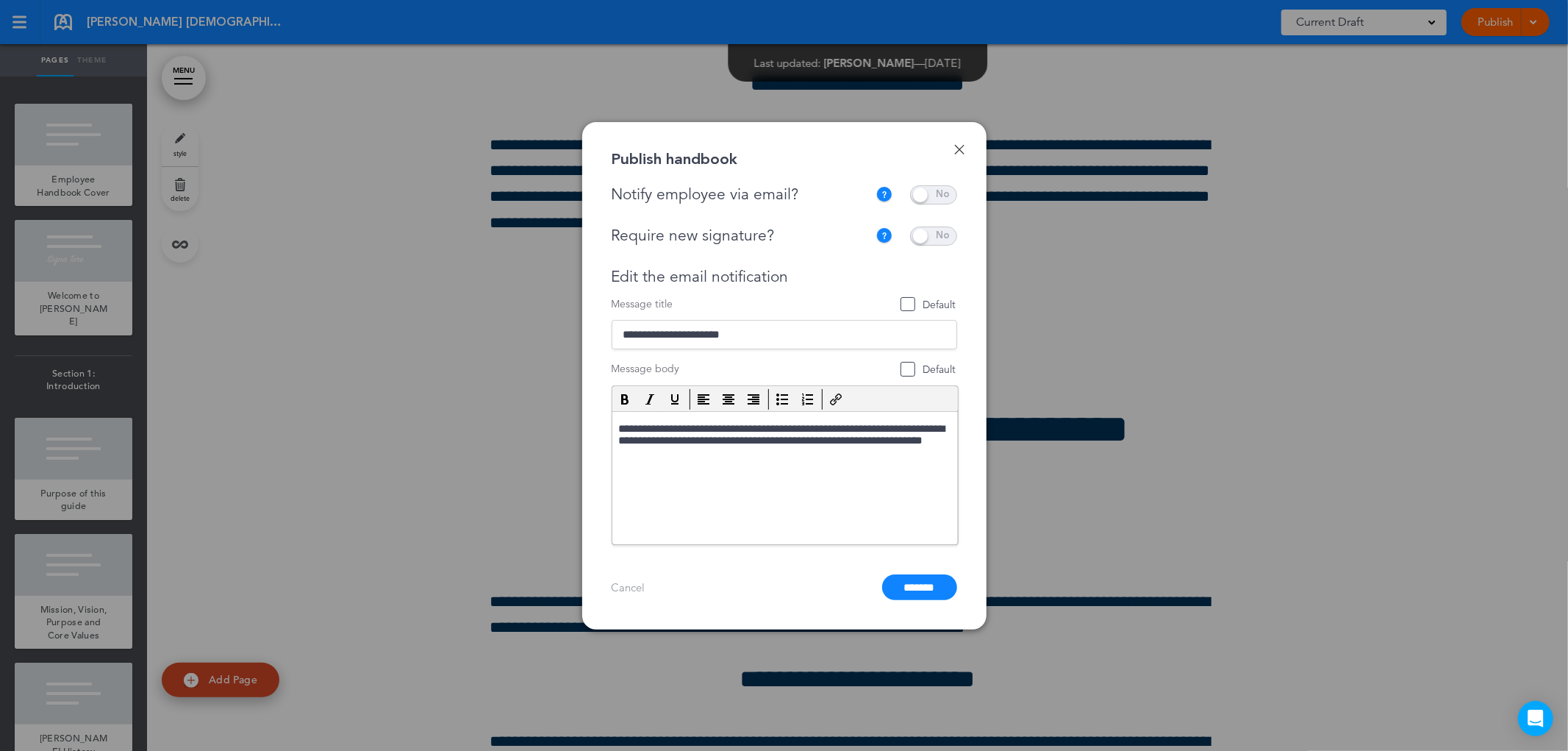
click at [917, 197] on span at bounding box center [933, 195] width 47 height 19
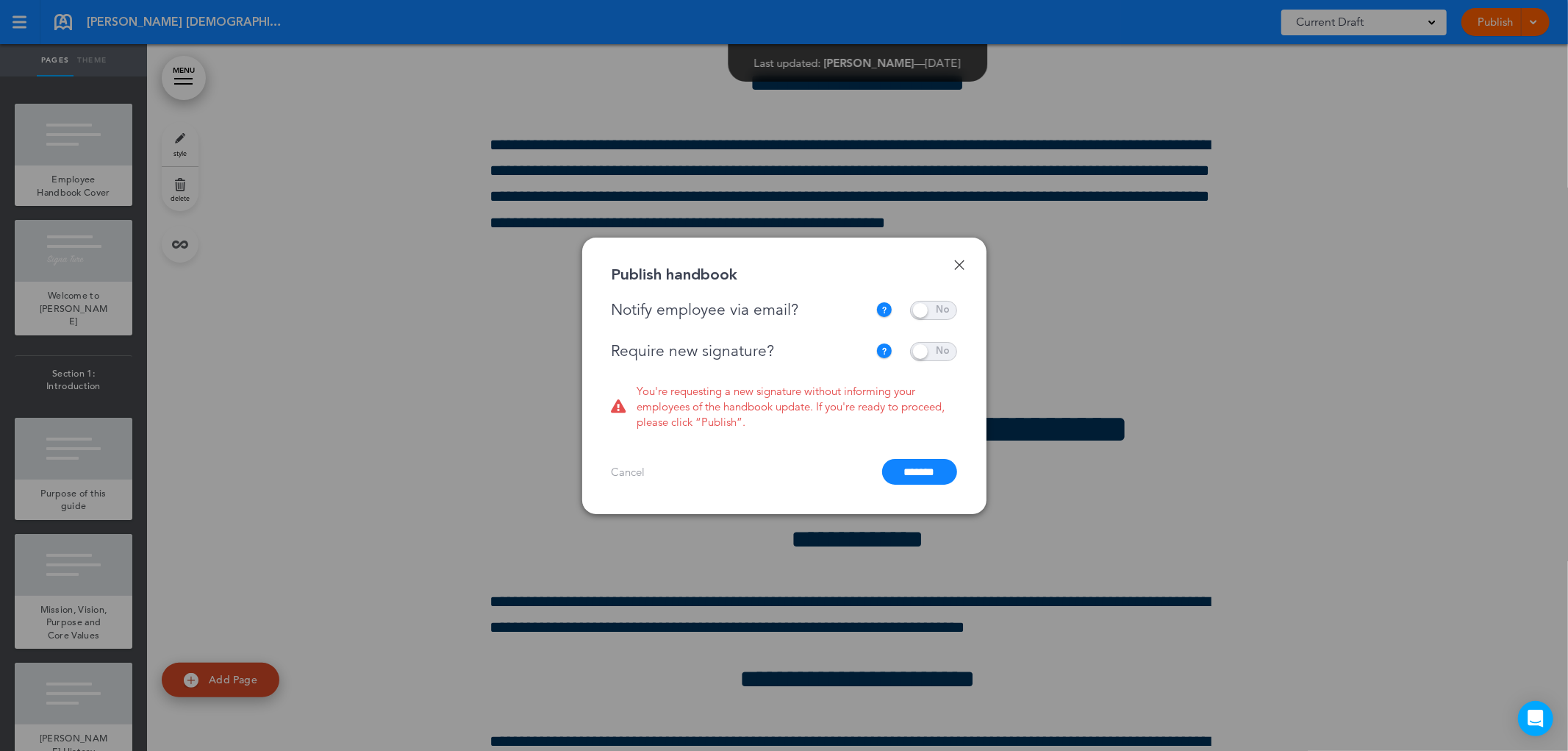
click at [925, 351] on span at bounding box center [933, 352] width 47 height 19
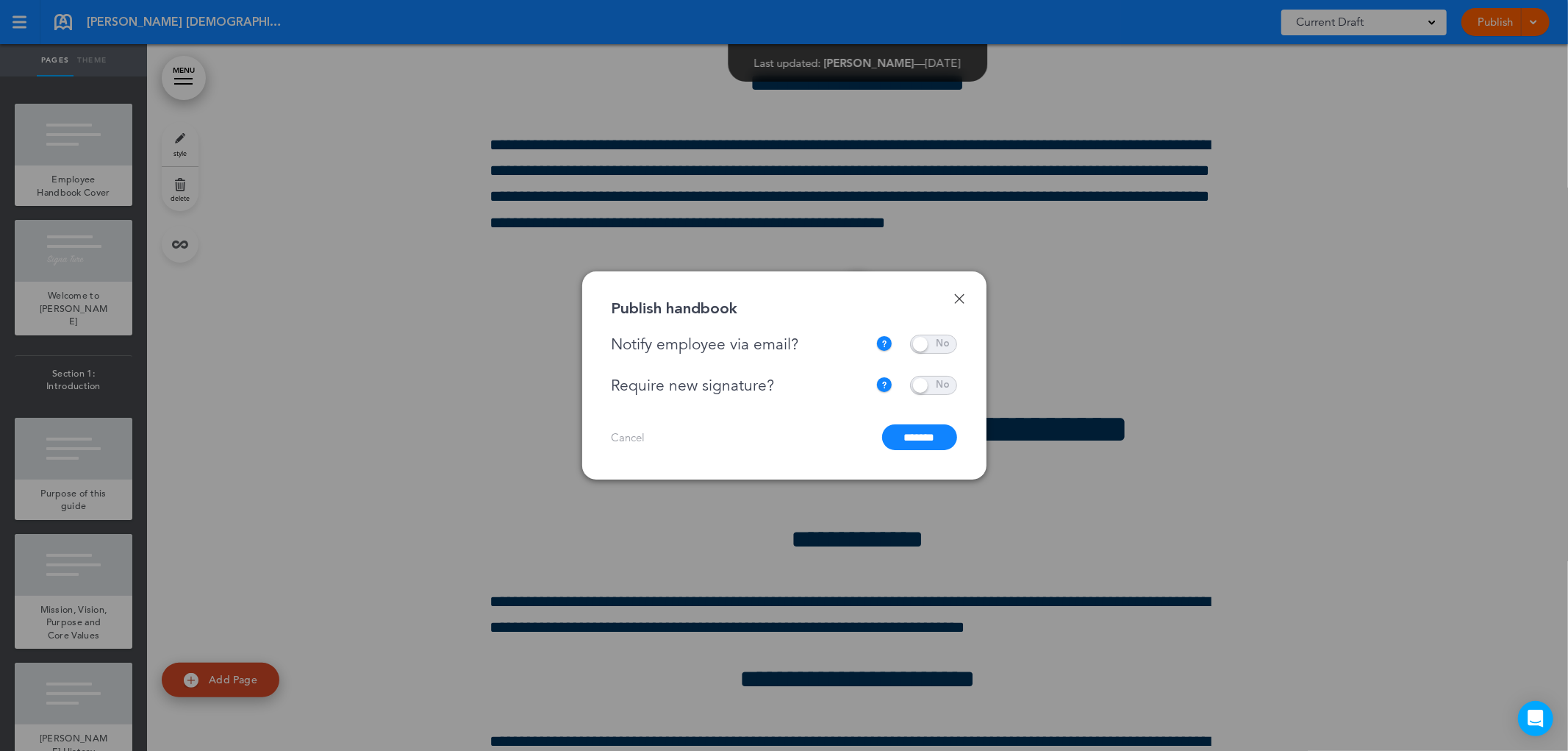
click at [915, 434] on input "*******" at bounding box center [919, 437] width 75 height 26
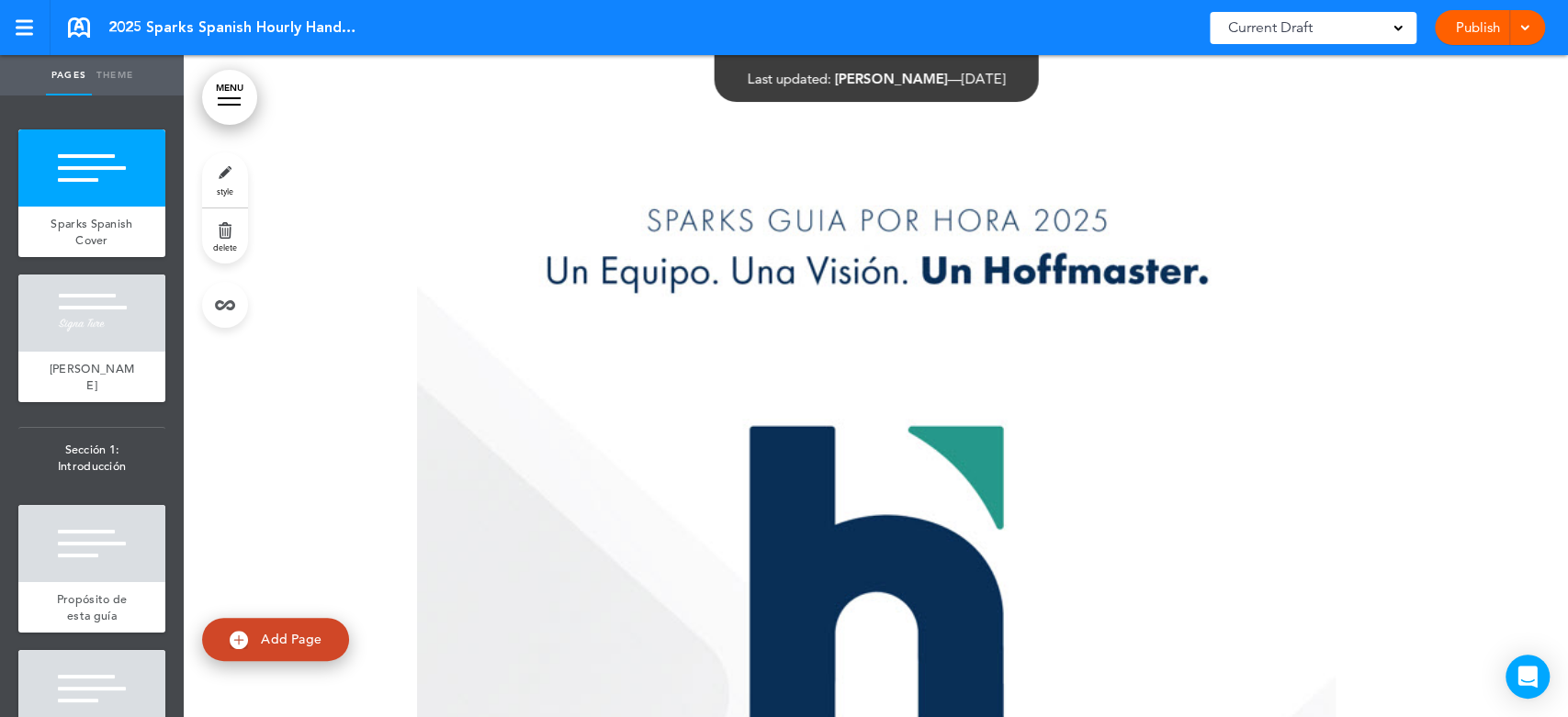
click at [236, 86] on link "MENU" at bounding box center [229, 97] width 55 height 55
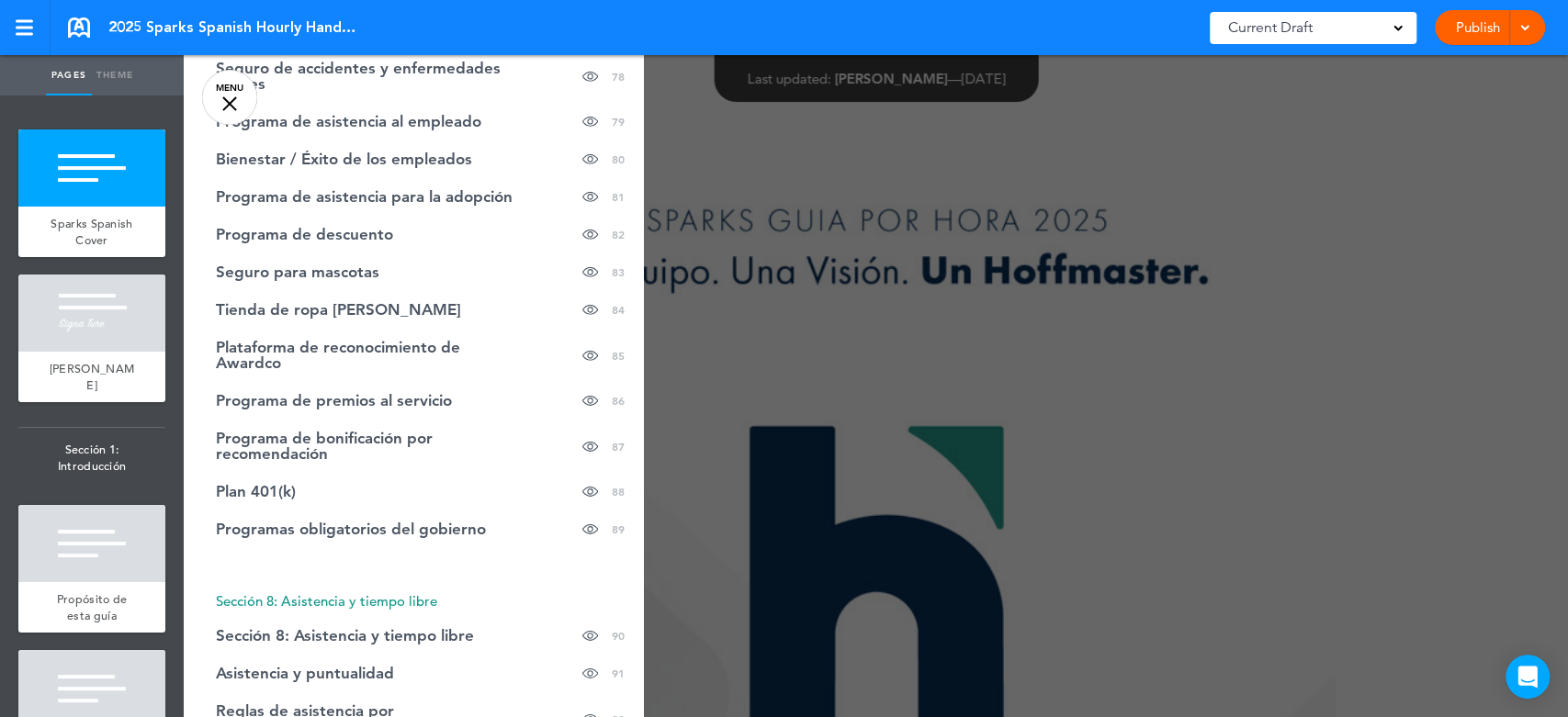
scroll to position [3979, 0]
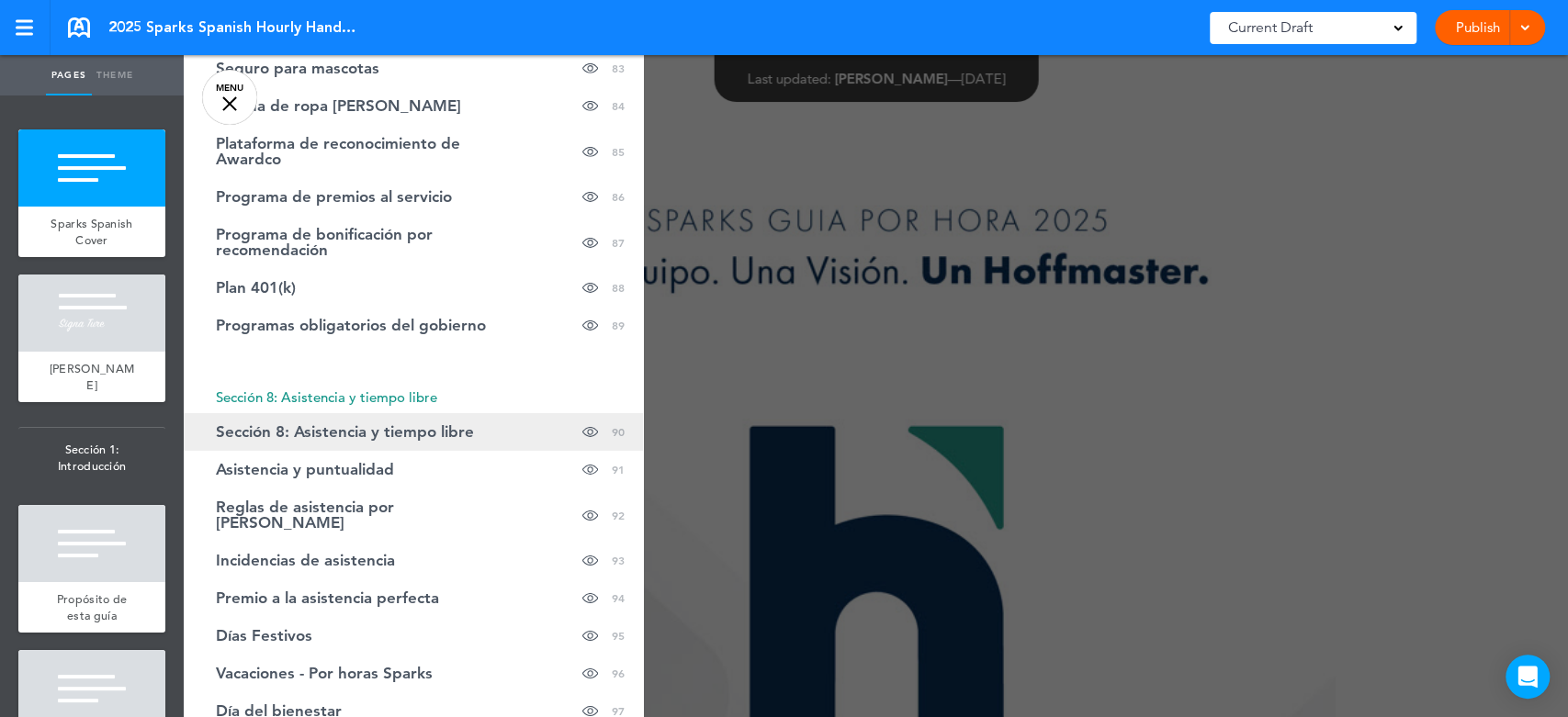
click at [323, 431] on span "Sección 8: Asistencia y tiempo libre" at bounding box center [345, 432] width 258 height 16
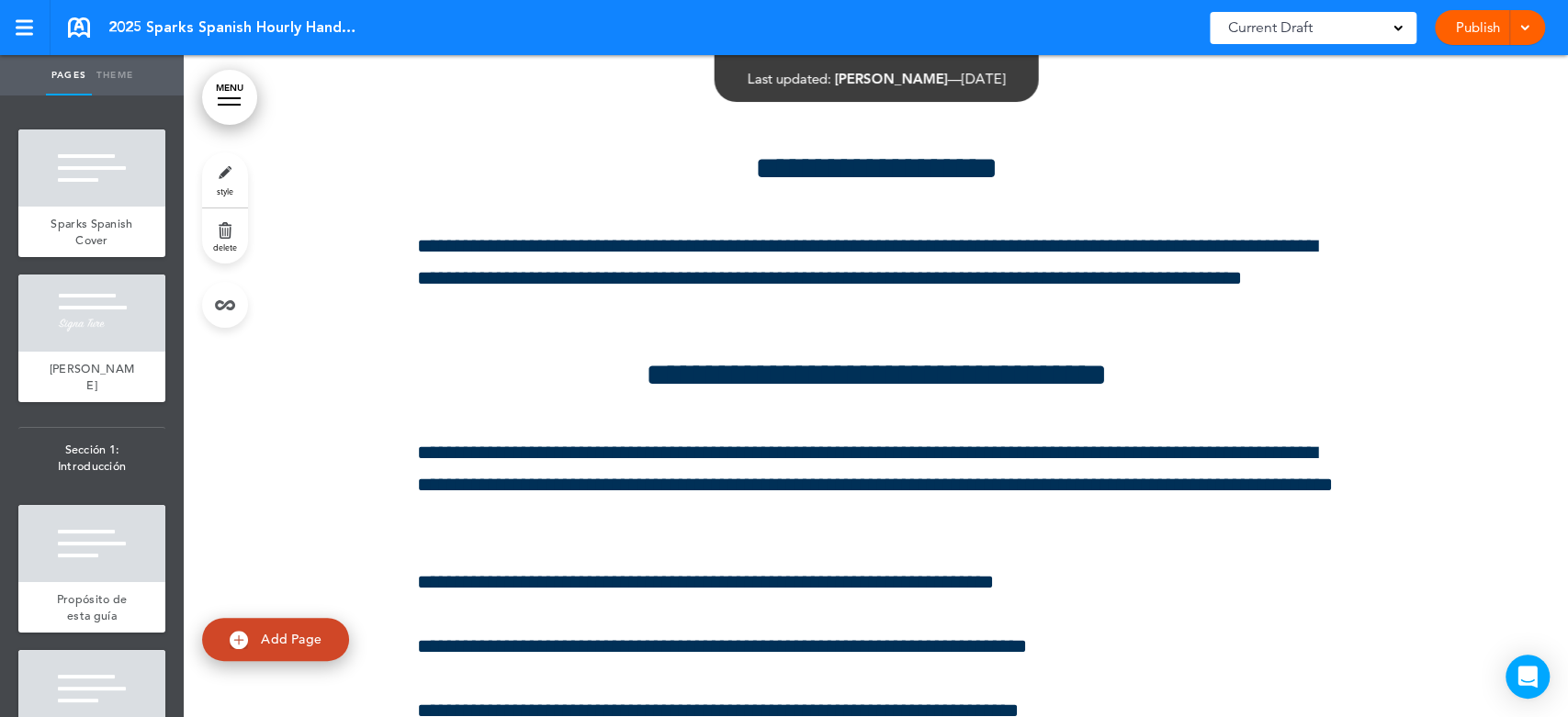
scroll to position [145007, 0]
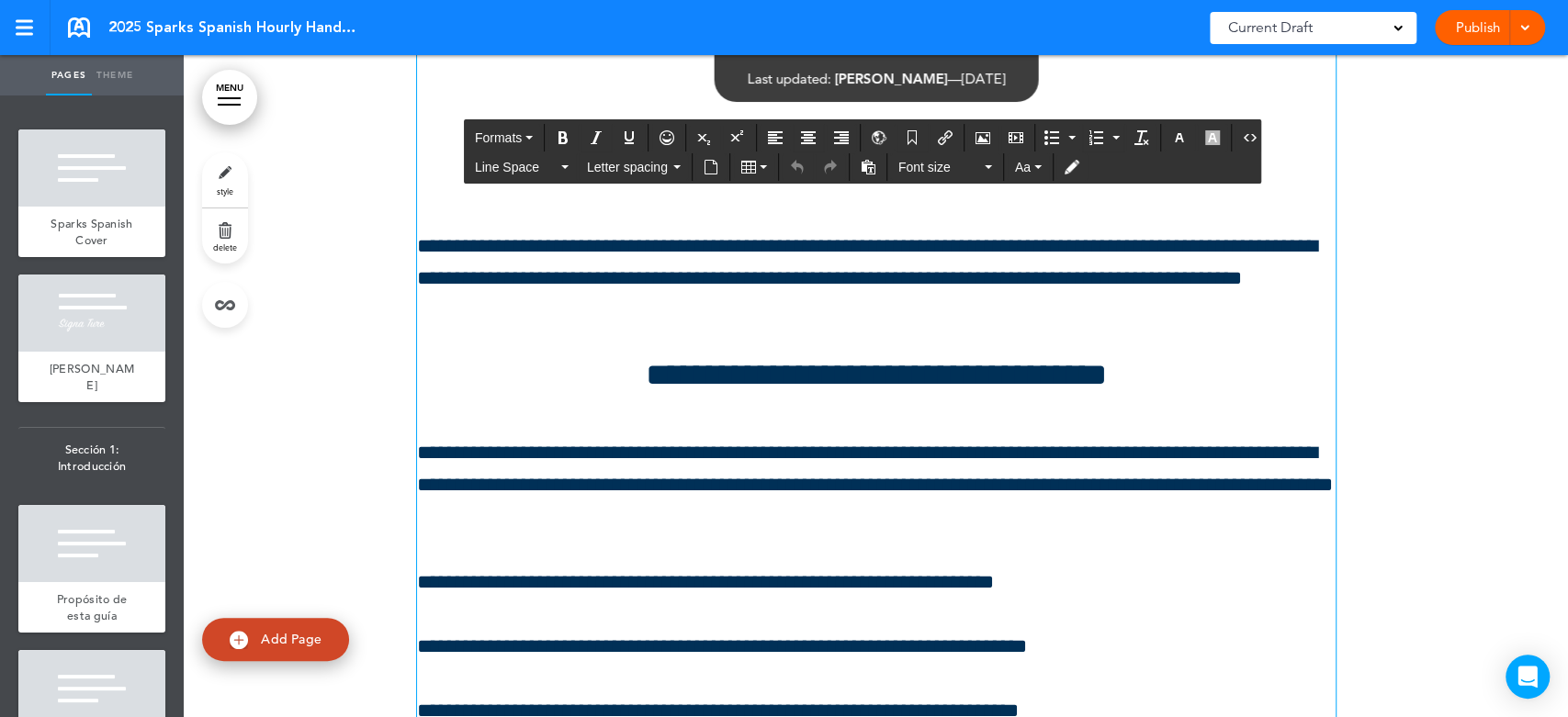
click at [786, 328] on p "**********" at bounding box center [877, 279] width 919 height 98
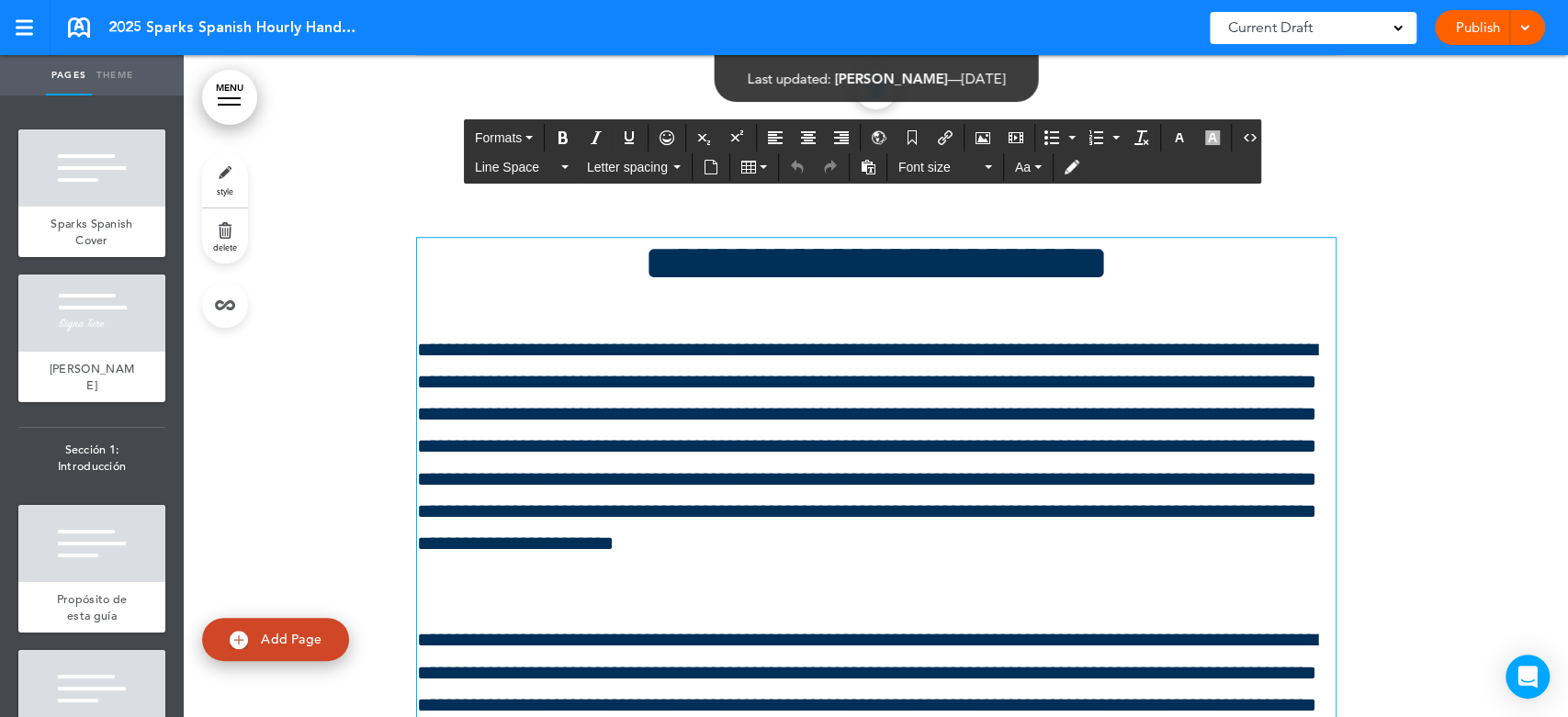
scroll to position [146640, 0]
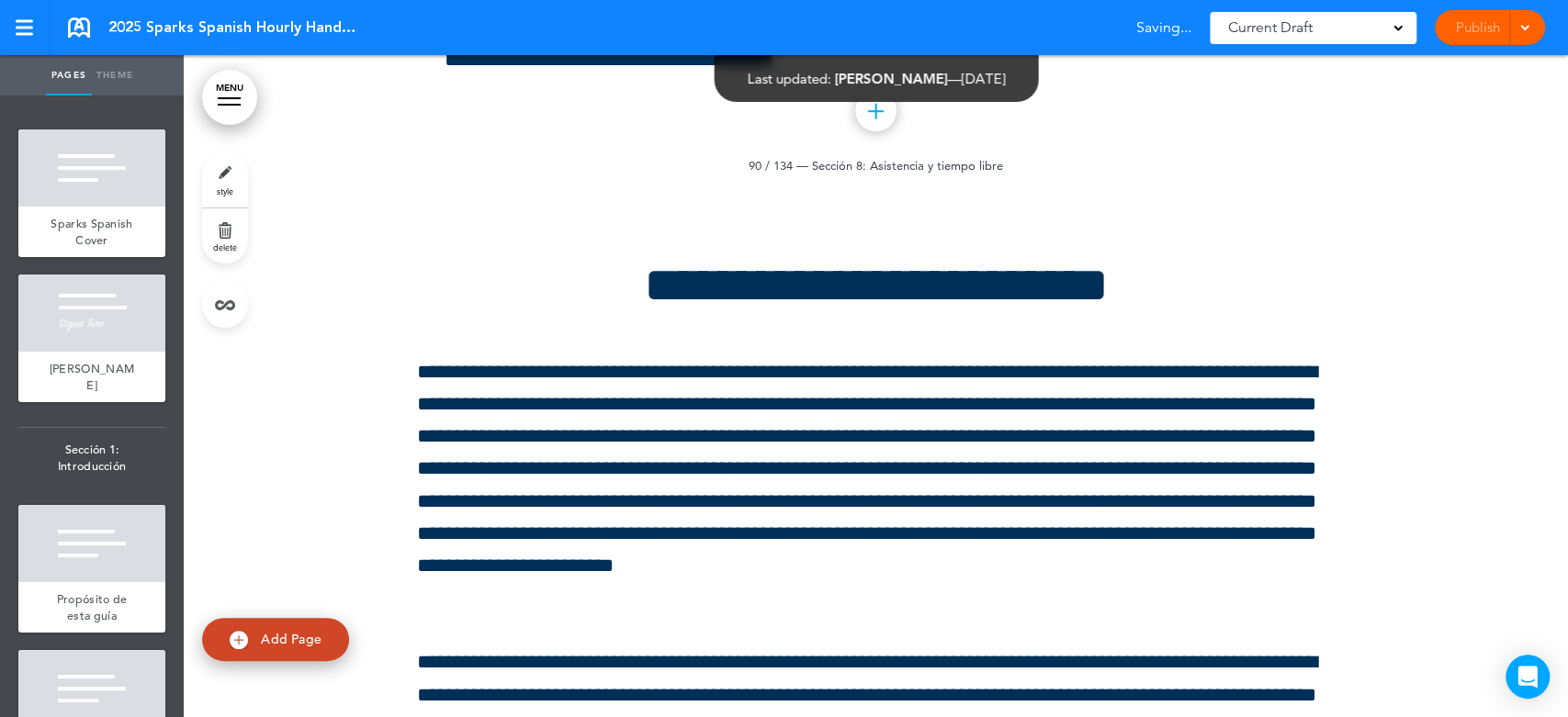
click at [856, 172] on span "Sección 8: Asistencia y tiempo libre" at bounding box center [907, 166] width 191 height 15
click at [884, 172] on span "Sección 8: Asistencia y tiempo libre" at bounding box center [907, 166] width 191 height 15
click at [856, 172] on span "Sección 8: Asistencia y tiempo libre" at bounding box center [907, 166] width 191 height 15
click at [226, 189] on span "style" at bounding box center [225, 191] width 17 height 11
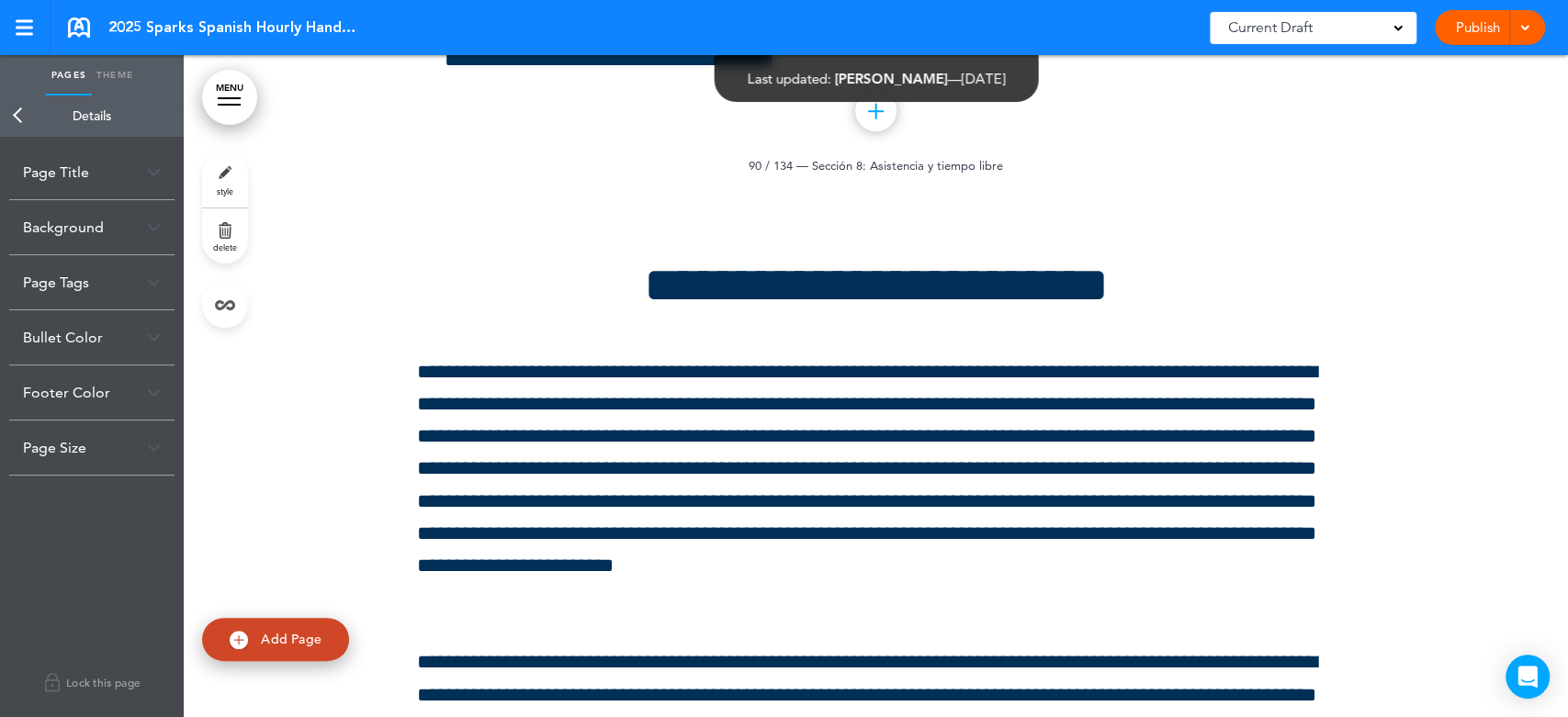
click at [102, 182] on div "Page Title" at bounding box center [92, 172] width 166 height 54
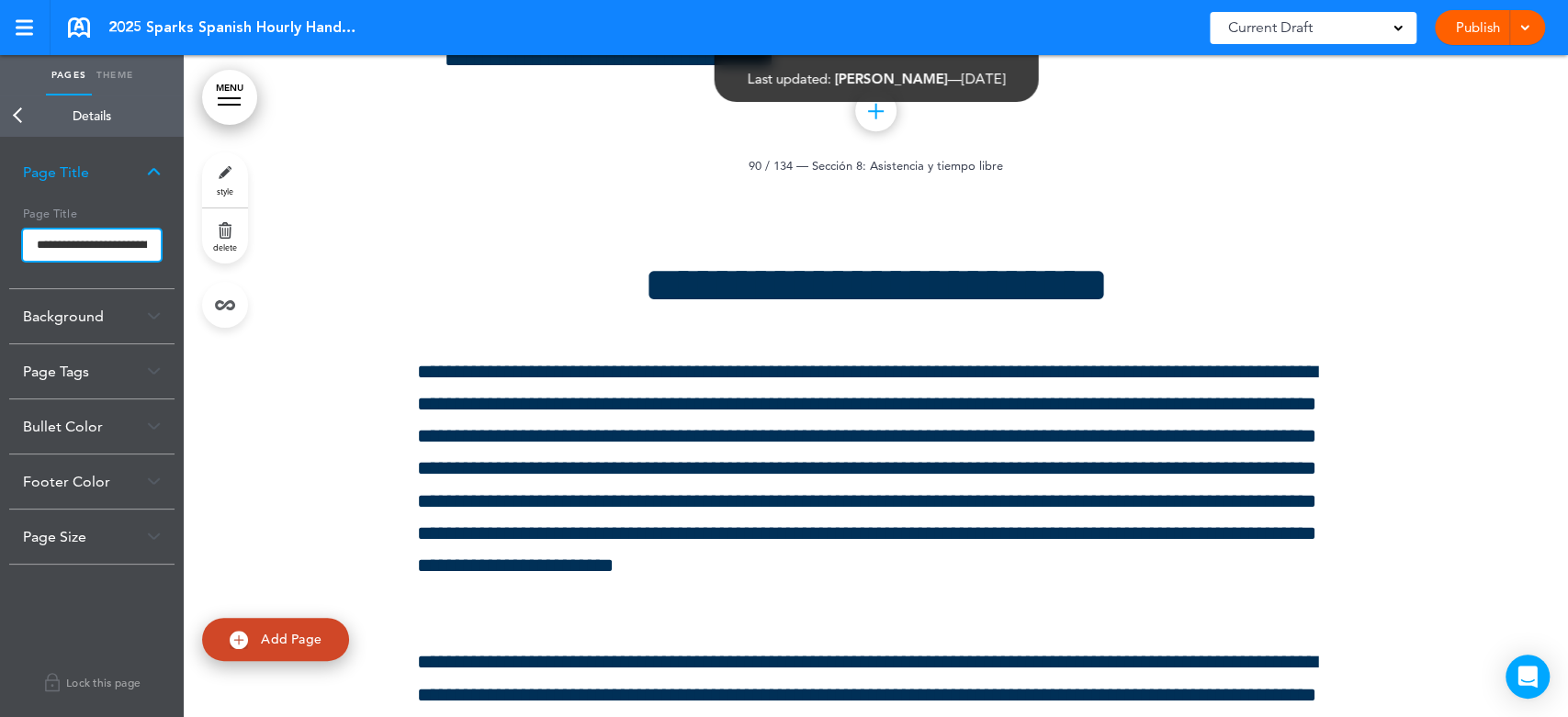
click at [96, 245] on input "**********" at bounding box center [92, 246] width 138 height 32
type input "**********"
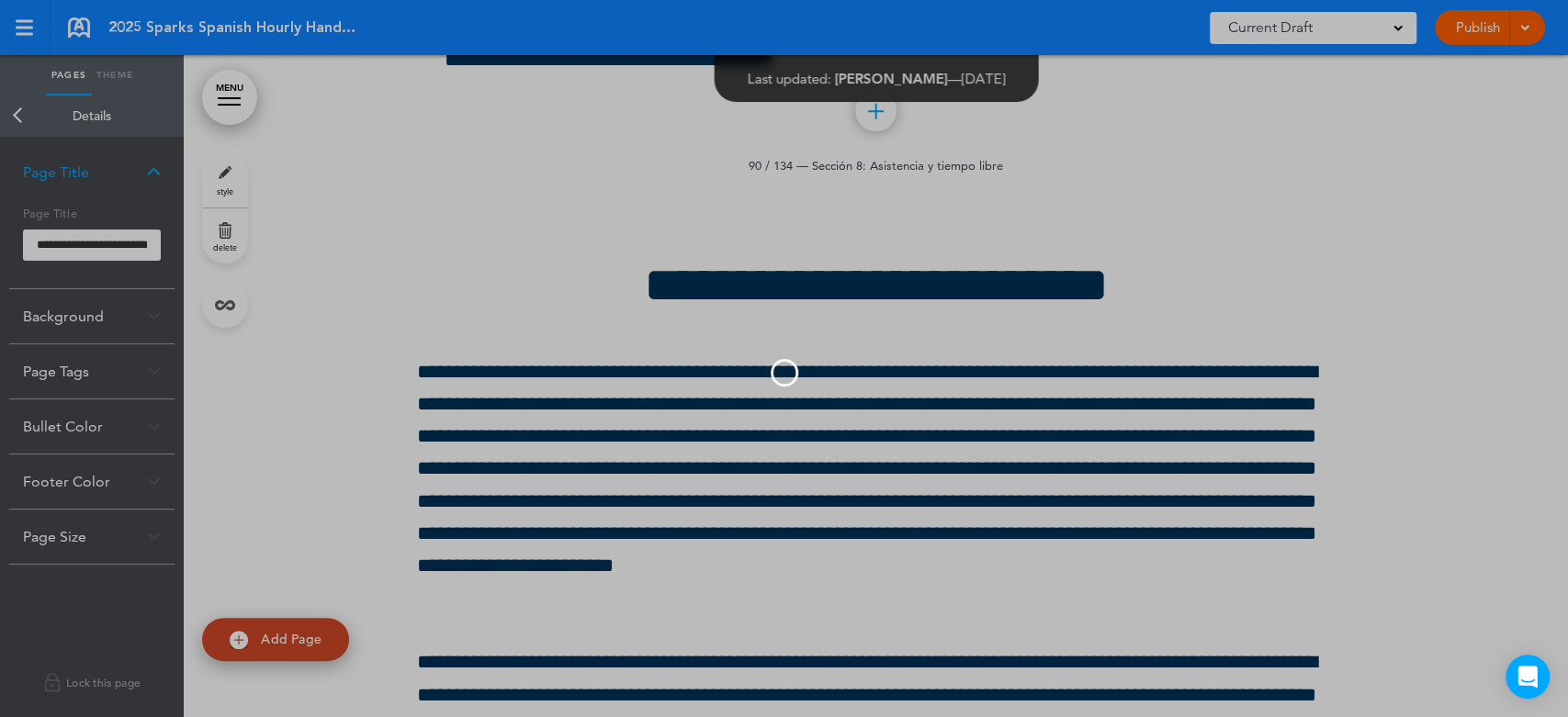
click at [15, 121] on body "This handbook Preview Settings Signatures Collaborators Your Handbooks Default …" at bounding box center [784, 358] width 1568 height 717
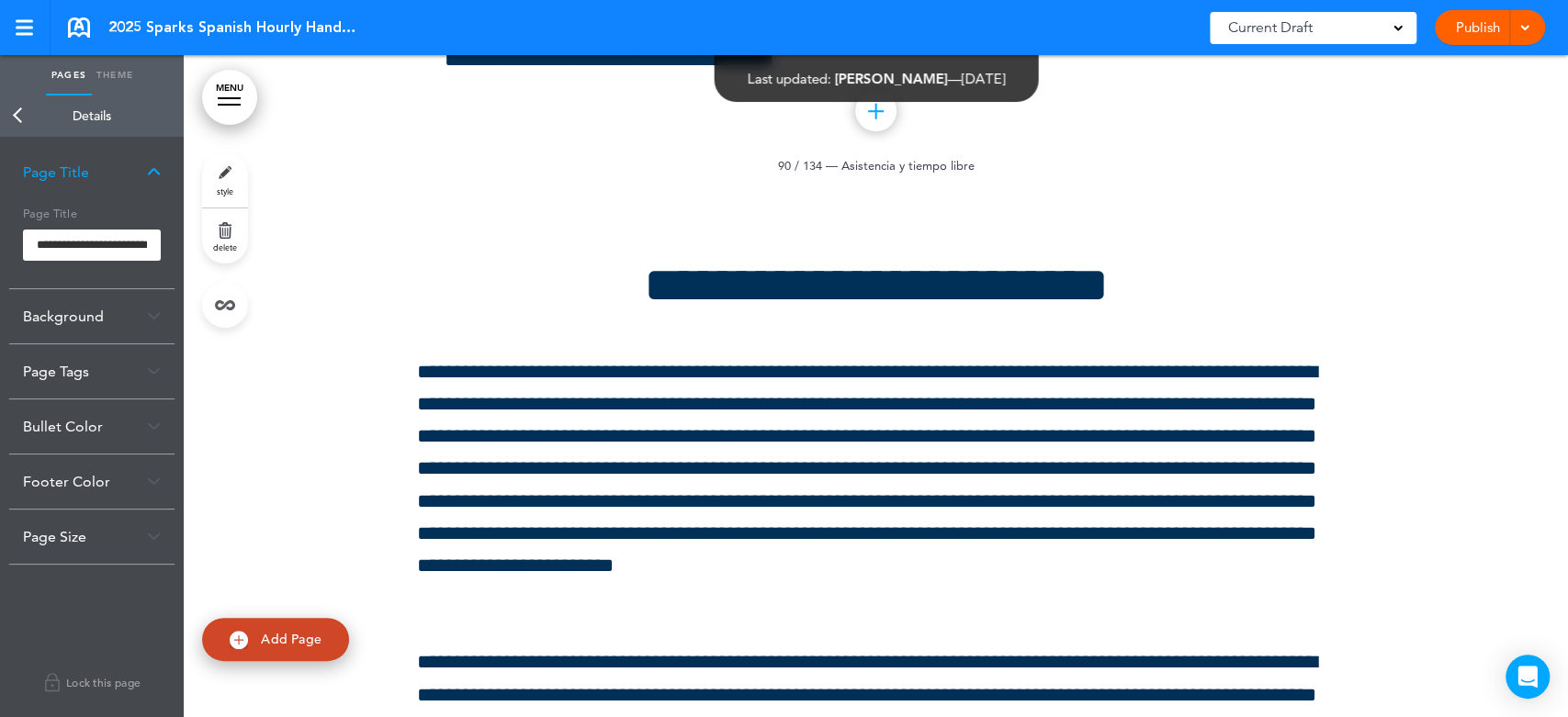
click at [219, 115] on link "MENU" at bounding box center [229, 97] width 55 height 55
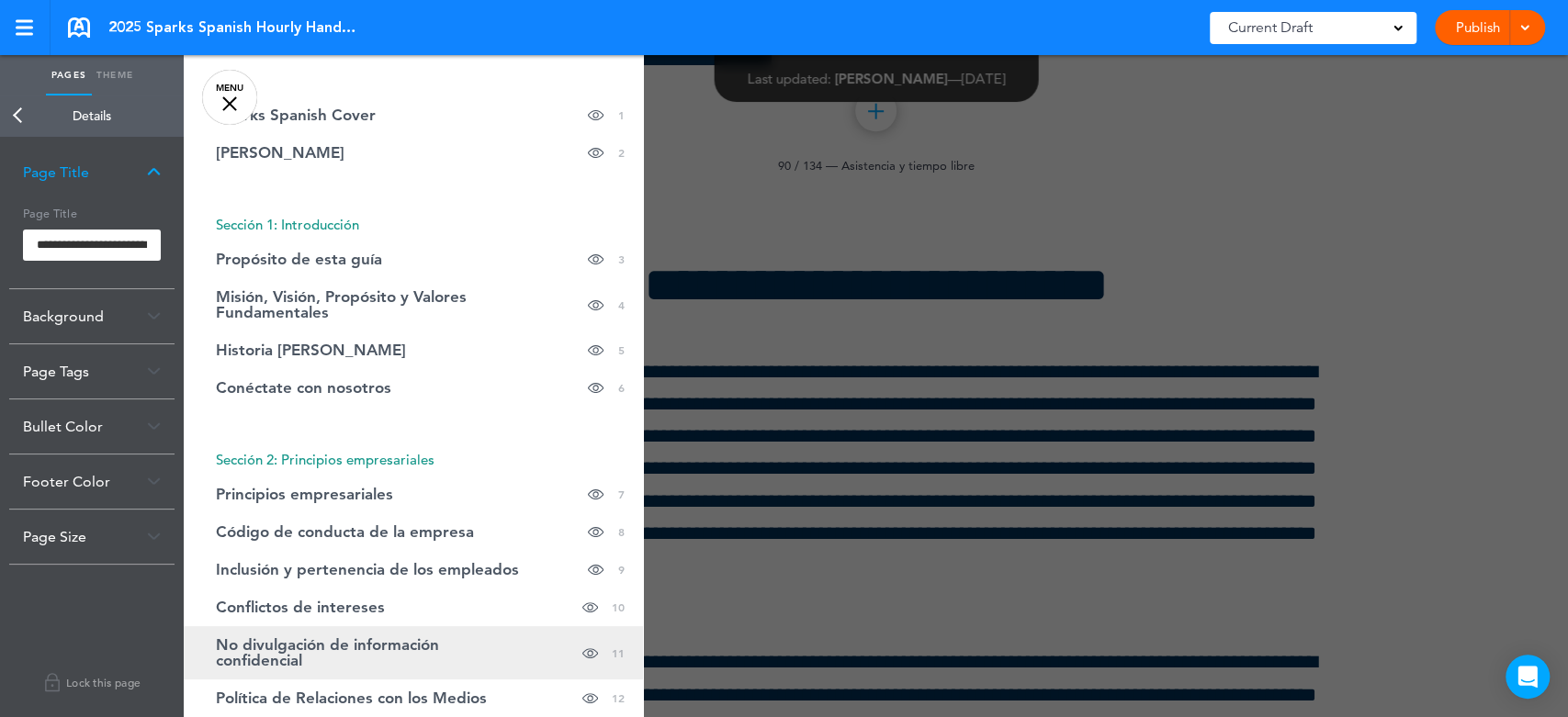
scroll to position [0, 0]
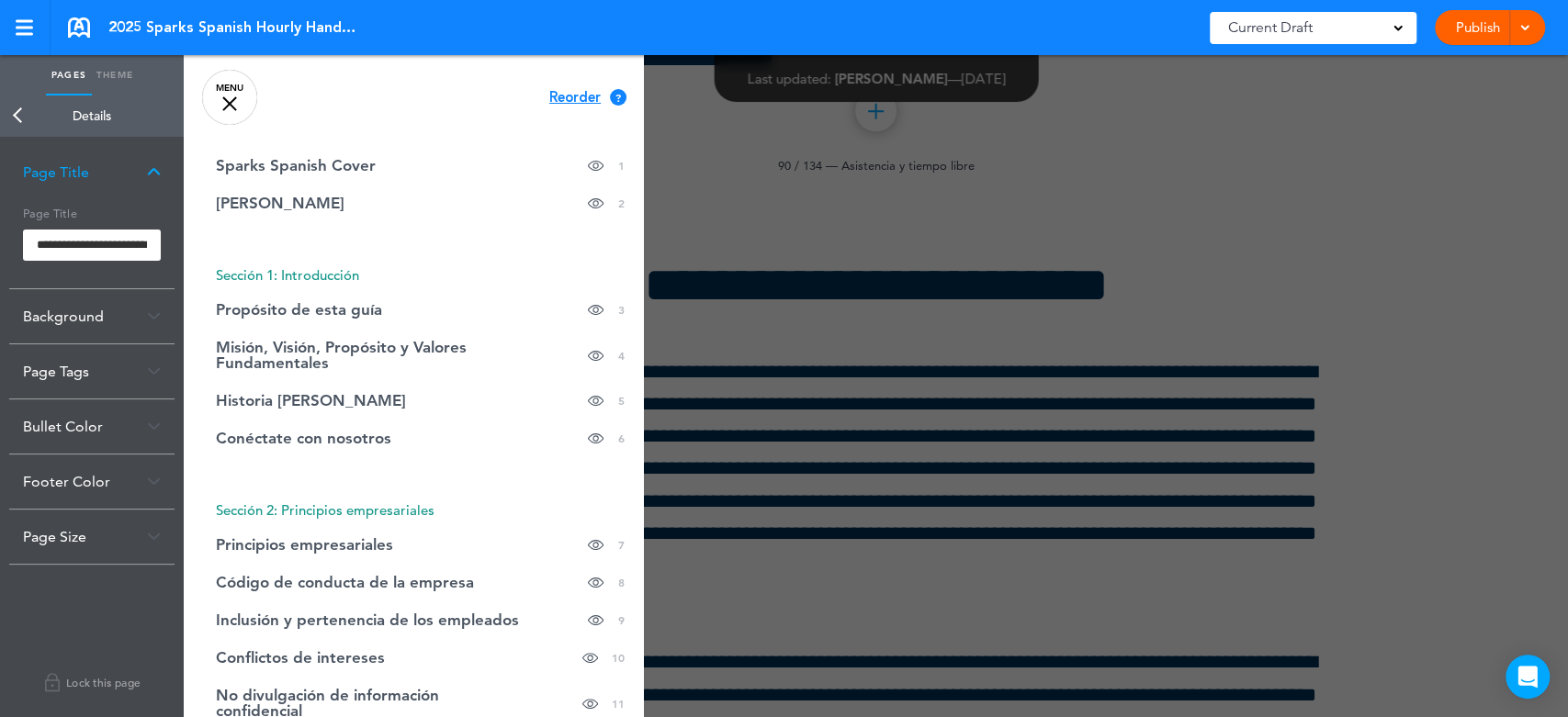
click at [696, 240] on div at bounding box center [967, 358] width 1568 height 717
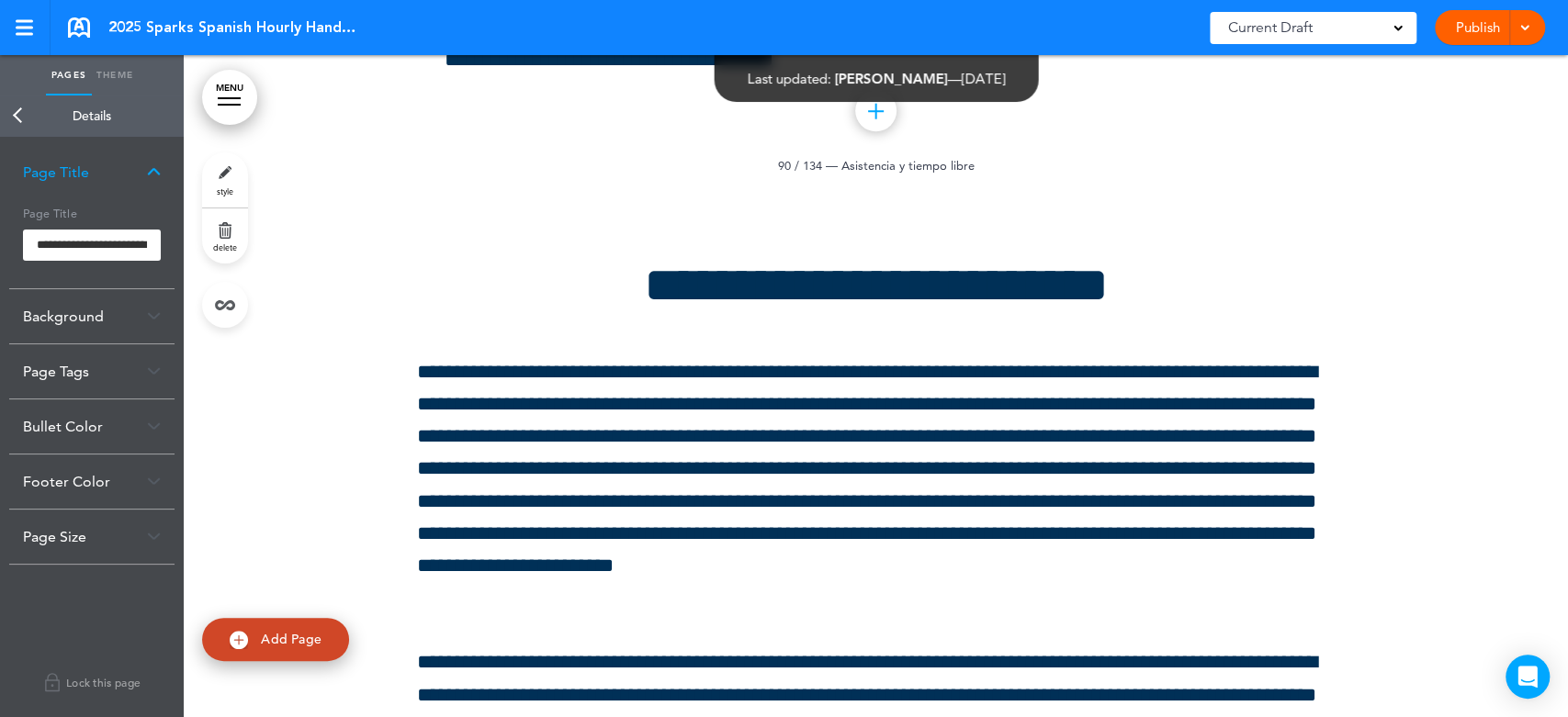
click at [15, 119] on link "Back" at bounding box center [18, 115] width 36 height 40
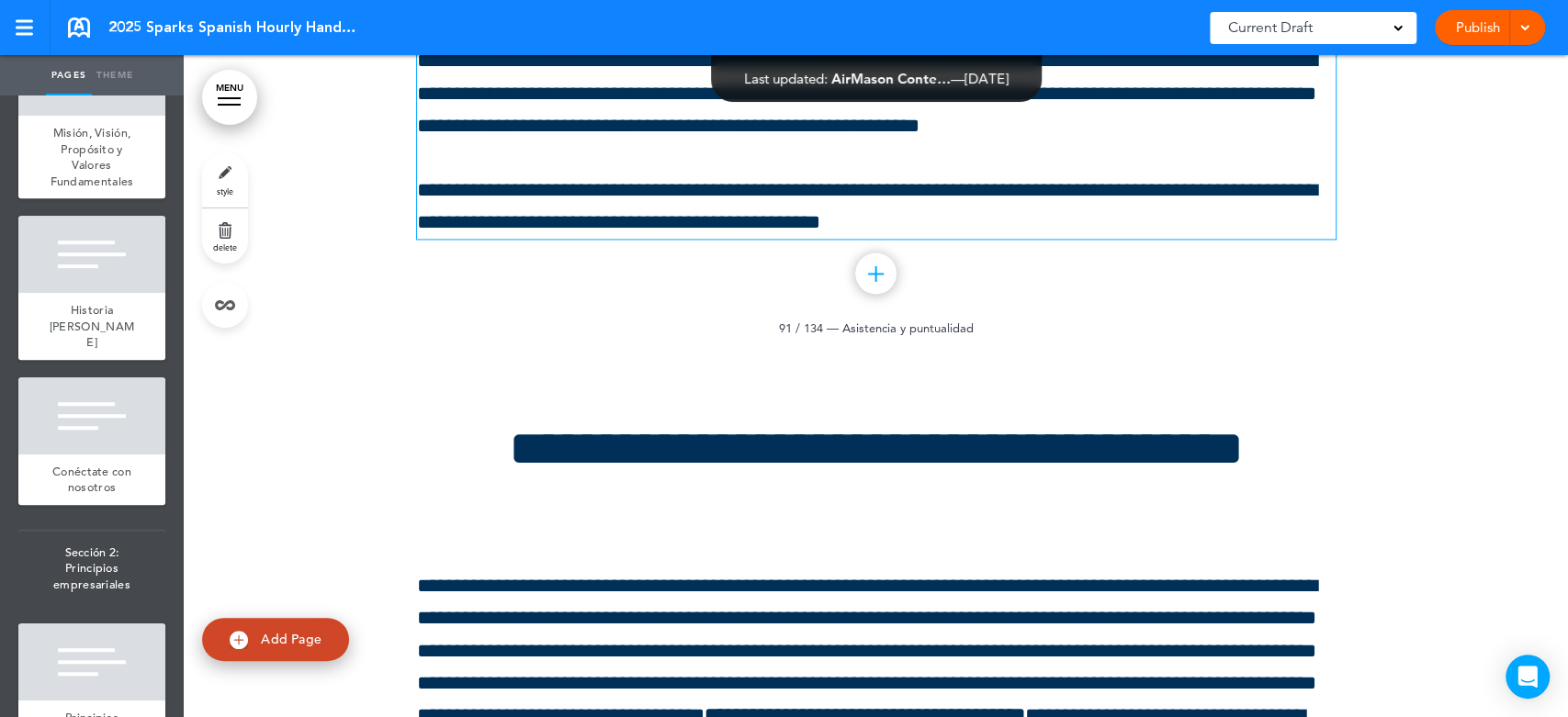
scroll to position [148272, 0]
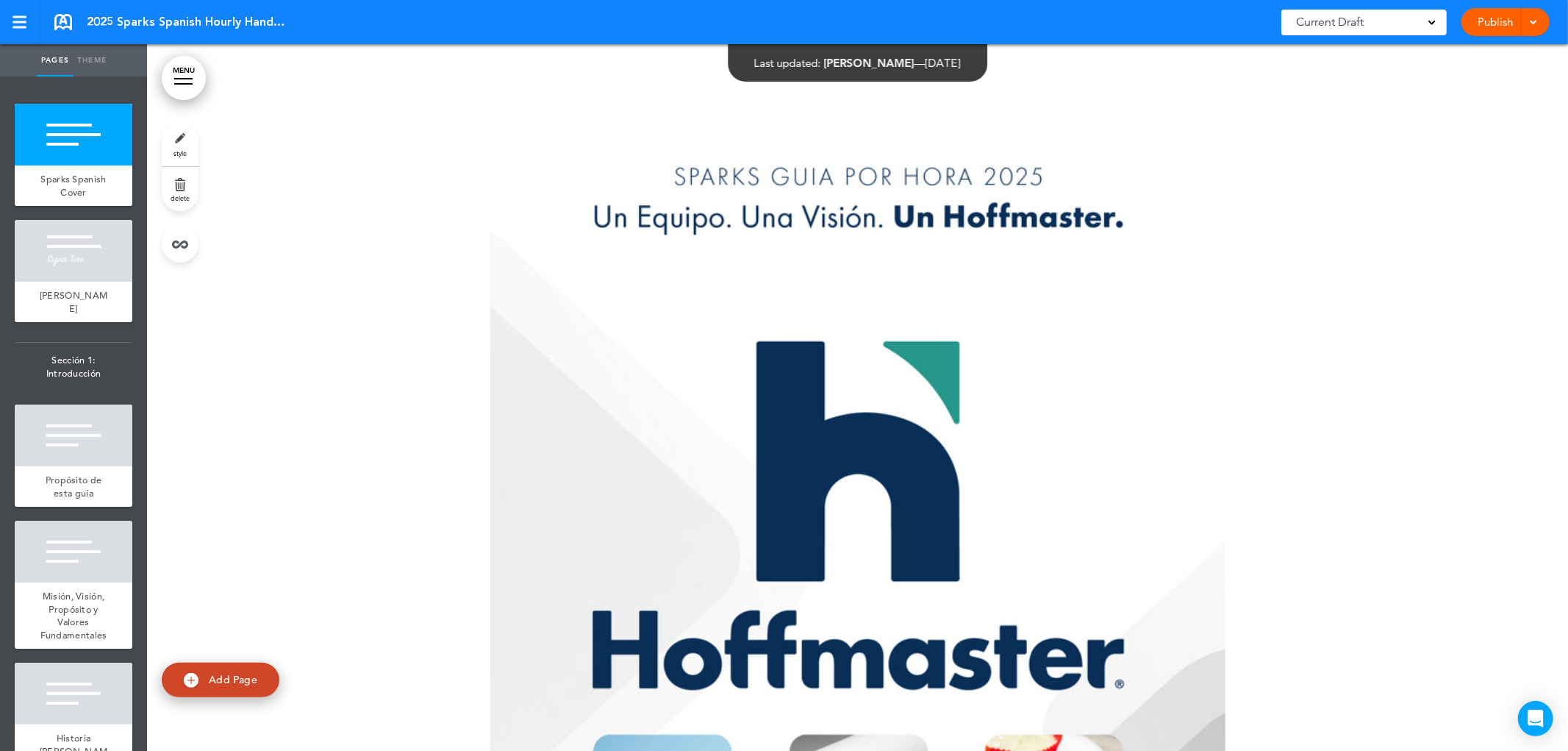
click at [185, 68] on link "MENU" at bounding box center [183, 78] width 44 height 44
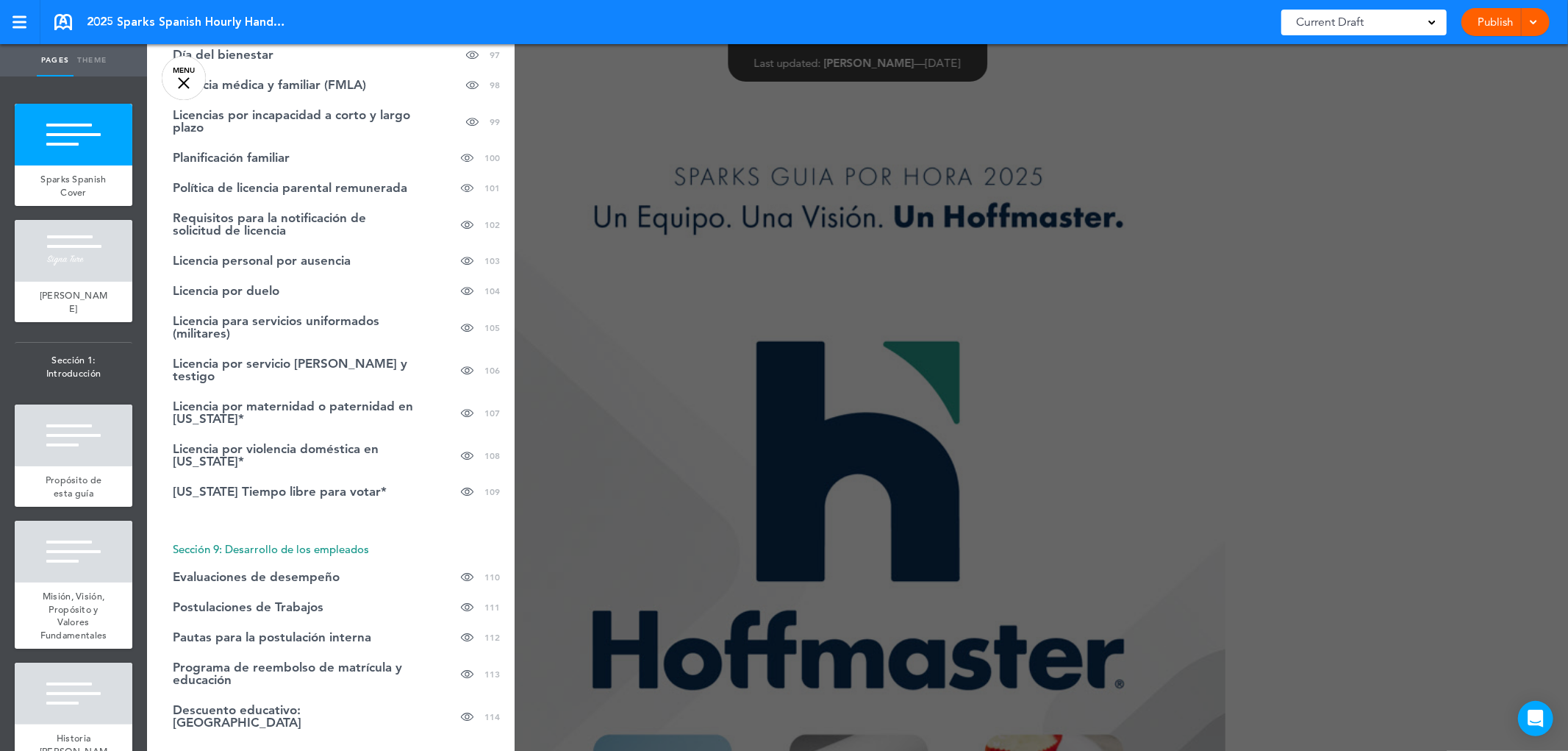
scroll to position [3504, 0]
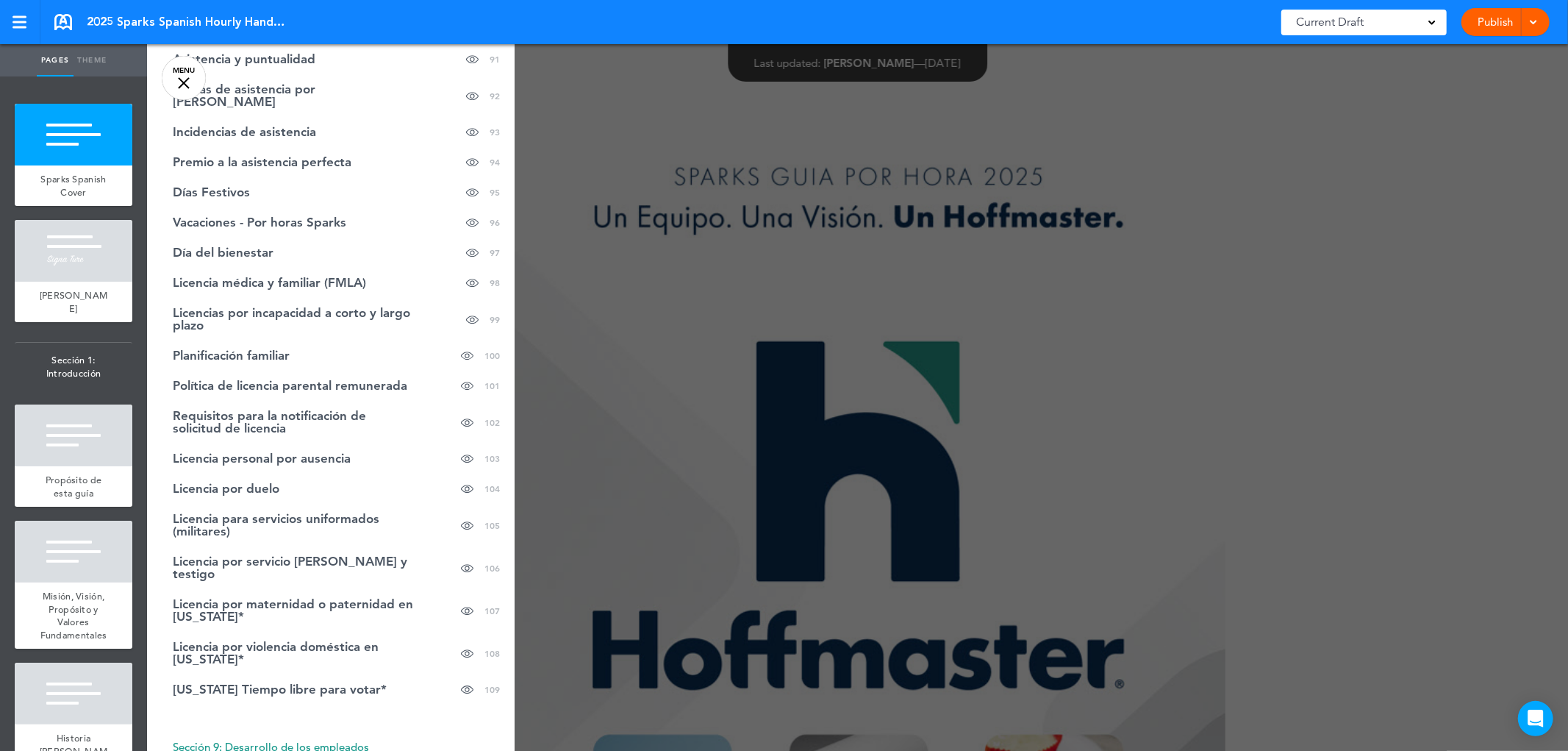
click at [1493, 20] on link "Publish" at bounding box center [1496, 22] width 46 height 28
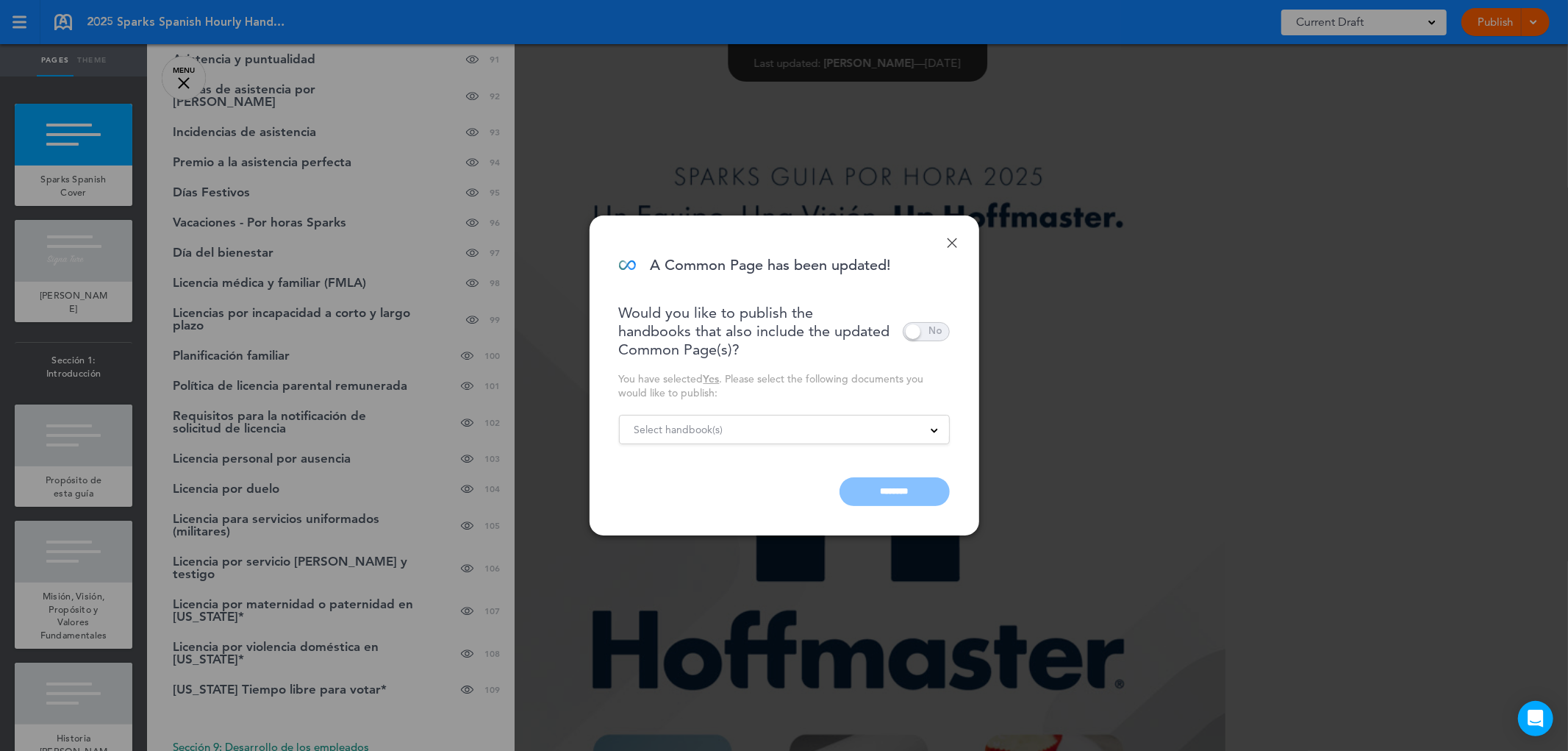
click at [765, 438] on div "Select handbook(s) Publish all documents Manual para Empleados por Hora en Spar…" at bounding box center [784, 429] width 331 height 29
click at [745, 427] on div "Select handbook(s)" at bounding box center [784, 430] width 330 height 16
click at [781, 368] on div "Would you like to publish the handbooks that also include the updated Common Pa…" at bounding box center [784, 404] width 331 height 202
click at [898, 494] on input "********" at bounding box center [895, 491] width 110 height 28
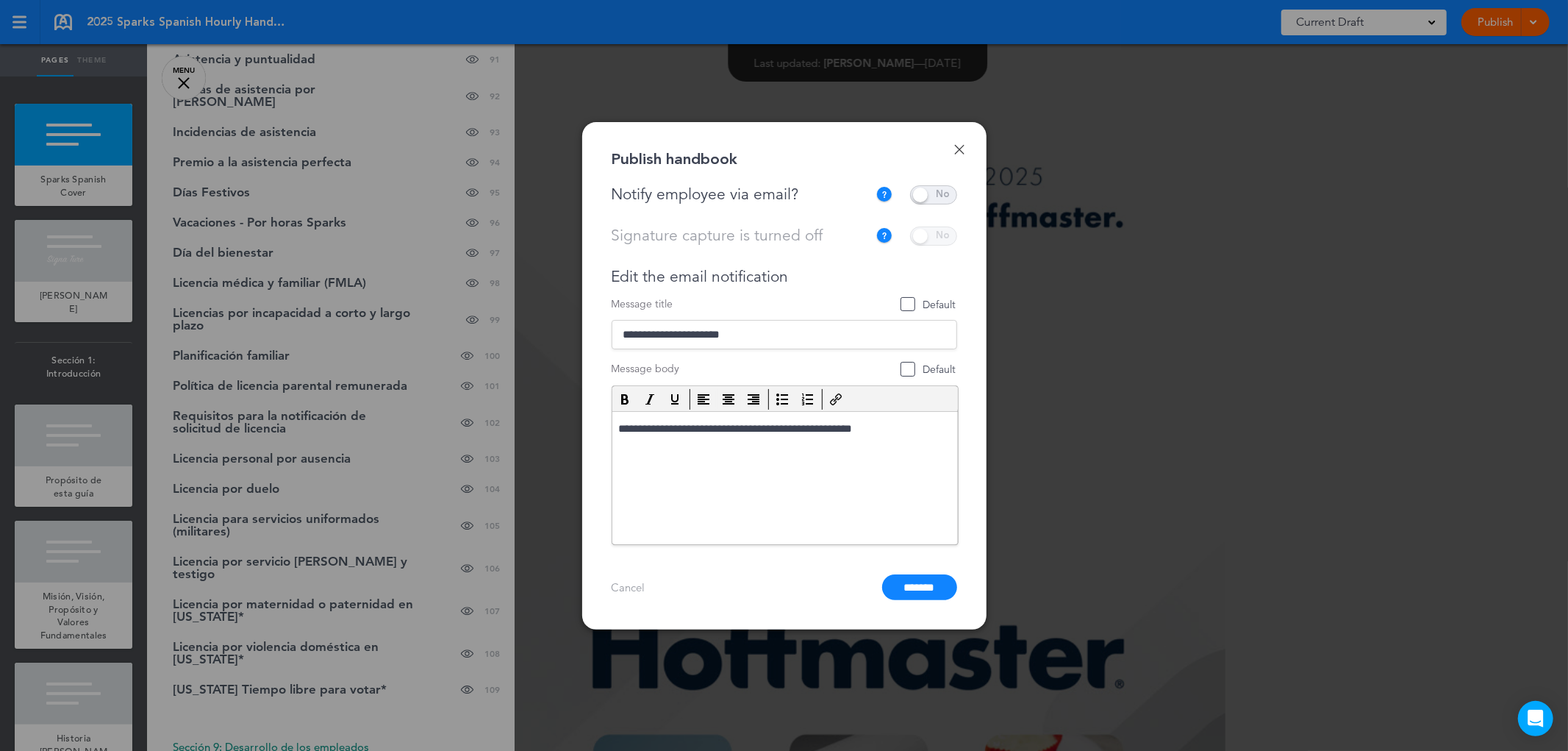
click at [925, 189] on span at bounding box center [933, 195] width 47 height 19
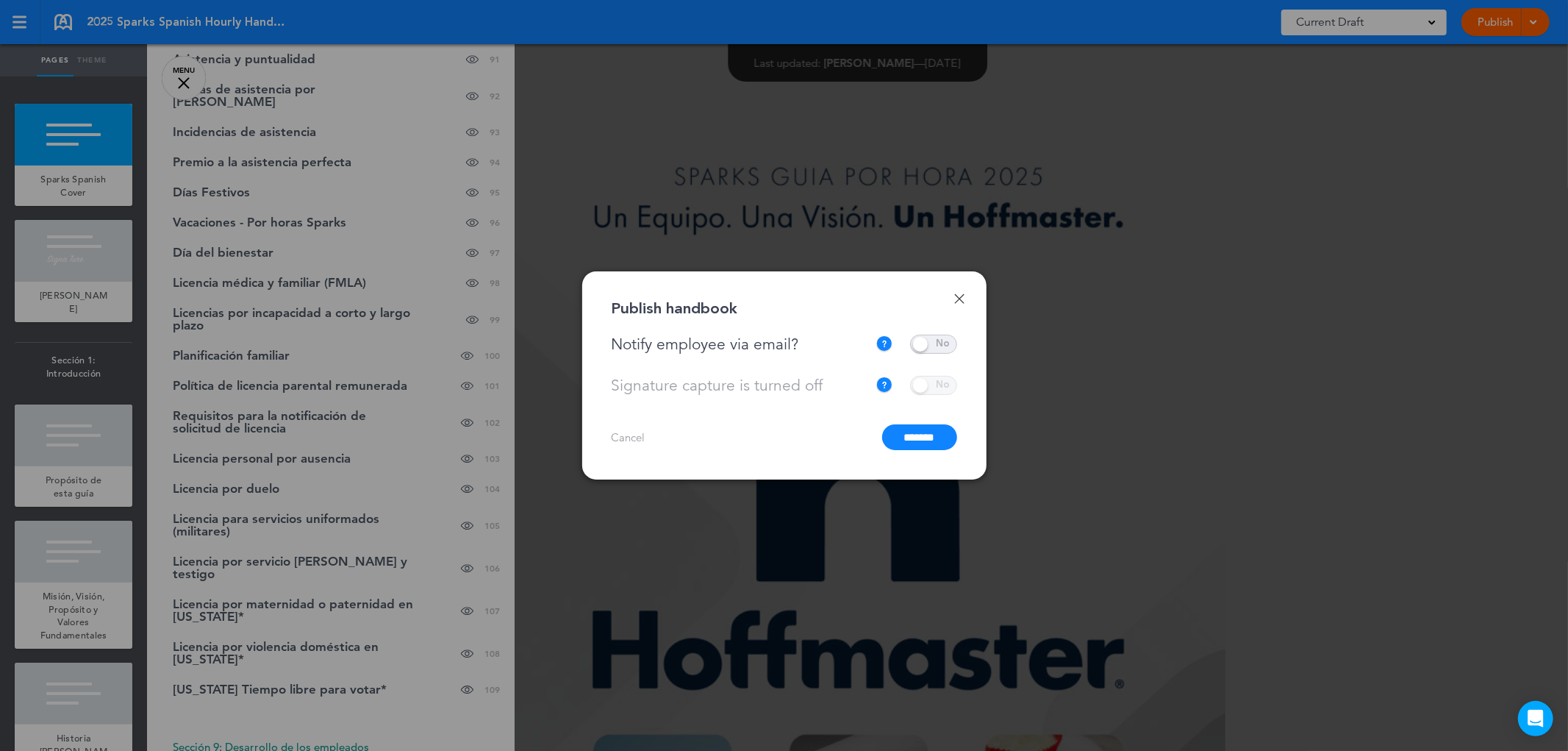
click at [920, 433] on input "*******" at bounding box center [919, 437] width 75 height 26
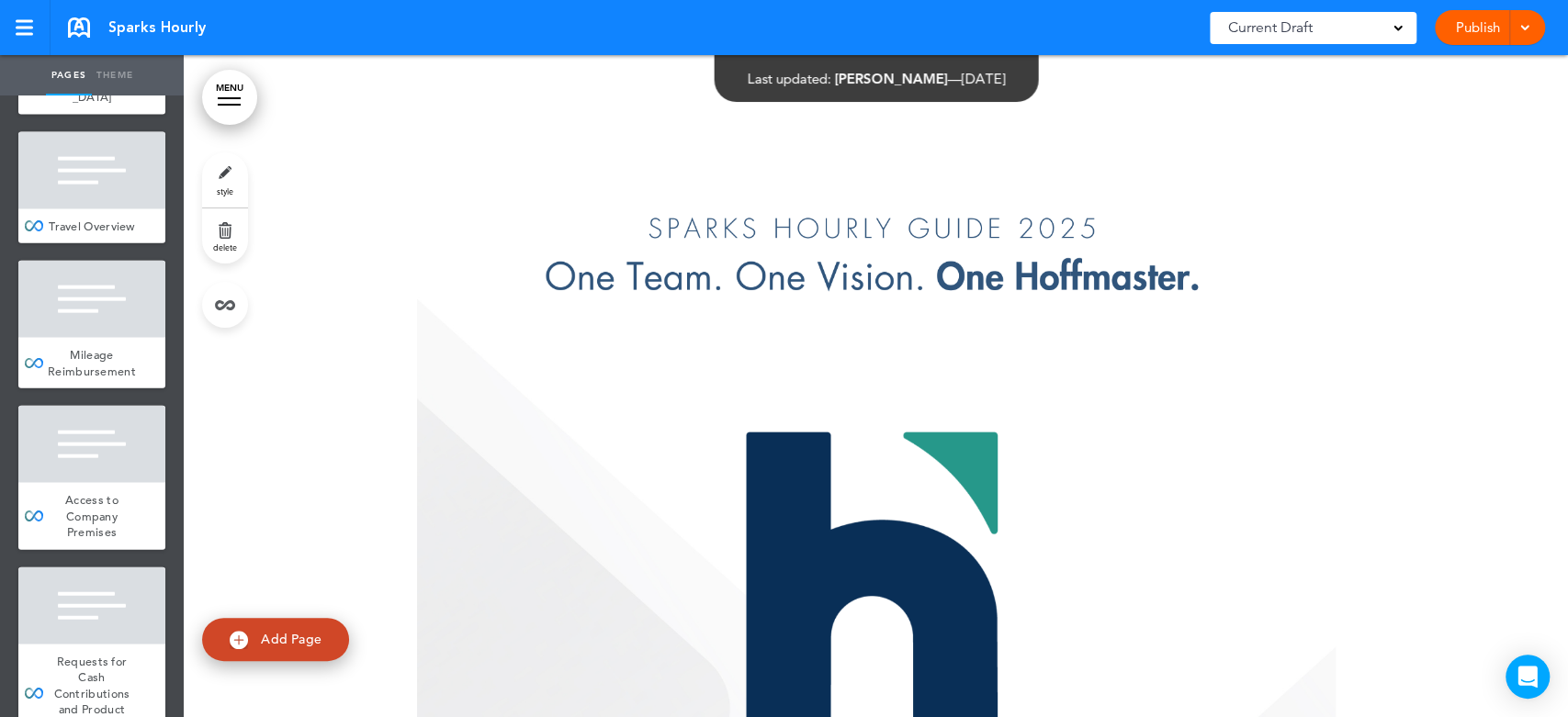
scroll to position [21546, 0]
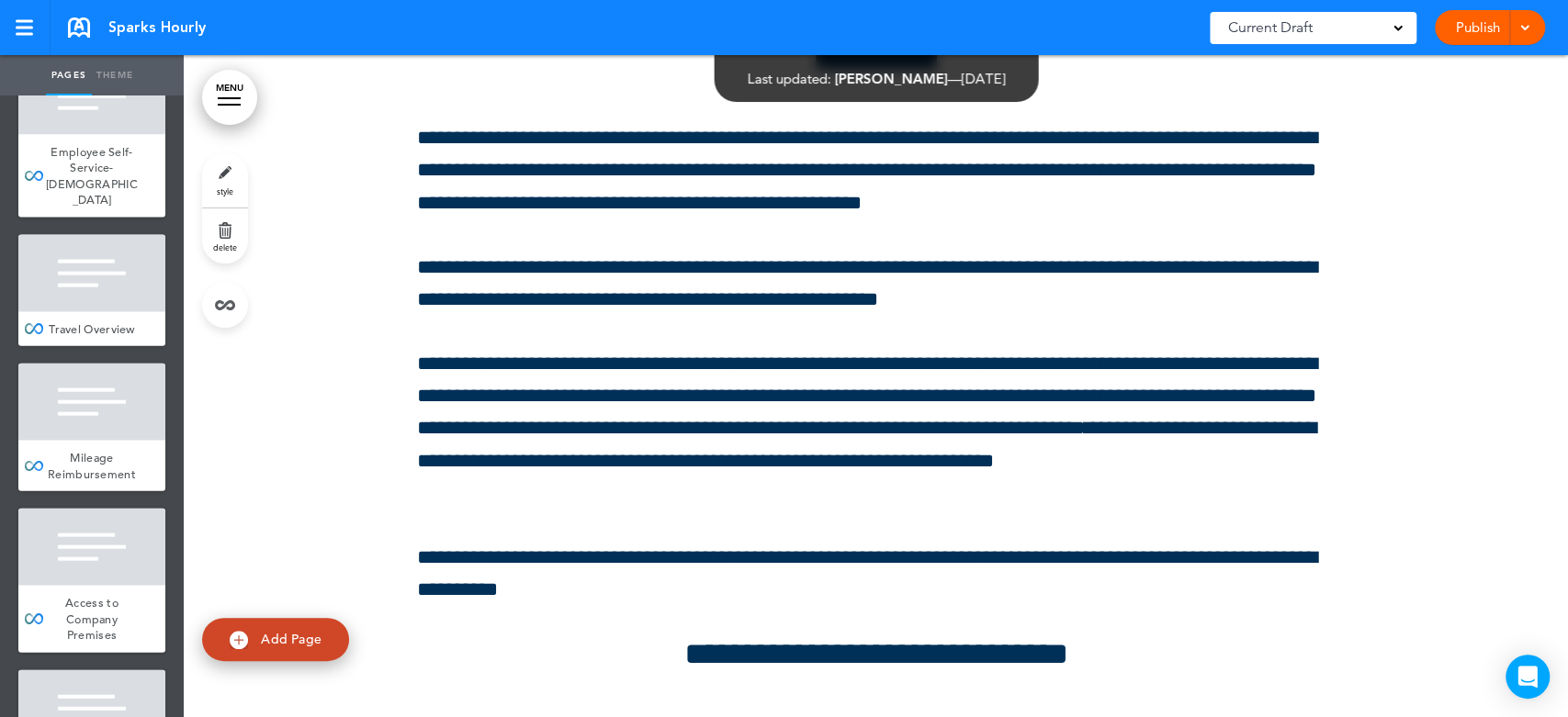
scroll to position [181188, 0]
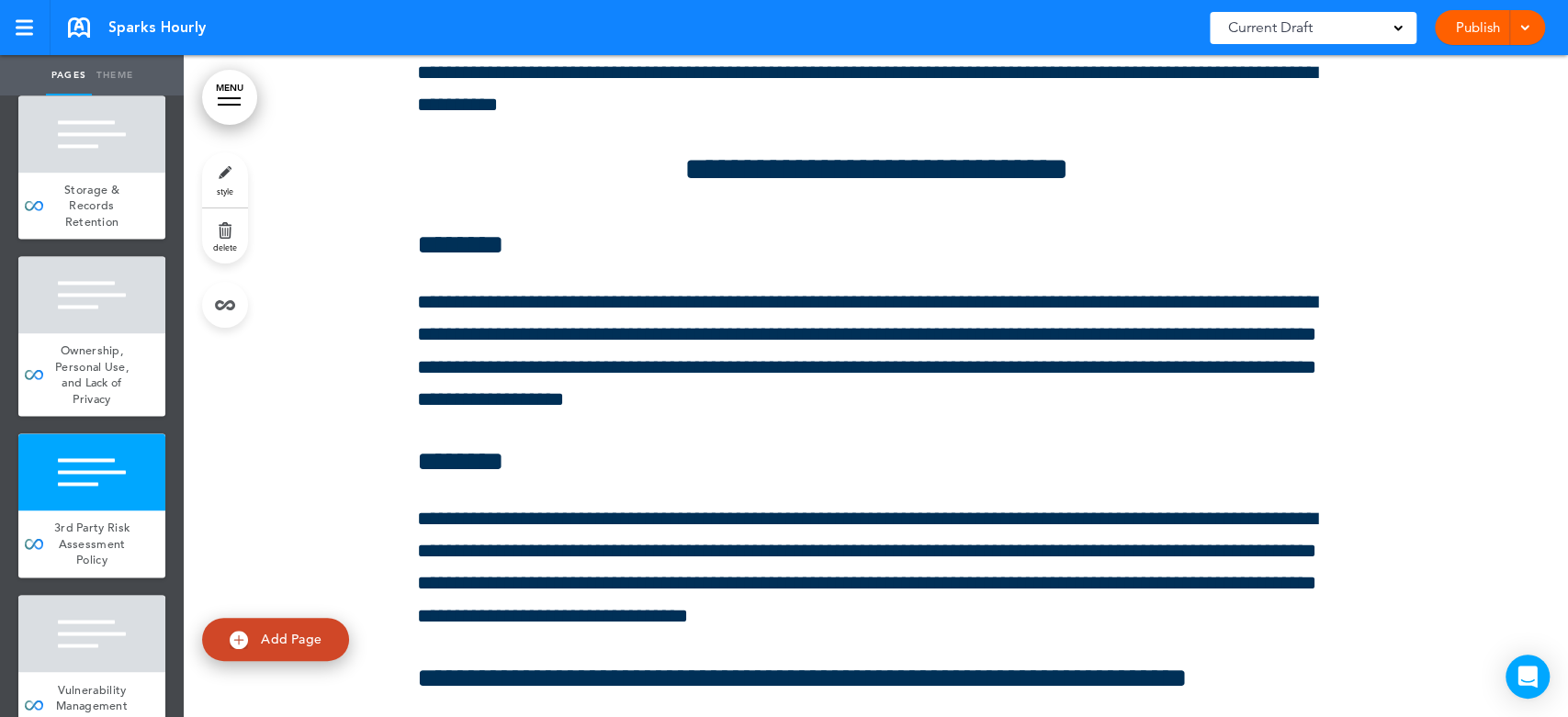
scroll to position [20628, 0]
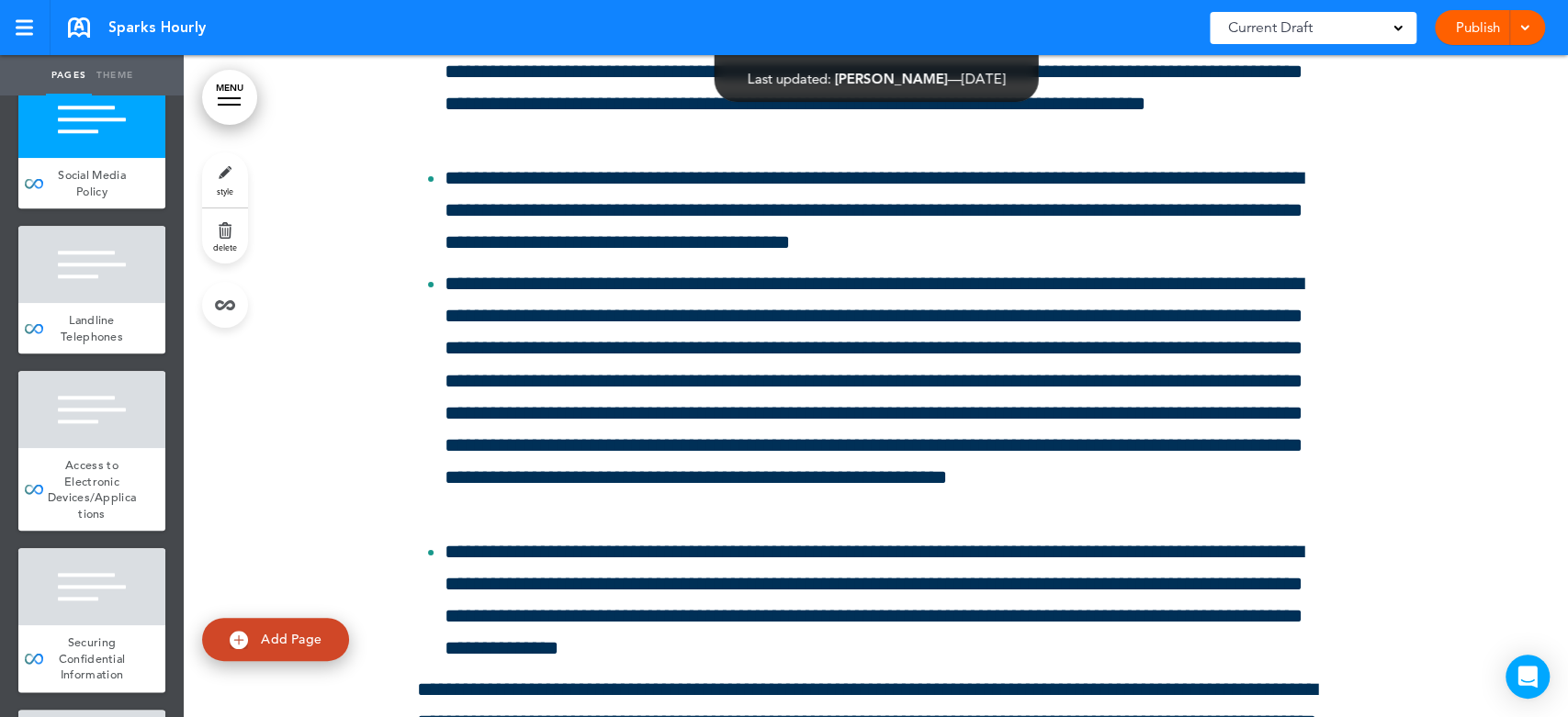
scroll to position [20016, 0]
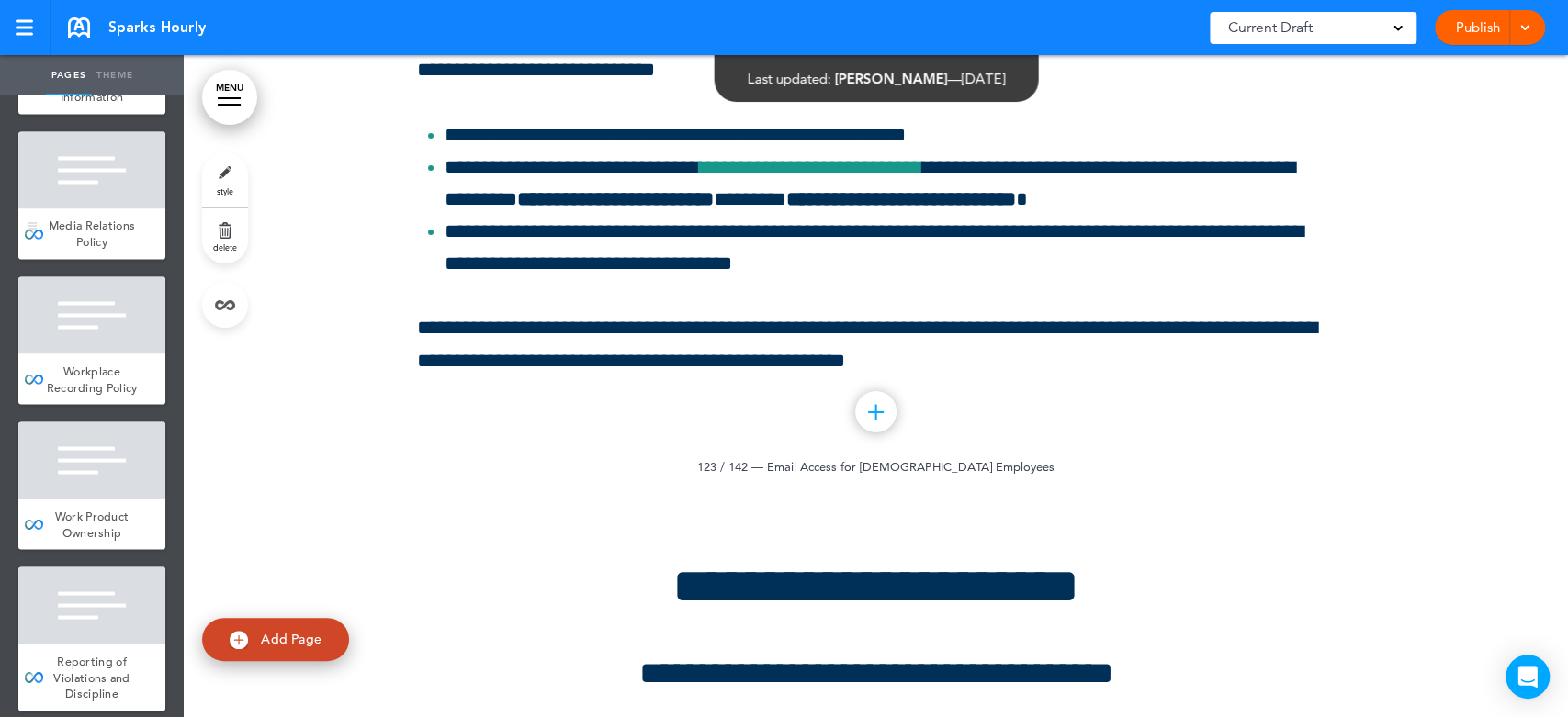
scroll to position [2143, 0]
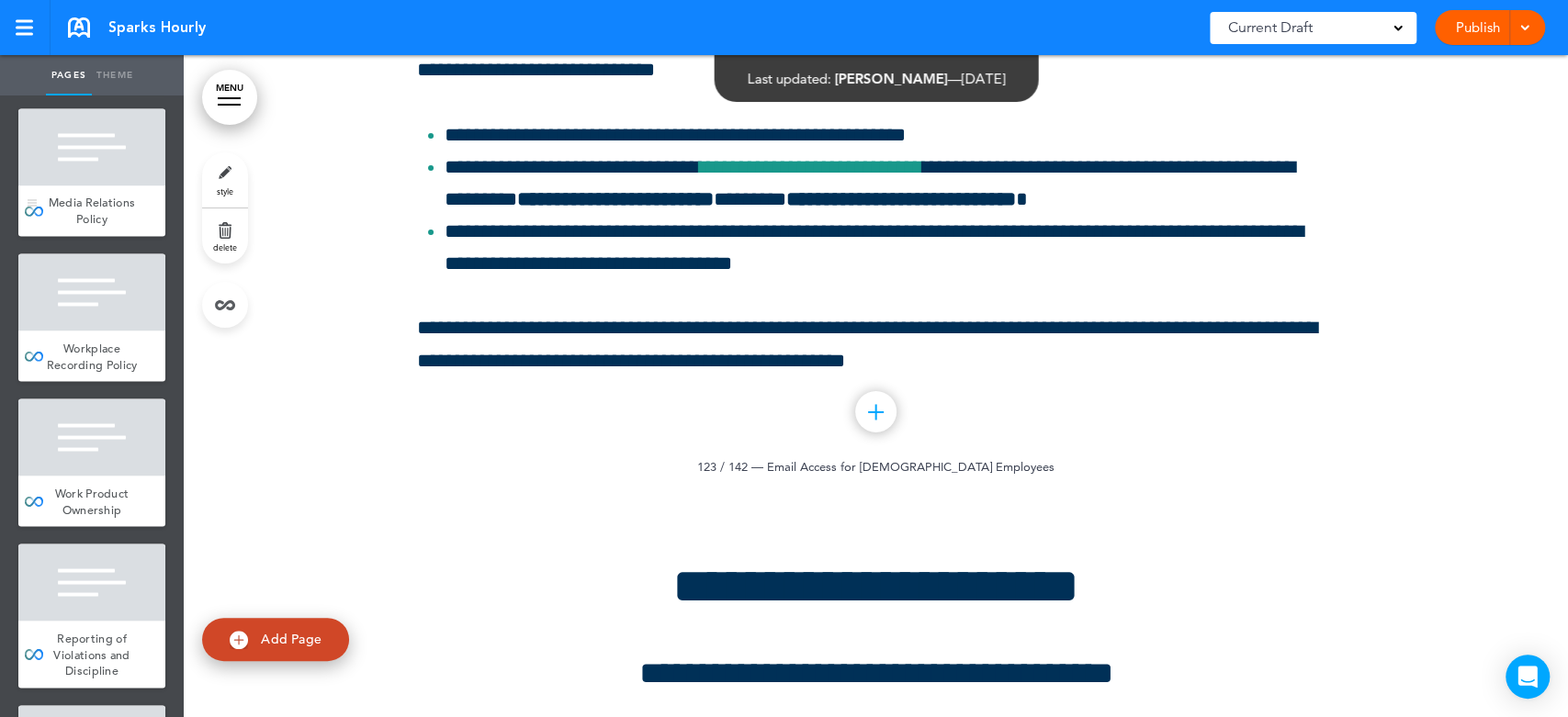
click at [80, 185] on div at bounding box center [92, 146] width 147 height 77
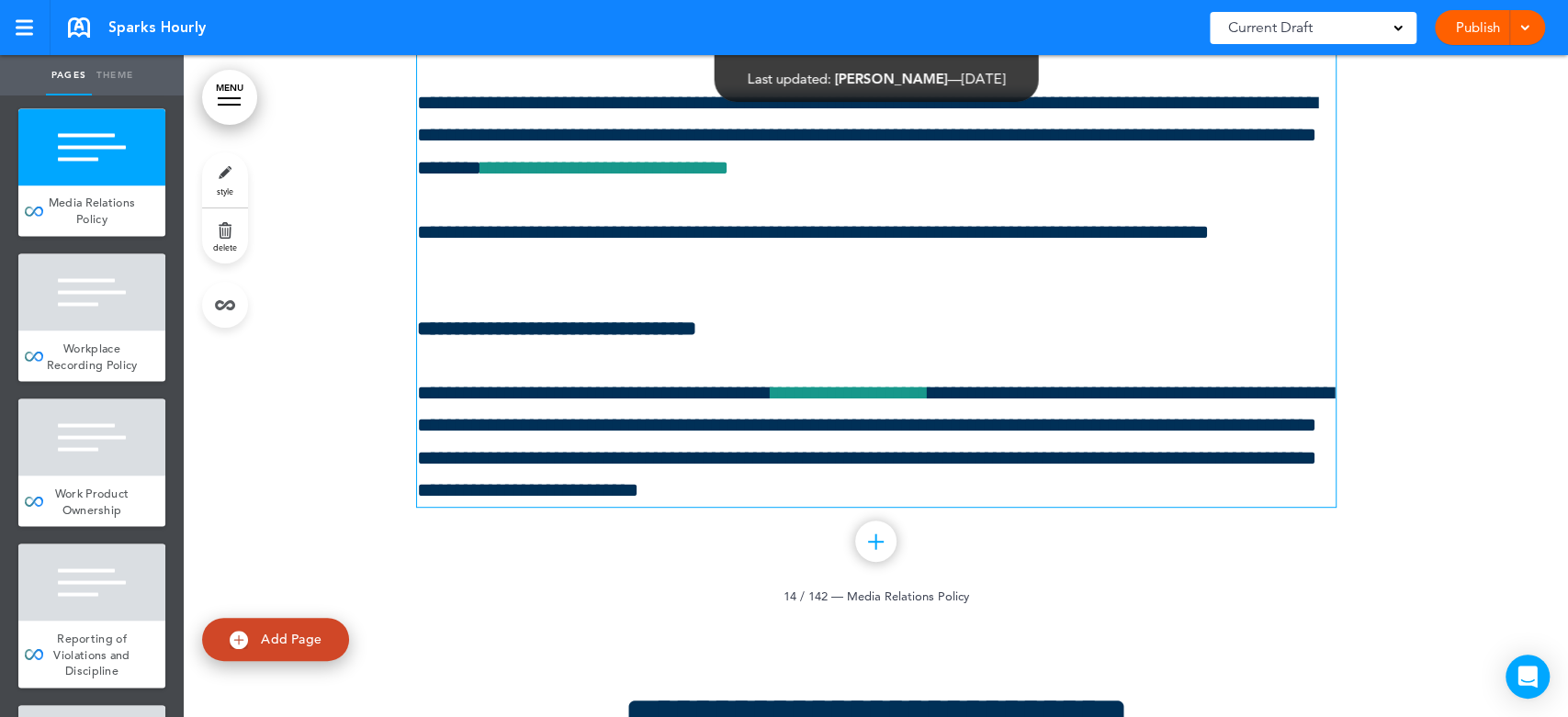
scroll to position [28722, 0]
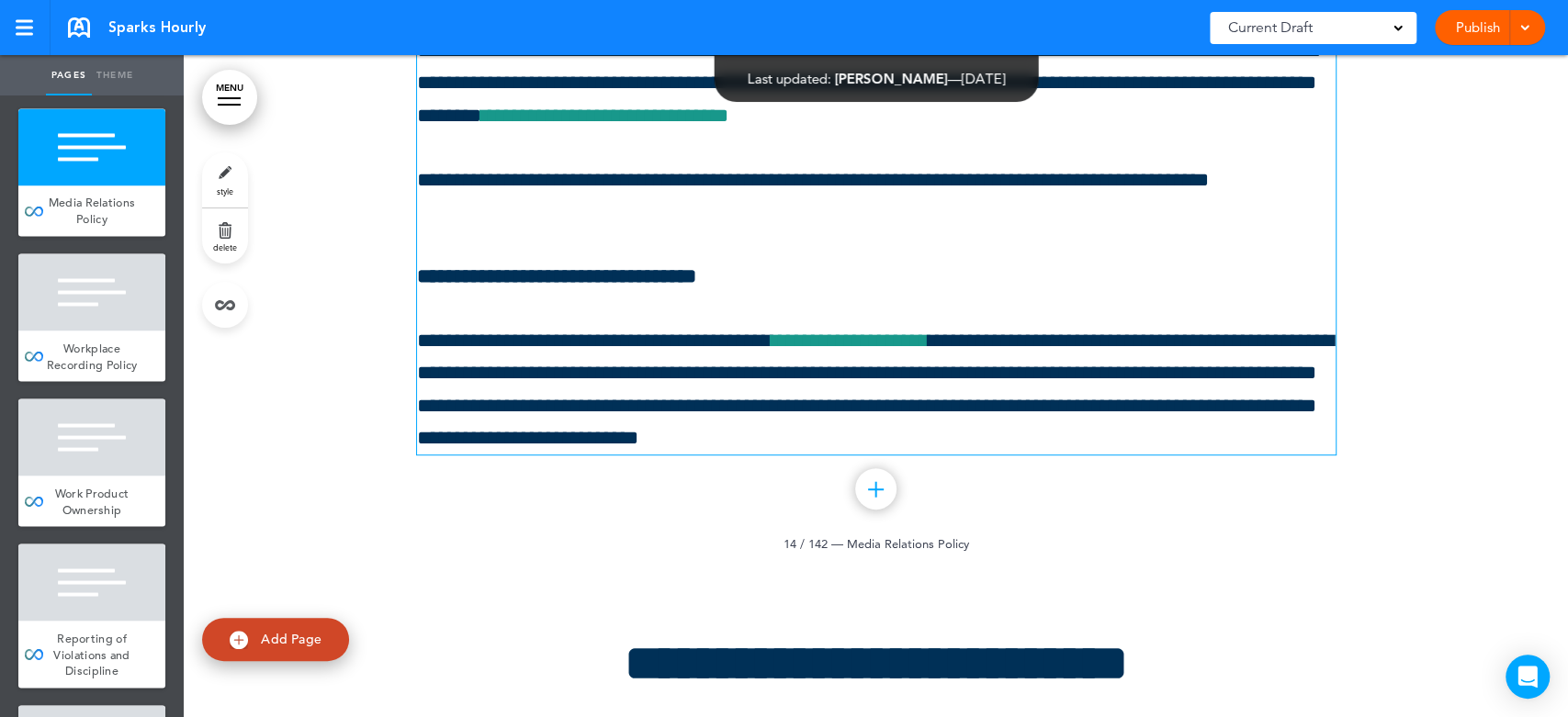
click at [922, 350] on link "**********" at bounding box center [850, 341] width 157 height 20
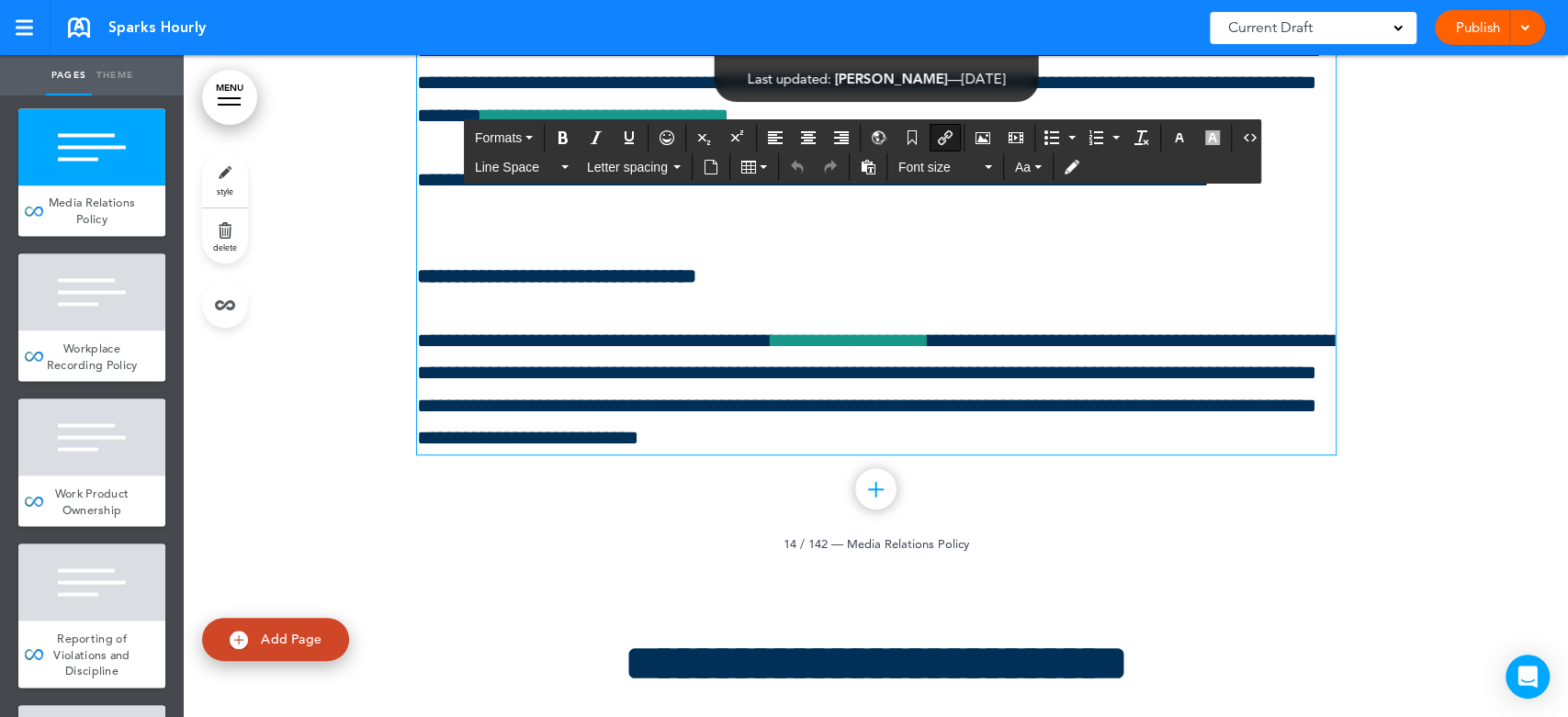
click at [925, 351] on link "**********" at bounding box center [850, 341] width 157 height 20
click at [941, 134] on icon "Insert/edit airmason link" at bounding box center [946, 138] width 15 height 15
type input "**********"
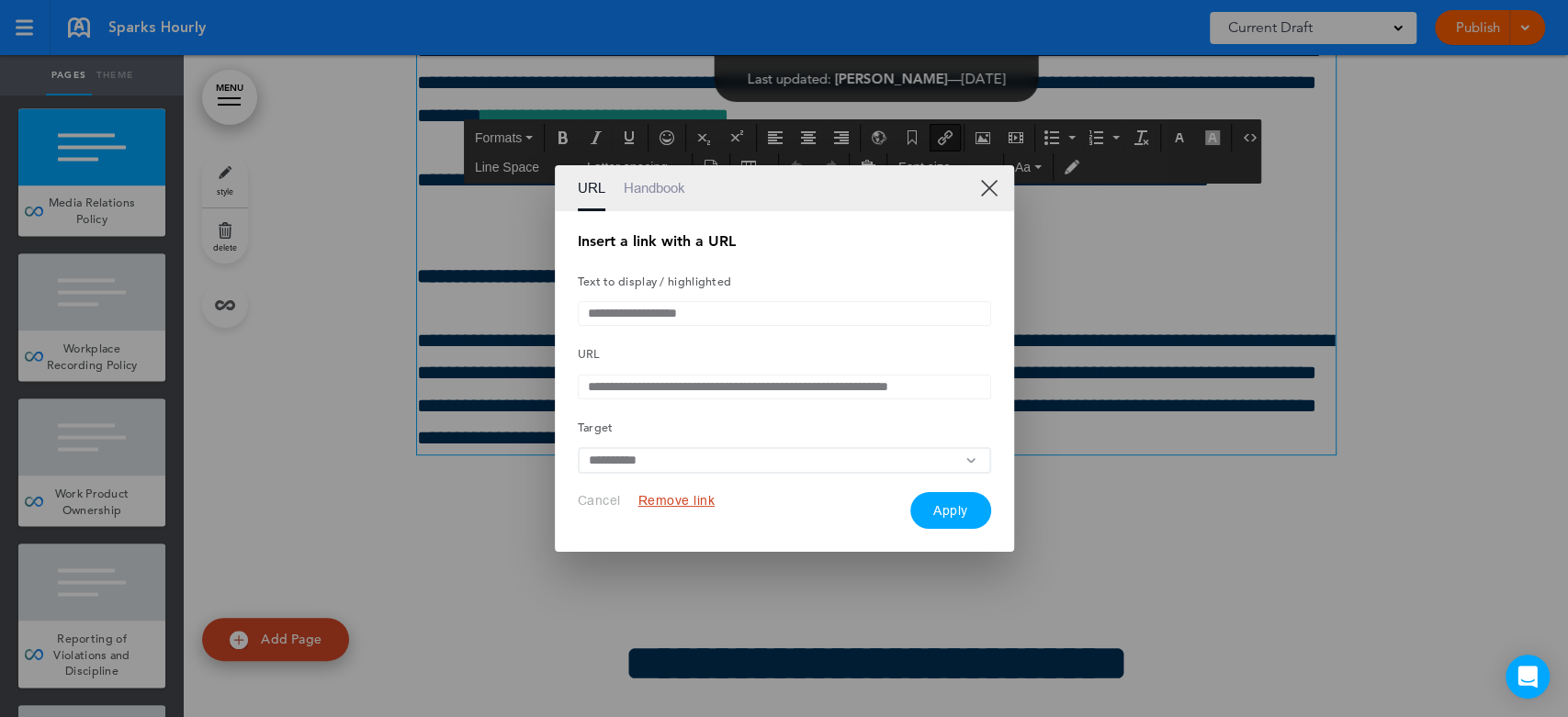
click at [985, 182] on link "XX" at bounding box center [989, 187] width 18 height 18
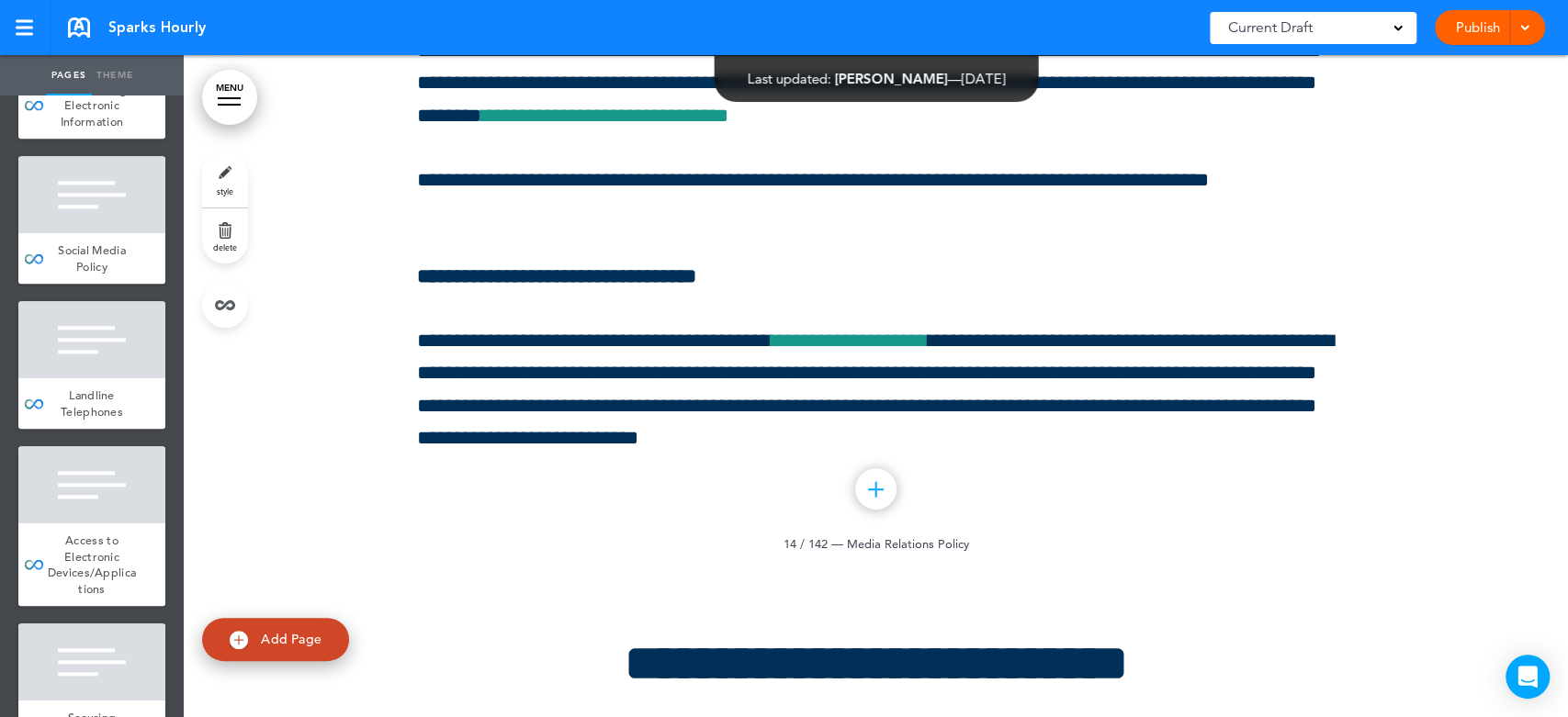
scroll to position [19915, 0]
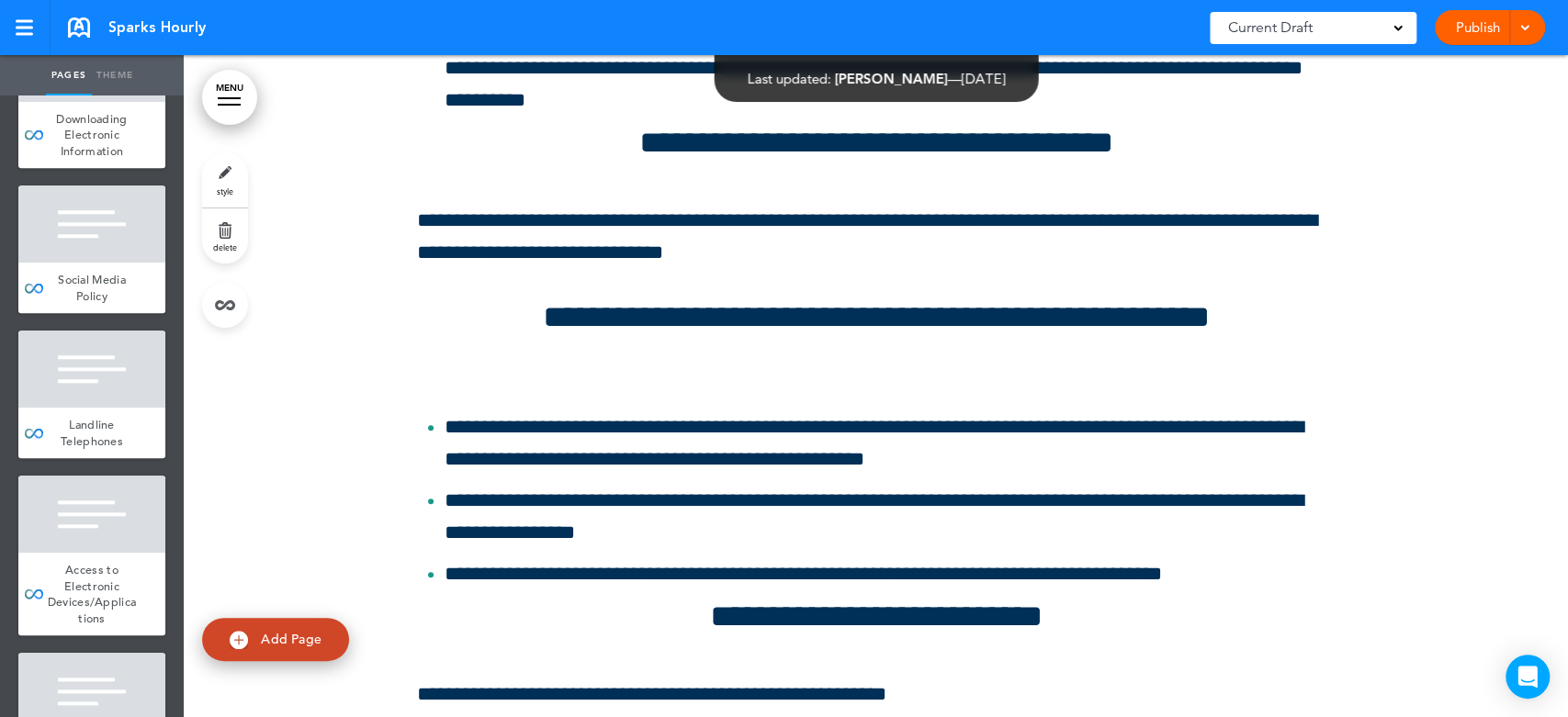
scroll to position [169025, 0]
